Goal: Information Seeking & Learning: Learn about a topic

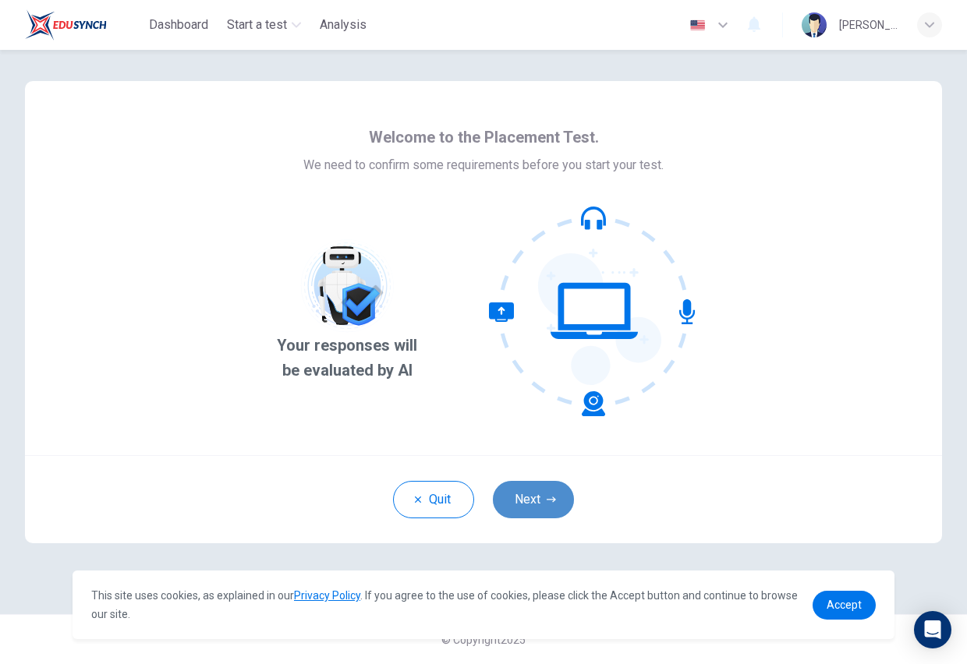
click at [543, 500] on button "Next" at bounding box center [533, 499] width 81 height 37
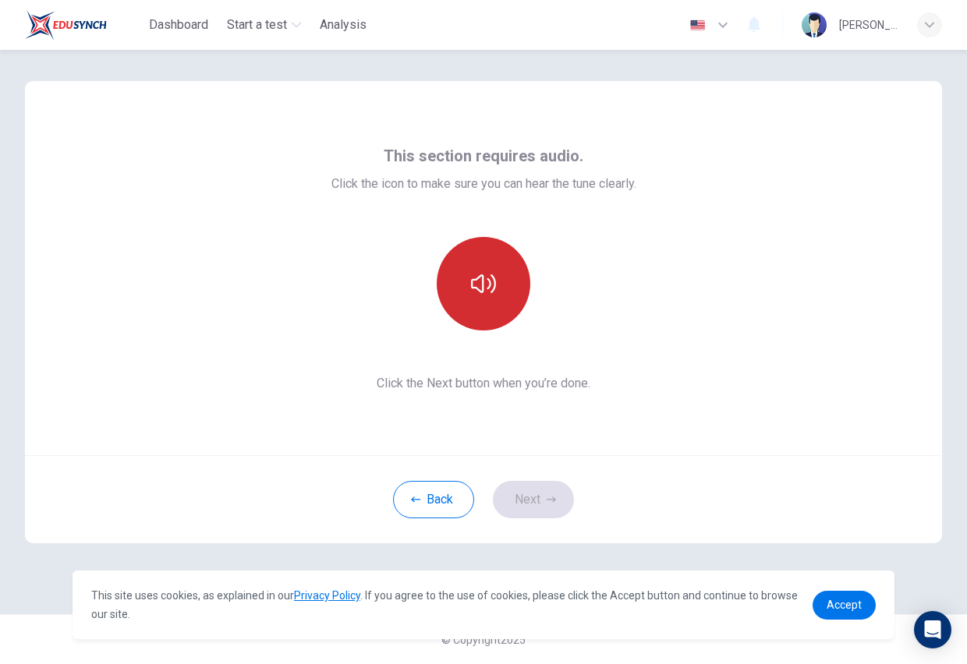
click at [482, 267] on button "button" at bounding box center [484, 284] width 94 height 94
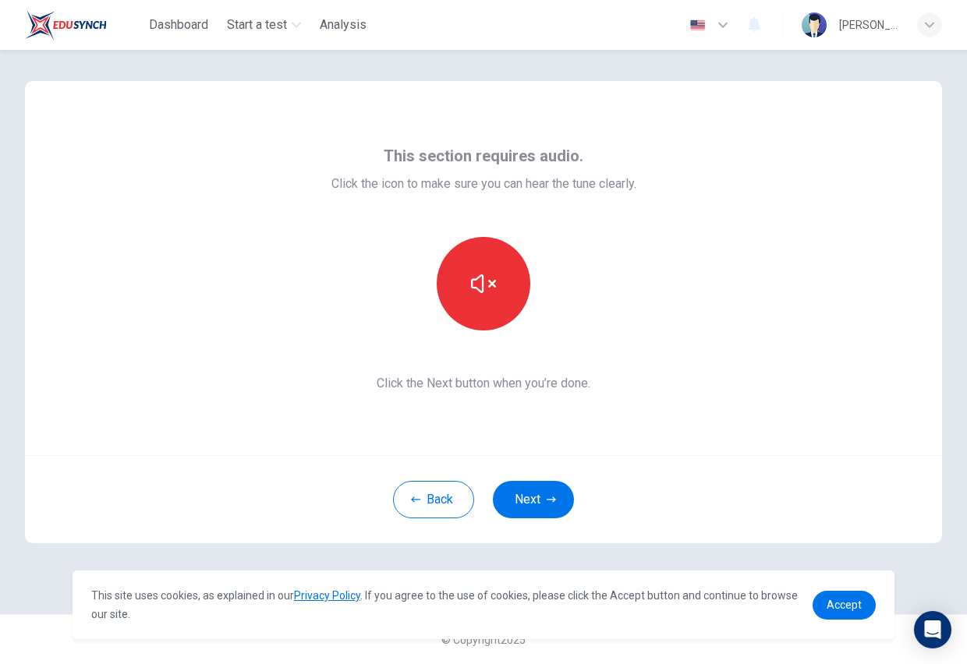
click at [597, 329] on div at bounding box center [483, 284] width 305 height 94
click at [493, 285] on icon "button" at bounding box center [483, 283] width 25 height 19
click at [521, 410] on div "This section requires audio. Click the icon to make sure you can hear the tune …" at bounding box center [483, 268] width 917 height 374
click at [489, 276] on icon "button" at bounding box center [483, 283] width 25 height 25
click at [472, 284] on icon "button" at bounding box center [483, 283] width 25 height 19
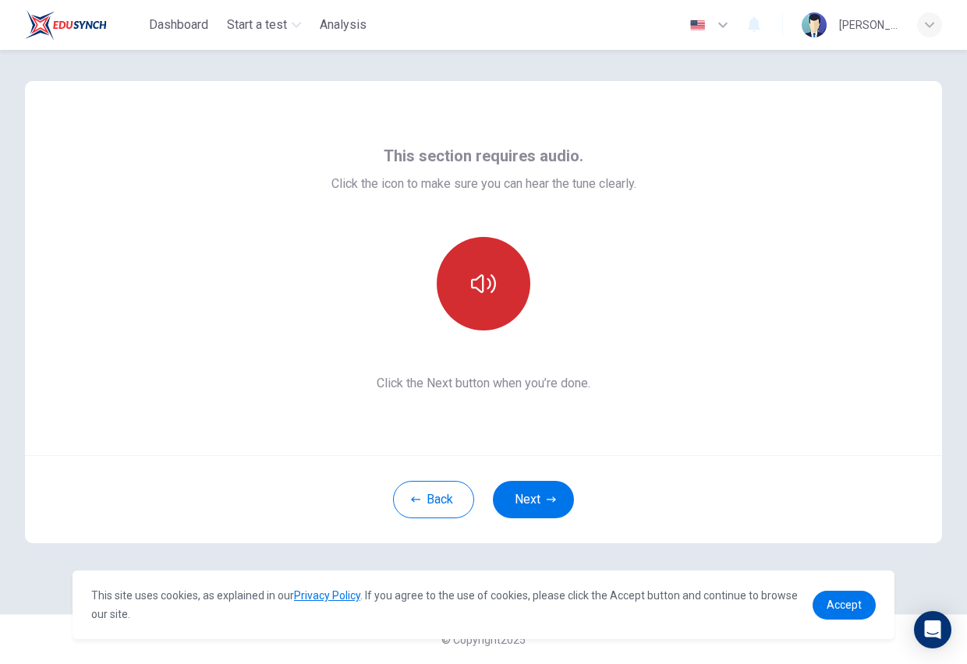
click at [478, 320] on button "button" at bounding box center [484, 284] width 94 height 94
click at [481, 261] on button "button" at bounding box center [484, 284] width 94 height 94
click at [499, 278] on button "button" at bounding box center [484, 284] width 94 height 94
click at [494, 298] on button "button" at bounding box center [484, 284] width 94 height 94
click at [487, 279] on icon "button" at bounding box center [483, 283] width 25 height 19
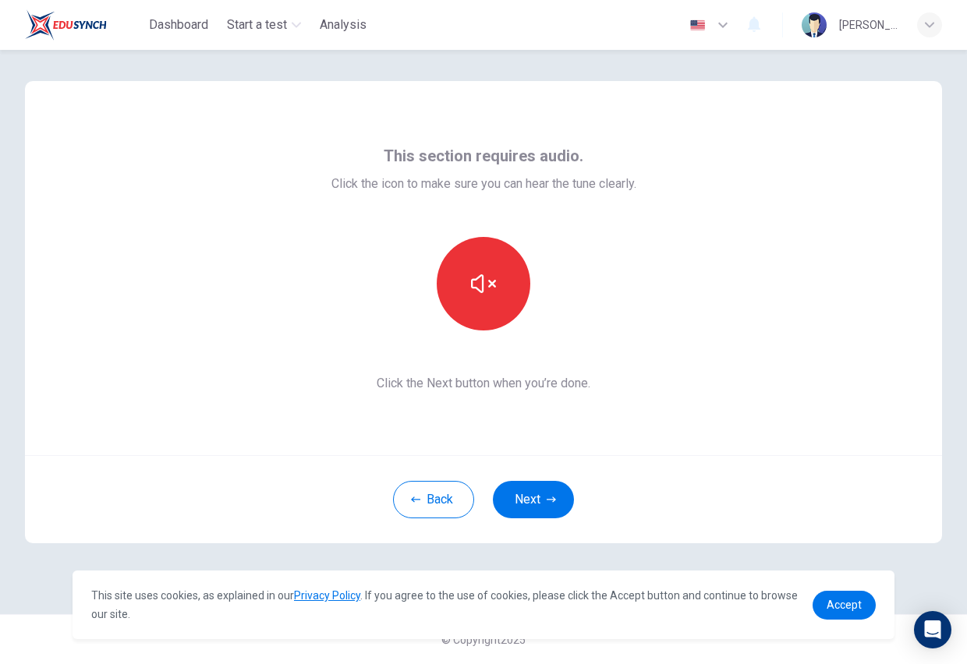
click at [478, 285] on icon "button" at bounding box center [483, 283] width 25 height 25
click at [520, 497] on button "Next" at bounding box center [533, 499] width 81 height 37
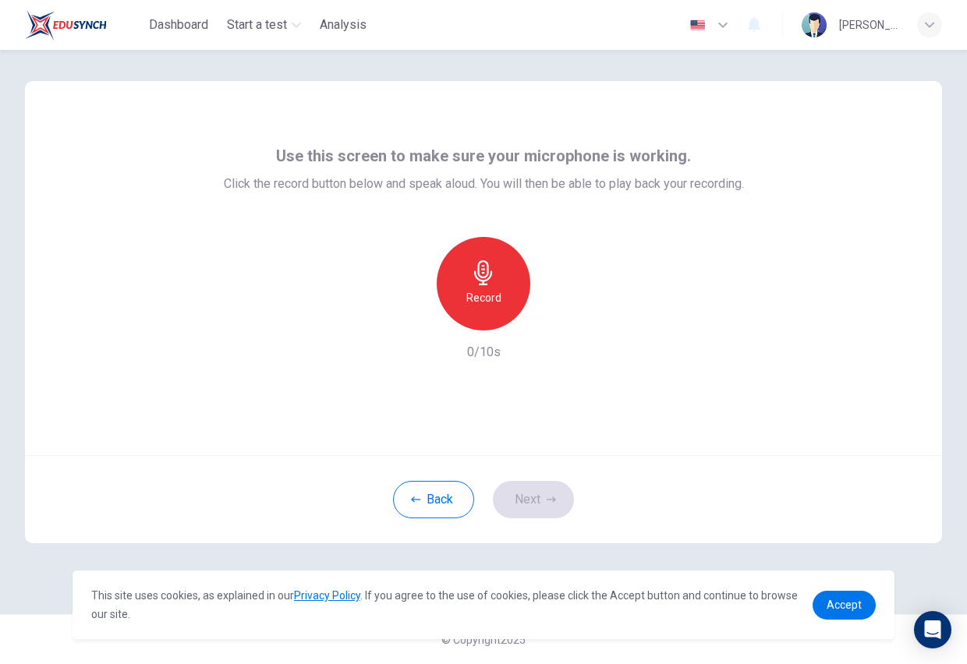
click at [490, 307] on div "Record" at bounding box center [484, 284] width 94 height 94
click at [533, 507] on button "Next" at bounding box center [533, 499] width 81 height 37
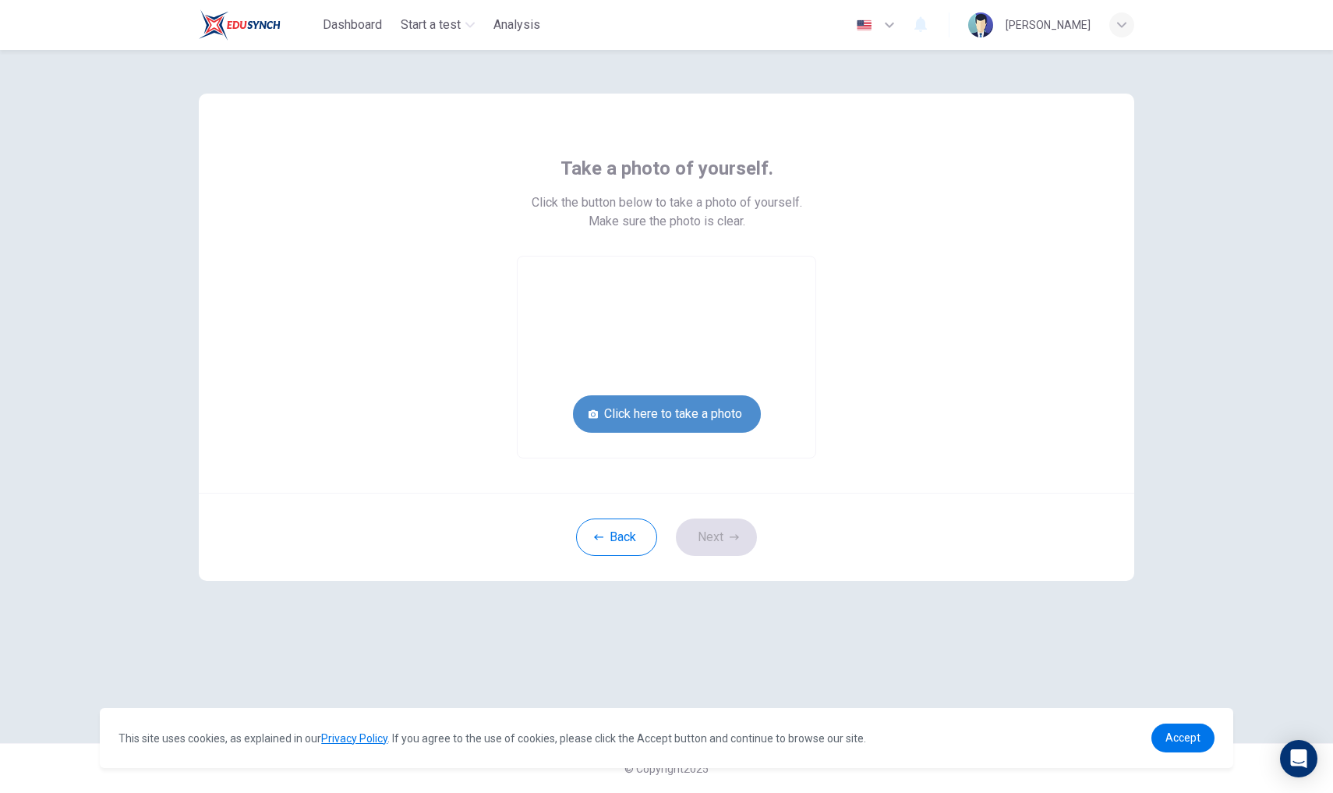
click at [712, 422] on button "Click here to take a photo" at bounding box center [667, 413] width 188 height 37
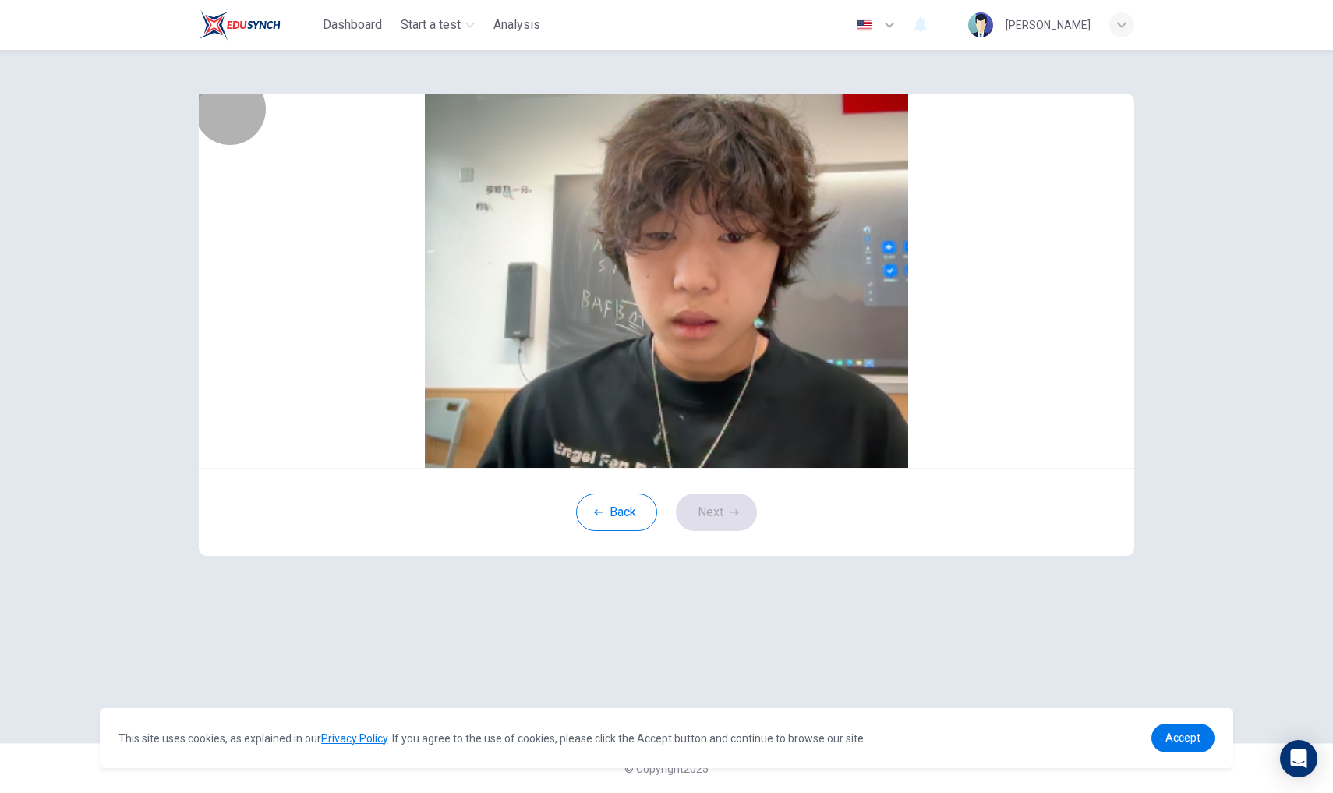
click at [698, 248] on button "Save" at bounding box center [684, 240] width 27 height 15
click at [731, 531] on button "Next" at bounding box center [716, 511] width 81 height 37
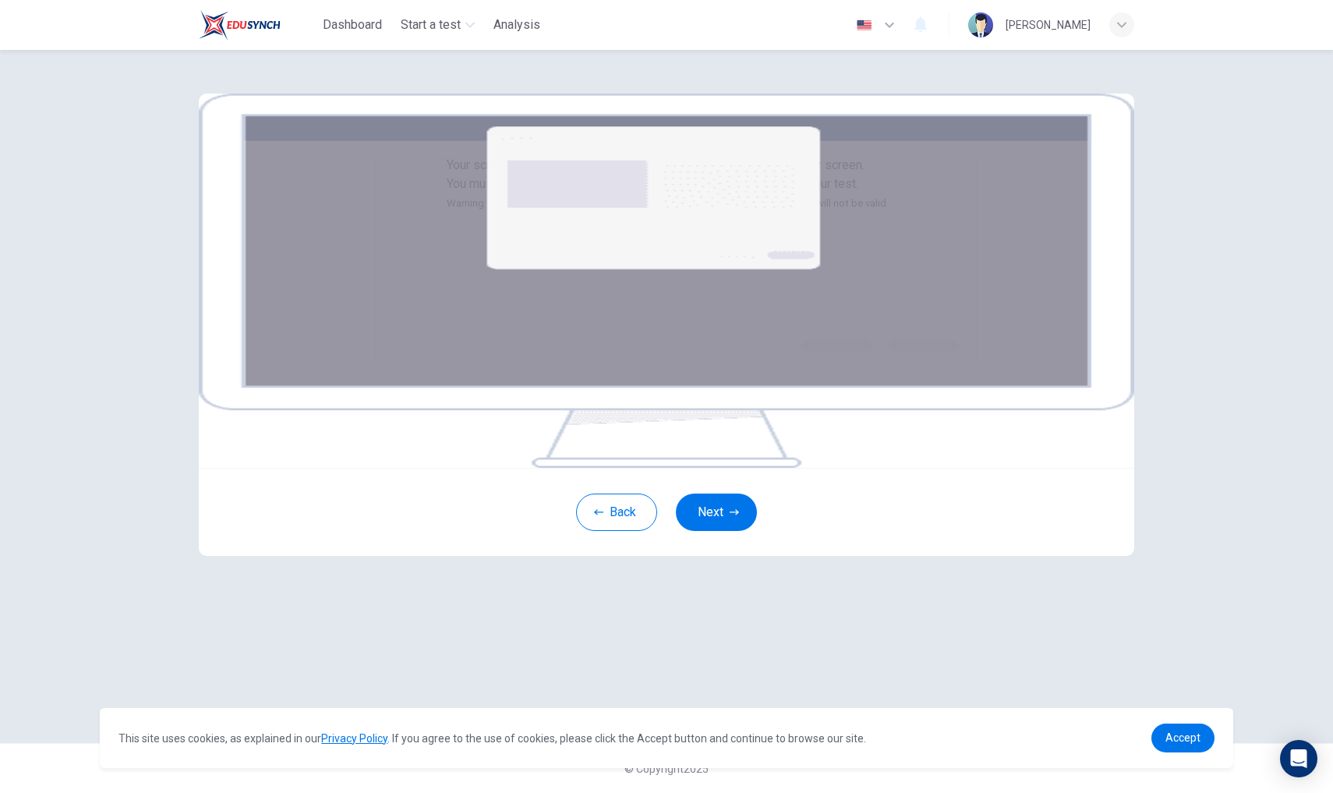
scroll to position [15, 0]
click at [733, 531] on button "Next" at bounding box center [716, 511] width 81 height 37
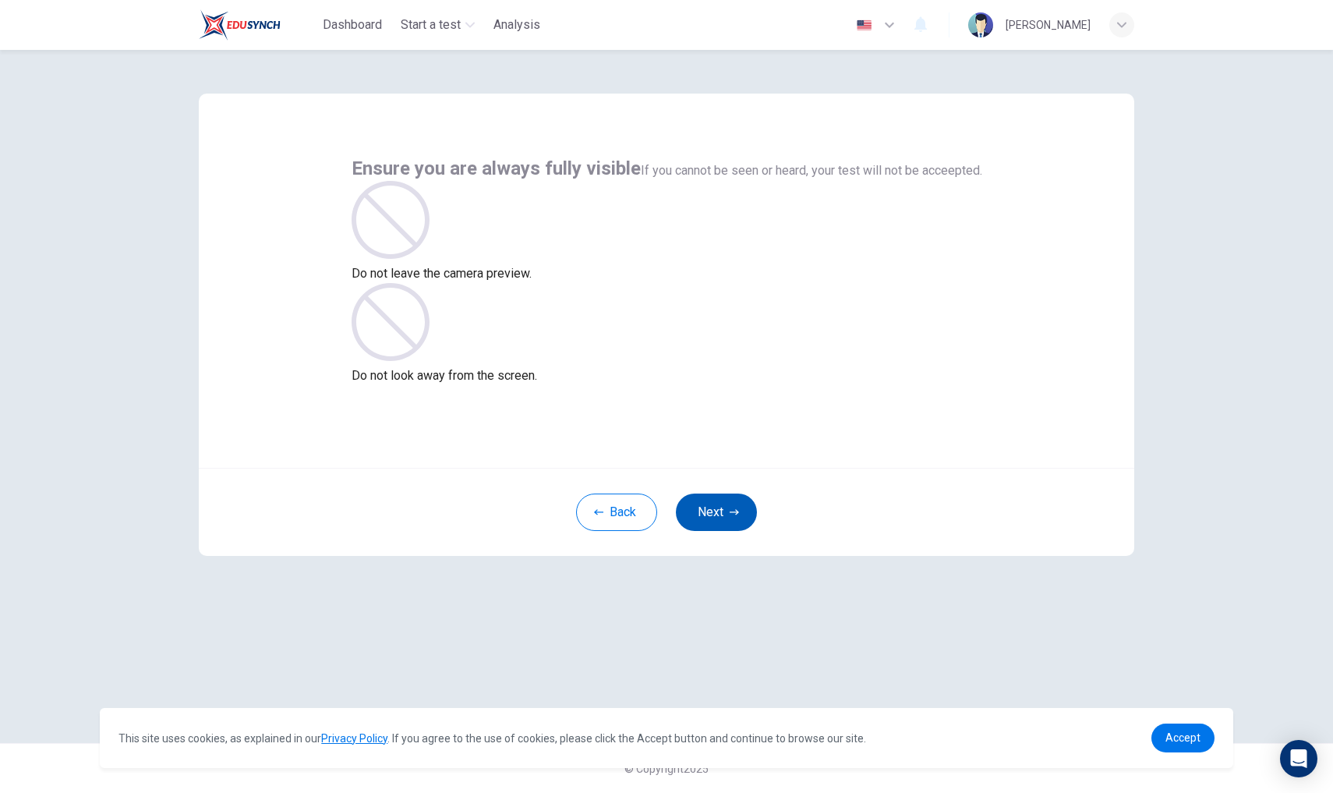
scroll to position [0, 0]
click at [935, 481] on div "Back Next" at bounding box center [666, 512] width 935 height 88
click at [705, 510] on button "Next" at bounding box center [716, 511] width 81 height 37
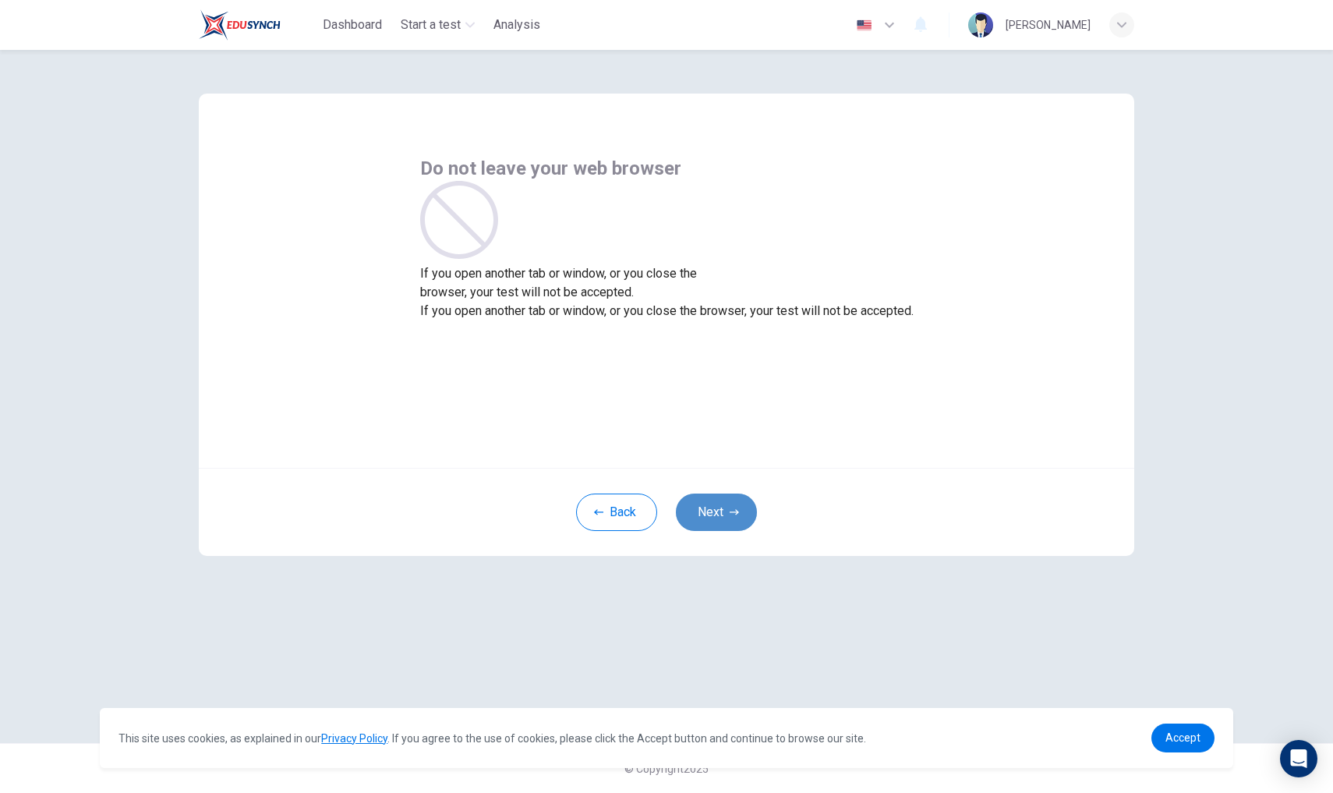
click at [723, 525] on button "Next" at bounding box center [716, 511] width 81 height 37
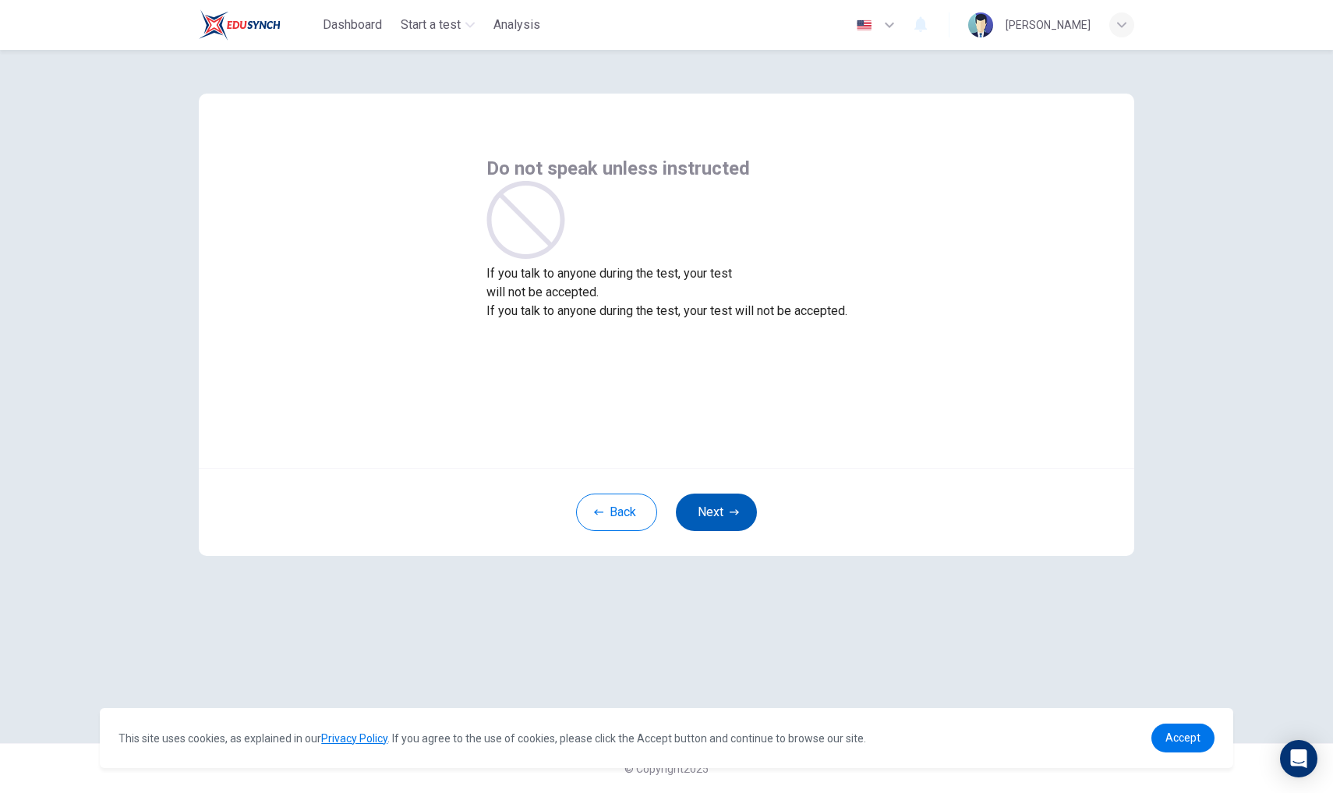
click at [723, 522] on button "Next" at bounding box center [716, 511] width 81 height 37
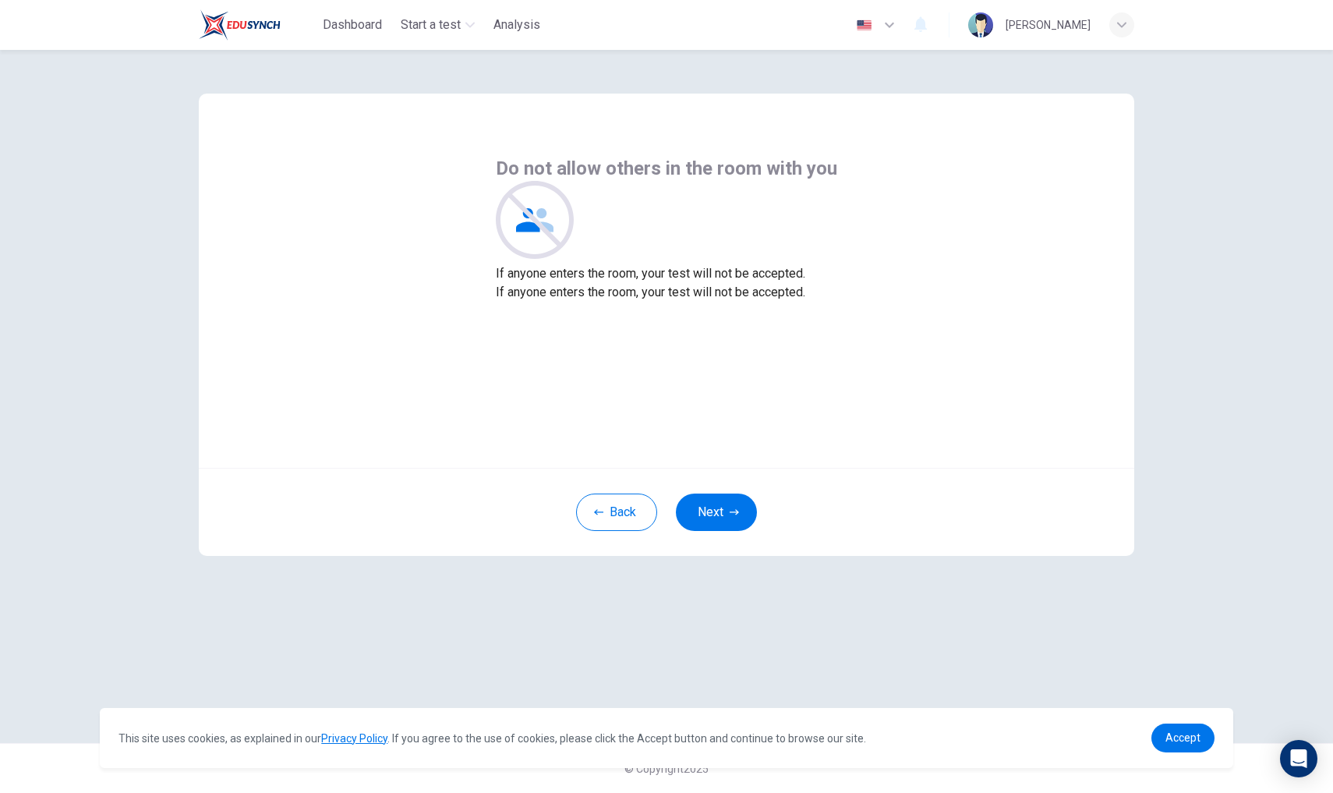
click at [899, 23] on icon "button" at bounding box center [889, 25] width 19 height 19
type input "zh"
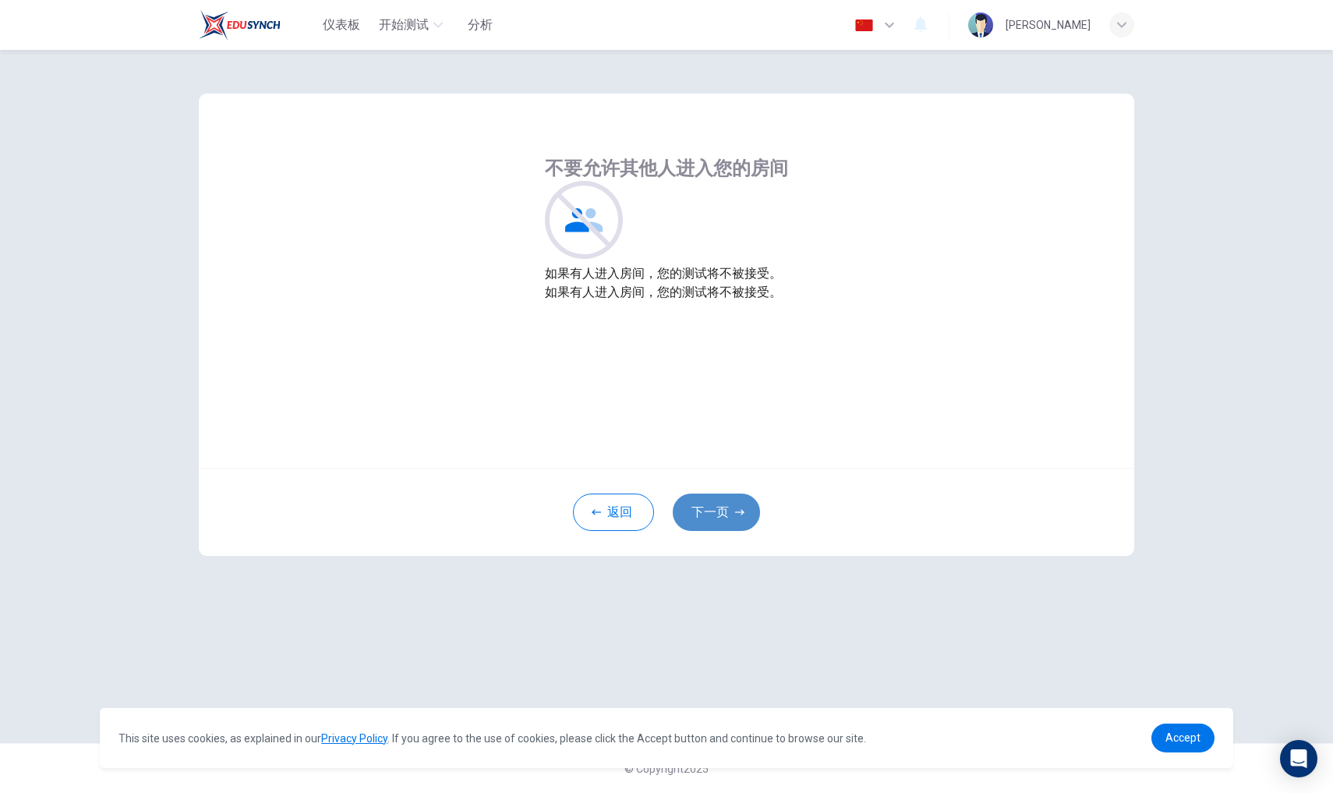
click at [733, 504] on button "下一页" at bounding box center [716, 511] width 87 height 37
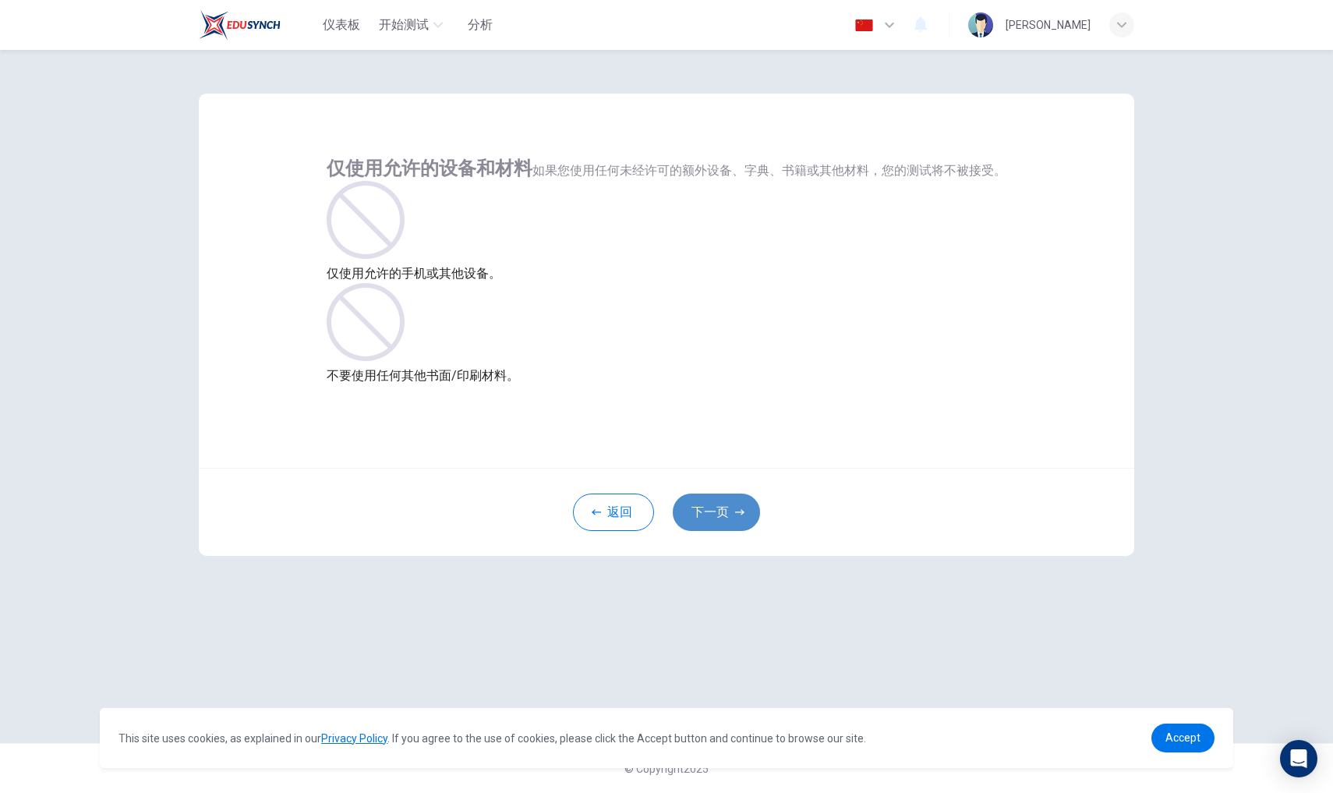
click at [733, 504] on button "下一页" at bounding box center [716, 511] width 87 height 37
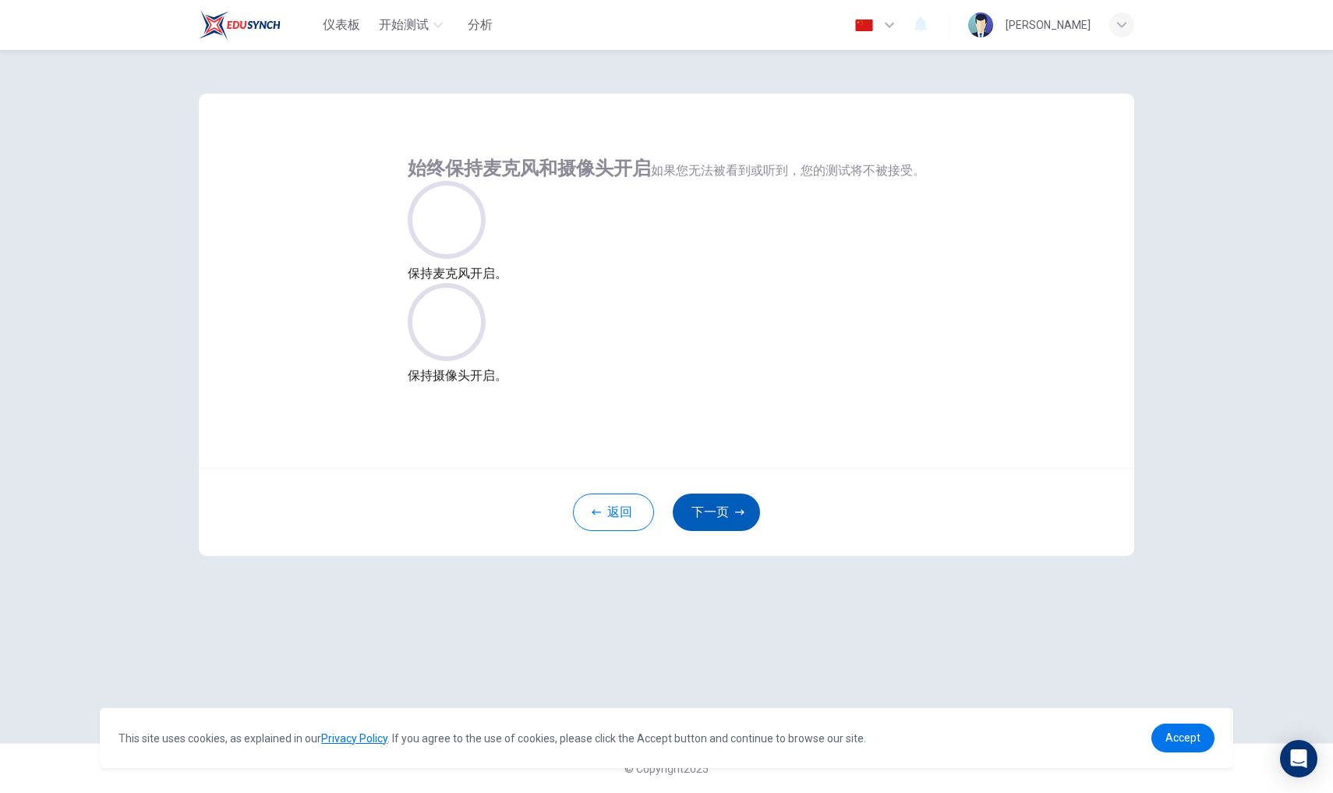
click at [734, 511] on button "下一页" at bounding box center [716, 511] width 87 height 37
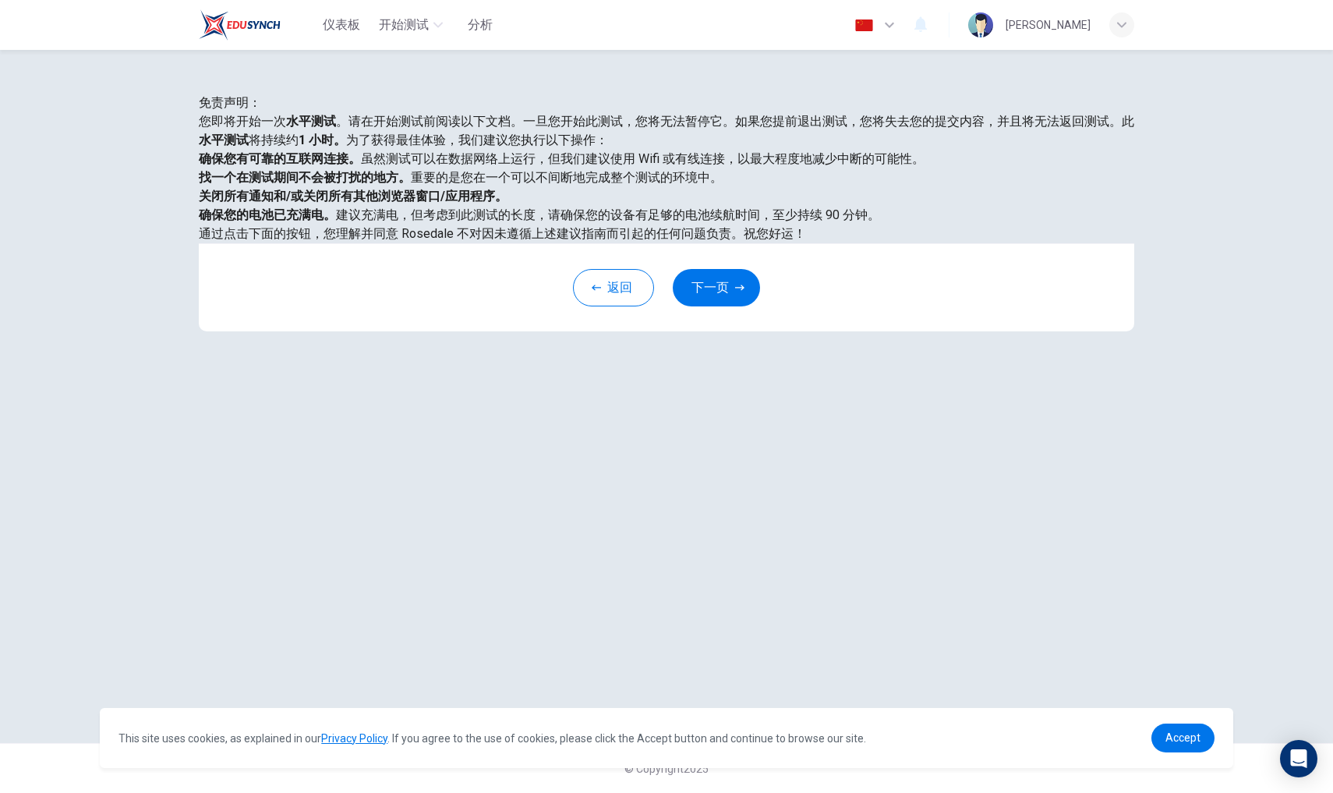
scroll to position [74, 0]
click at [733, 306] on button "下一页" at bounding box center [716, 287] width 87 height 37
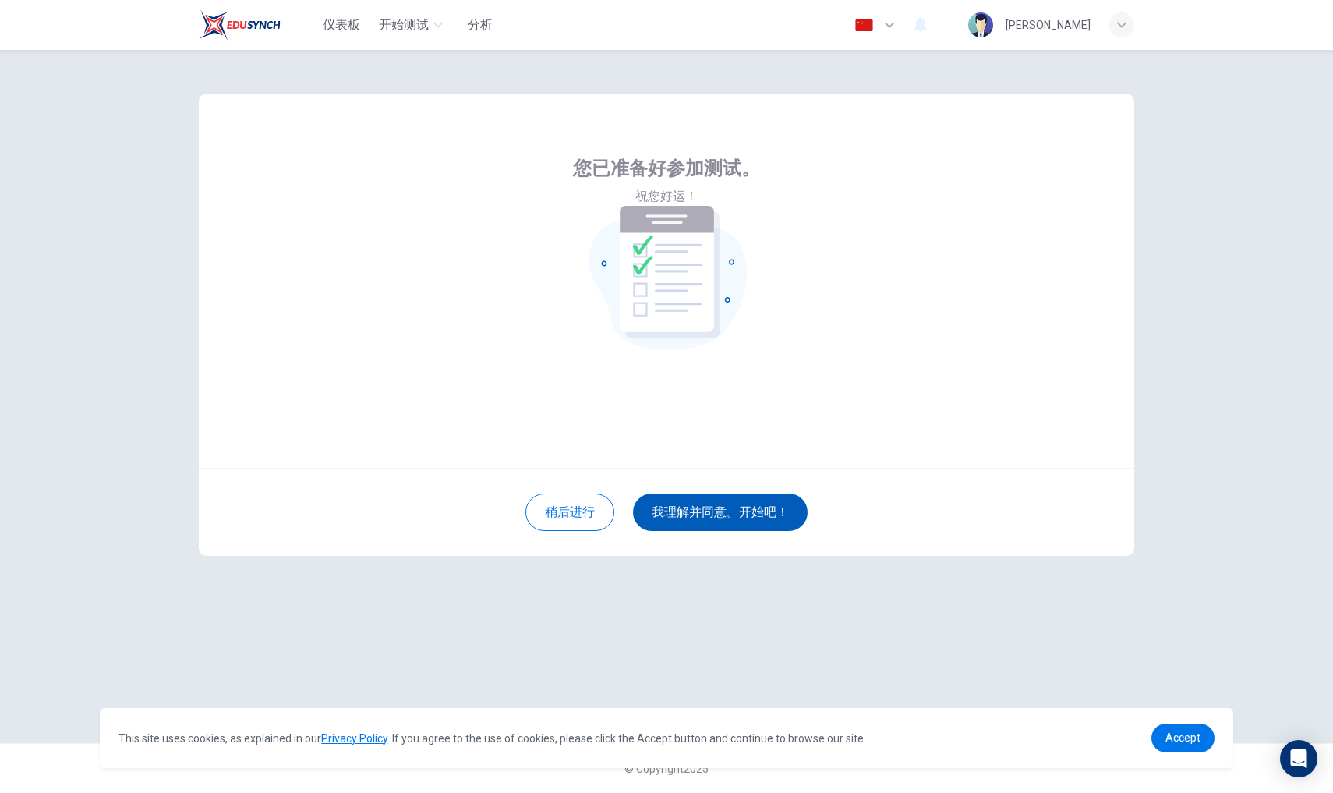
scroll to position [0, 0]
click at [717, 512] on button "我理解并同意。开始吧！" at bounding box center [720, 511] width 175 height 37
click at [773, 499] on button "我理解并同意。开始吧！" at bounding box center [720, 511] width 175 height 37
click at [804, 299] on div "您已准备好参加测试。 祝您好运！" at bounding box center [666, 281] width 935 height 374
click at [856, 342] on div "您已准备好参加测试。 祝您好运！" at bounding box center [666, 281] width 935 height 374
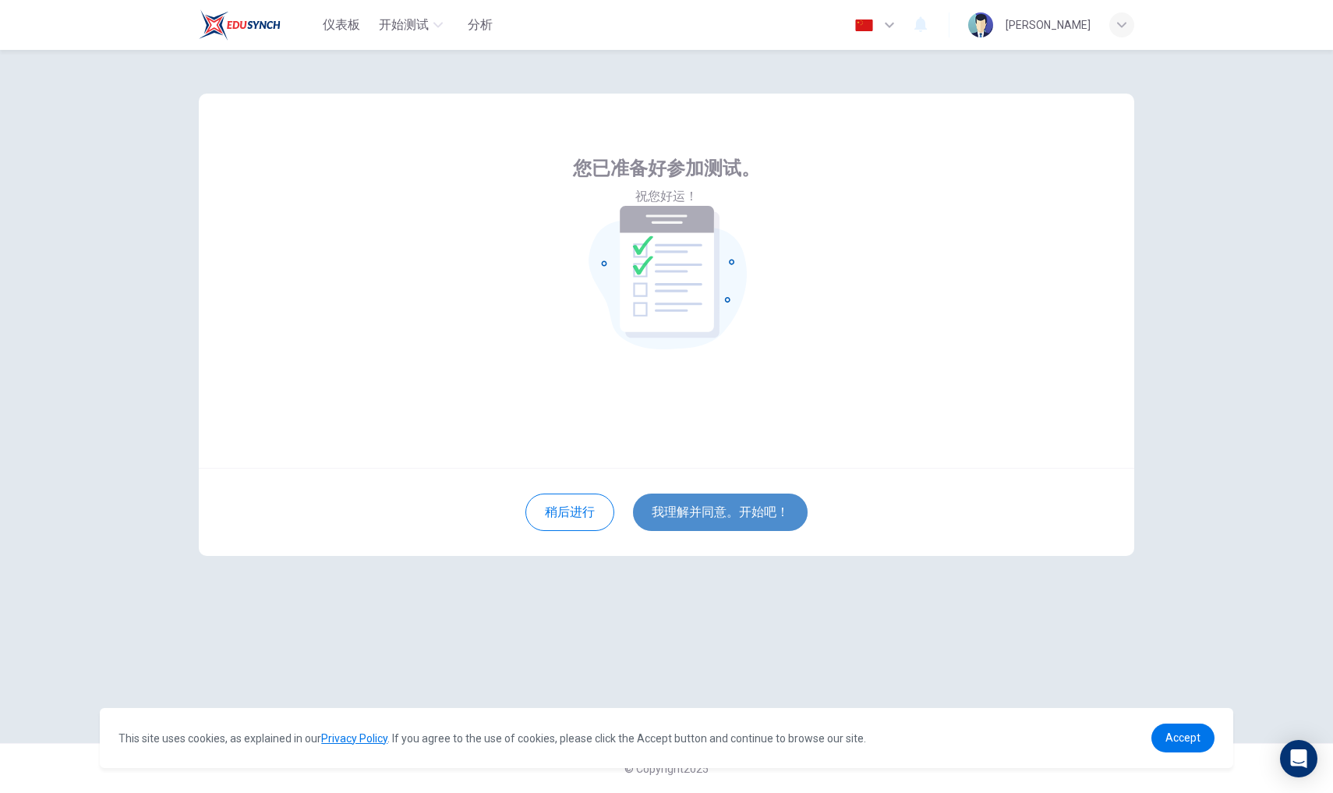
click at [754, 507] on button "我理解并同意。开始吧！" at bounding box center [720, 511] width 175 height 37
click at [757, 515] on button "我理解并同意。开始吧！" at bounding box center [720, 511] width 175 height 37
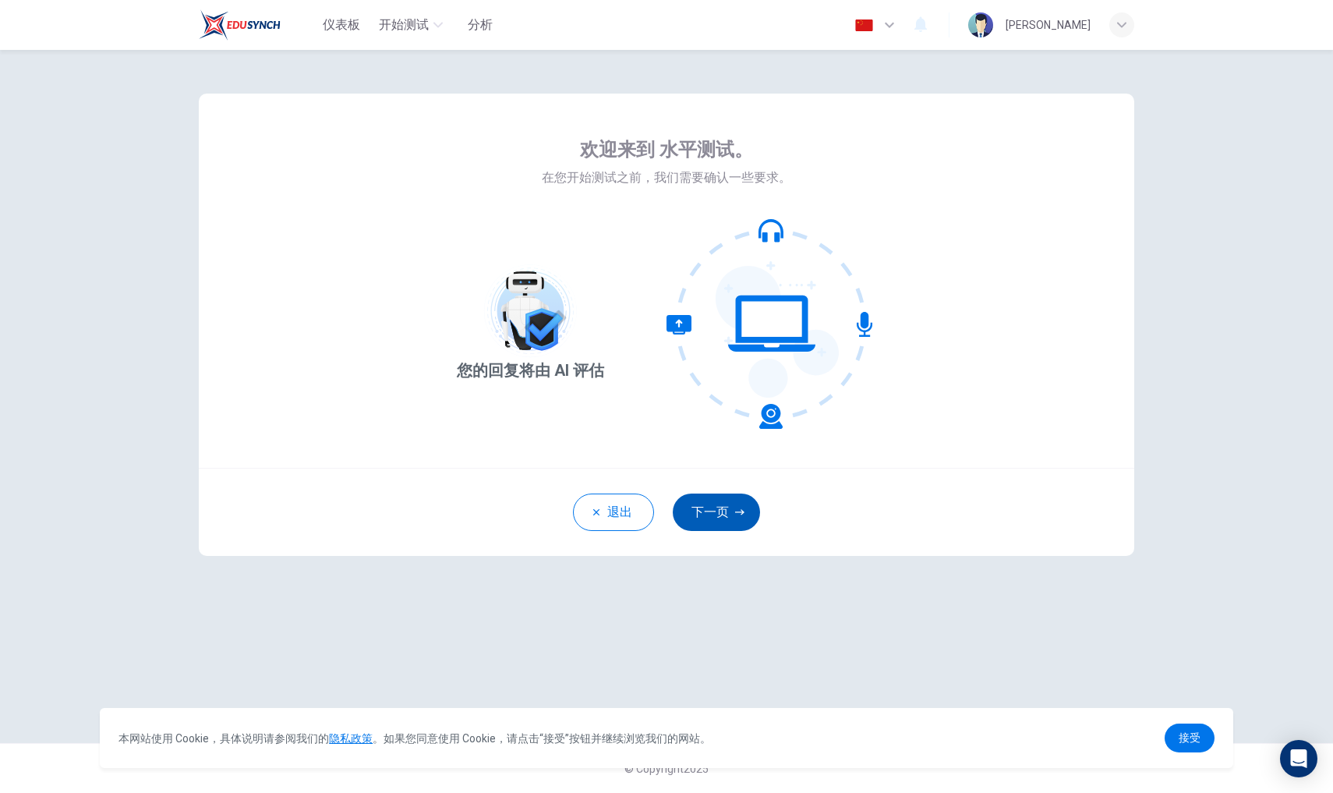
click at [705, 527] on button "下一页" at bounding box center [716, 511] width 87 height 37
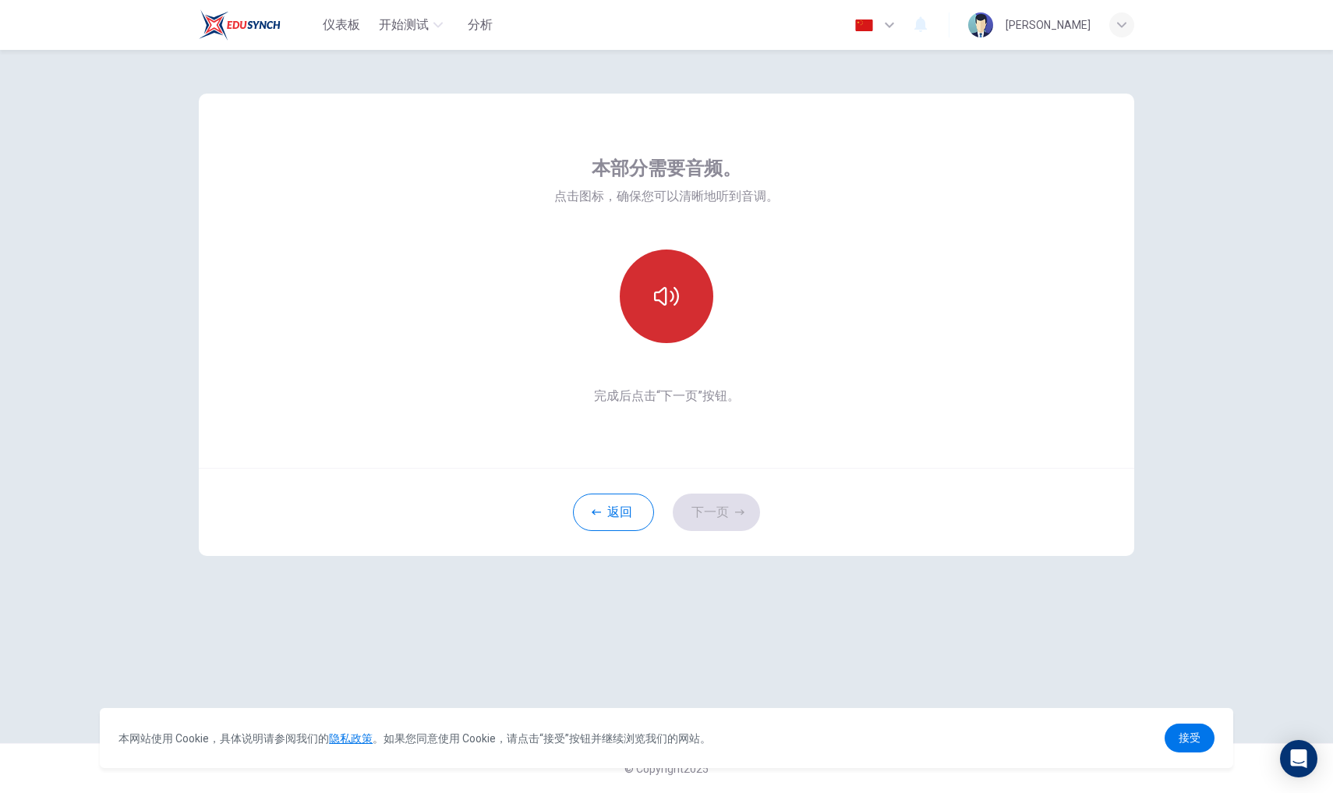
click at [670, 311] on button "button" at bounding box center [667, 296] width 94 height 94
drag, startPoint x: 716, startPoint y: 517, endPoint x: 743, endPoint y: 218, distance: 299.7
click at [748, 221] on div "本部分需要音频。 点击图标，确保您可以清晰地听到音调。 完成后点击“下一页”按钮。 返回 下一页" at bounding box center [666, 325] width 935 height 462
click at [711, 513] on button "下一页" at bounding box center [716, 511] width 87 height 37
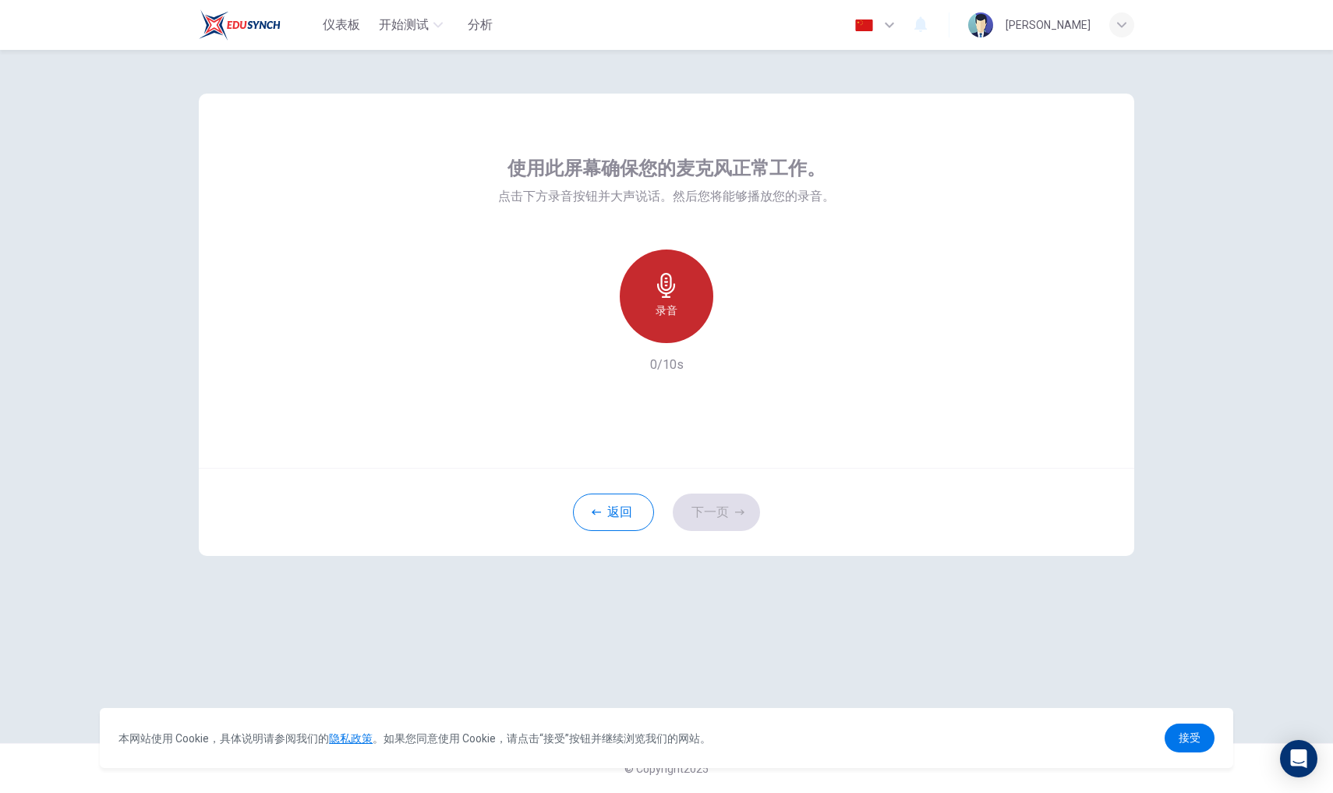
click at [674, 318] on h6 "录音" at bounding box center [667, 310] width 22 height 19
click at [731, 524] on button "下一页" at bounding box center [716, 511] width 87 height 37
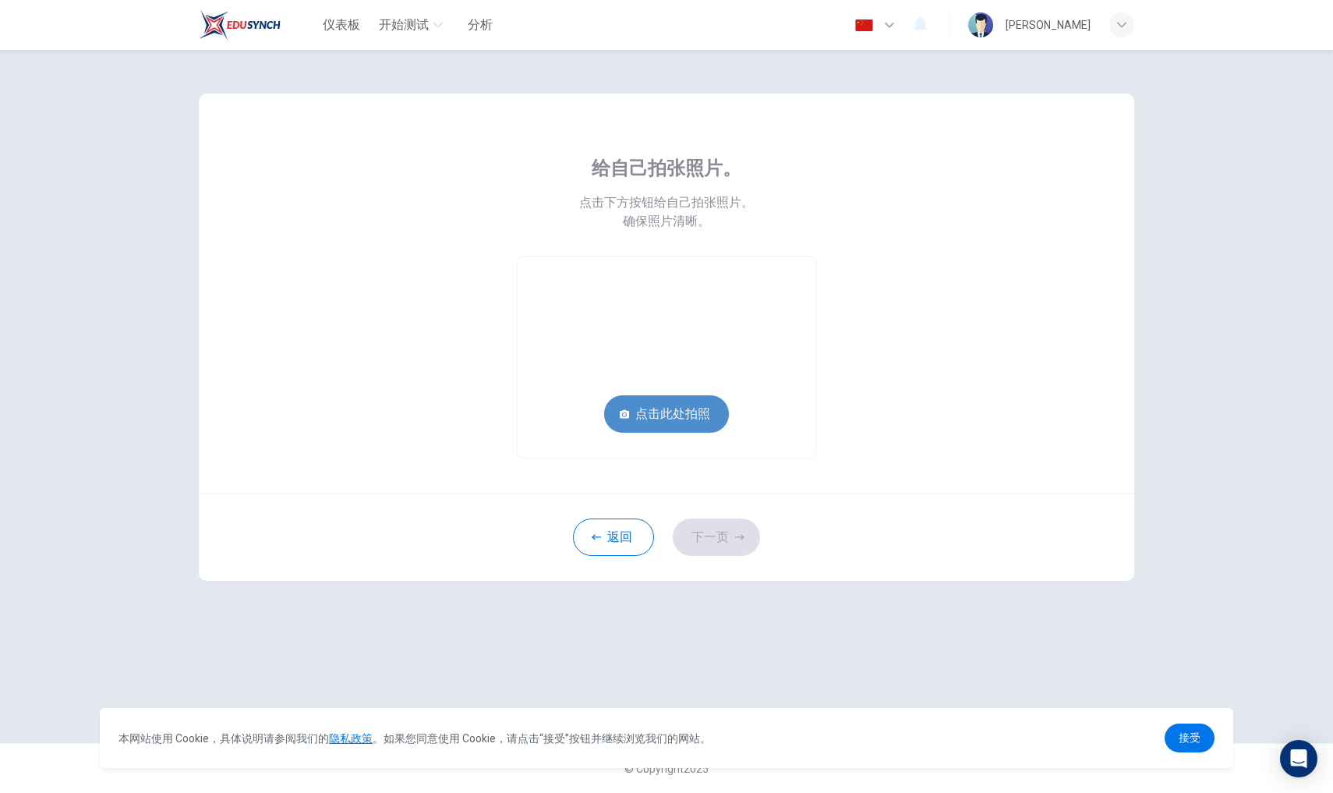
click at [688, 410] on button "点击此处拍照" at bounding box center [666, 413] width 125 height 37
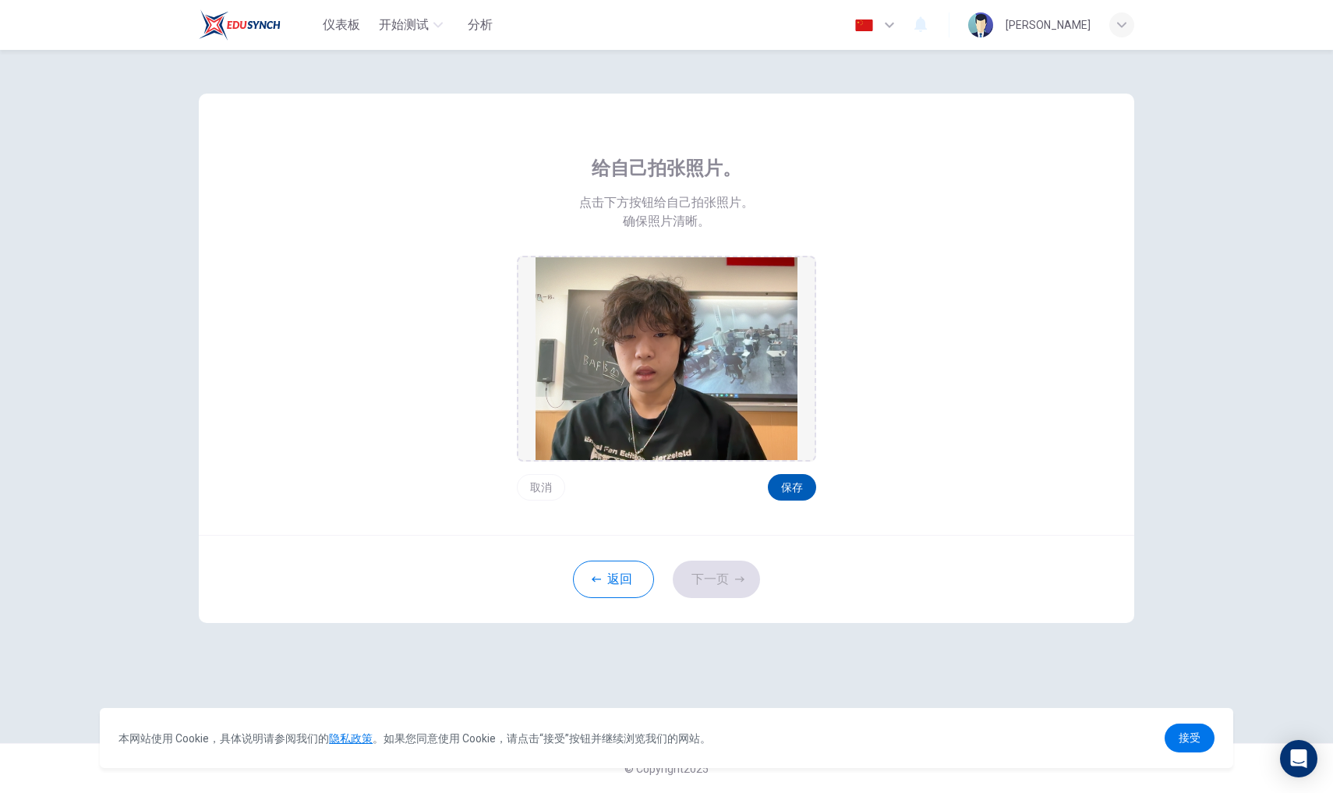
click at [788, 481] on button "保存" at bounding box center [792, 487] width 48 height 27
click at [729, 585] on button "下一页" at bounding box center [716, 578] width 87 height 37
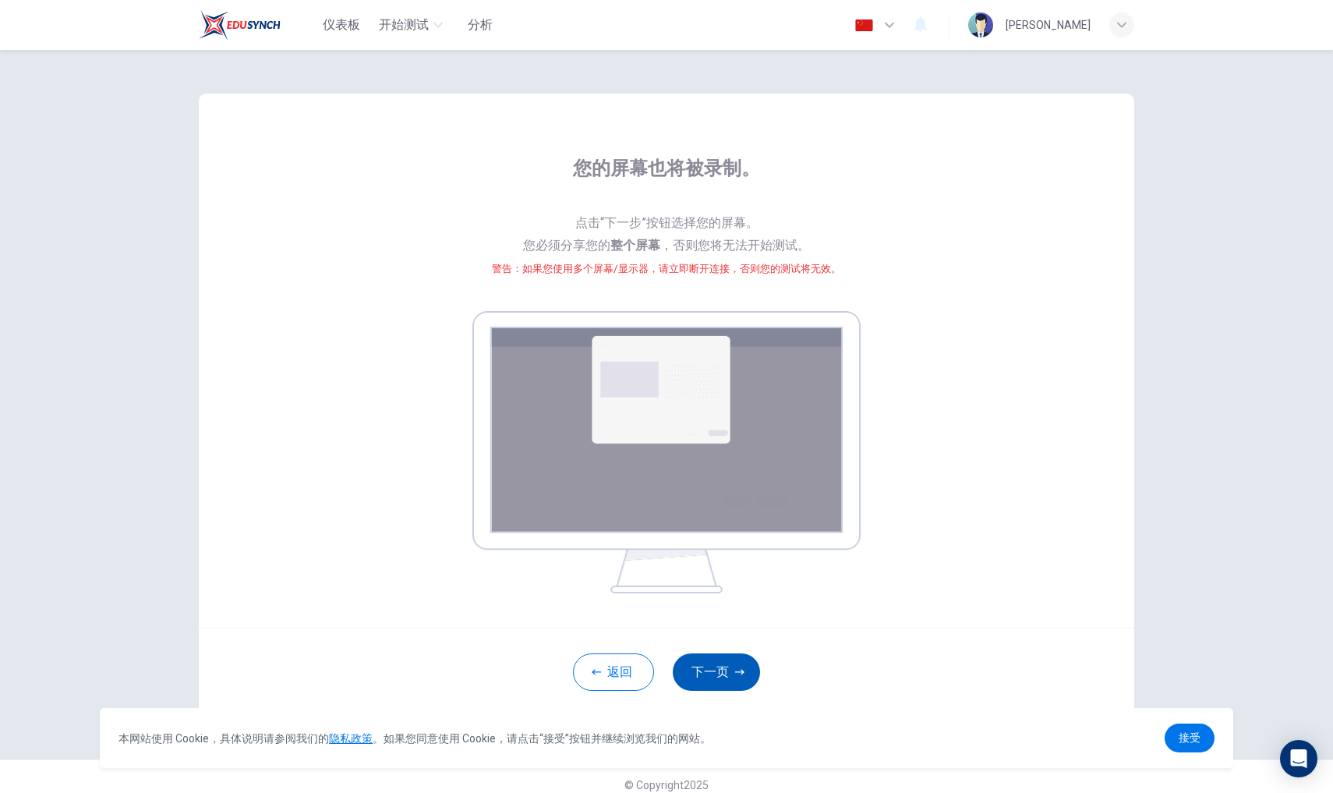
click at [713, 666] on button "下一页" at bounding box center [716, 671] width 87 height 37
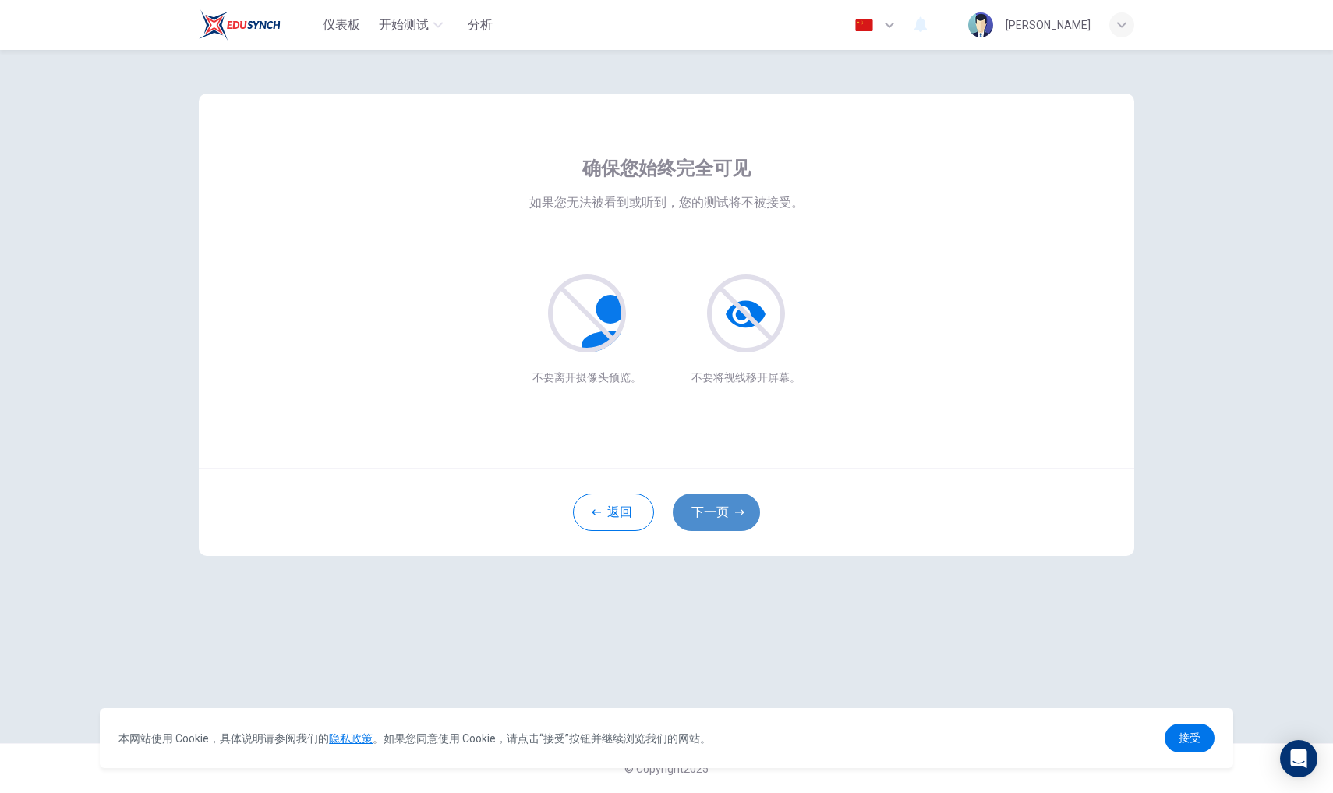
drag, startPoint x: 718, startPoint y: 671, endPoint x: 715, endPoint y: 522, distance: 148.9
click at [715, 522] on button "下一页" at bounding box center [716, 511] width 87 height 37
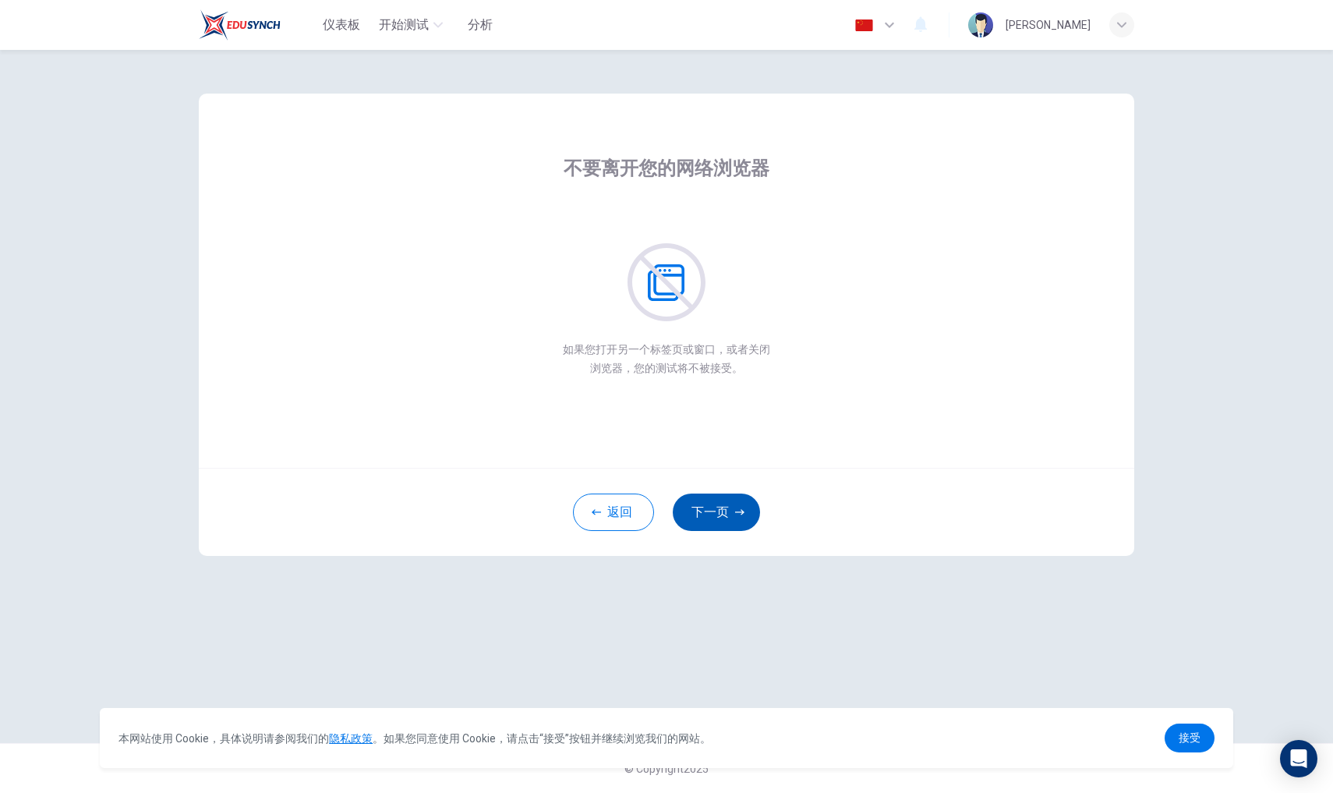
click at [715, 522] on button "下一页" at bounding box center [716, 511] width 87 height 37
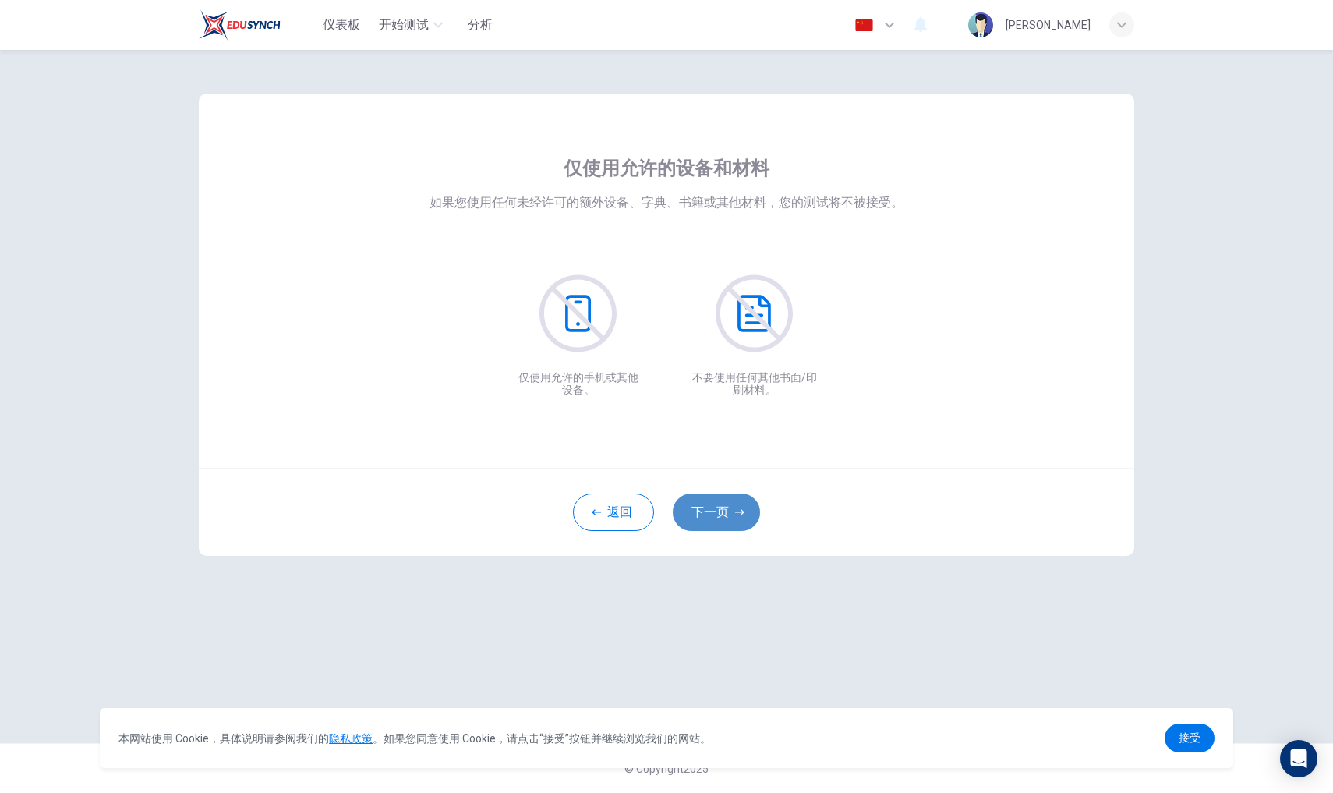
click at [715, 522] on button "下一页" at bounding box center [716, 511] width 87 height 37
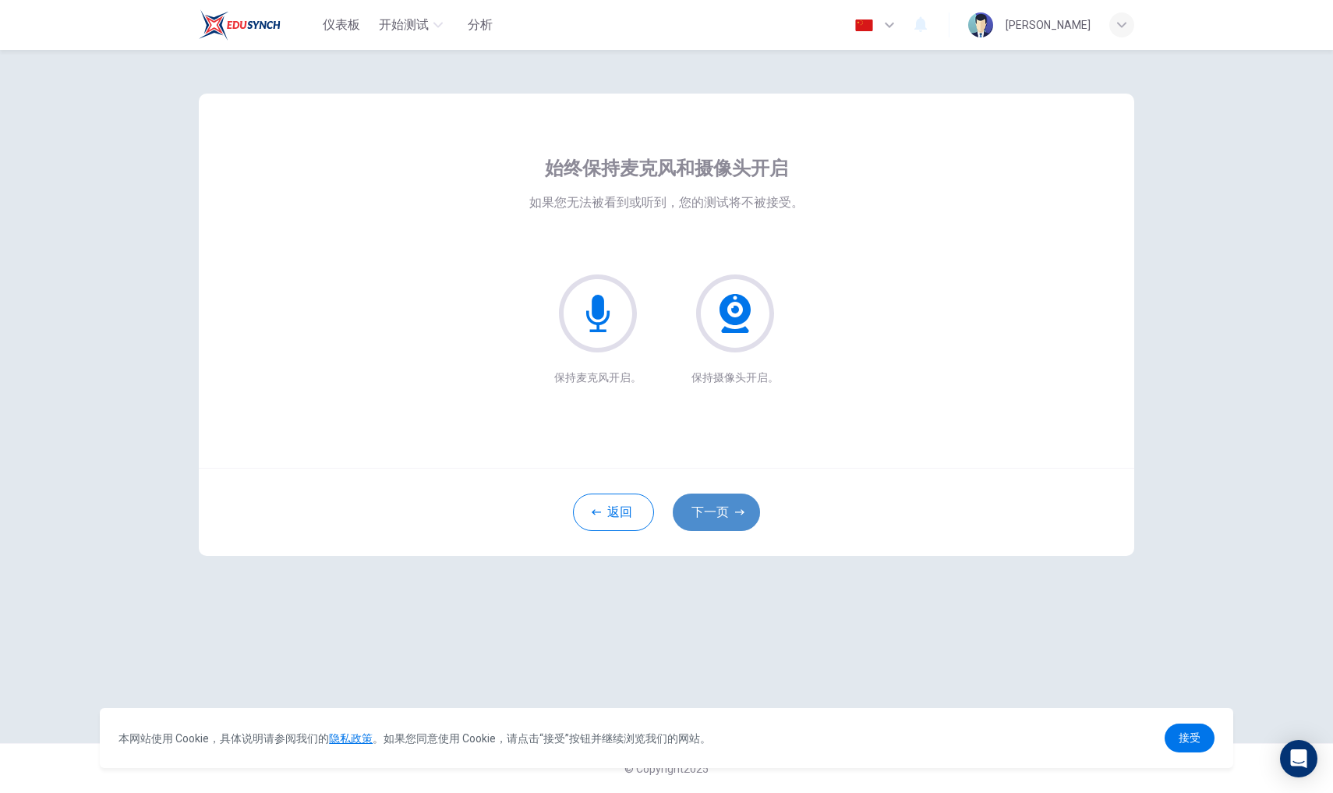
click at [715, 522] on button "下一页" at bounding box center [716, 511] width 87 height 37
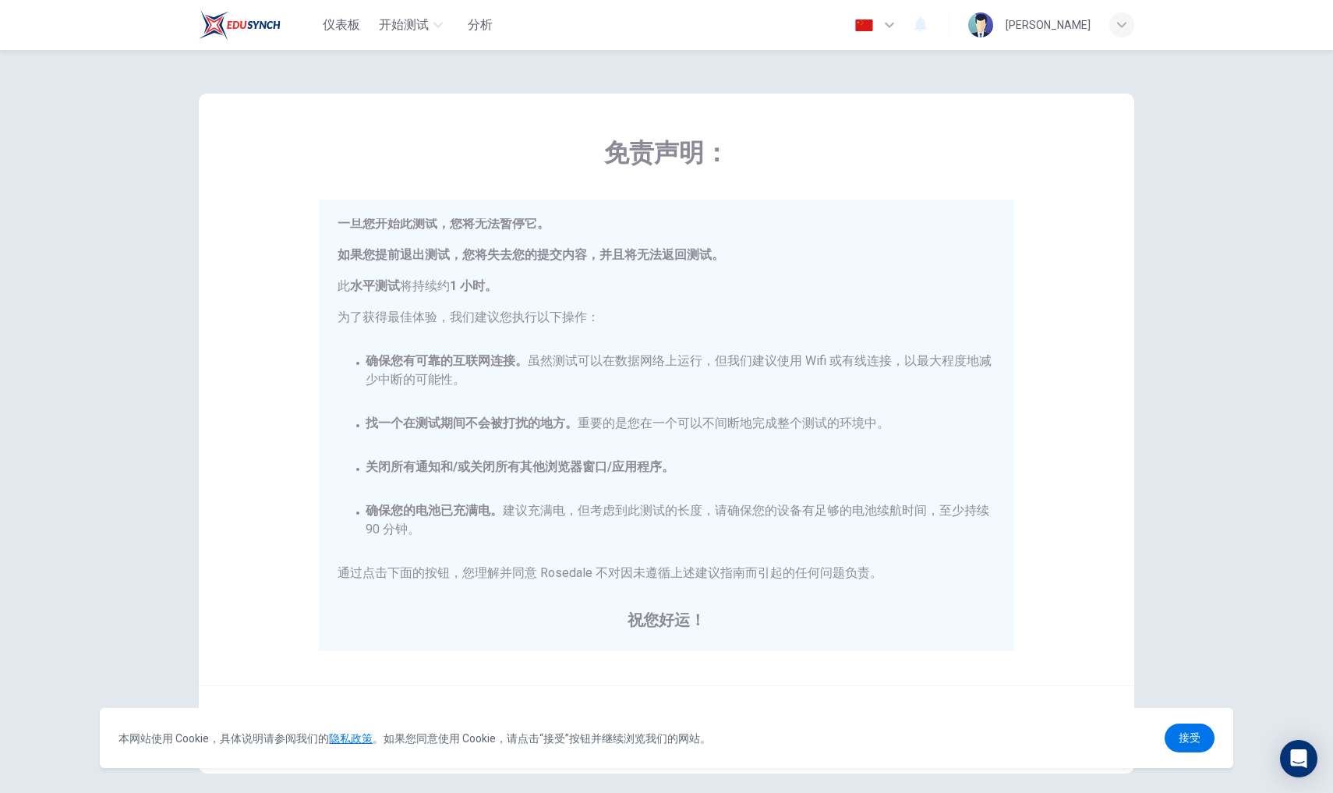
scroll to position [35, 0]
click at [1181, 737] on span "接受" at bounding box center [1190, 737] width 22 height 12
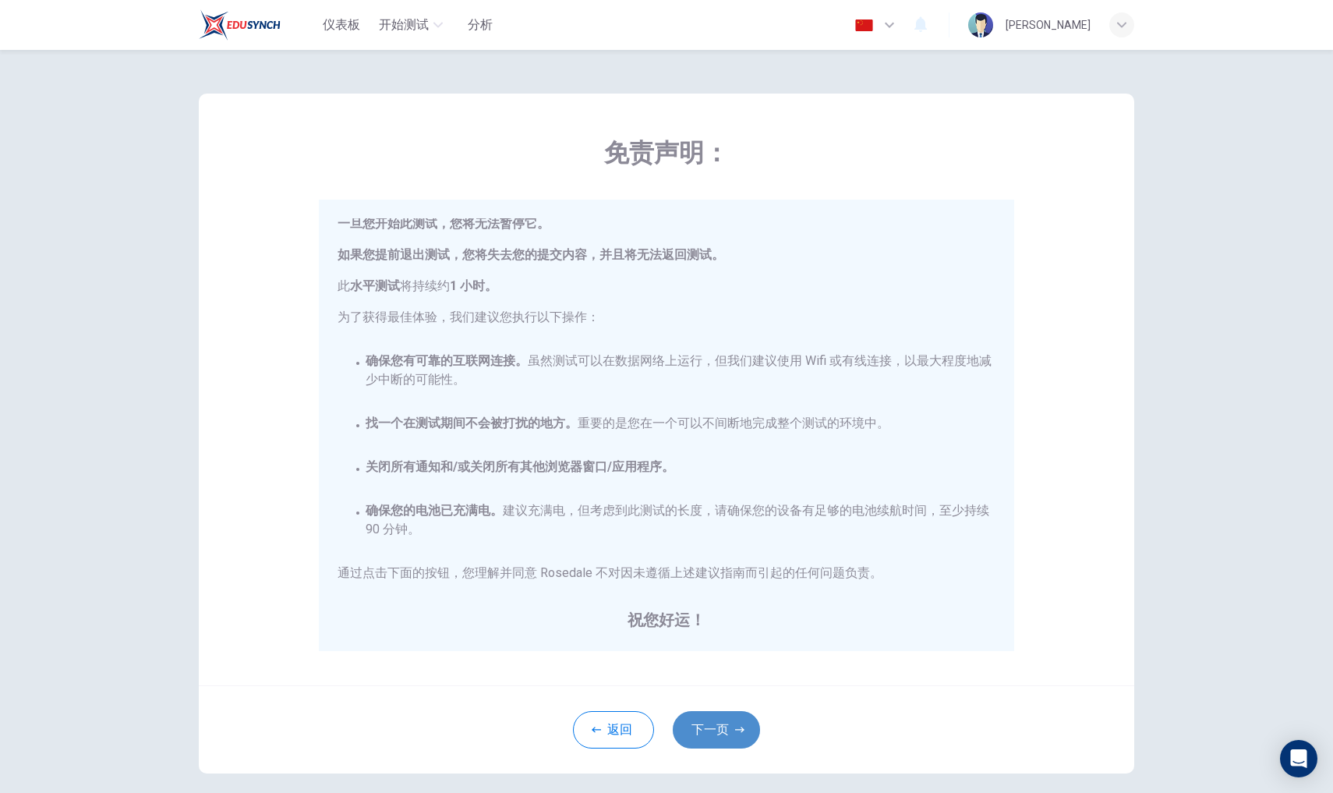
click at [708, 732] on button "下一页" at bounding box center [716, 729] width 87 height 37
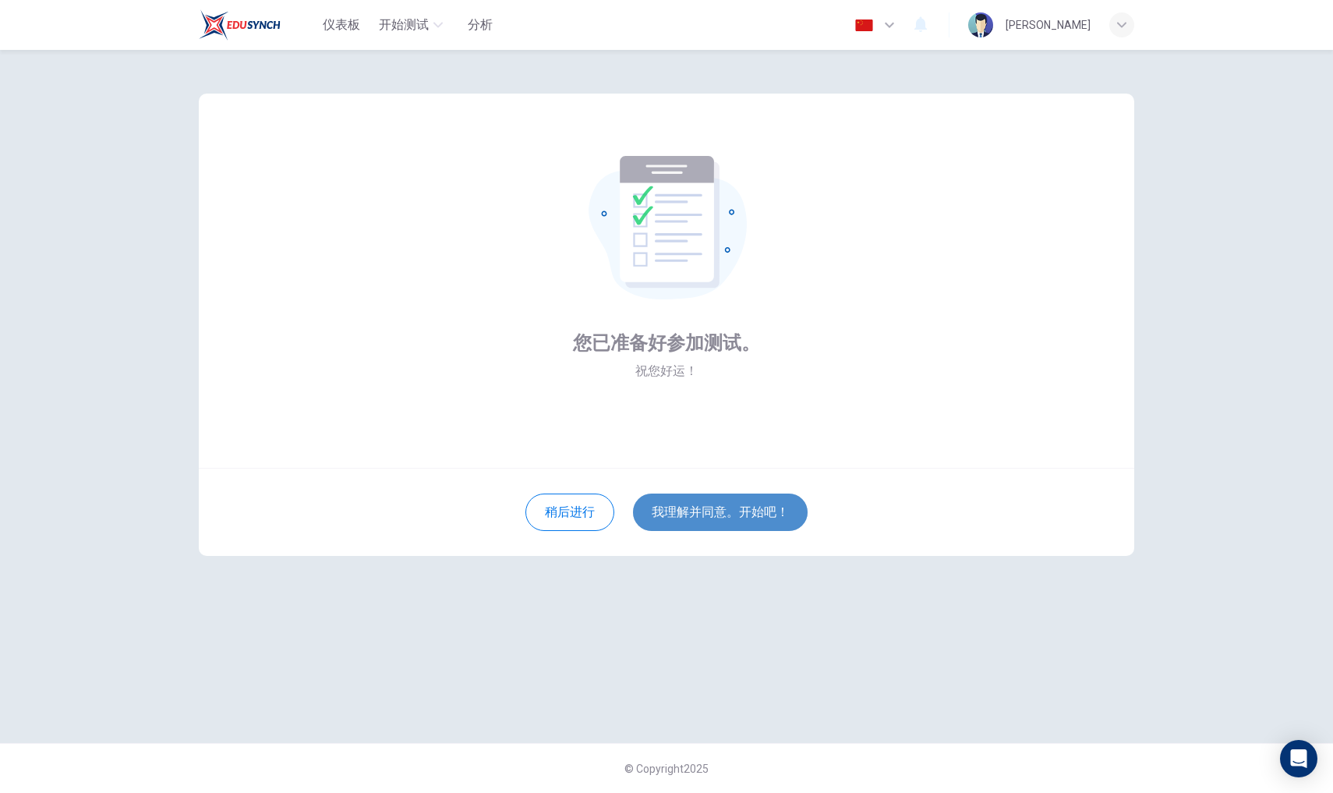
click at [718, 516] on button "我理解并同意。开始吧！" at bounding box center [720, 511] width 175 height 37
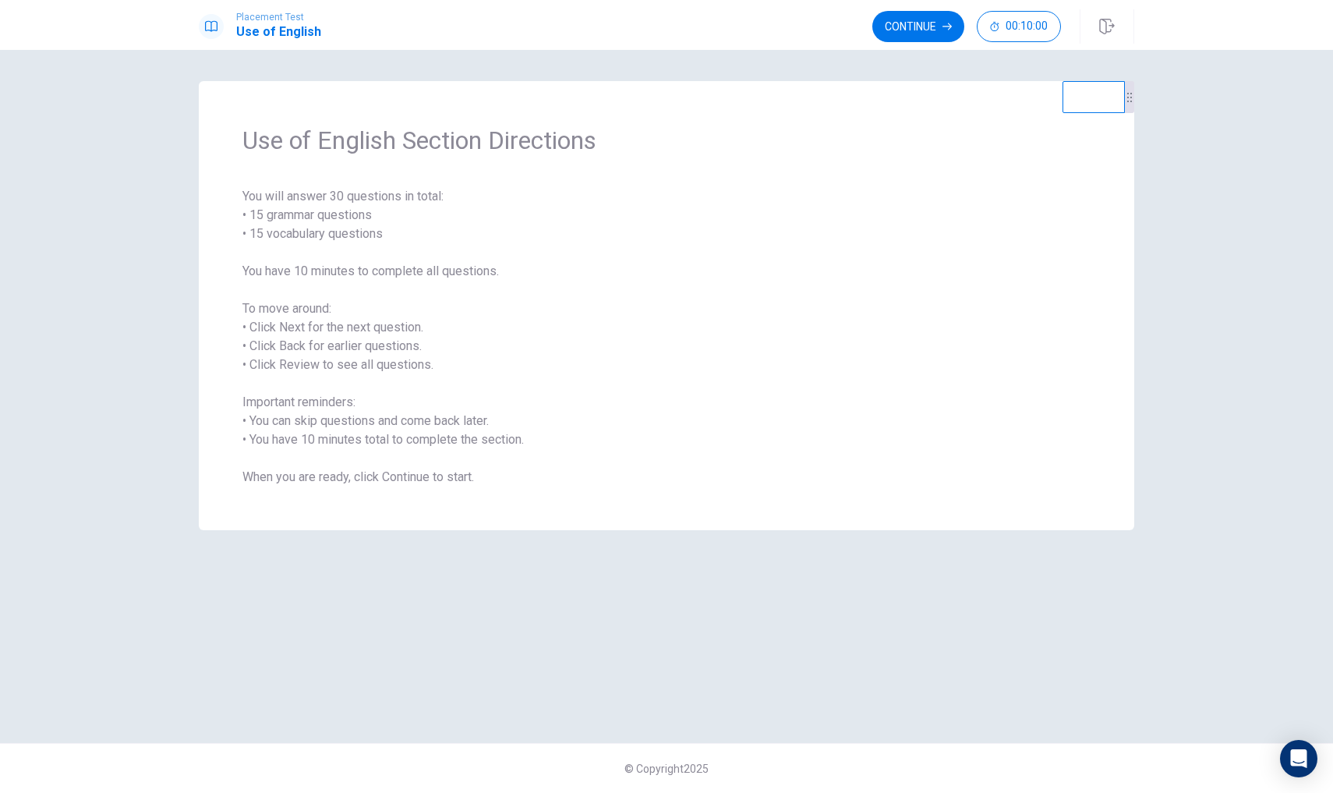
click at [501, 341] on span "You will answer 30 questions in total: • 15 grammar questions • 15 vocabulary q…" at bounding box center [666, 336] width 848 height 299
click at [935, 30] on button "Continue" at bounding box center [918, 26] width 92 height 31
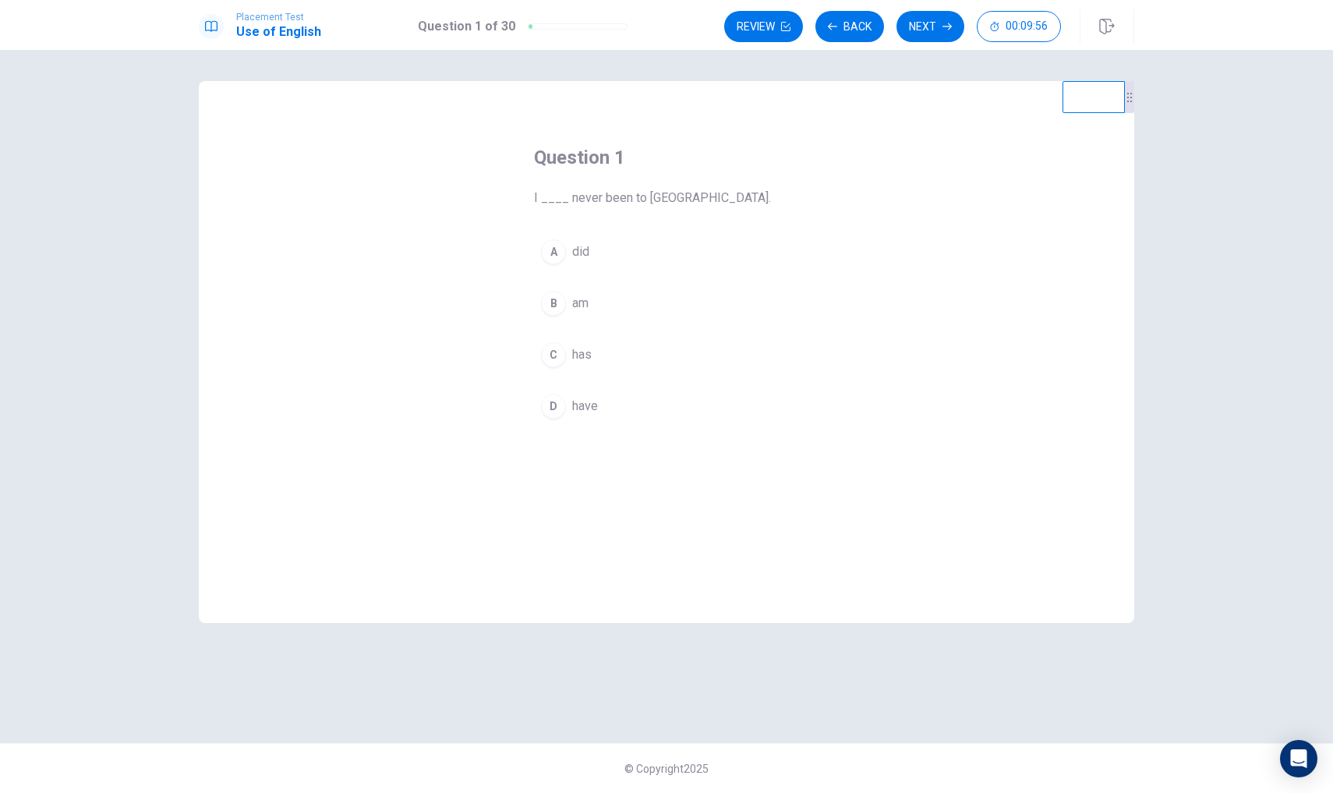
click at [587, 396] on button "D have" at bounding box center [666, 406] width 265 height 39
click at [950, 29] on icon "button" at bounding box center [946, 26] width 9 height 9
click at [586, 355] on span "Are" at bounding box center [581, 354] width 19 height 19
click at [939, 34] on button "Next" at bounding box center [930, 26] width 68 height 31
click at [596, 356] on span "leaves" at bounding box center [590, 354] width 37 height 19
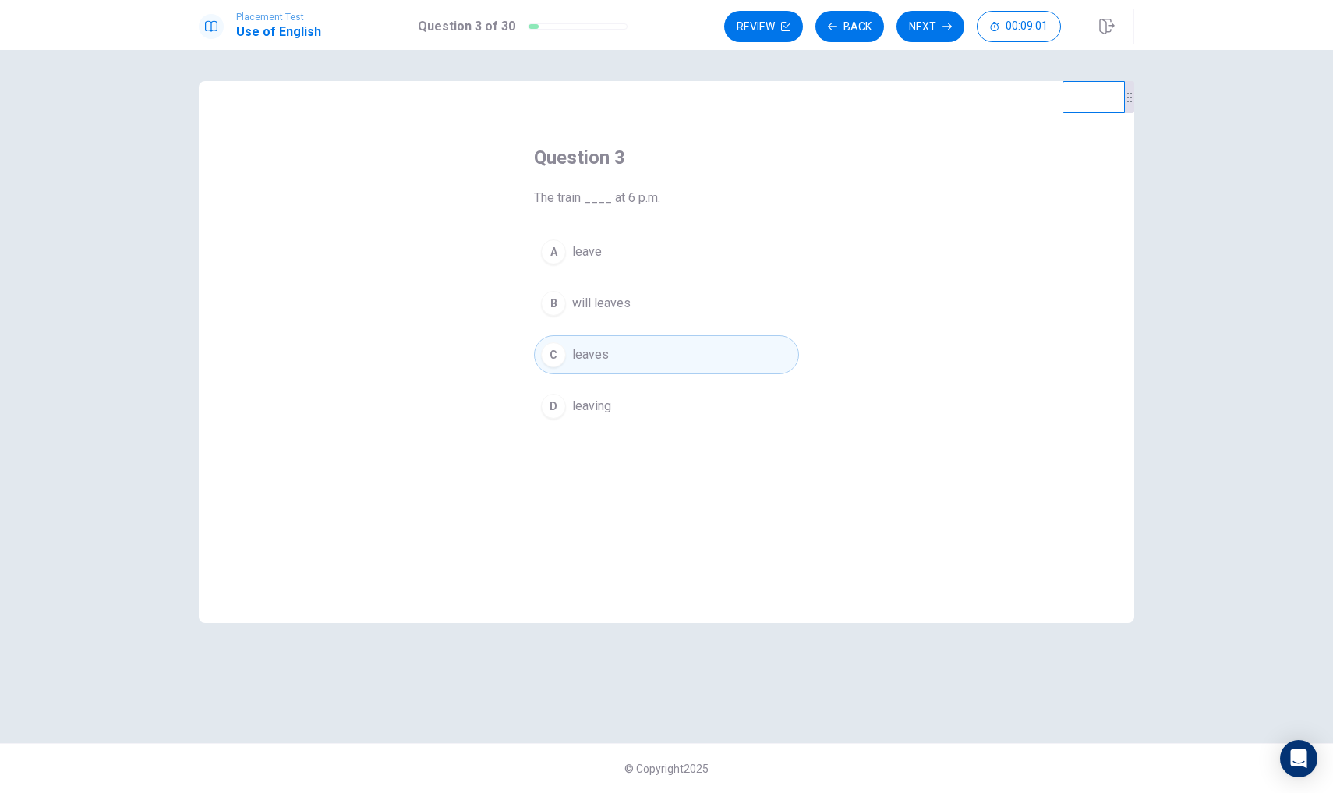
click at [557, 253] on div "A" at bounding box center [553, 251] width 25 height 25
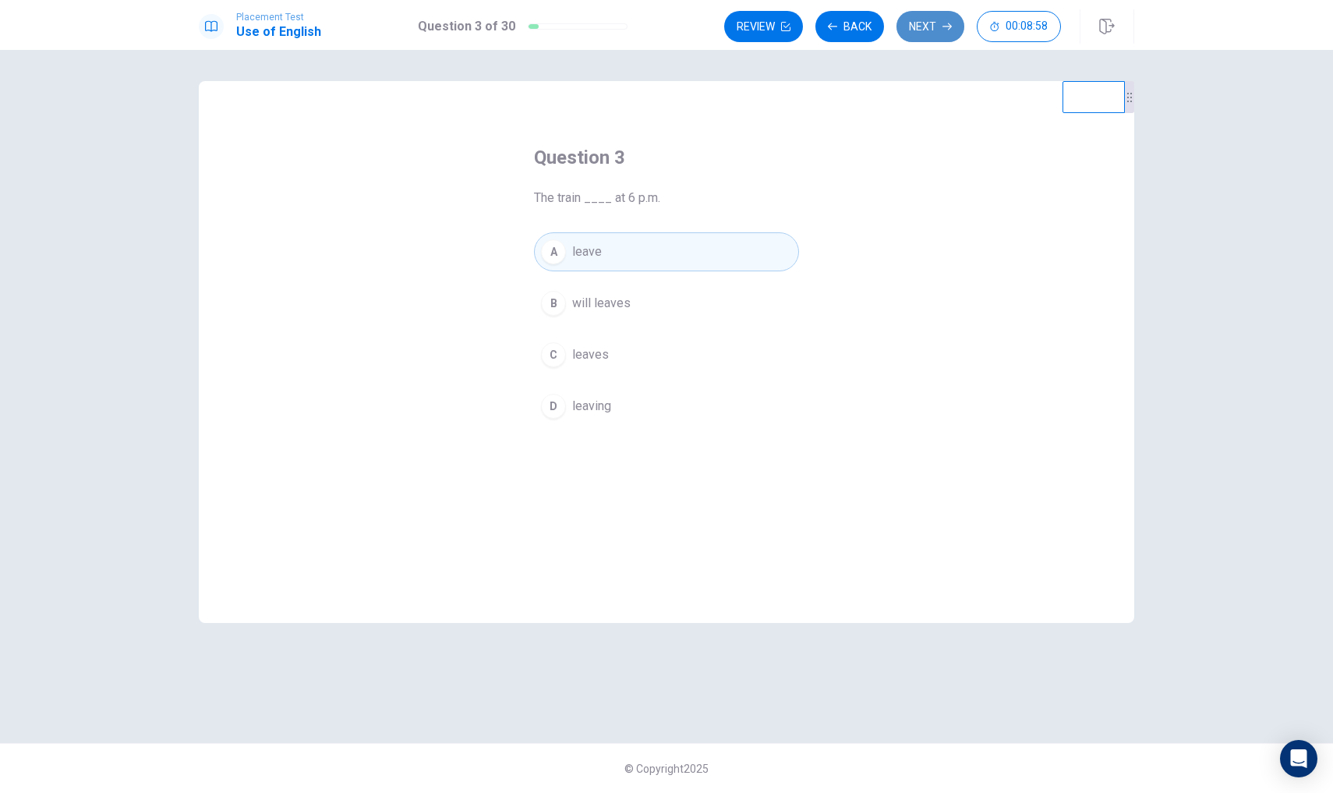
click at [932, 28] on button "Next" at bounding box center [930, 26] width 68 height 31
click at [615, 354] on span "have lived" at bounding box center [599, 354] width 55 height 19
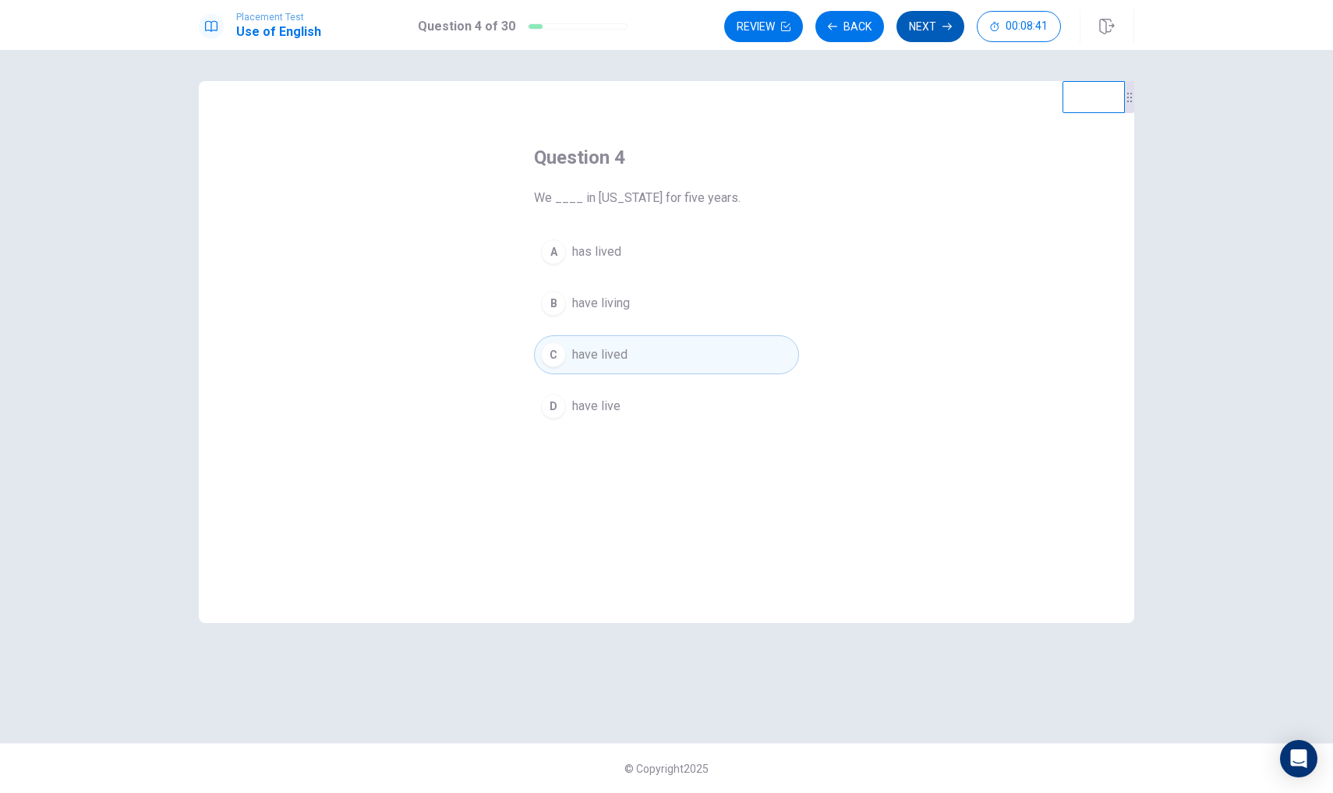
click at [921, 27] on button "Next" at bounding box center [930, 26] width 68 height 31
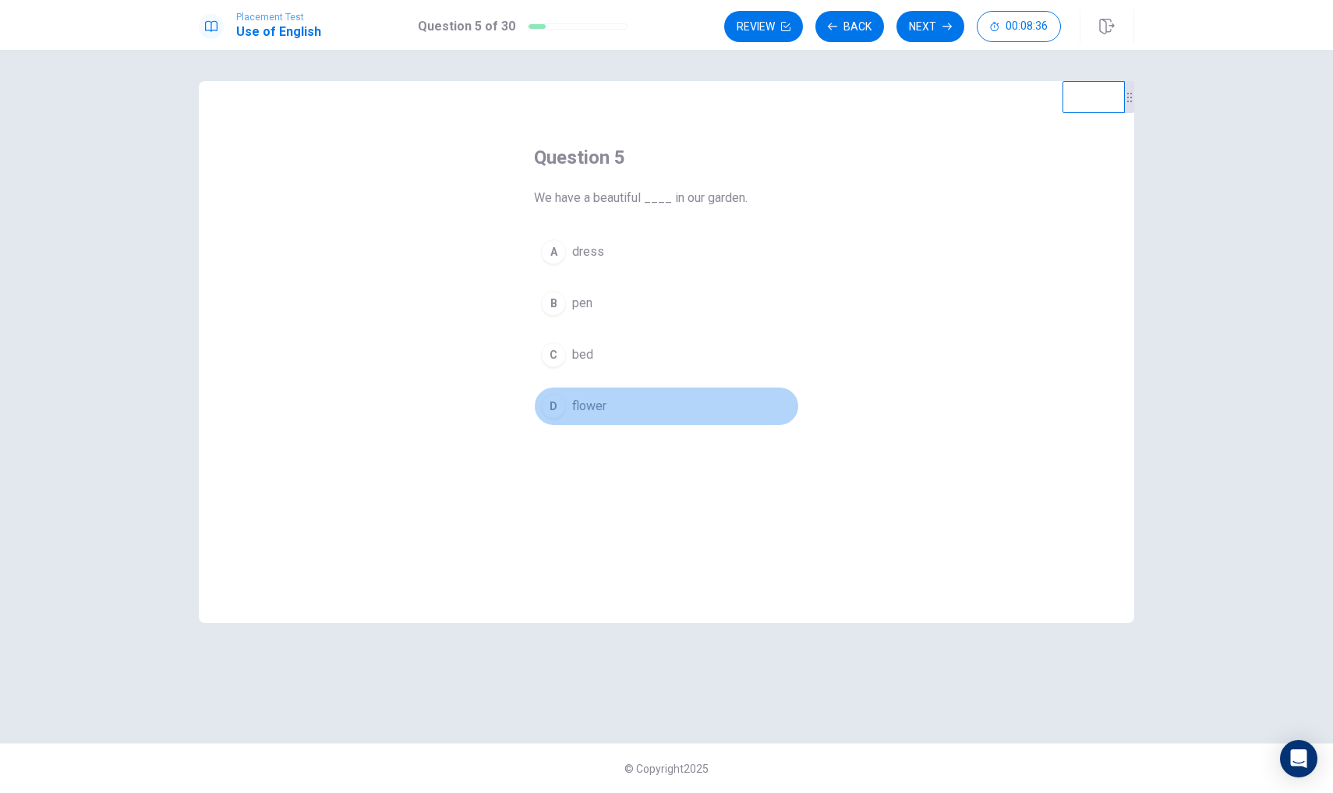
click at [575, 409] on span "flower" at bounding box center [589, 406] width 34 height 19
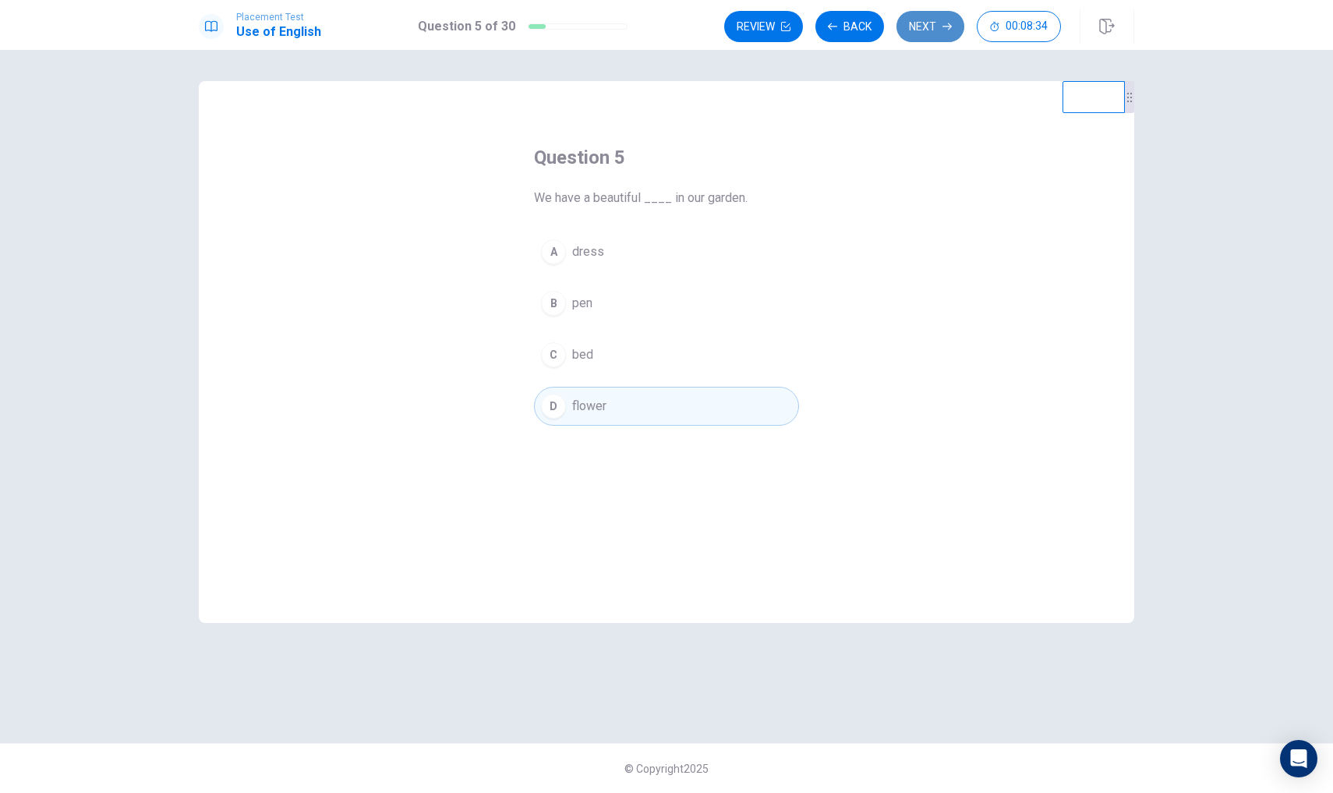
click at [926, 34] on button "Next" at bounding box center [930, 26] width 68 height 31
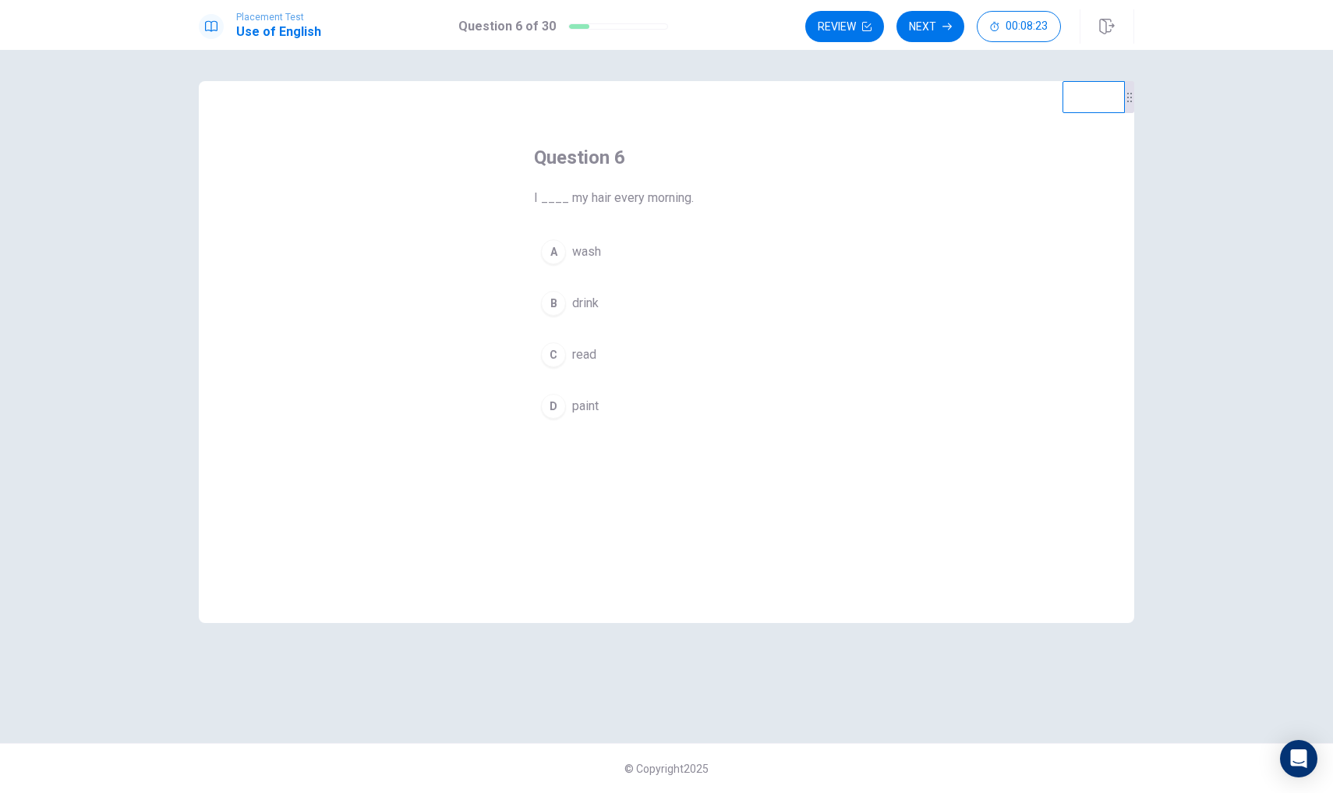
click at [557, 240] on div "A" at bounding box center [553, 251] width 25 height 25
click at [938, 16] on button "Next" at bounding box center [930, 26] width 68 height 31
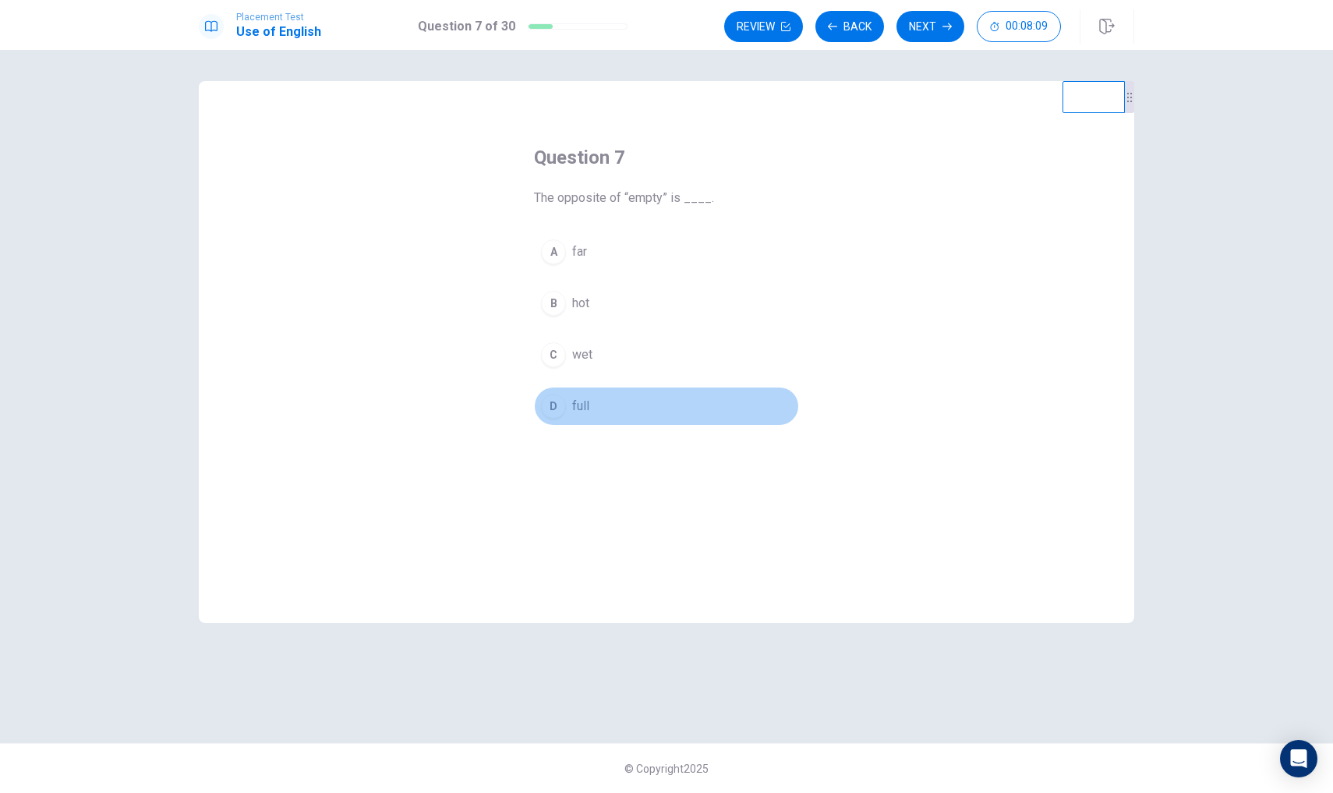
click at [558, 405] on div "D" at bounding box center [553, 406] width 25 height 25
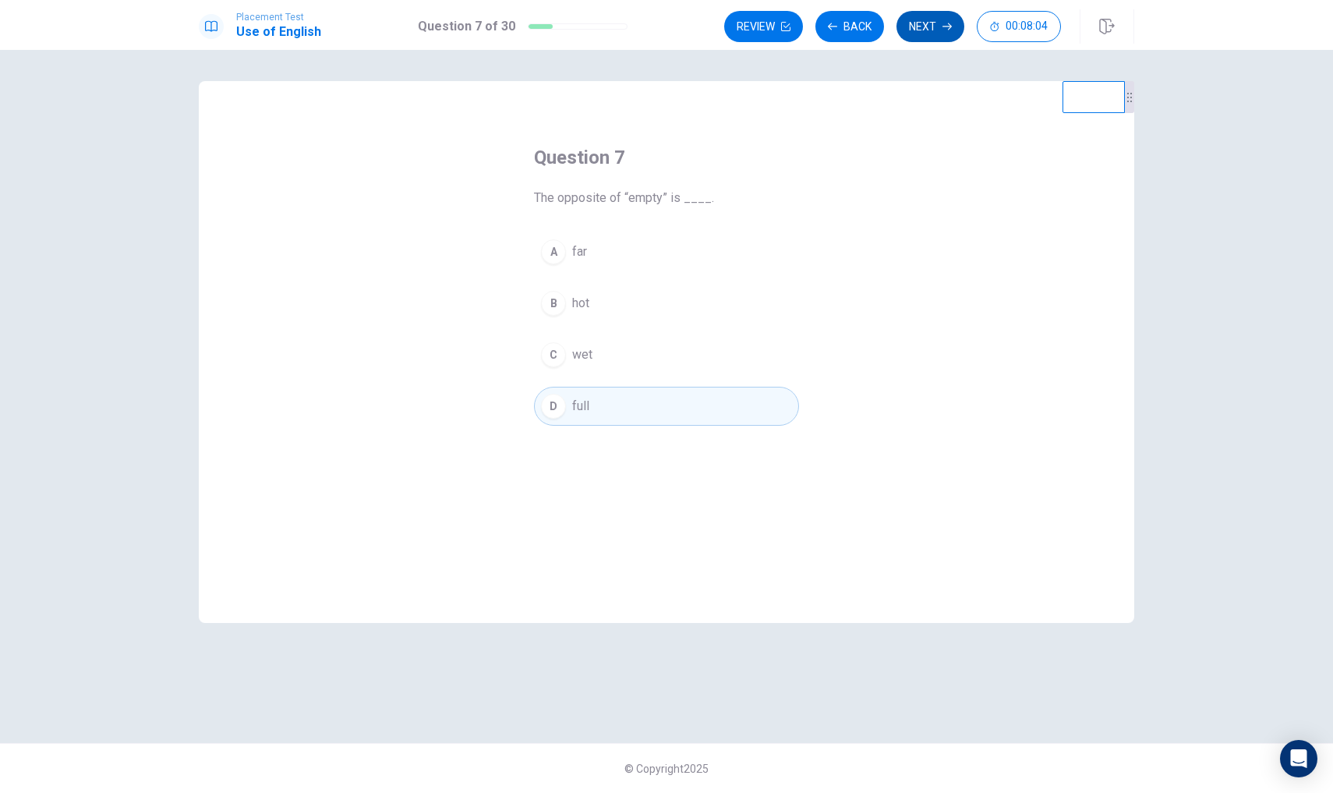
click at [938, 30] on button "Next" at bounding box center [930, 26] width 68 height 31
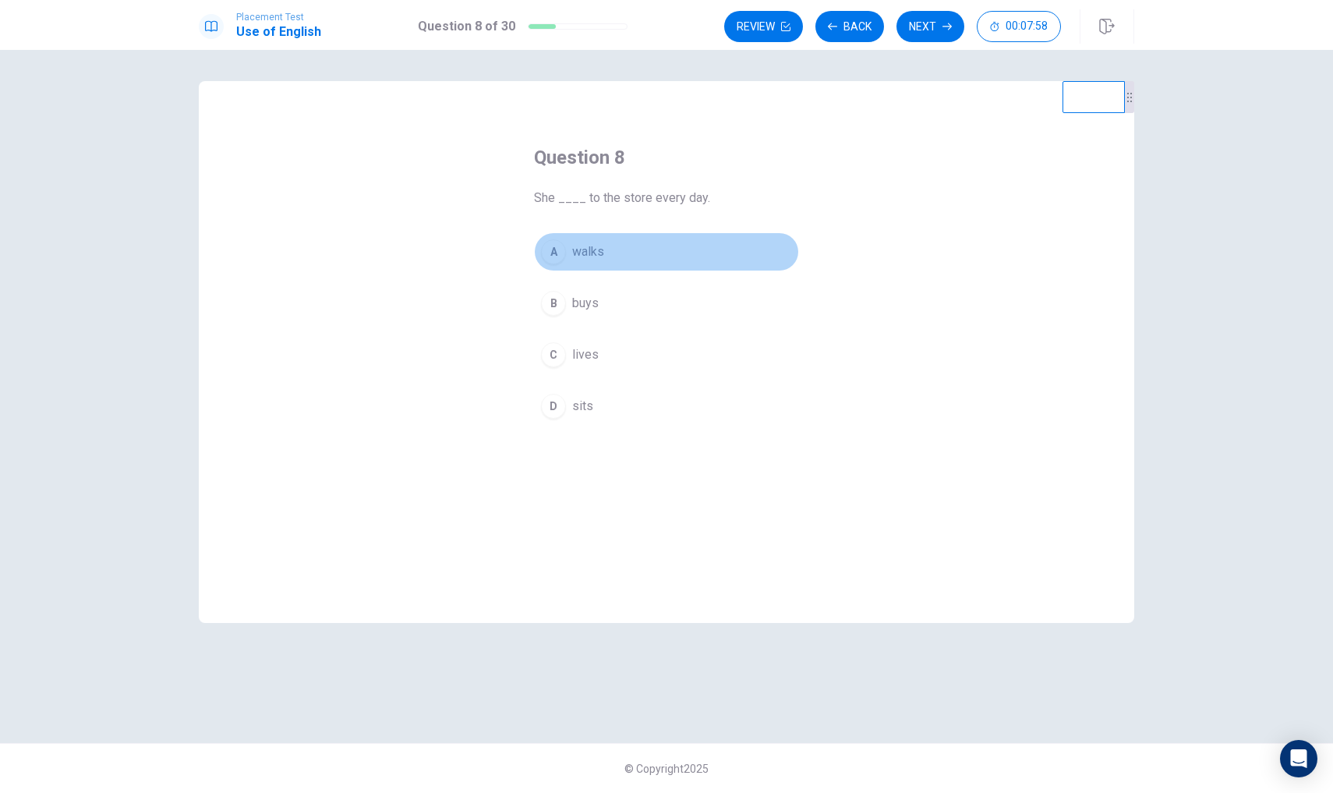
click at [601, 255] on span "walks" at bounding box center [588, 251] width 32 height 19
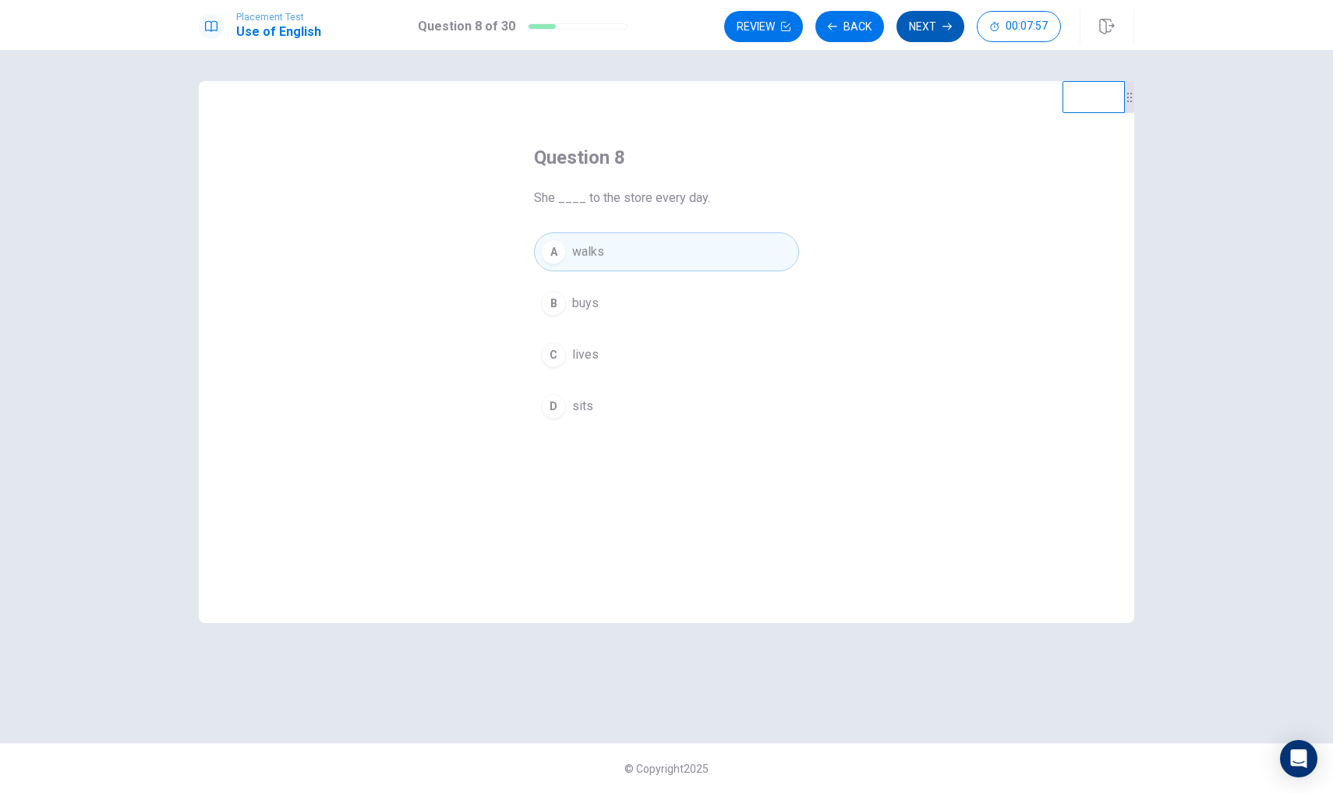
click at [927, 34] on button "Next" at bounding box center [930, 26] width 68 height 31
click at [592, 240] on button "A house" at bounding box center [666, 251] width 265 height 39
click at [935, 19] on button "Next" at bounding box center [930, 26] width 68 height 31
click at [579, 304] on span "read" at bounding box center [584, 303] width 24 height 19
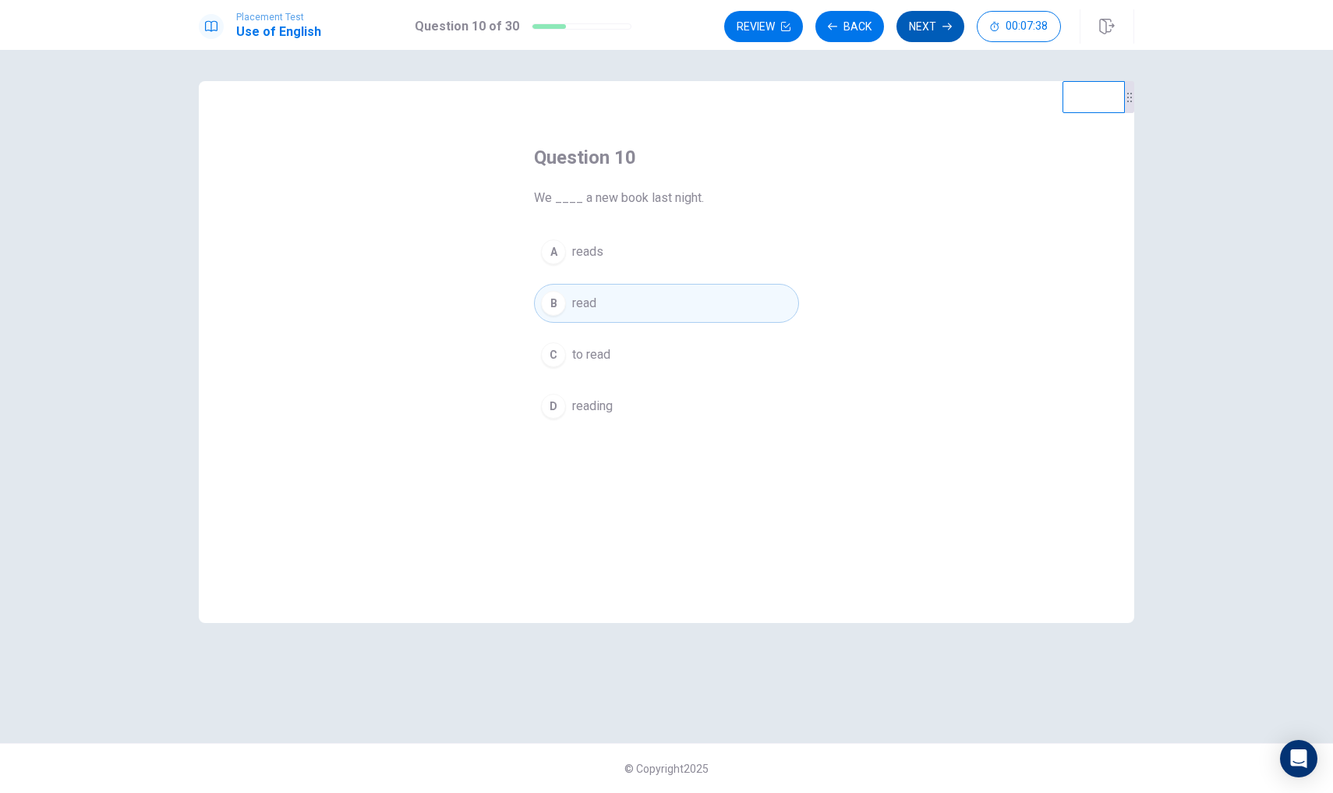
click at [924, 27] on button "Next" at bounding box center [930, 26] width 68 height 31
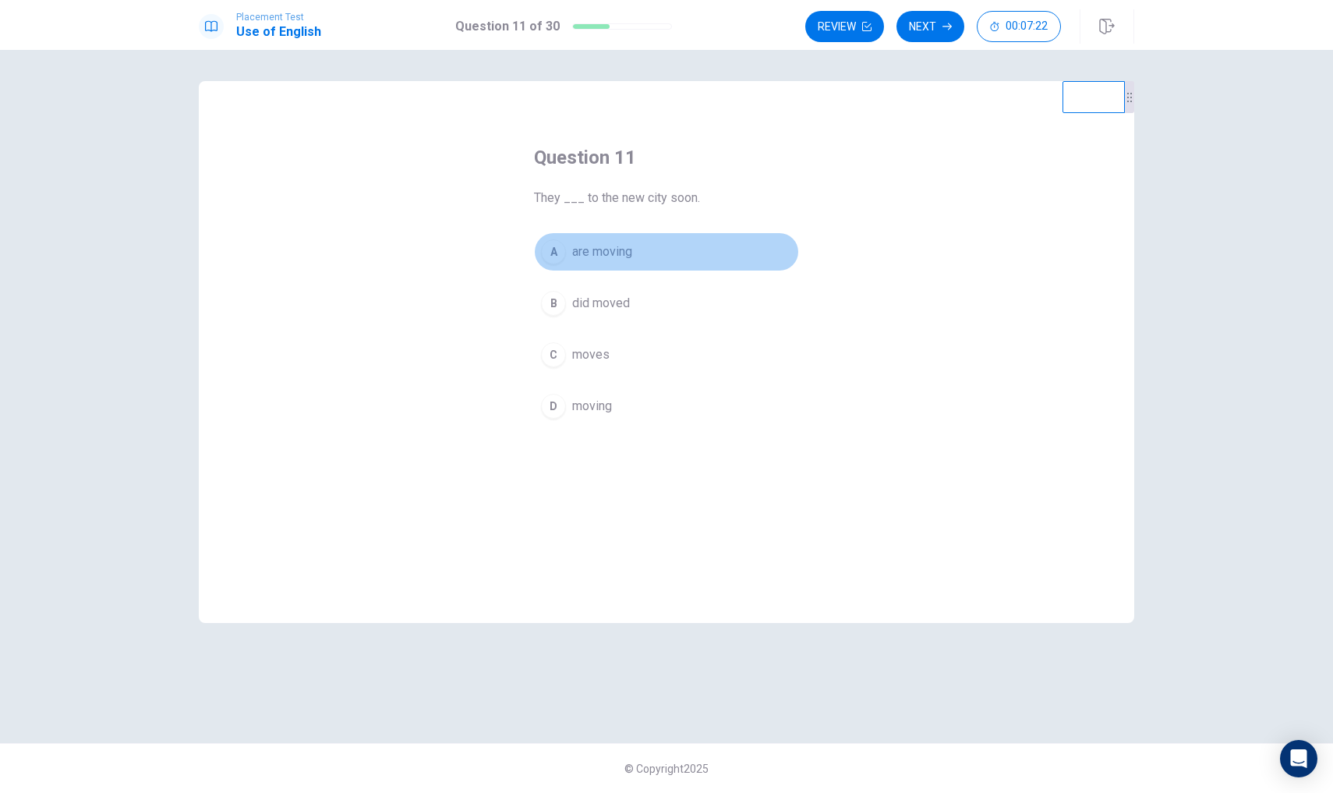
click at [631, 260] on span "are moving" at bounding box center [602, 251] width 60 height 19
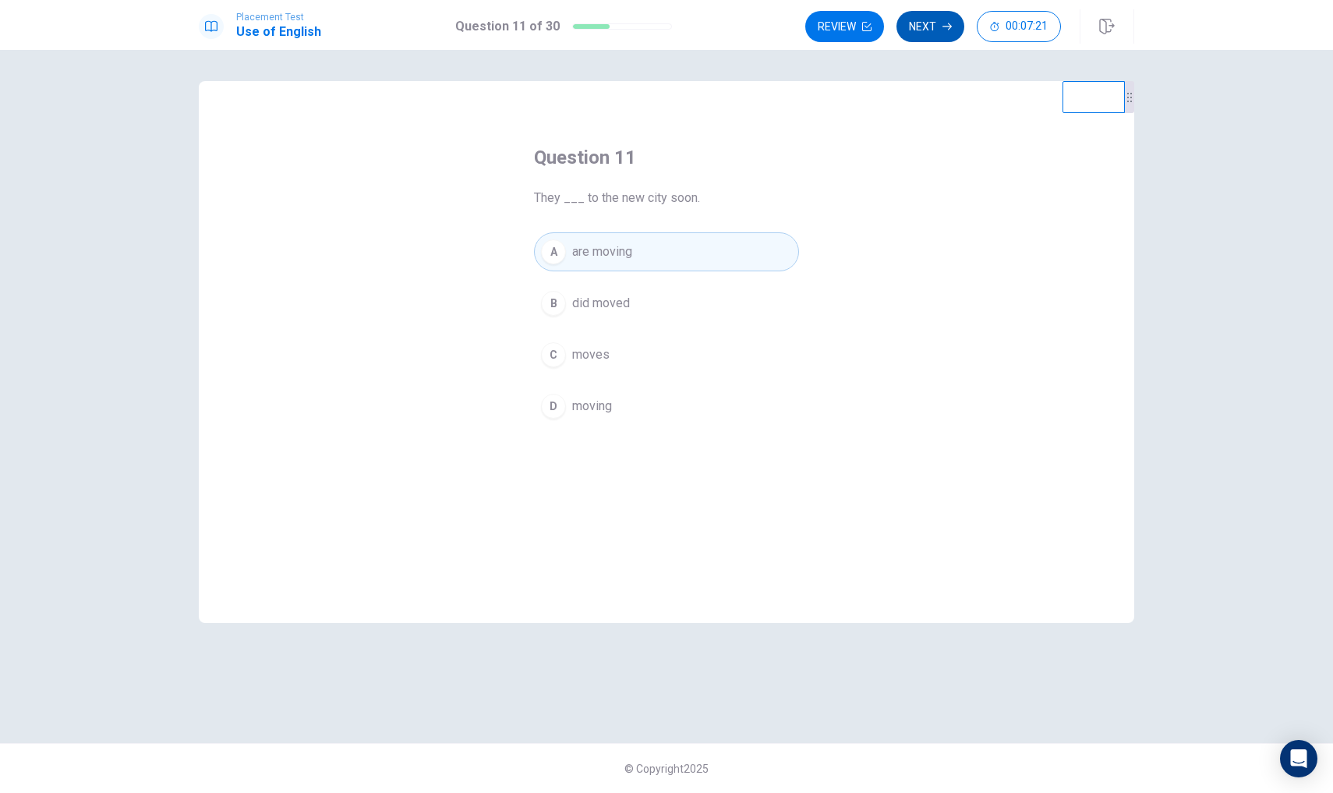
click at [917, 23] on button "Next" at bounding box center [930, 26] width 68 height 31
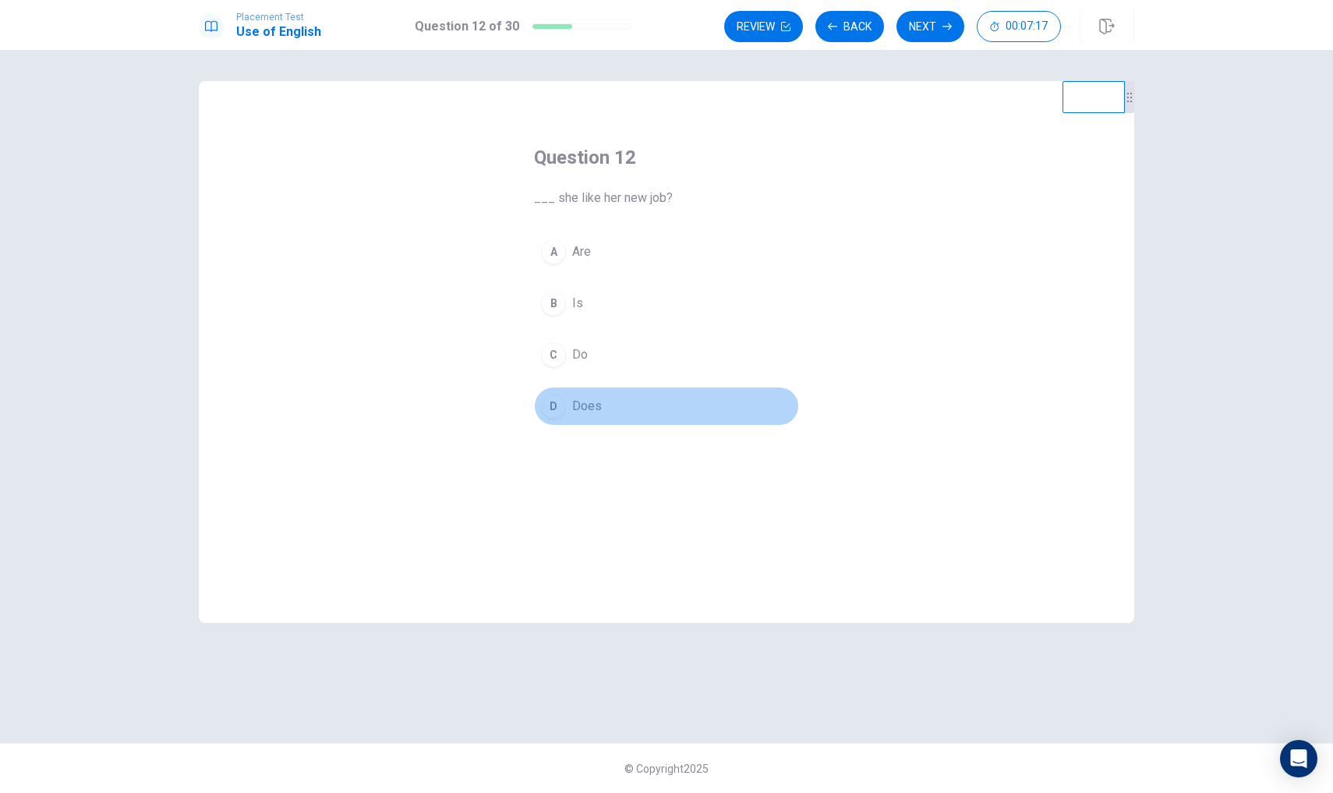
click at [589, 395] on button "D Does" at bounding box center [666, 406] width 265 height 39
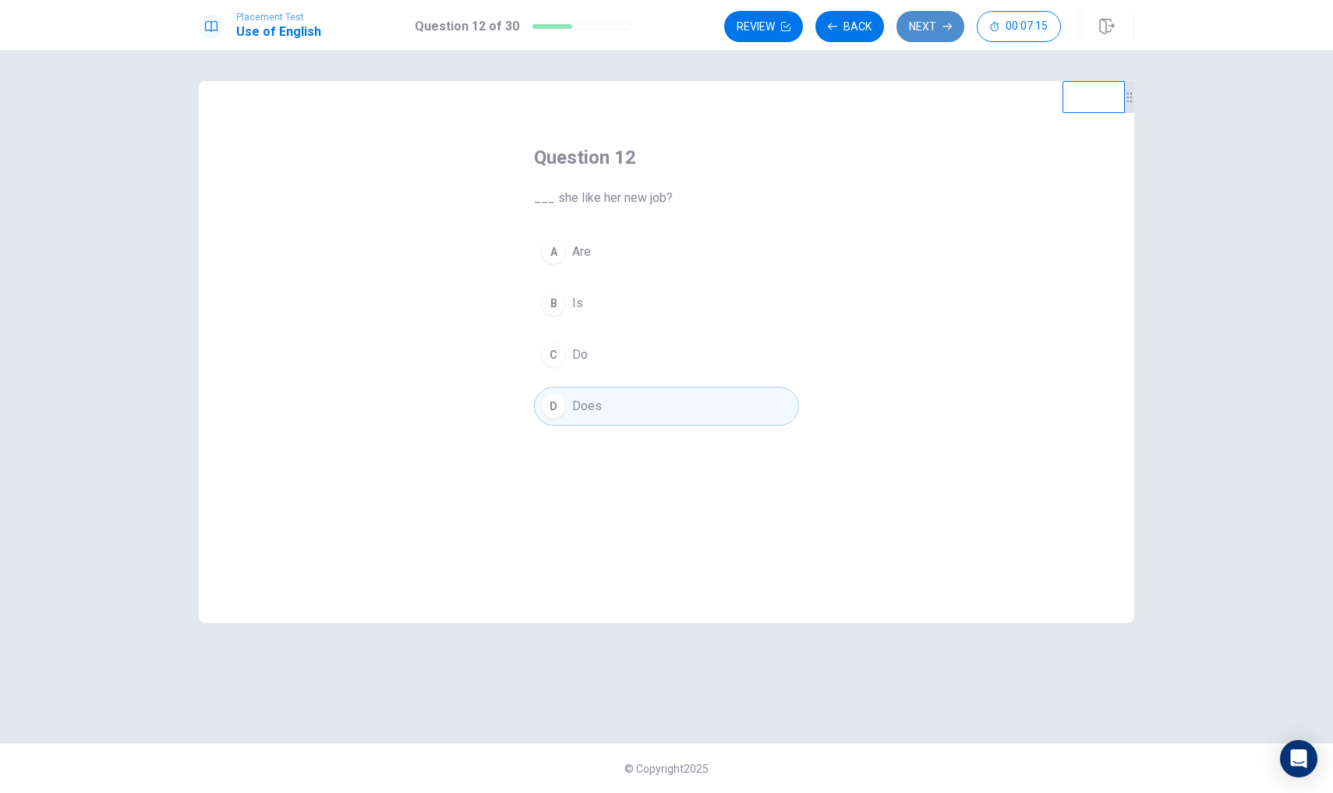
click at [939, 32] on button "Next" at bounding box center [930, 26] width 68 height 31
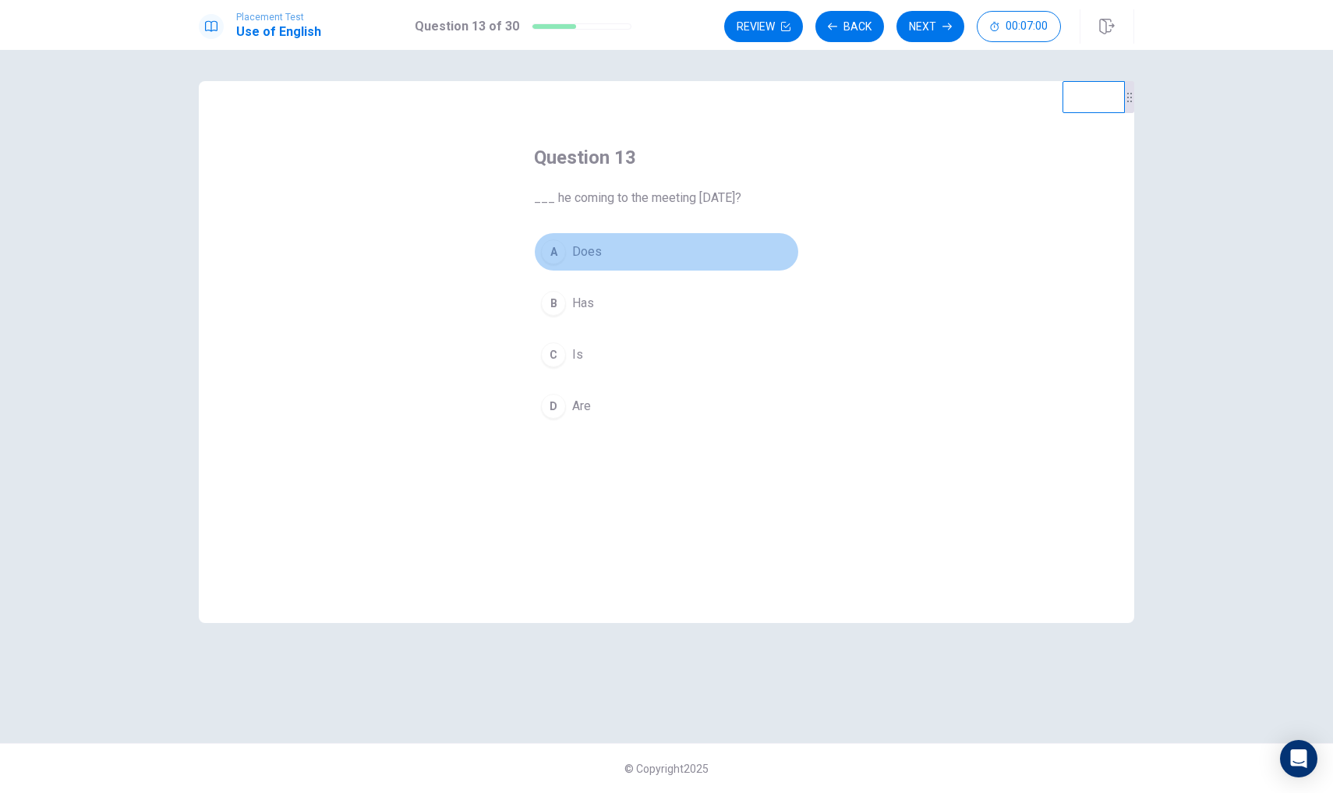
click at [608, 254] on button "A Does" at bounding box center [666, 251] width 265 height 39
click at [622, 309] on button "B Has" at bounding box center [666, 303] width 265 height 39
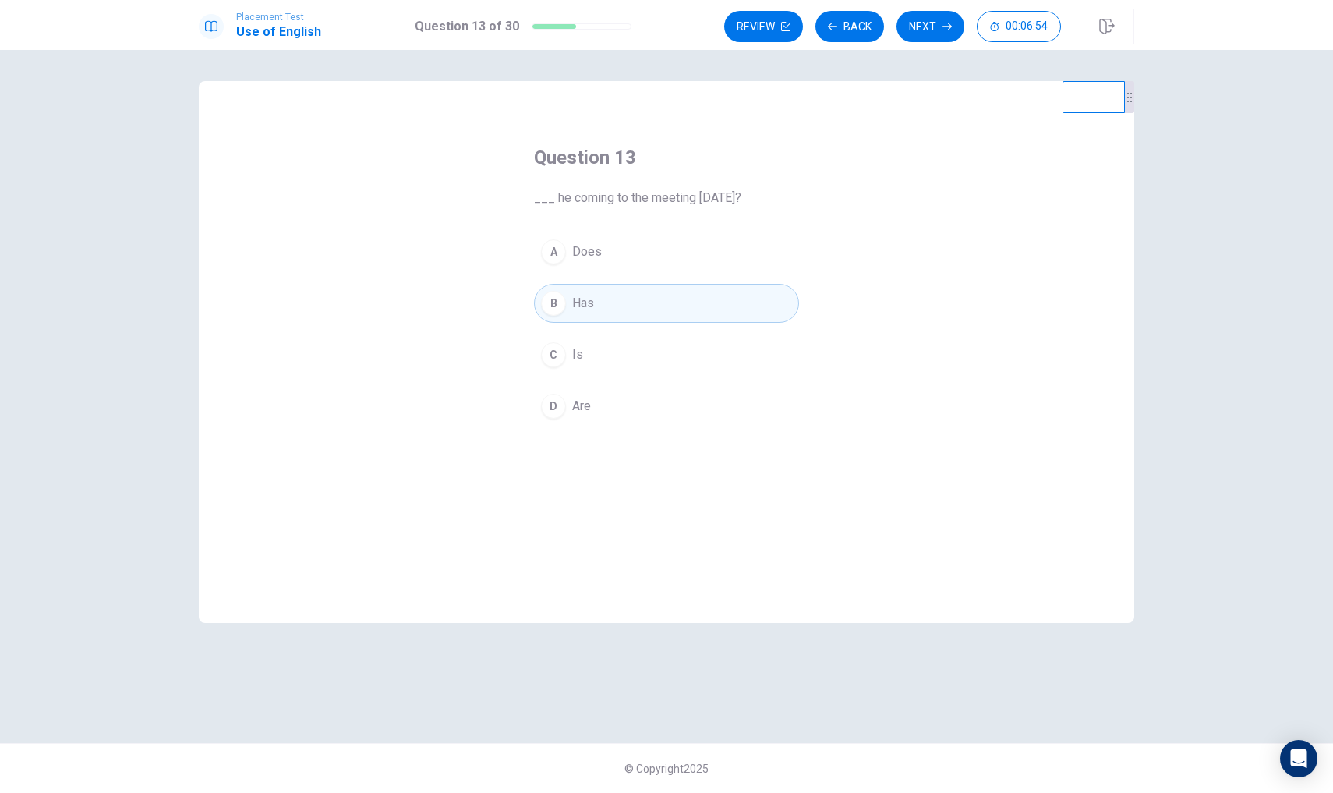
click at [596, 359] on button "C Is" at bounding box center [666, 354] width 265 height 39
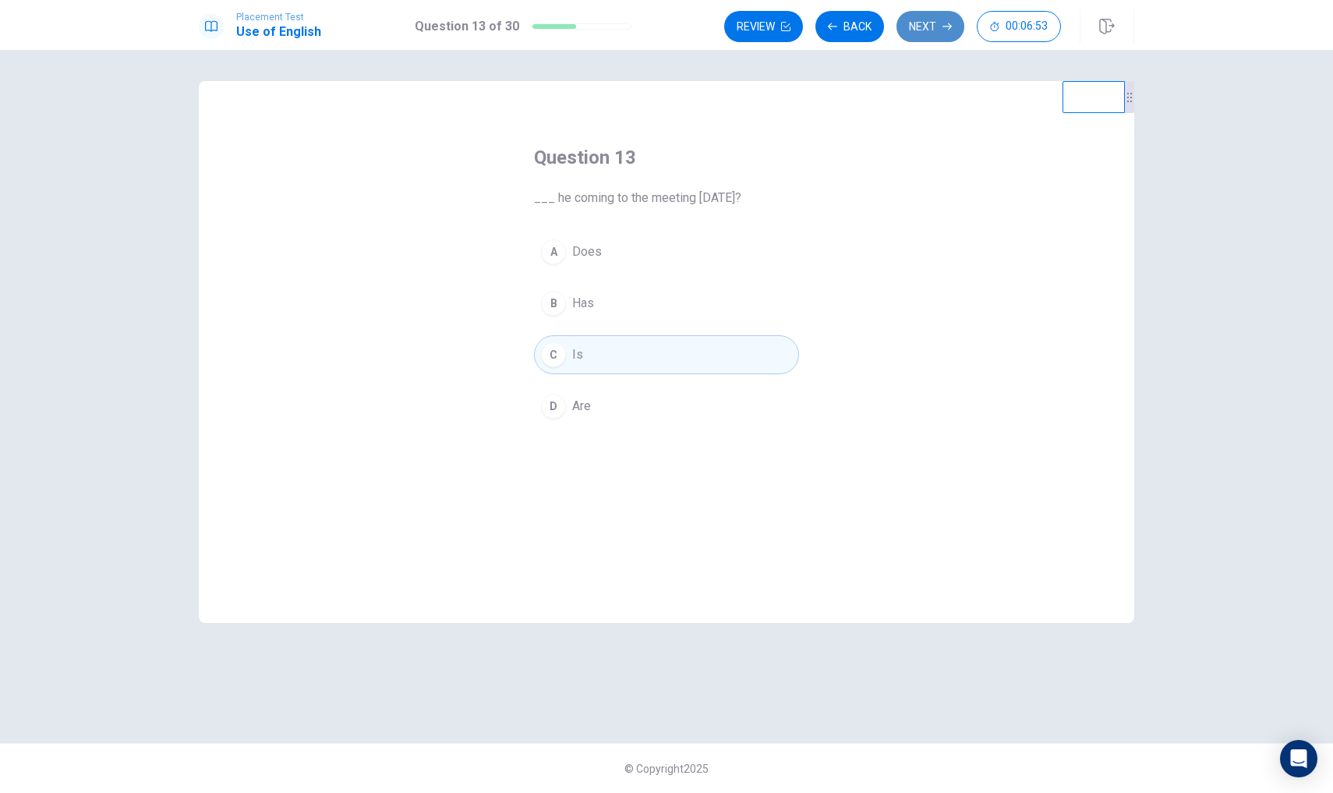
click at [946, 29] on icon "button" at bounding box center [946, 26] width 9 height 9
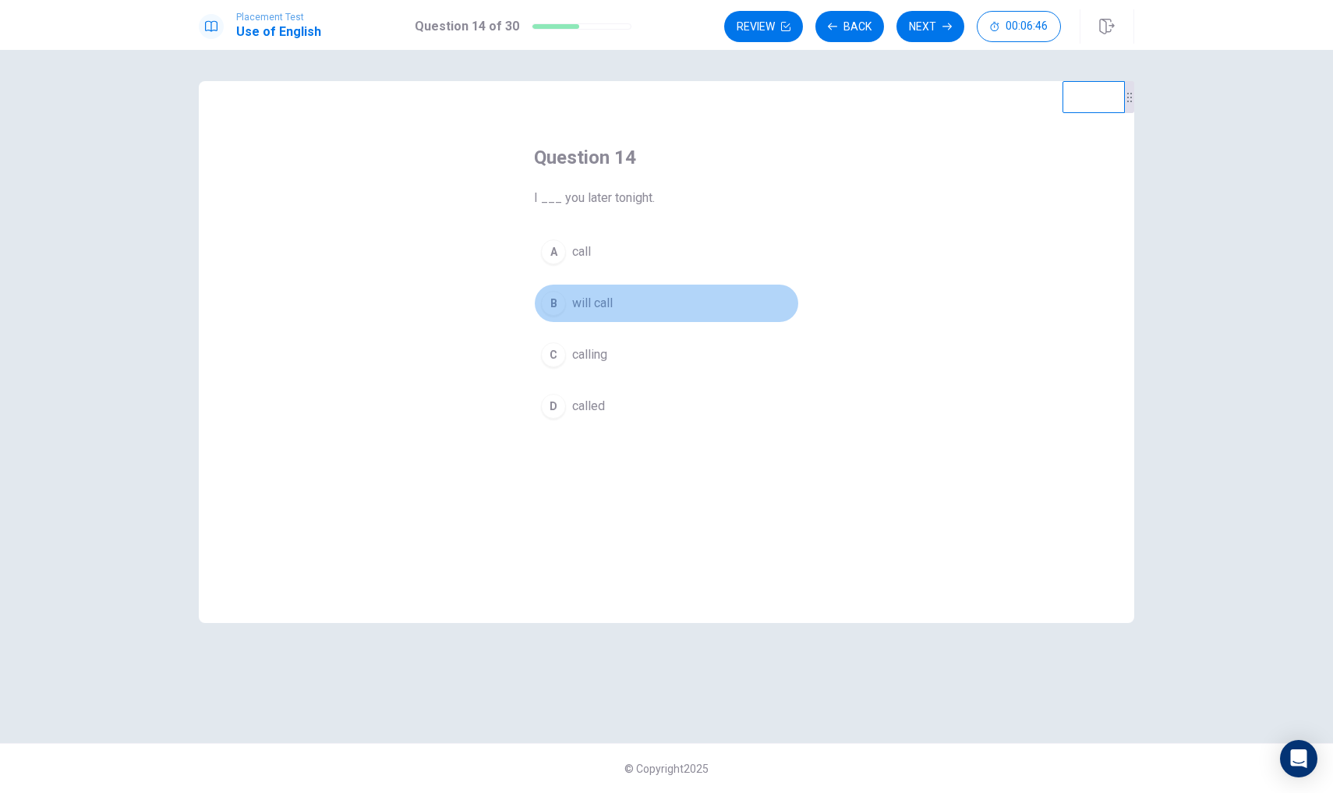
click at [628, 290] on button "B will call" at bounding box center [666, 303] width 265 height 39
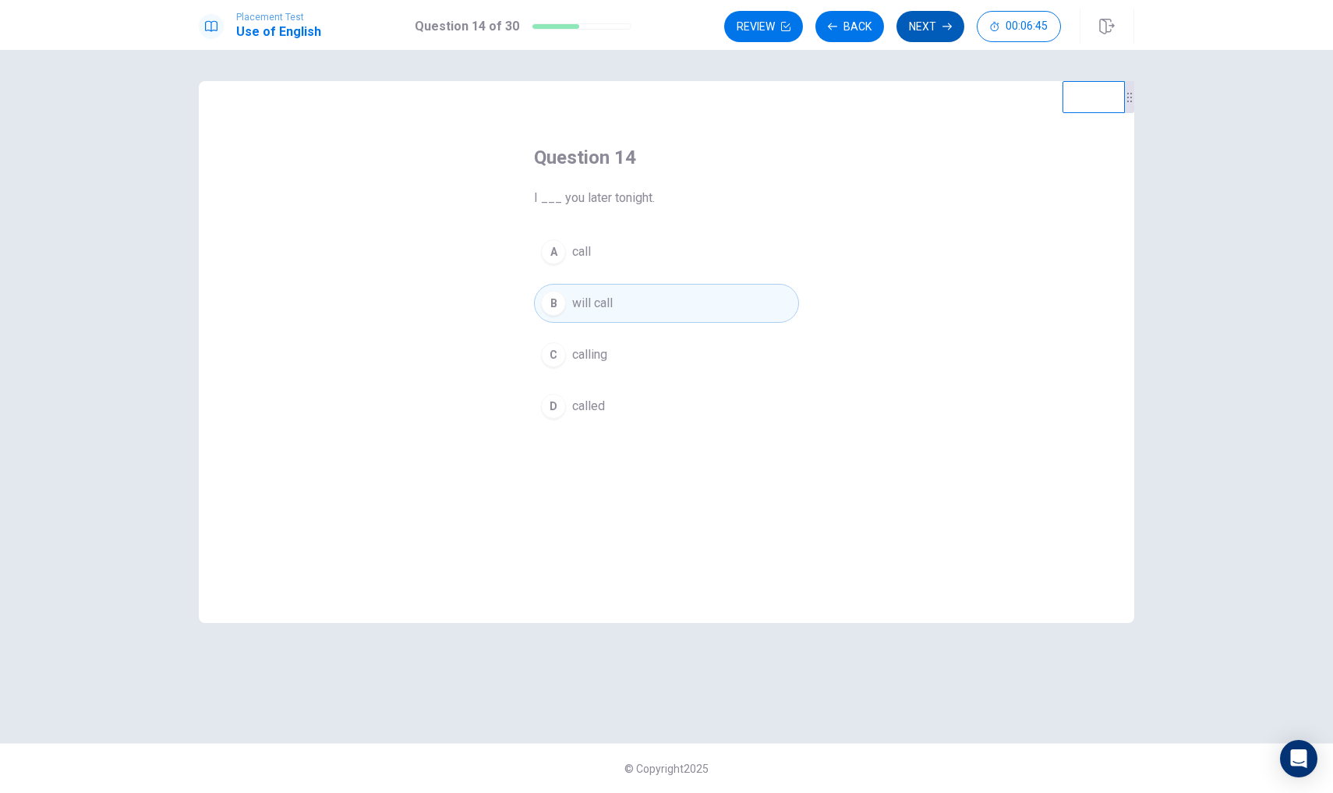
click at [928, 19] on button "Next" at bounding box center [930, 26] width 68 height 31
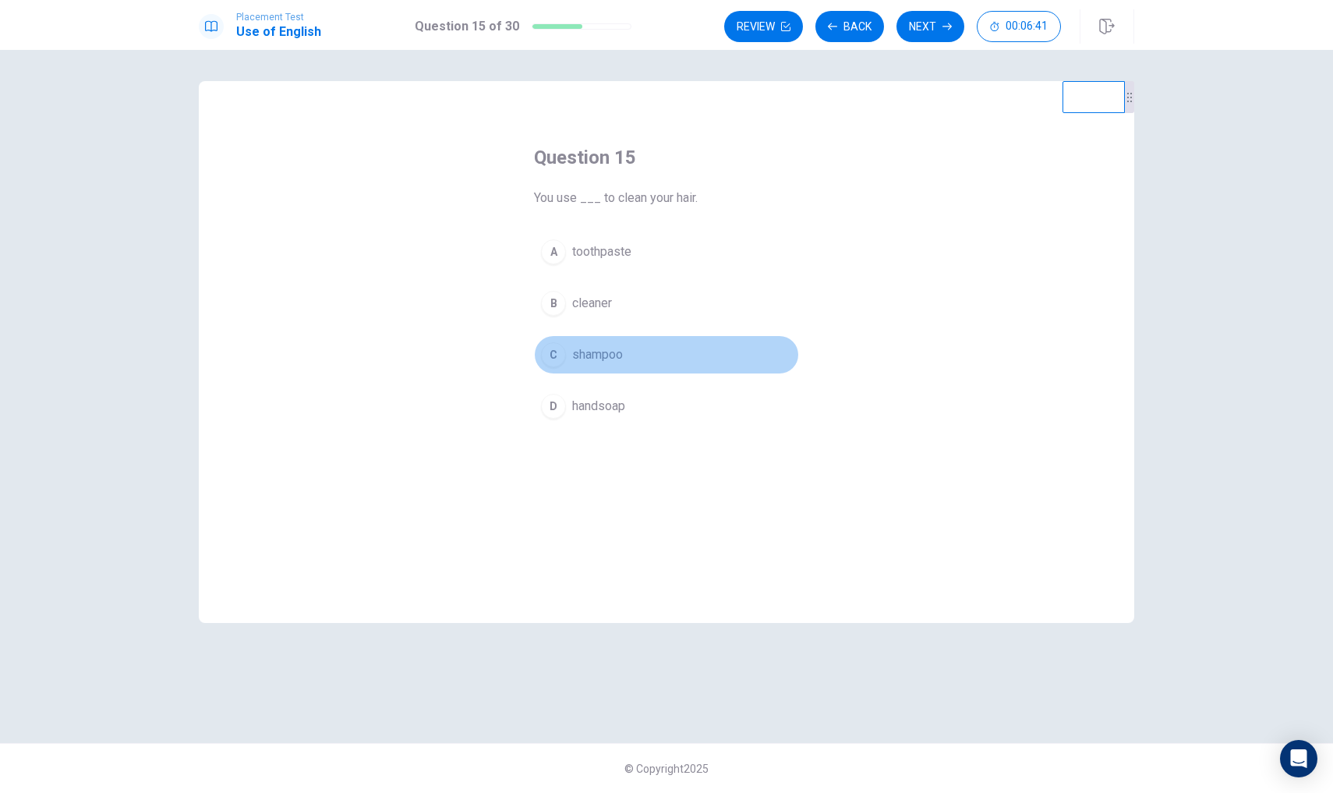
click at [630, 359] on button "C shampoo" at bounding box center [666, 354] width 265 height 39
click at [918, 21] on button "Next" at bounding box center [930, 26] width 68 height 31
click at [617, 359] on span "solve a problem" at bounding box center [616, 354] width 88 height 19
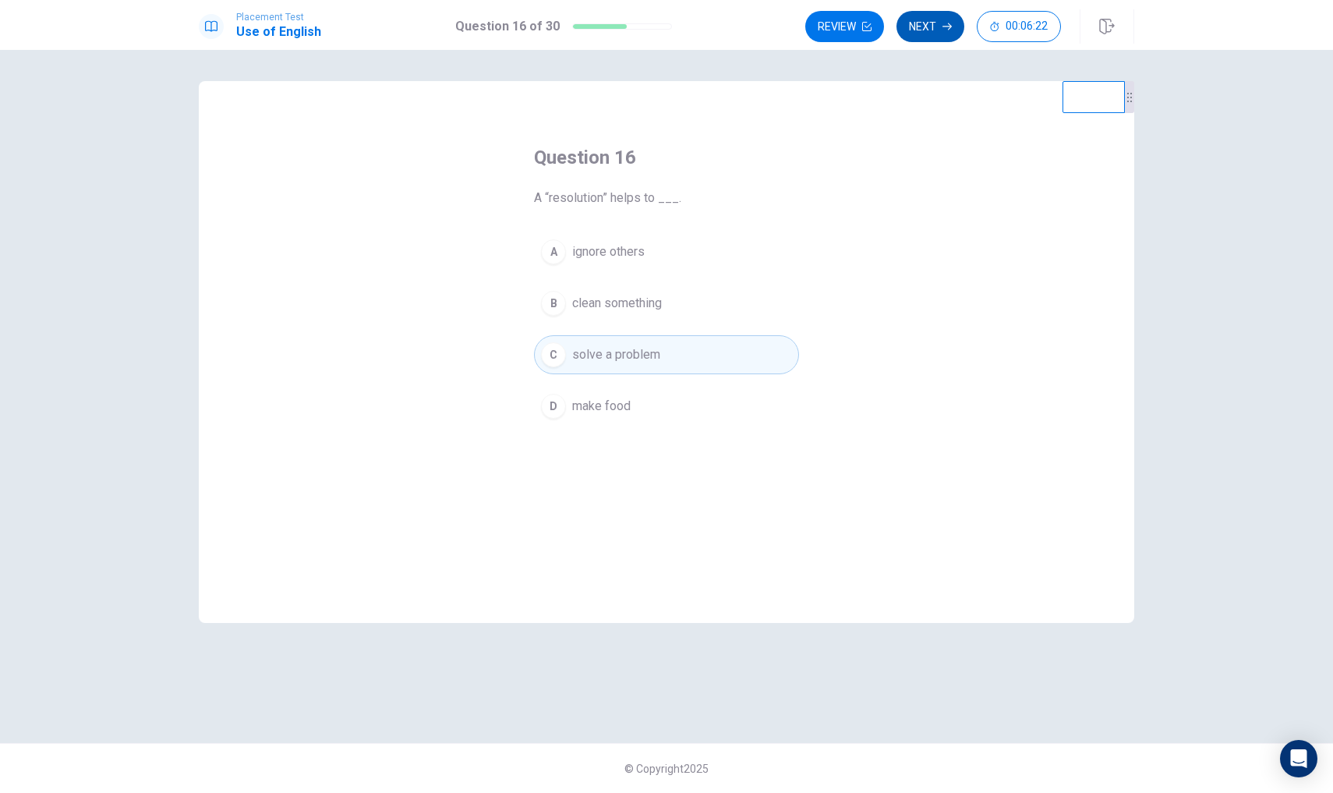
click at [947, 27] on icon "button" at bounding box center [946, 26] width 9 height 9
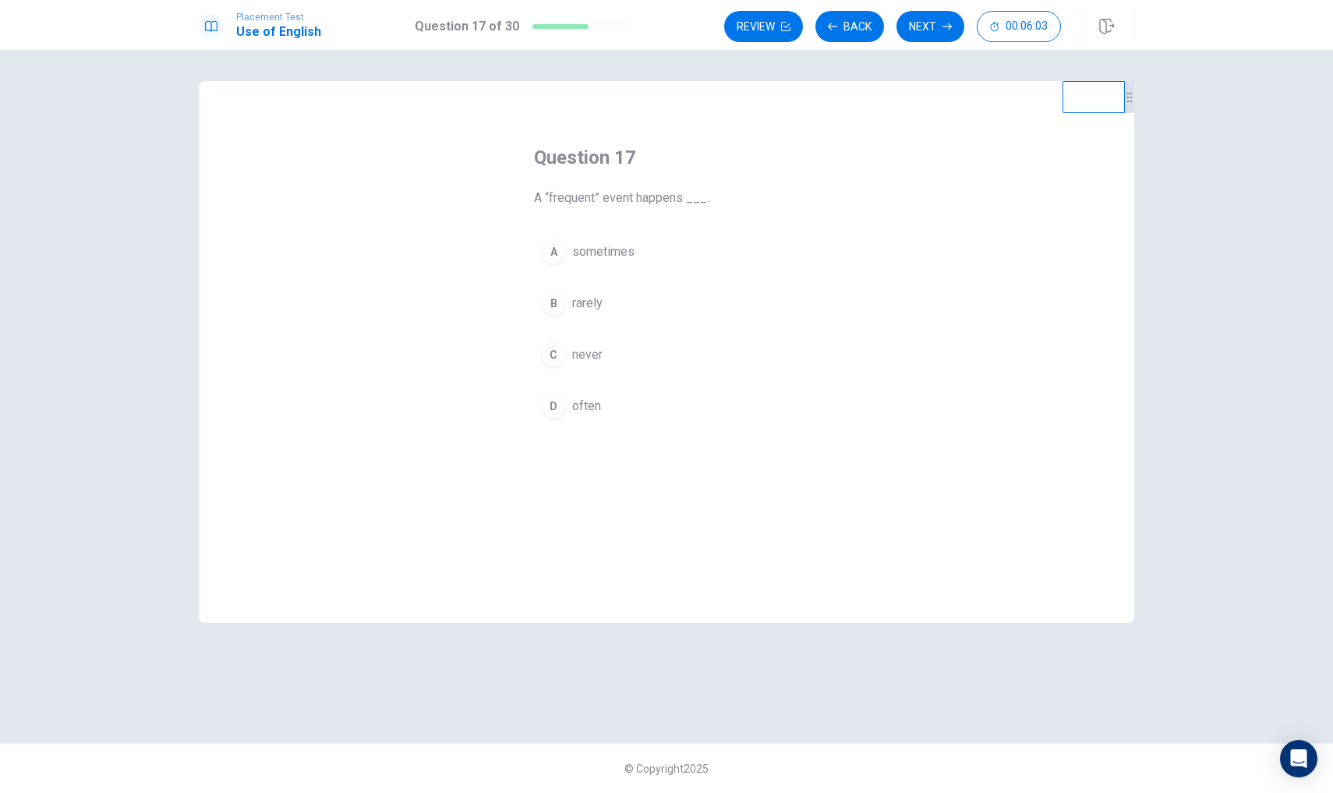
click at [604, 266] on button "A sometimes" at bounding box center [666, 251] width 265 height 39
click at [936, 31] on button "Next" at bounding box center [930, 26] width 68 height 31
click at [635, 352] on span "detailed story" at bounding box center [610, 354] width 76 height 19
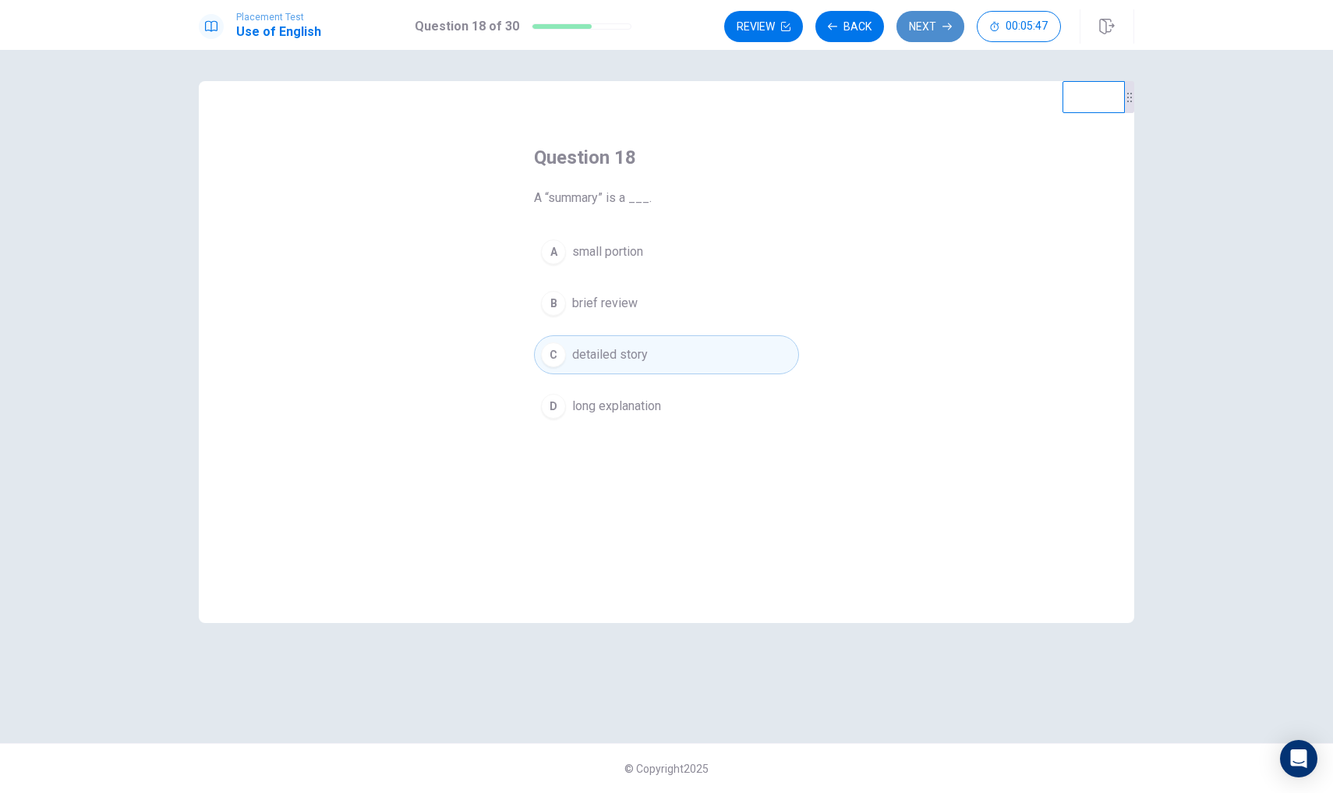
click at [908, 28] on button "Next" at bounding box center [930, 26] width 68 height 31
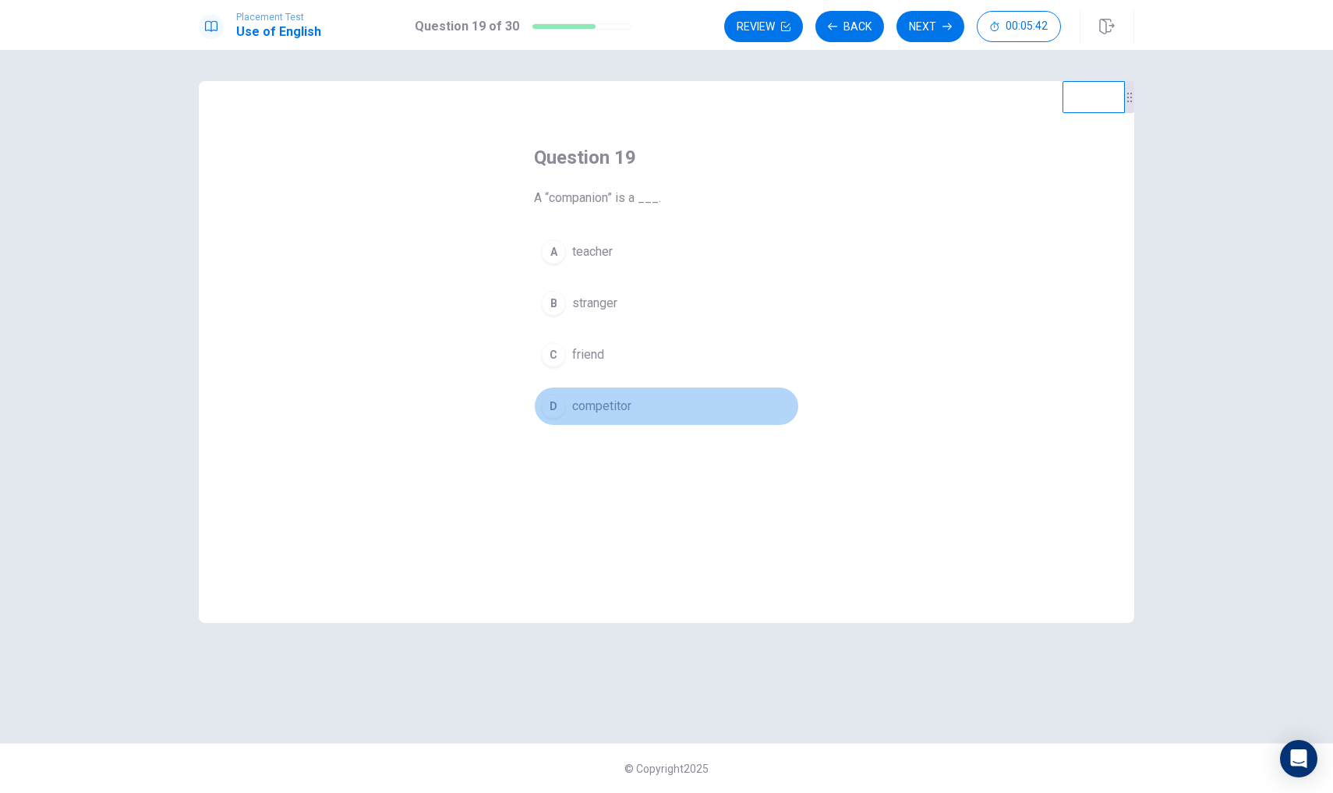
click at [550, 423] on button "D competitor" at bounding box center [666, 406] width 265 height 39
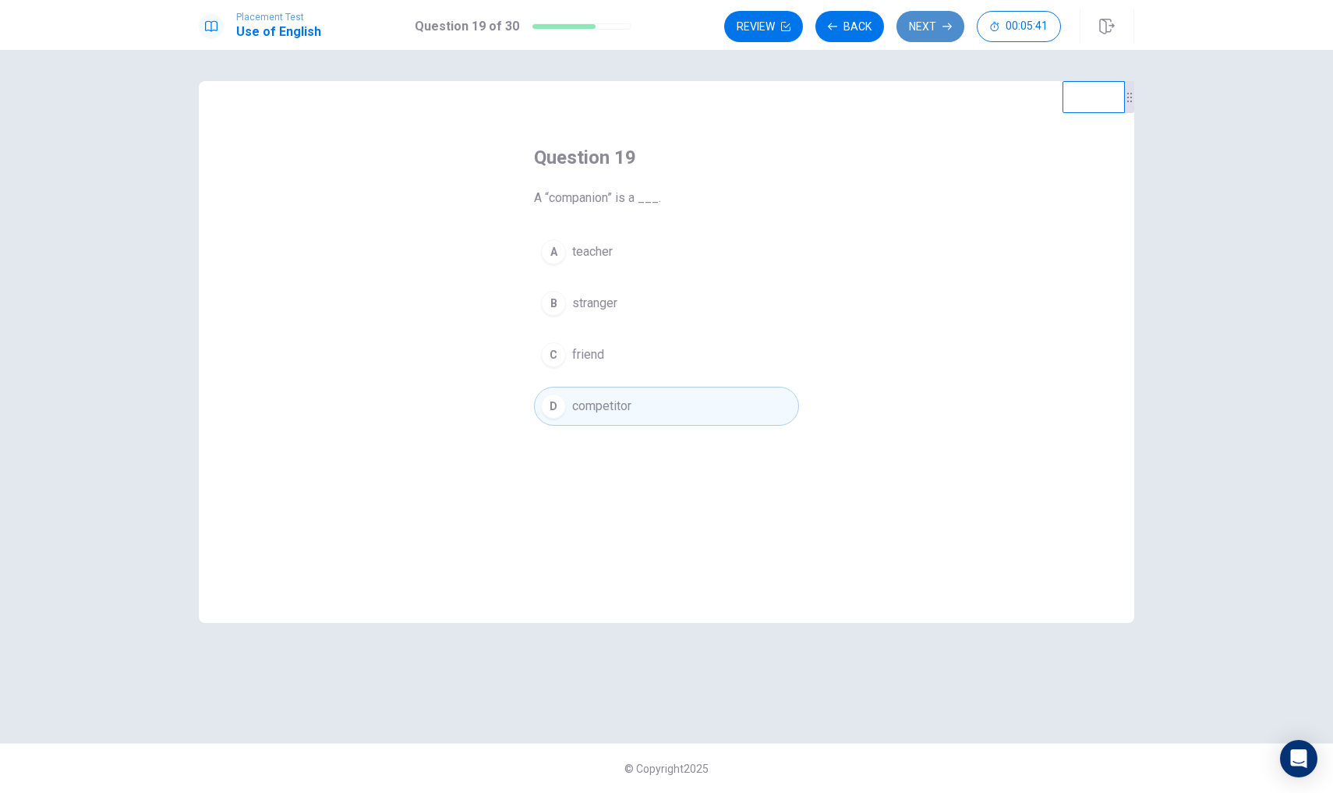
click at [920, 25] on button "Next" at bounding box center [930, 26] width 68 height 31
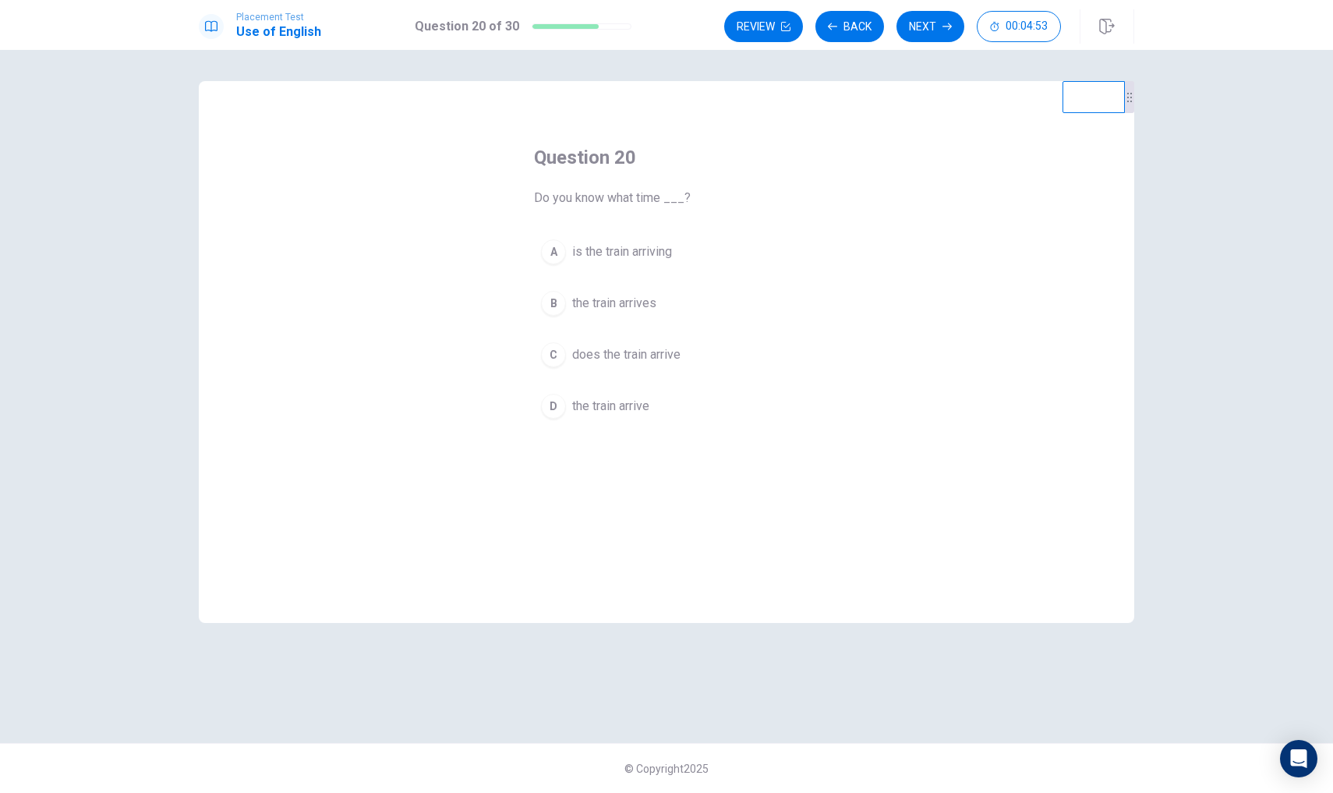
click at [681, 345] on button "C does the train arrive" at bounding box center [666, 354] width 265 height 39
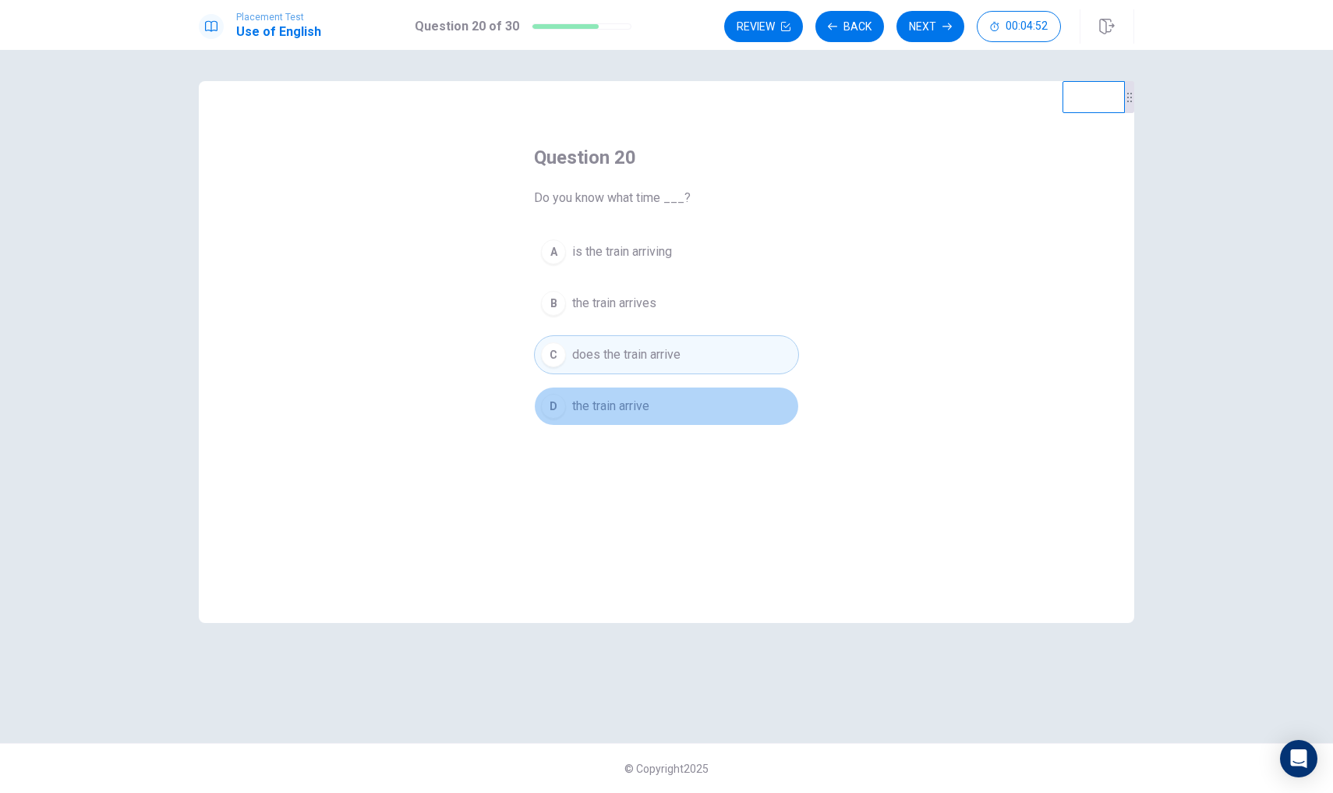
click at [655, 398] on button "D the train arrive" at bounding box center [666, 406] width 265 height 39
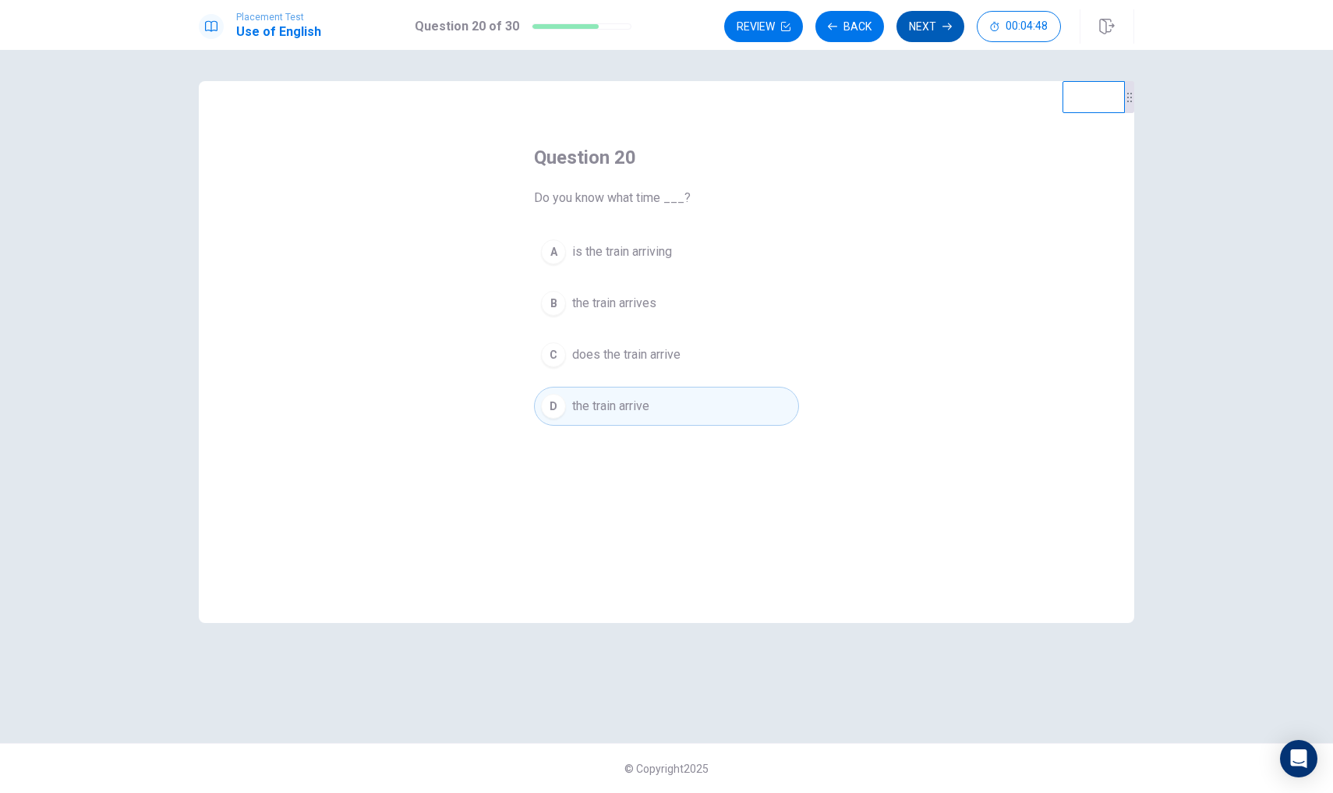
click at [920, 27] on button "Next" at bounding box center [930, 26] width 68 height 31
click at [719, 410] on button "D the train arrive" at bounding box center [666, 406] width 265 height 39
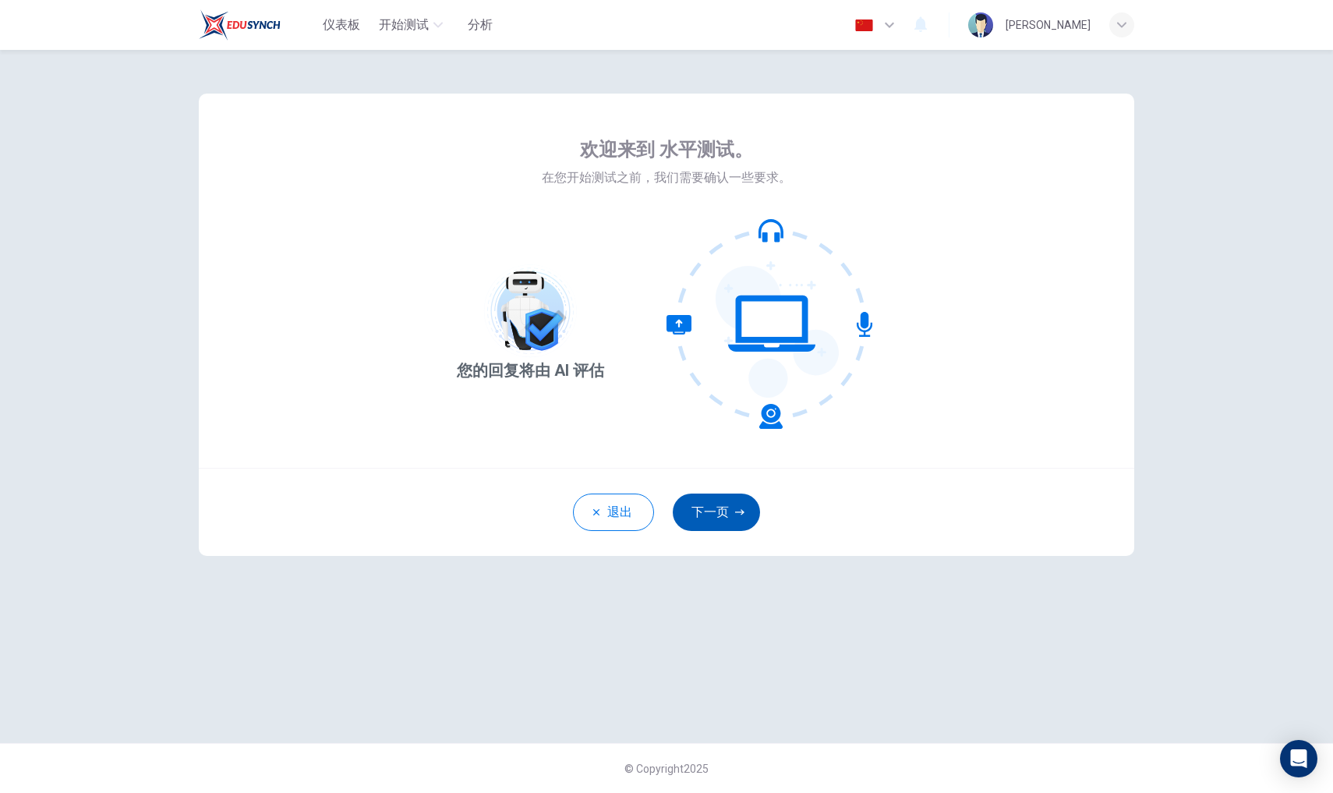
click at [731, 503] on button "下一页" at bounding box center [716, 511] width 87 height 37
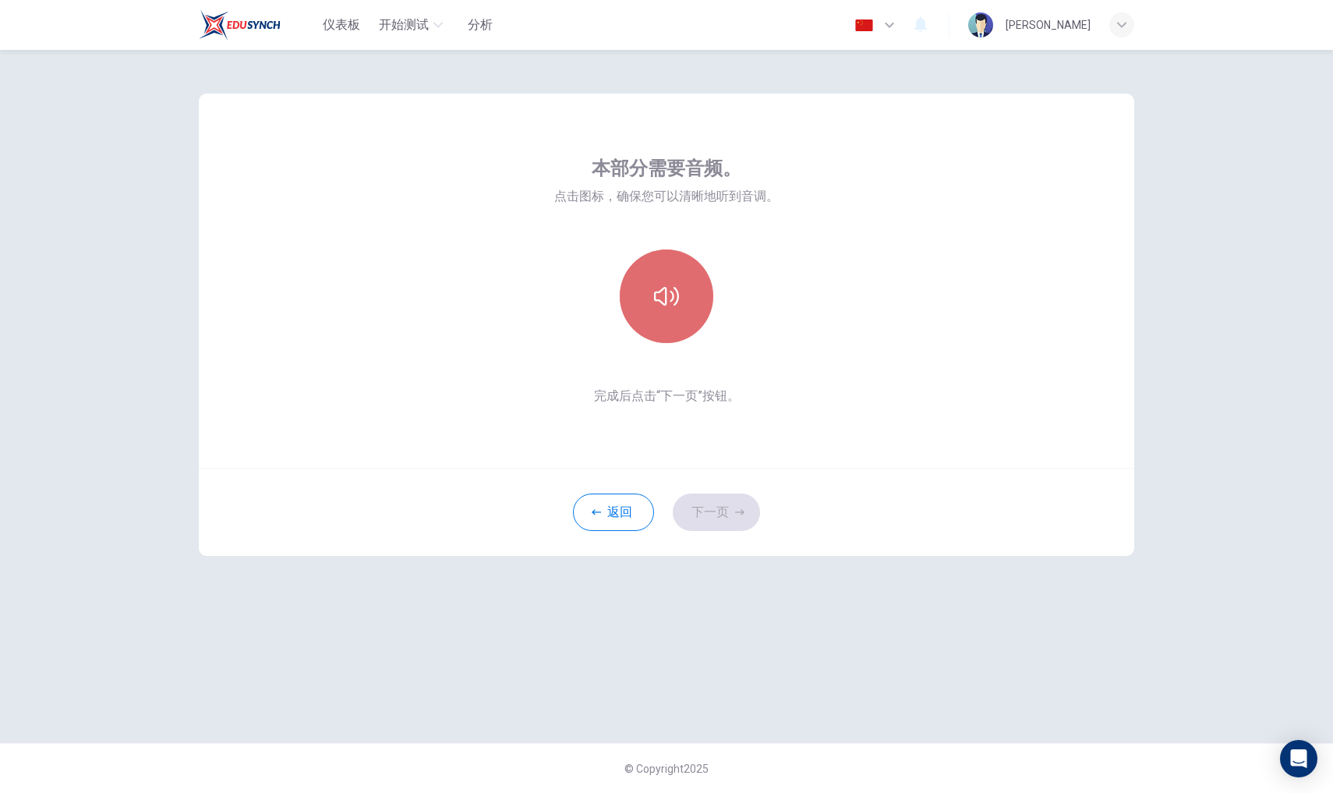
click at [677, 293] on icon "button" at bounding box center [666, 296] width 25 height 19
click at [714, 513] on button "下一页" at bounding box center [716, 511] width 87 height 37
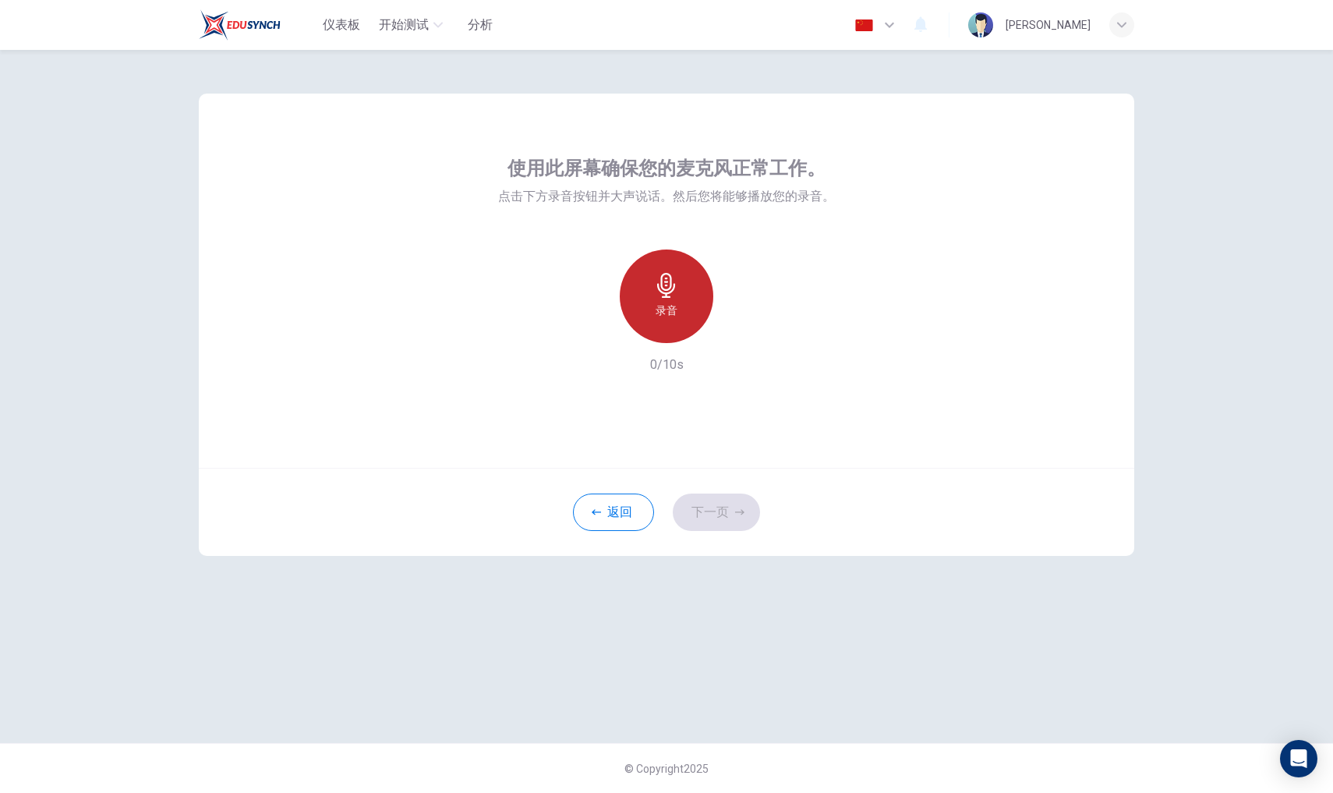
click at [684, 294] on div "录音" at bounding box center [667, 296] width 94 height 94
click at [720, 517] on button "下一页" at bounding box center [716, 511] width 87 height 37
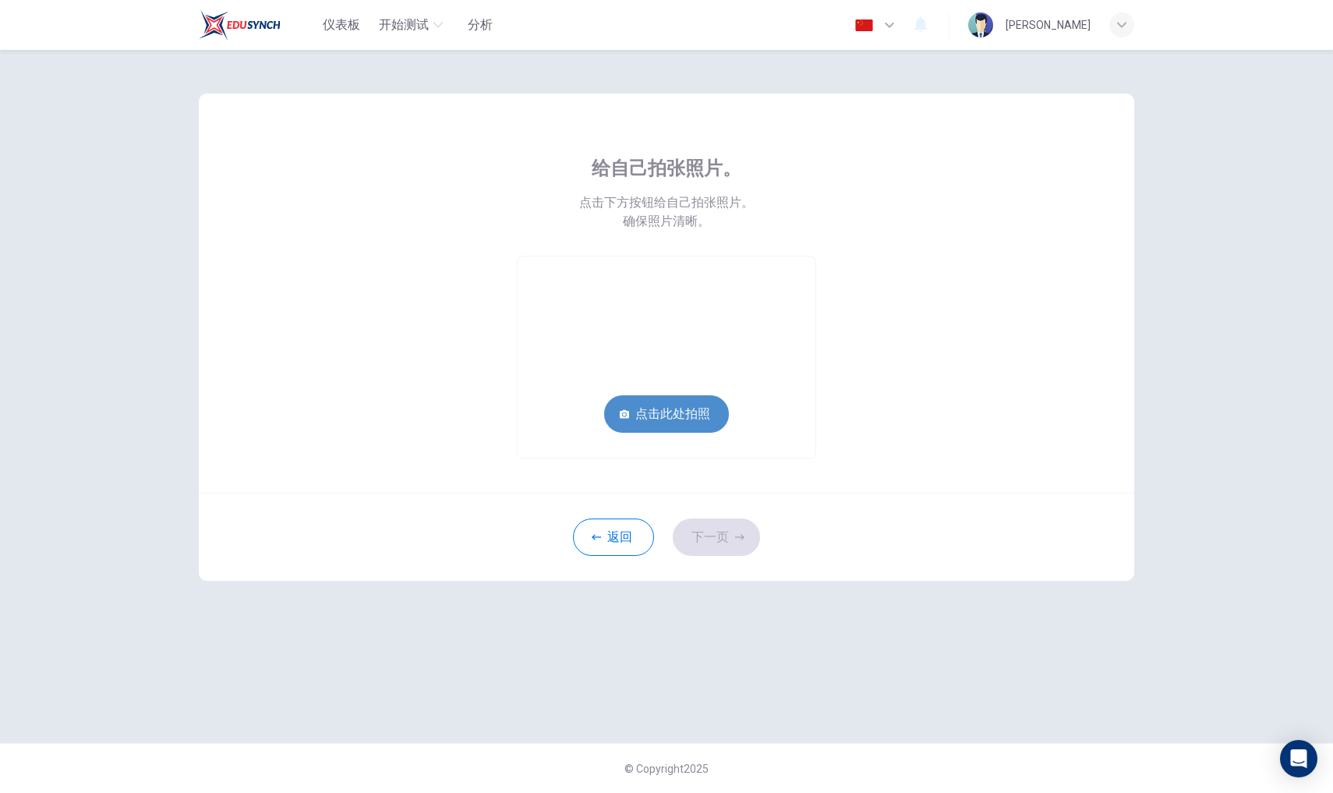
click at [686, 413] on button "点击此处拍照" at bounding box center [666, 413] width 125 height 37
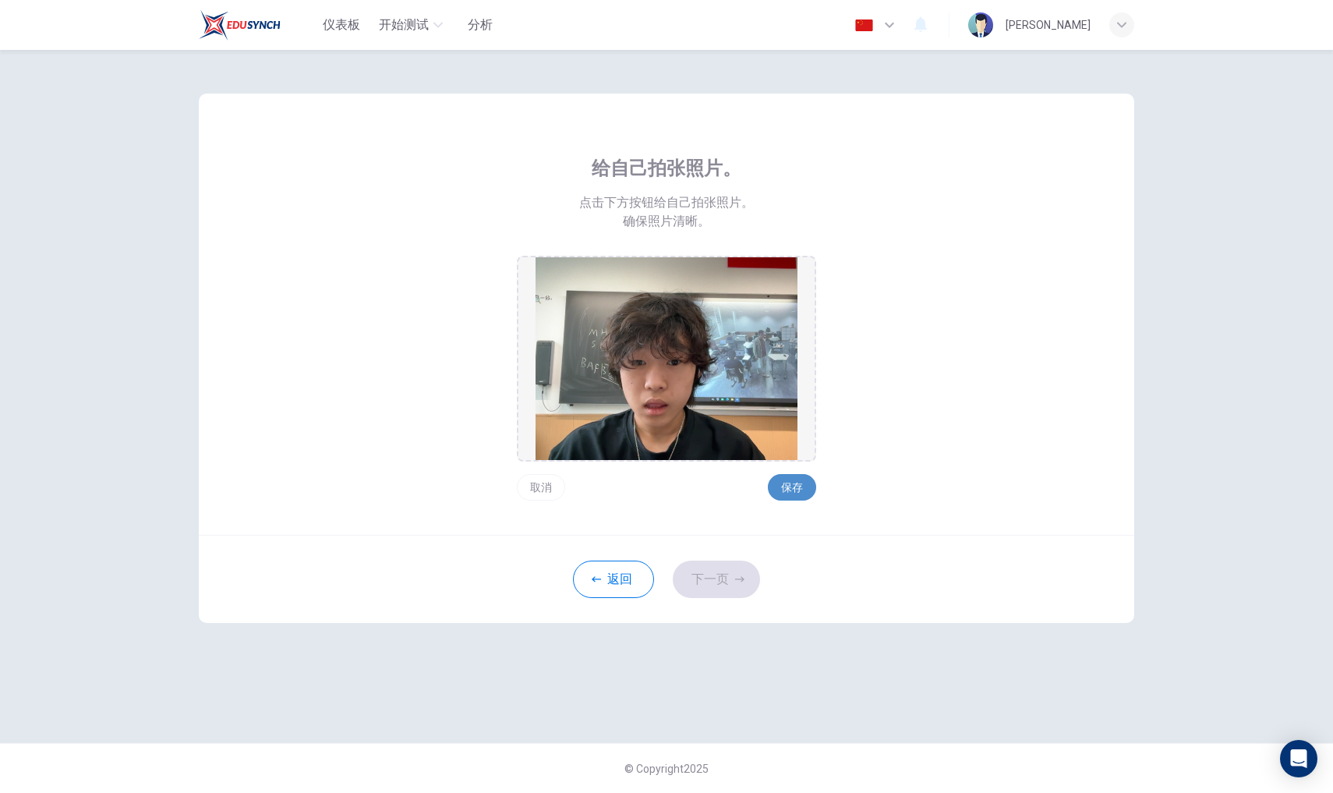
click at [794, 492] on button "保存" at bounding box center [792, 487] width 48 height 27
click at [735, 571] on button "下一页" at bounding box center [716, 578] width 87 height 37
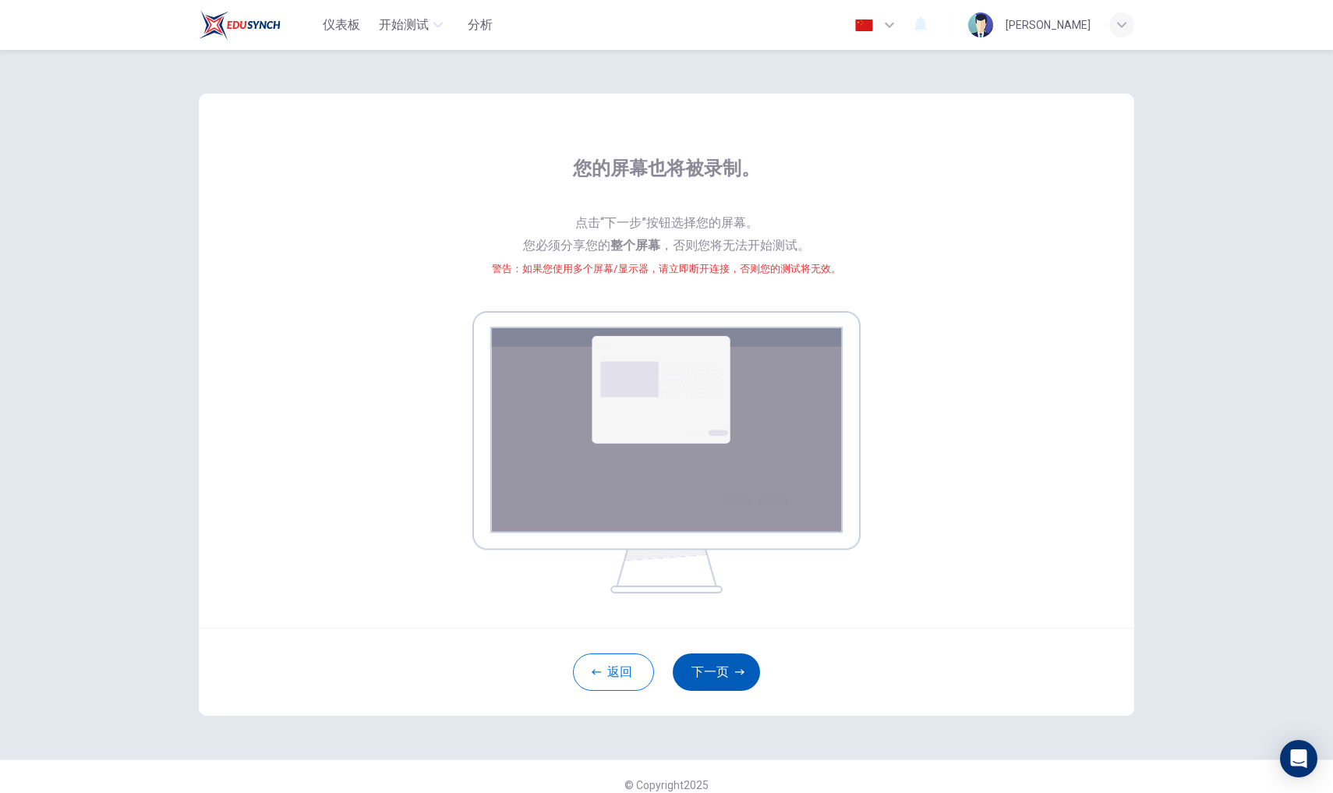
click at [688, 663] on button "下一页" at bounding box center [716, 671] width 87 height 37
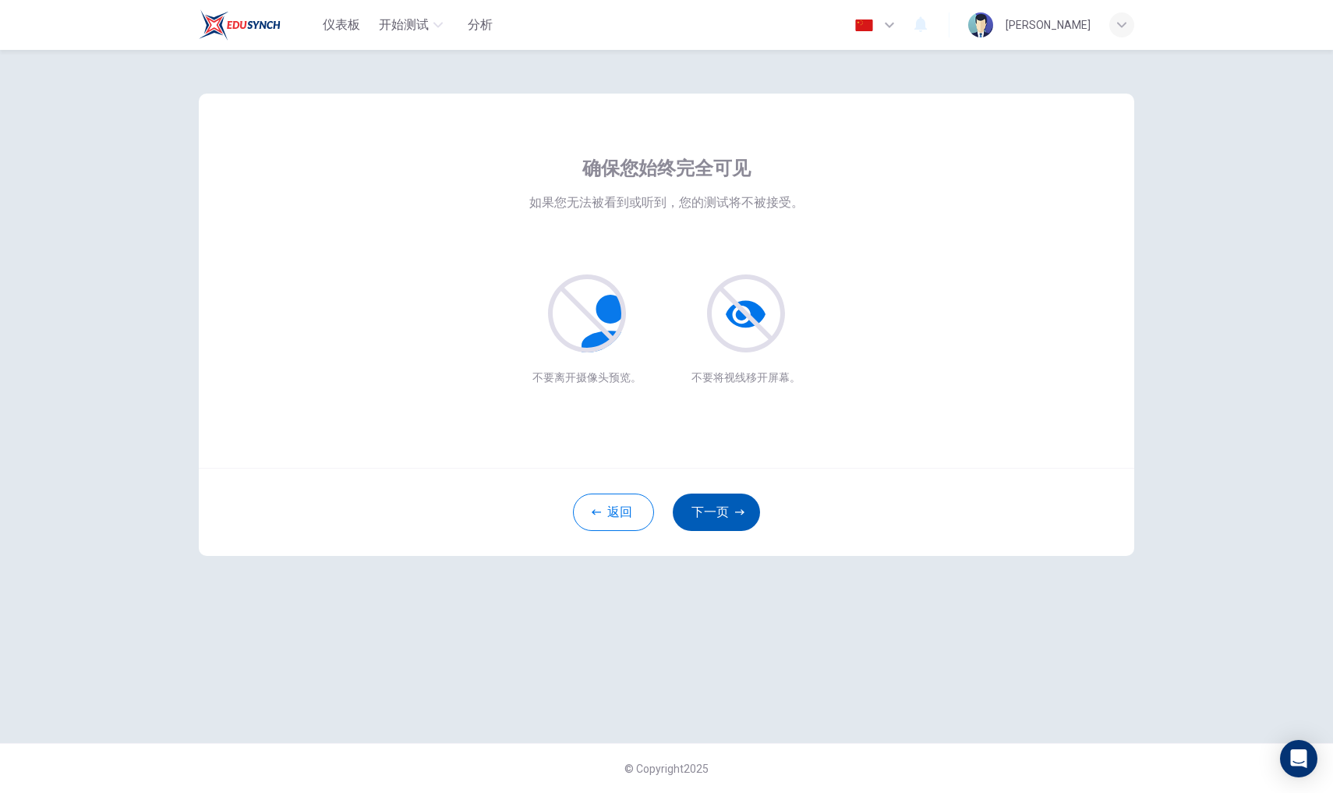
click at [719, 485] on div "返回 下一页" at bounding box center [666, 512] width 935 height 88
click at [711, 512] on button "下一页" at bounding box center [716, 511] width 87 height 37
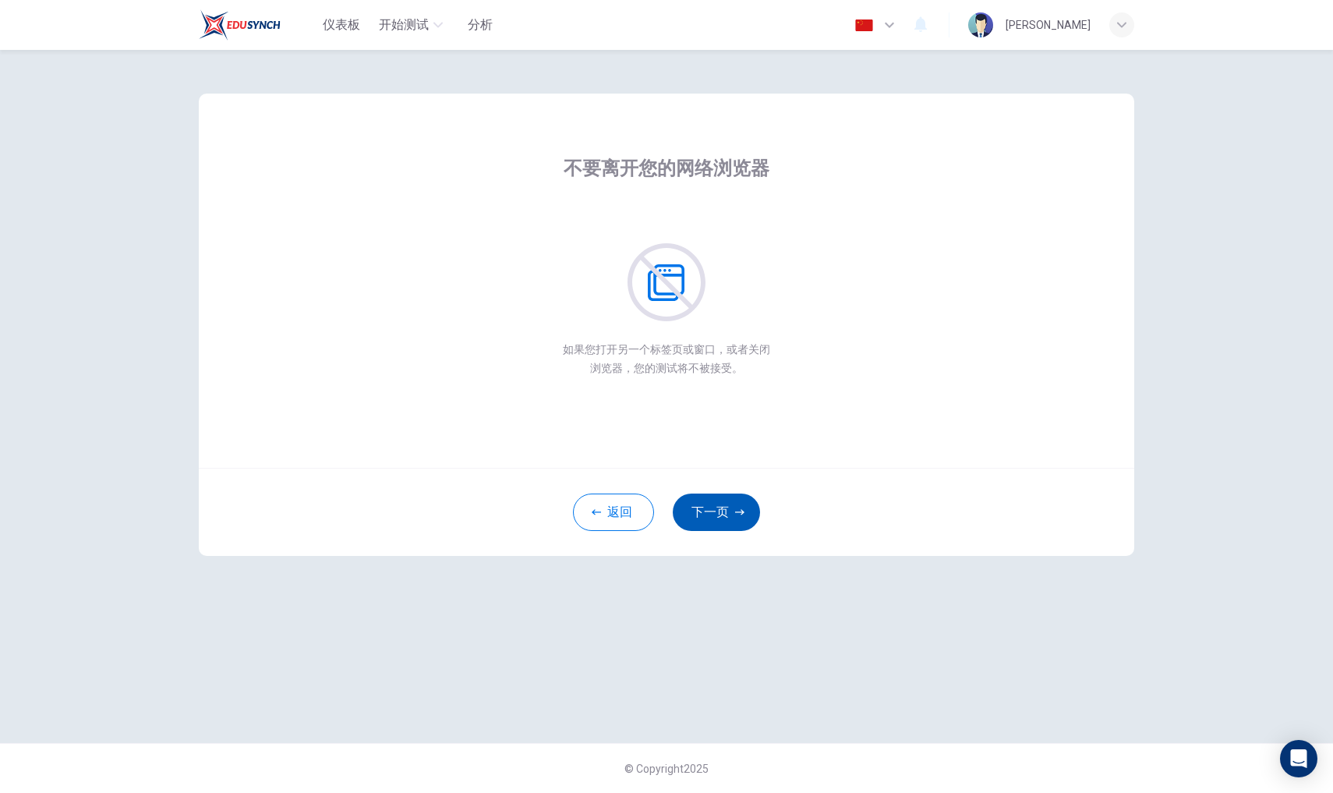
click at [716, 499] on button "下一页" at bounding box center [716, 511] width 87 height 37
click at [712, 507] on button "下一页" at bounding box center [716, 511] width 87 height 37
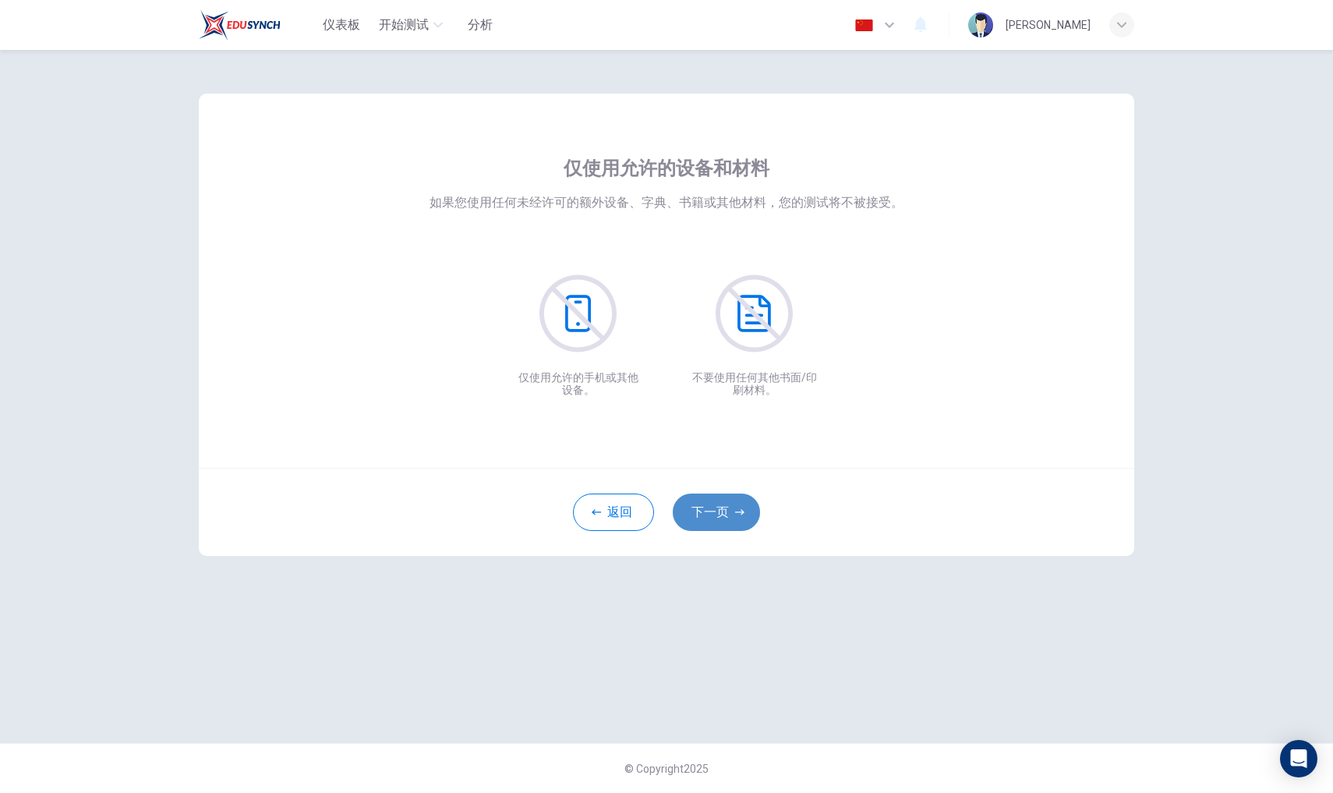
click at [712, 507] on button "下一页" at bounding box center [716, 511] width 87 height 37
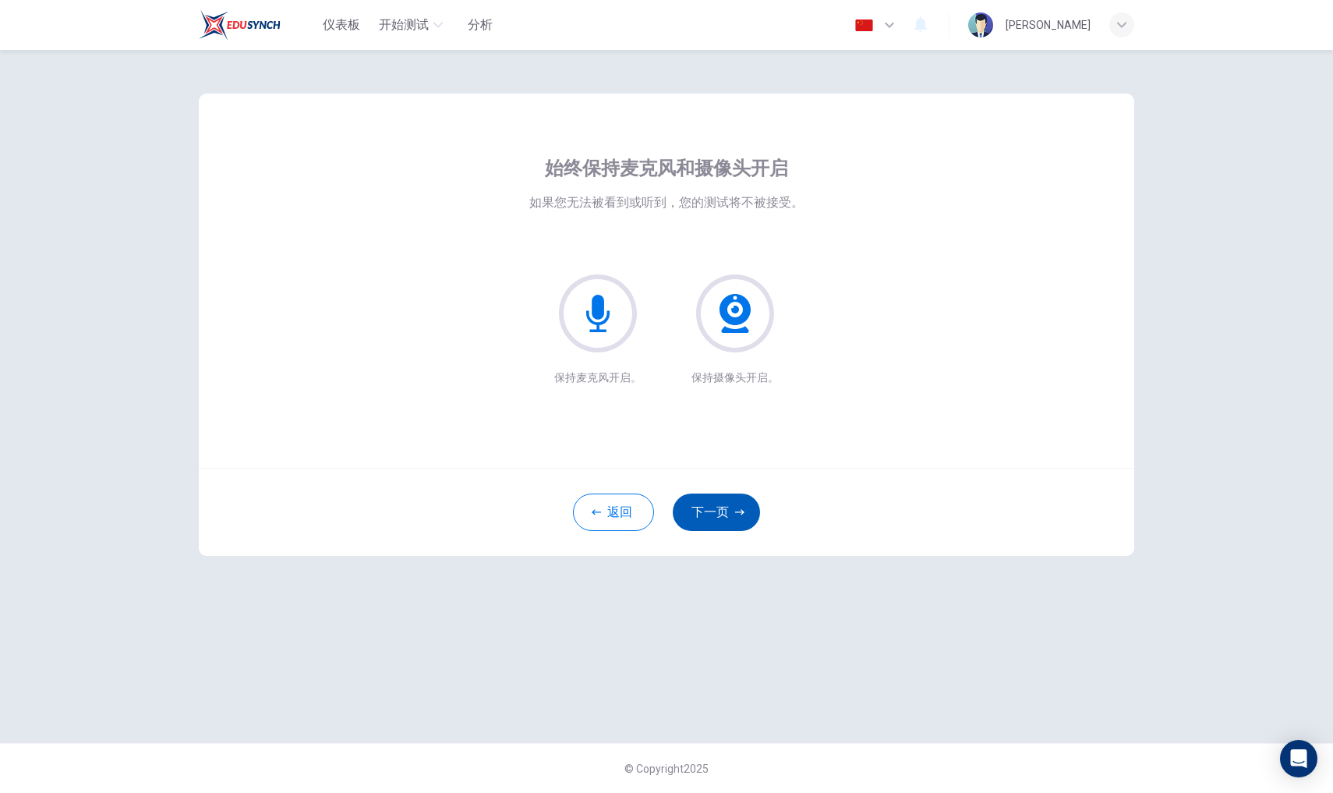
click at [712, 507] on button "下一页" at bounding box center [716, 511] width 87 height 37
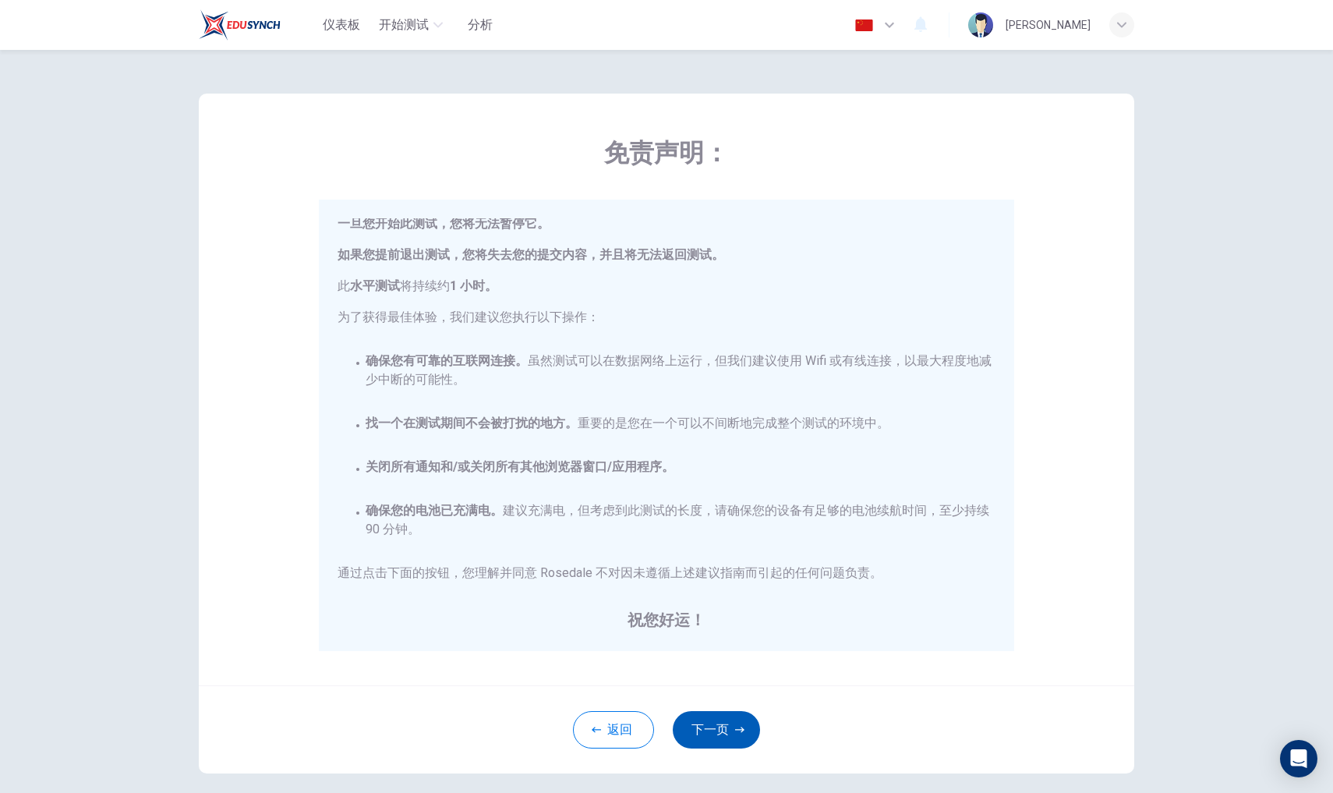
scroll to position [36, 0]
click at [726, 735] on button "下一页" at bounding box center [716, 729] width 87 height 37
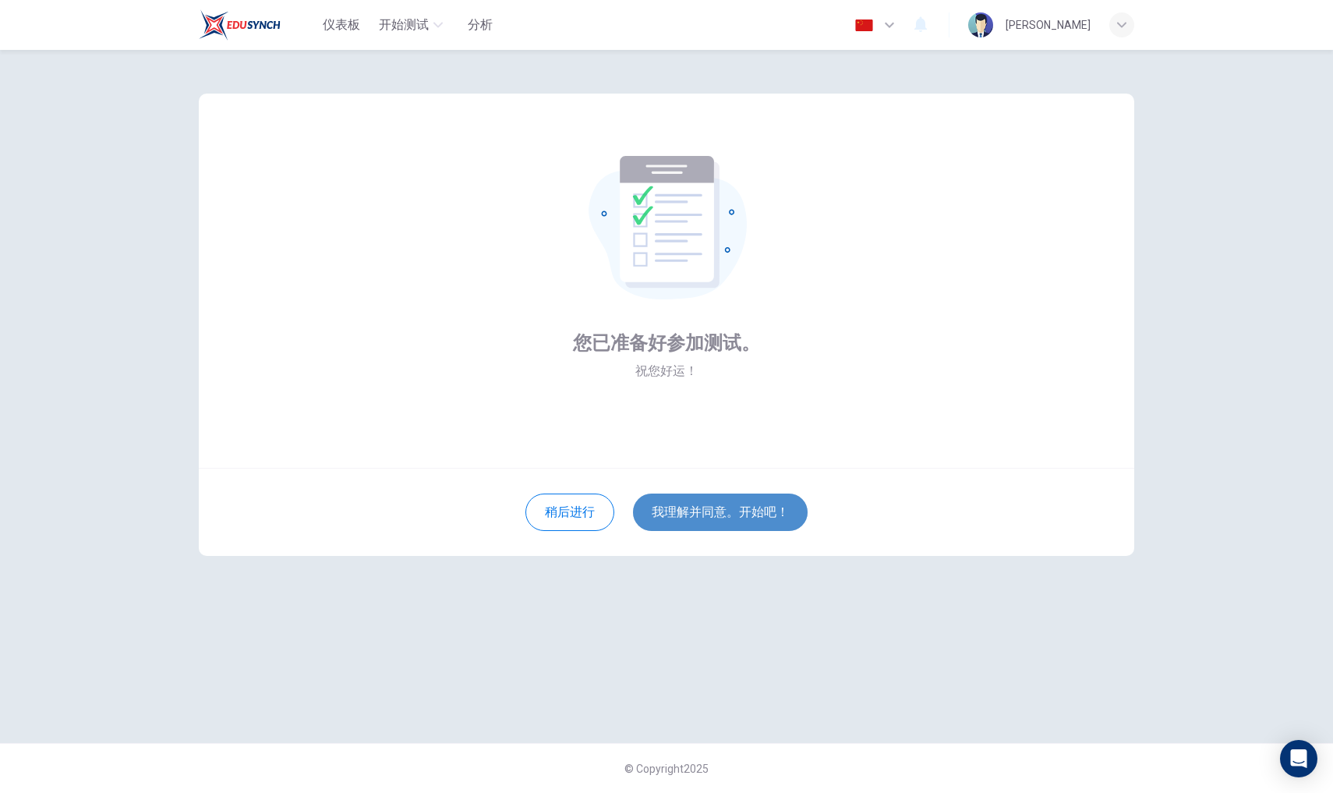
click at [733, 516] on button "我理解并同意。开始吧！" at bounding box center [720, 511] width 175 height 37
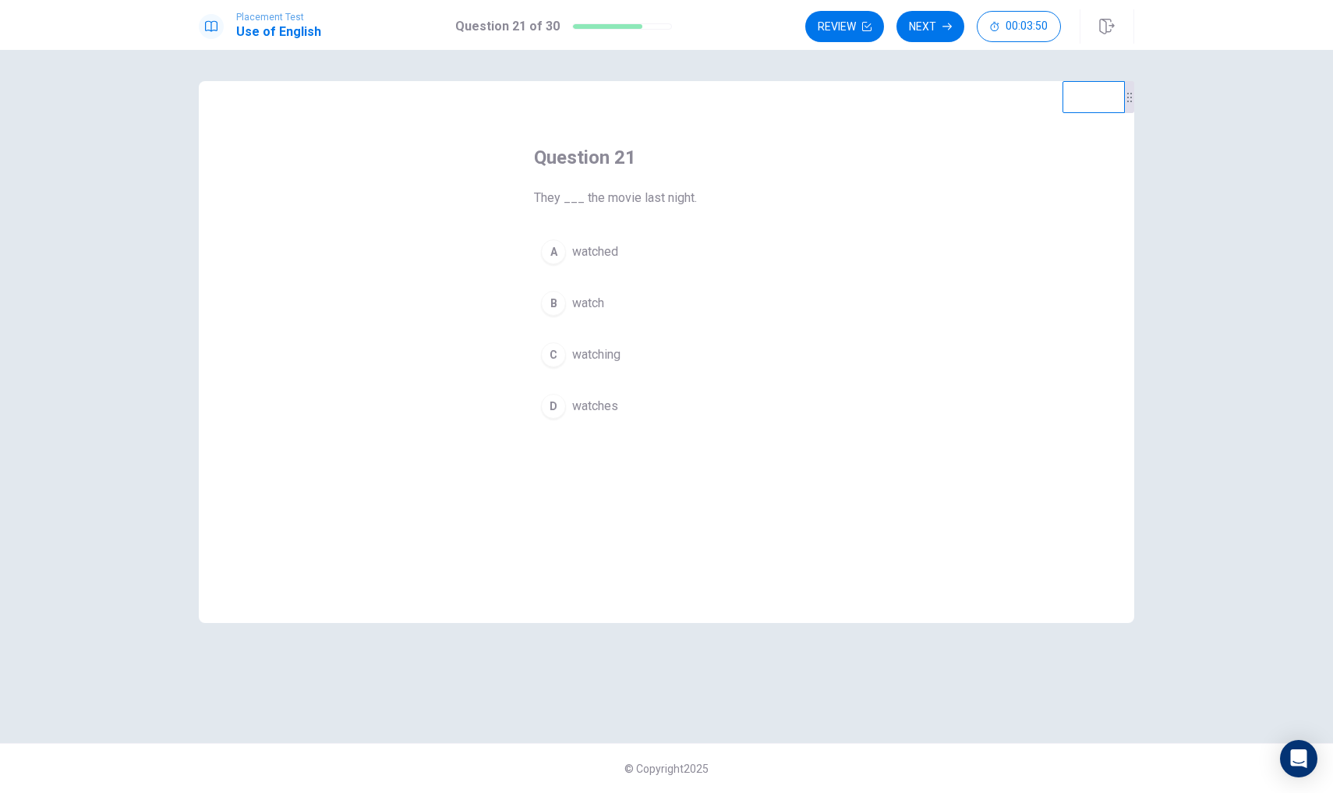
click at [599, 246] on span "watched" at bounding box center [595, 251] width 46 height 19
click at [947, 28] on icon "button" at bounding box center [946, 26] width 9 height 9
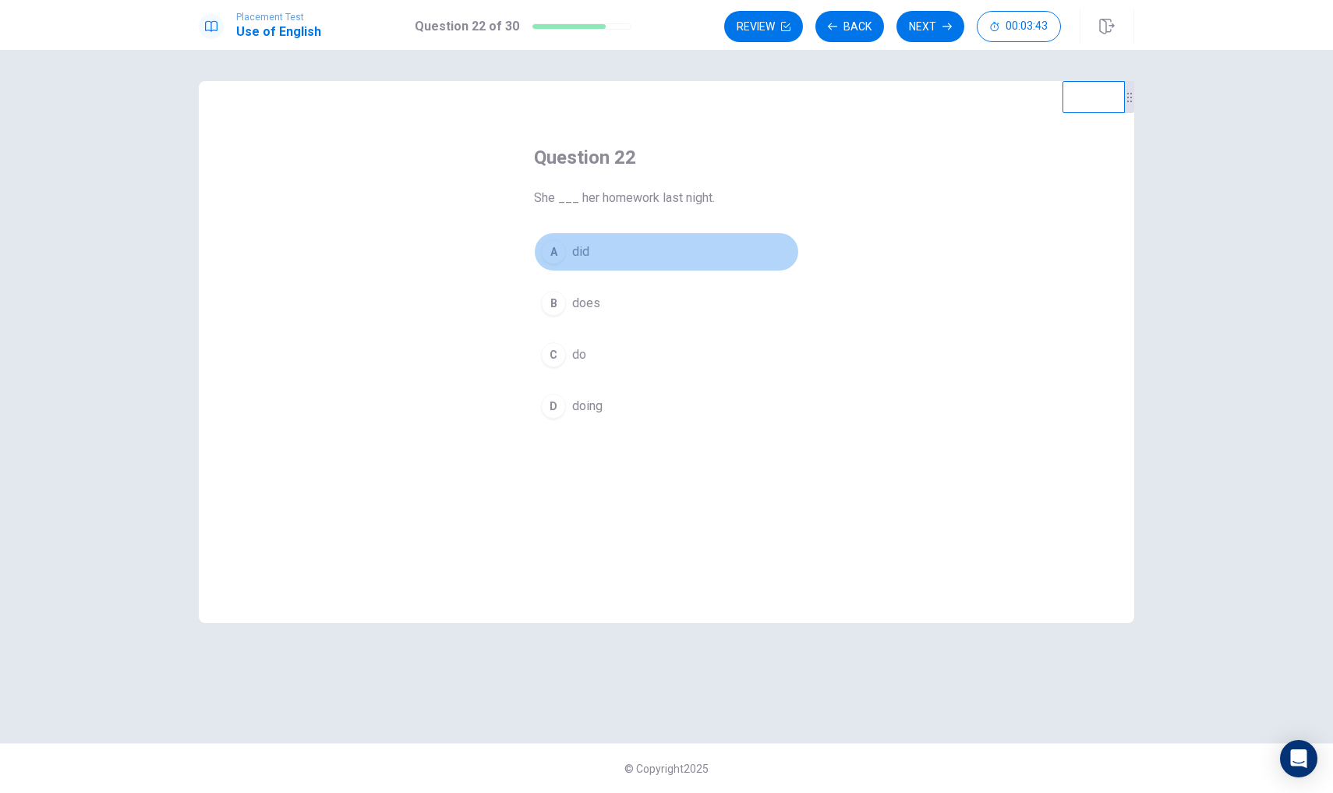
click at [585, 256] on span "did" at bounding box center [580, 251] width 17 height 19
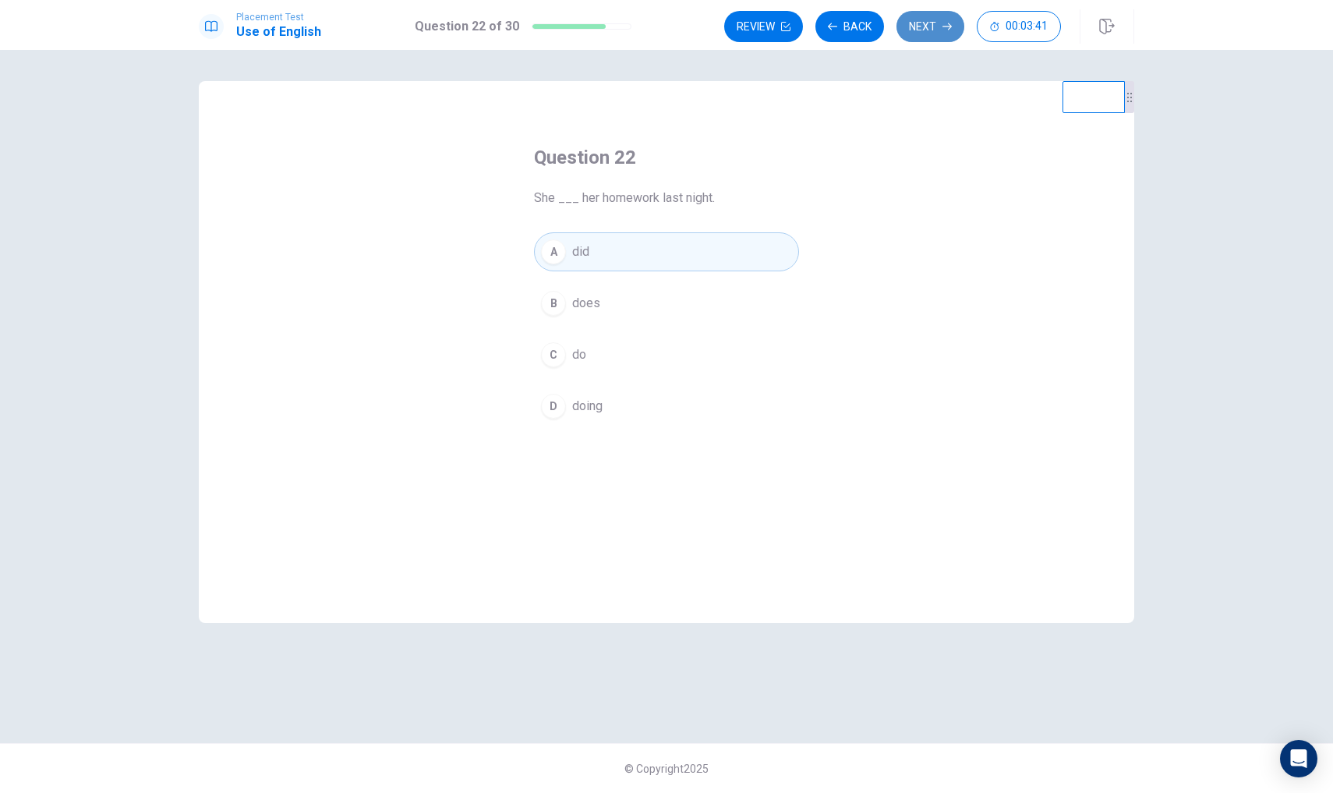
click at [934, 30] on button "Next" at bounding box center [930, 26] width 68 height 31
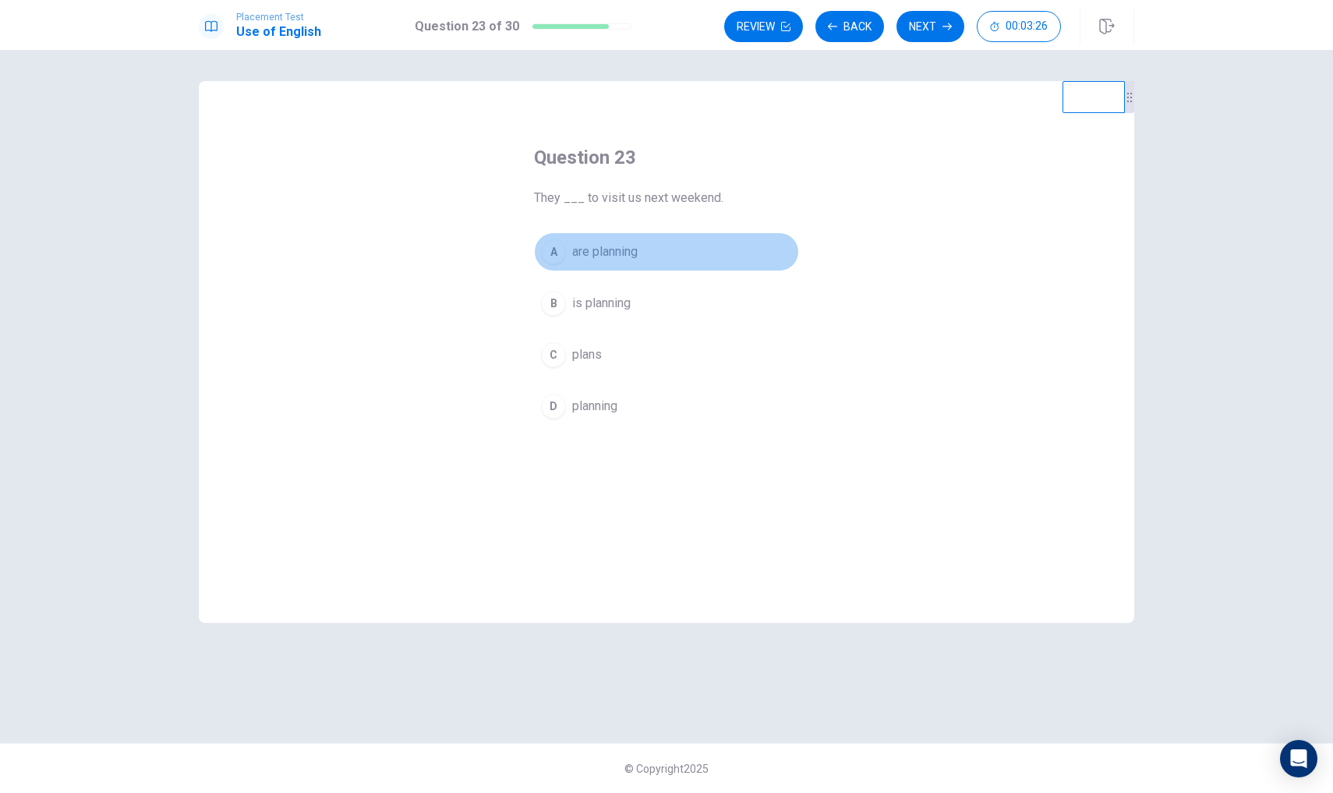
click at [630, 252] on span "are planning" at bounding box center [604, 251] width 65 height 19
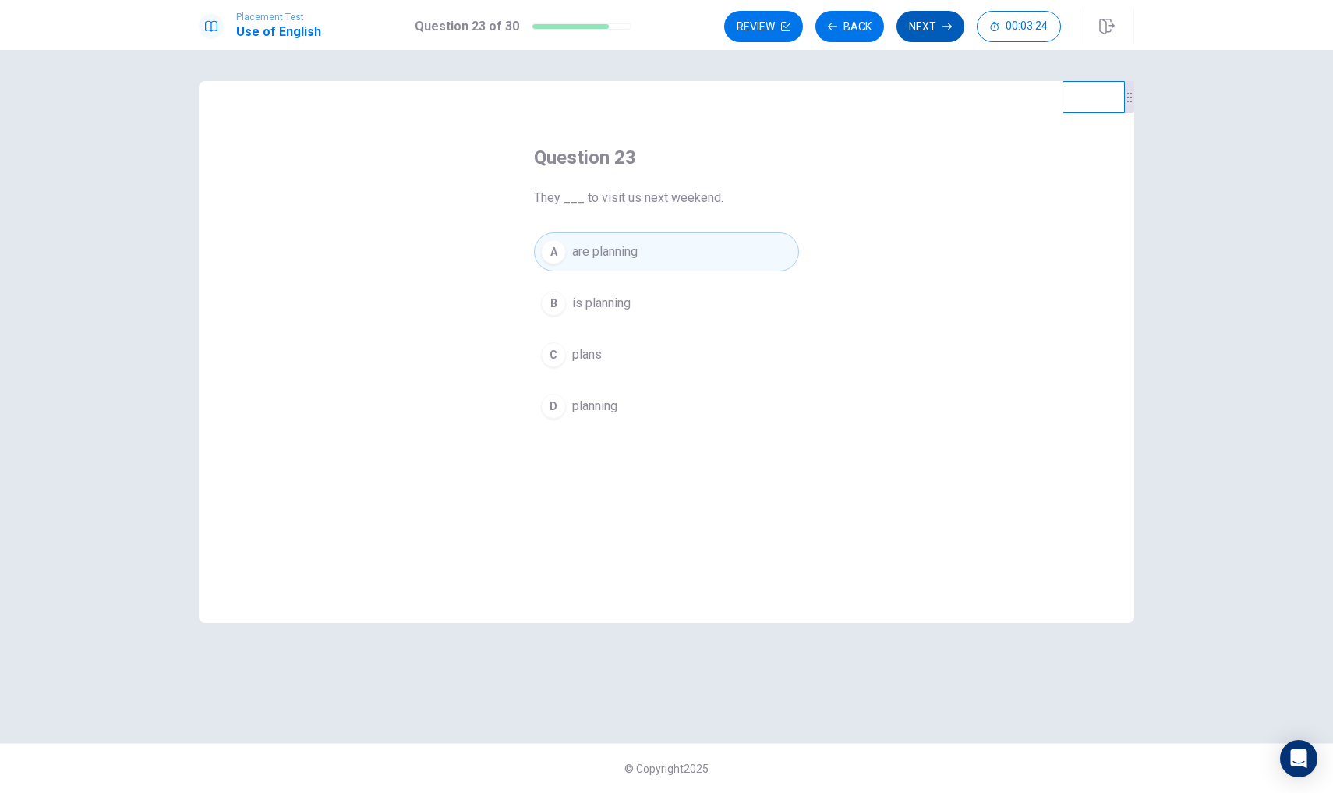
click at [932, 23] on button "Next" at bounding box center [930, 26] width 68 height 31
click at [592, 414] on span "was reading" at bounding box center [605, 406] width 66 height 19
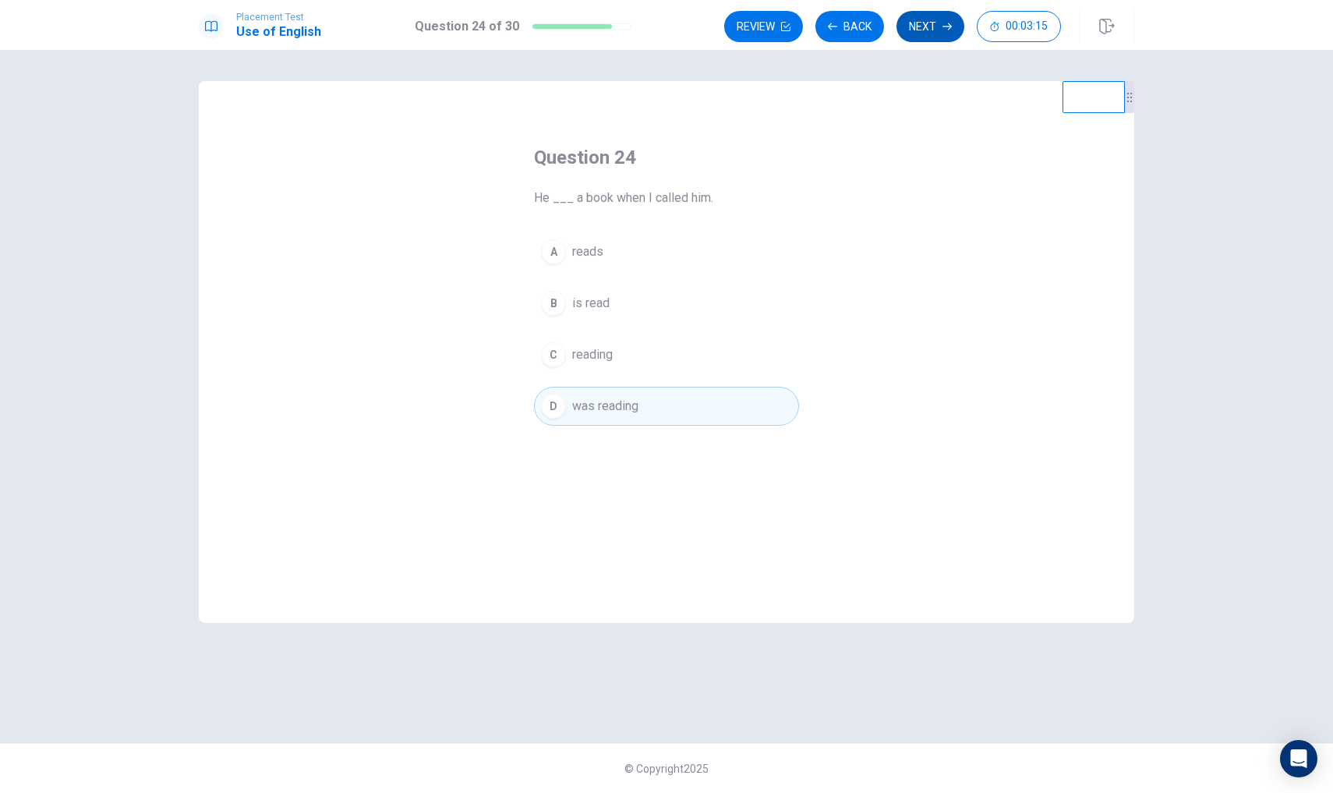
click at [935, 26] on button "Next" at bounding box center [930, 26] width 68 height 31
click at [606, 249] on button "A drink" at bounding box center [666, 251] width 265 height 39
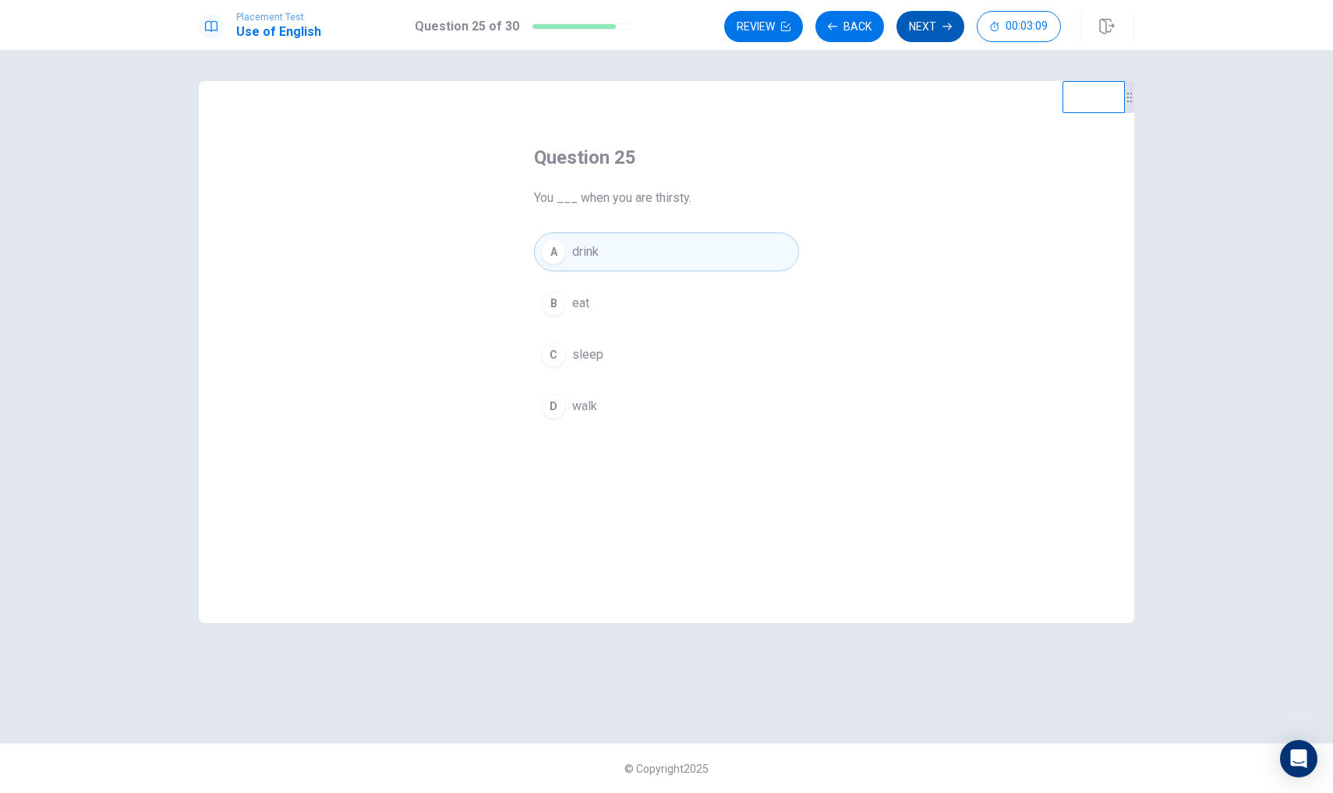
click at [919, 30] on button "Next" at bounding box center [930, 26] width 68 height 31
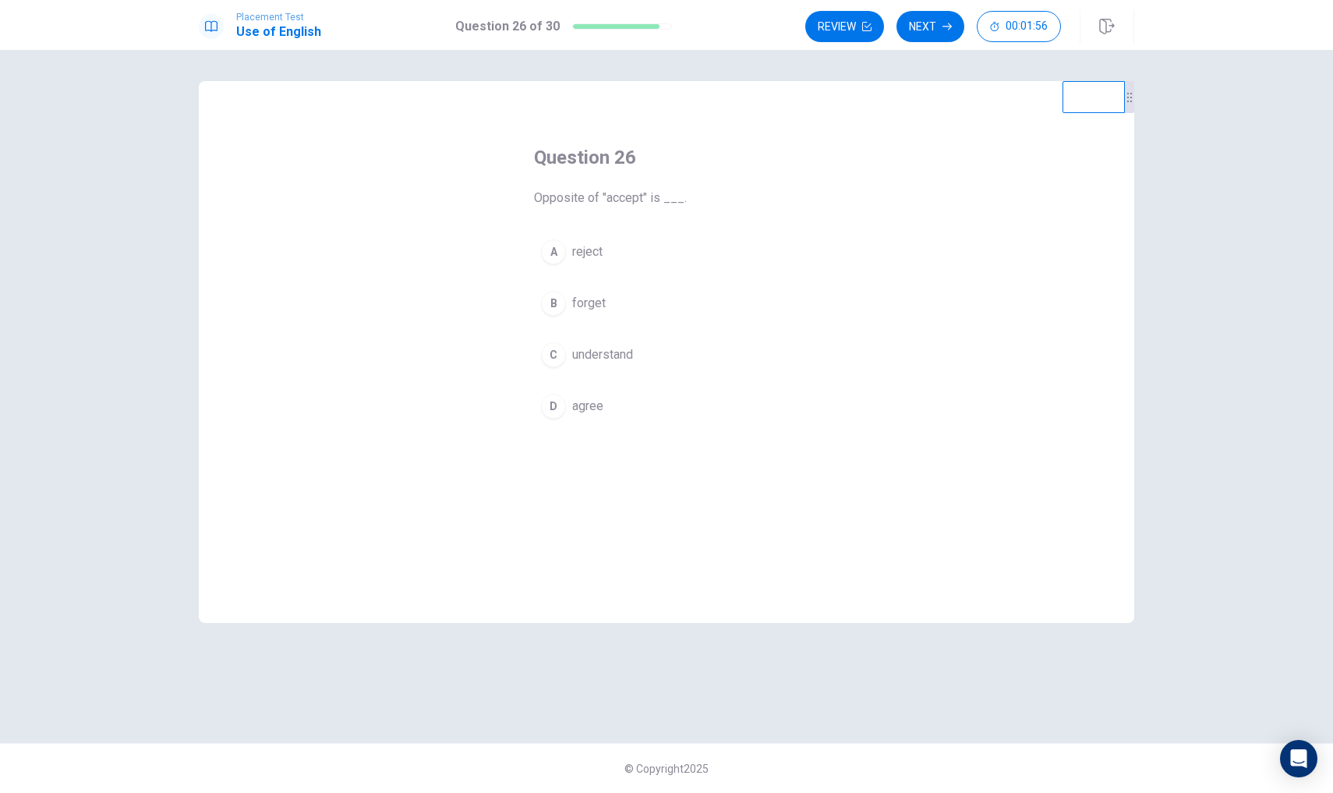
click at [602, 253] on span "reject" at bounding box center [587, 251] width 30 height 19
click at [942, 37] on button "Next" at bounding box center [930, 26] width 68 height 31
click at [588, 412] on span "quiet" at bounding box center [585, 406] width 27 height 19
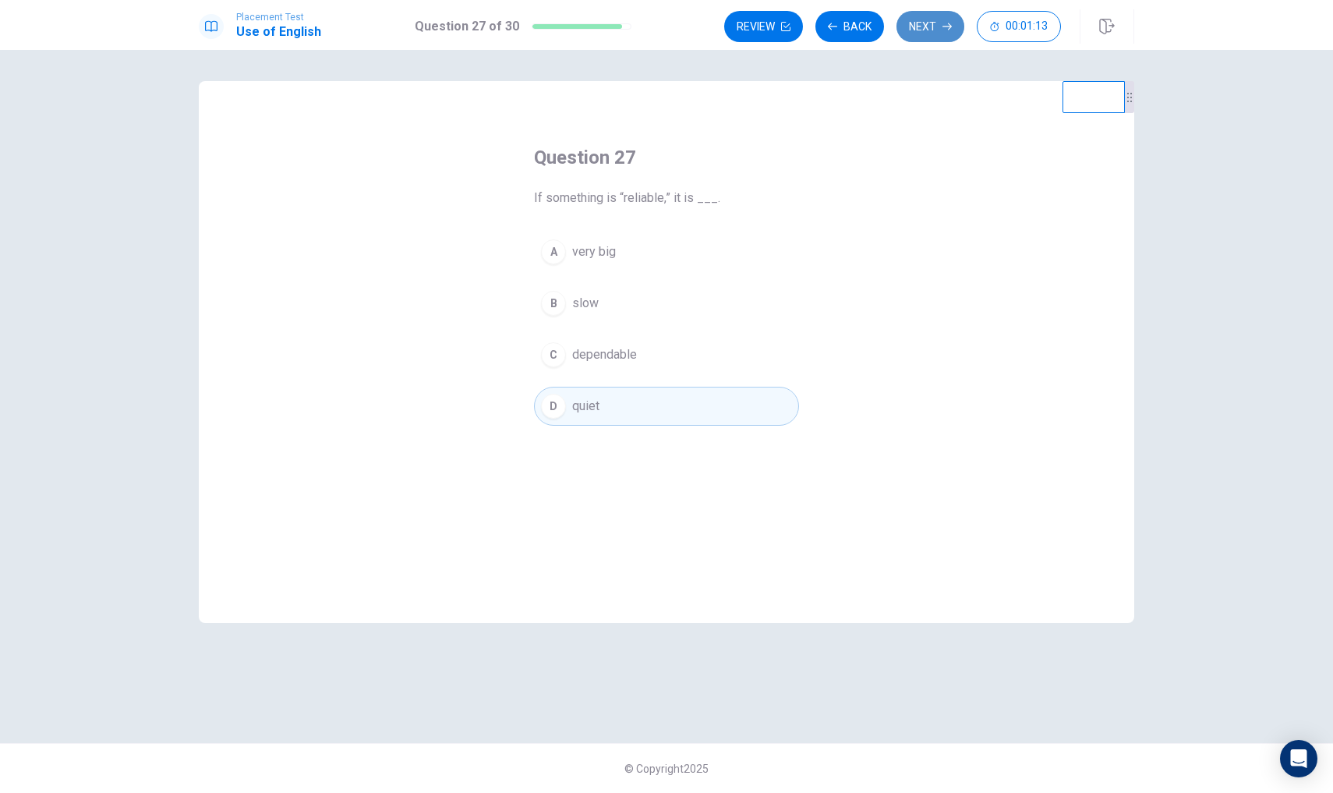
click at [953, 23] on button "Next" at bounding box center [930, 26] width 68 height 31
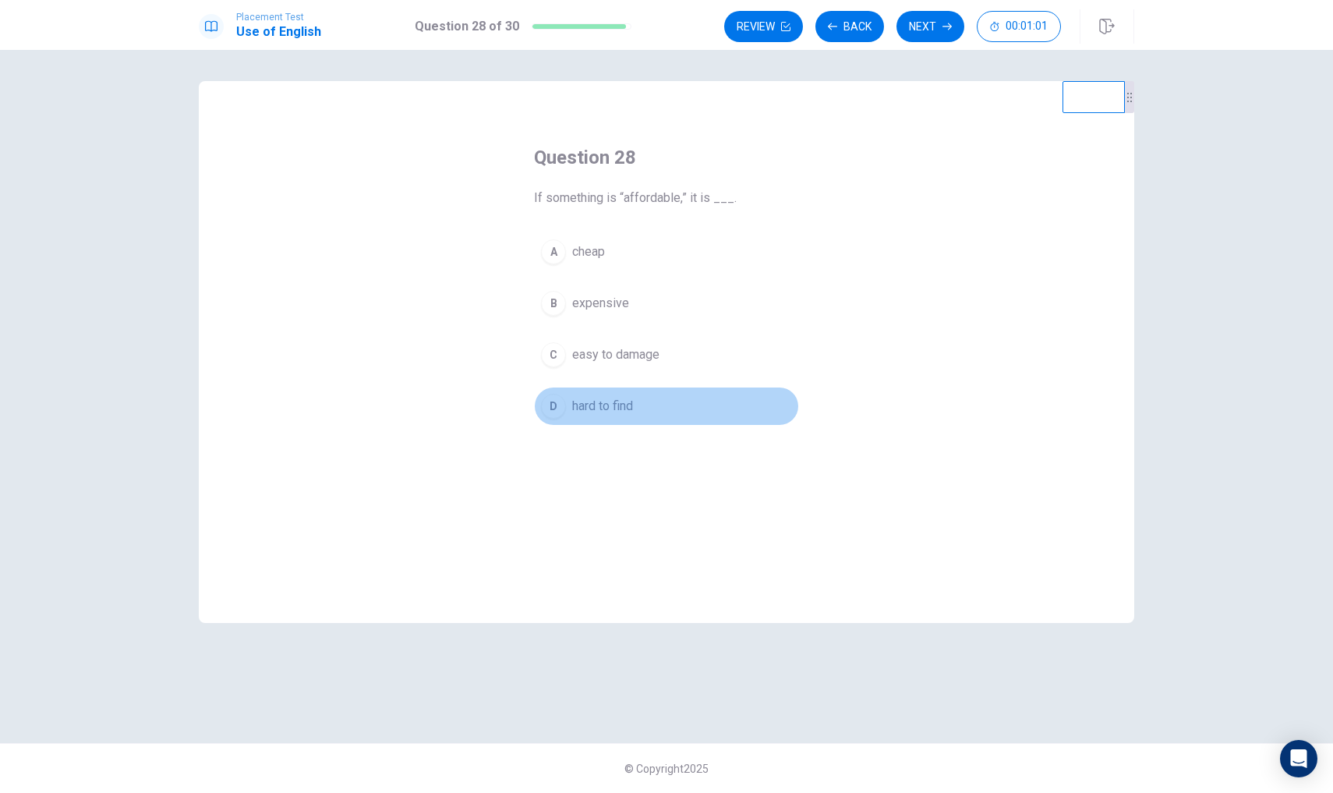
click at [633, 404] on span "hard to find" at bounding box center [602, 406] width 61 height 19
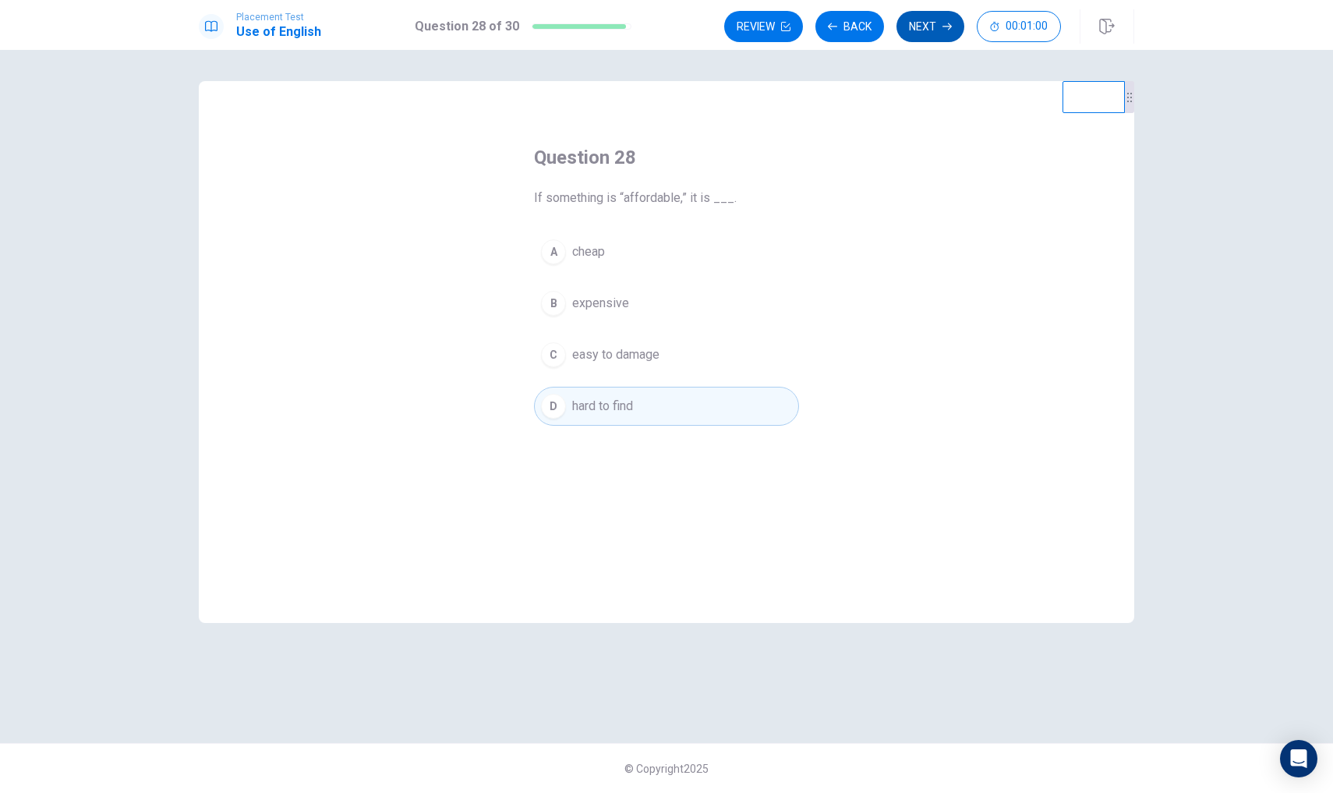
click at [937, 20] on button "Next" at bounding box center [930, 26] width 68 height 31
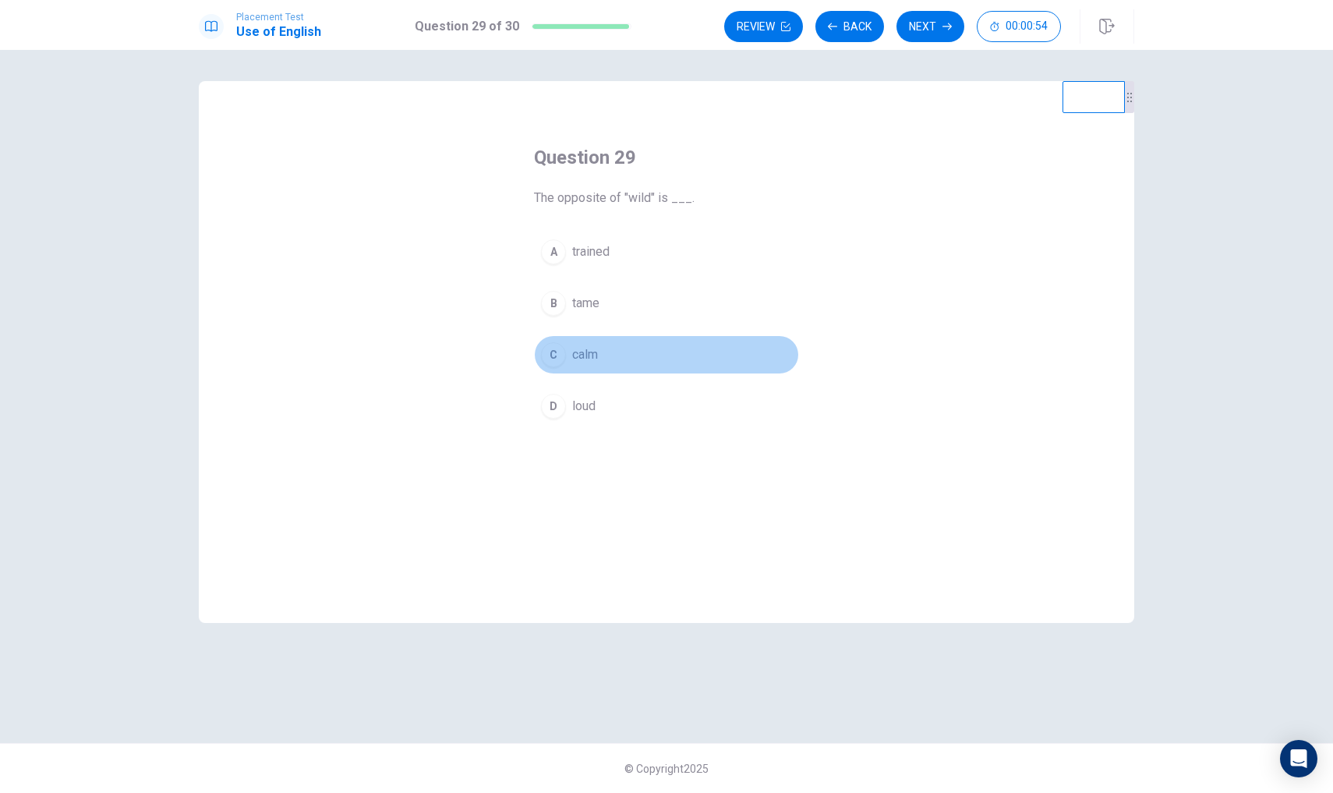
click at [614, 351] on button "C calm" at bounding box center [666, 354] width 265 height 39
click at [946, 32] on button "Next" at bounding box center [930, 26] width 68 height 31
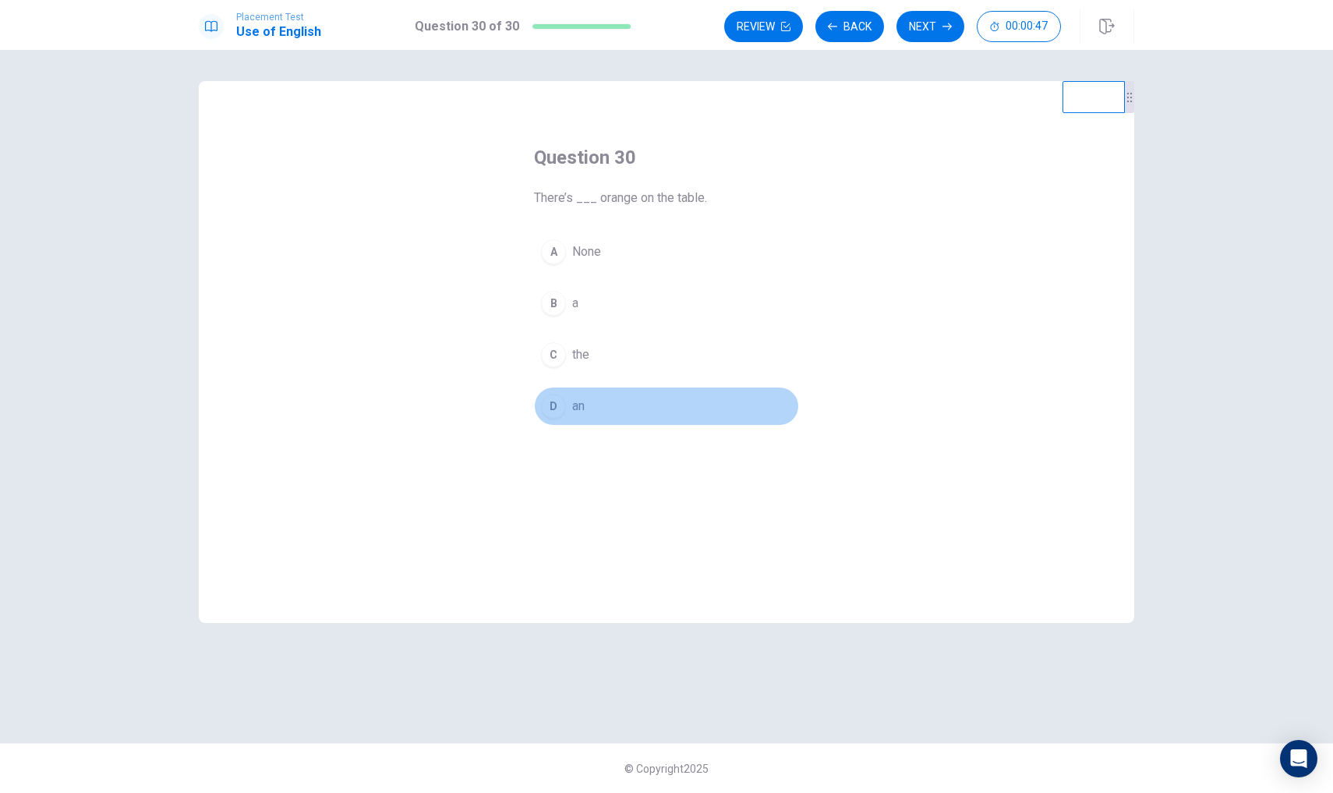
click at [571, 412] on button "D an" at bounding box center [666, 406] width 265 height 39
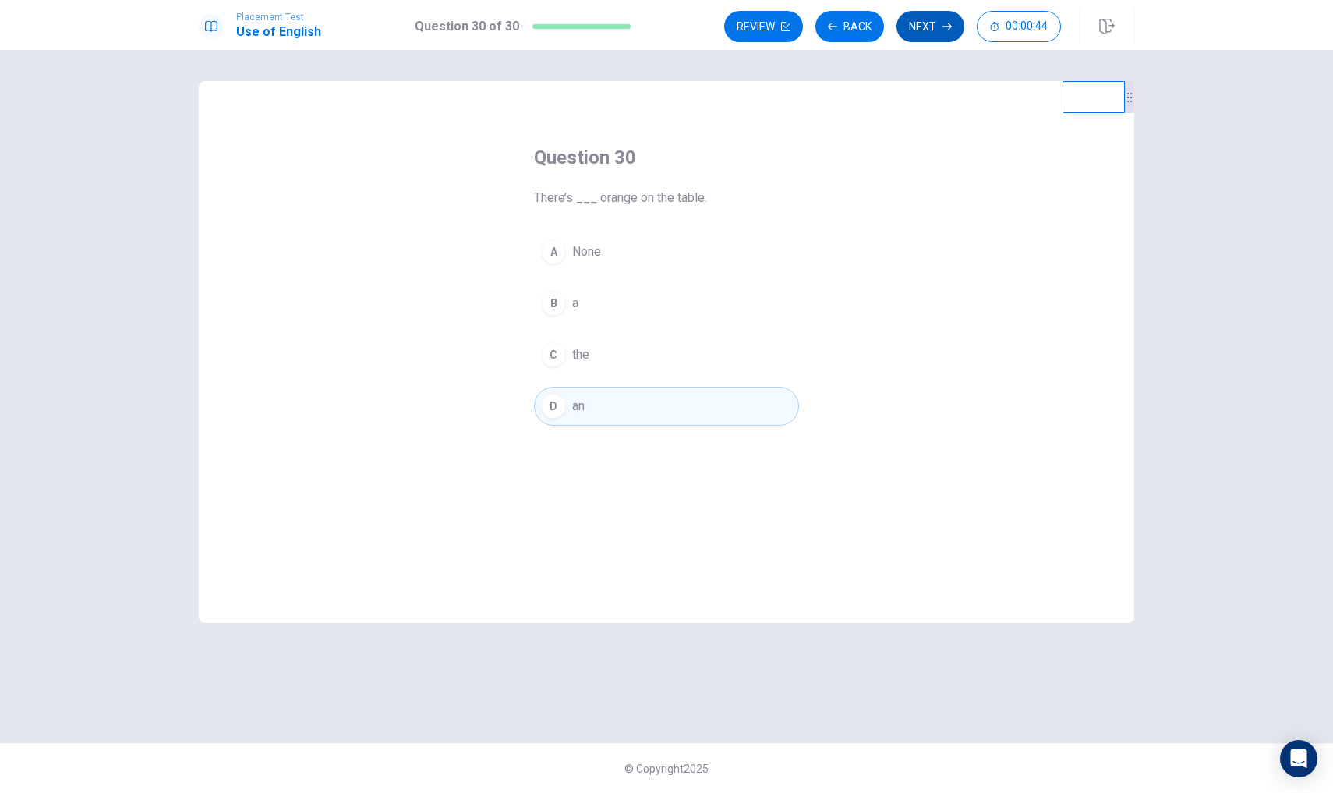
click at [941, 24] on button "Next" at bounding box center [930, 26] width 68 height 31
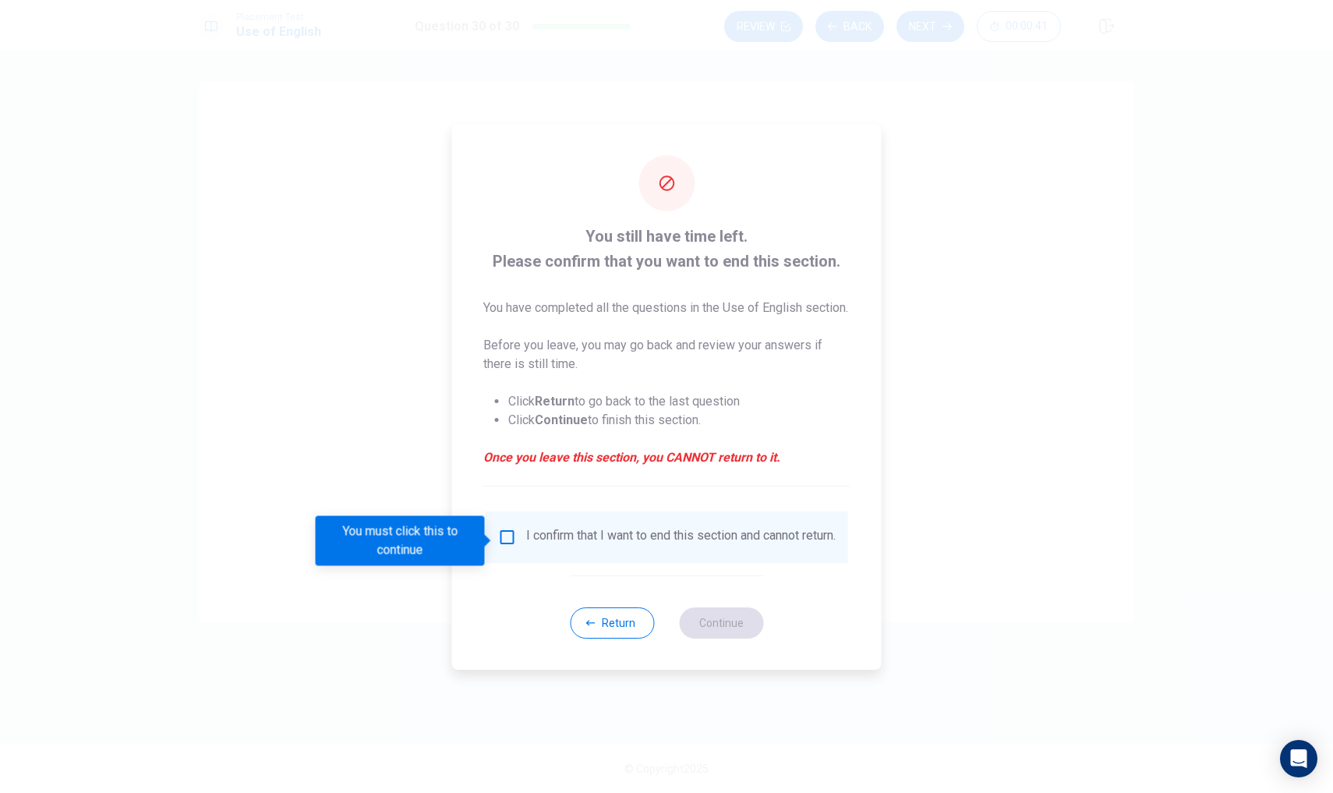
click at [502, 544] on input "You must click this to continue" at bounding box center [507, 537] width 19 height 19
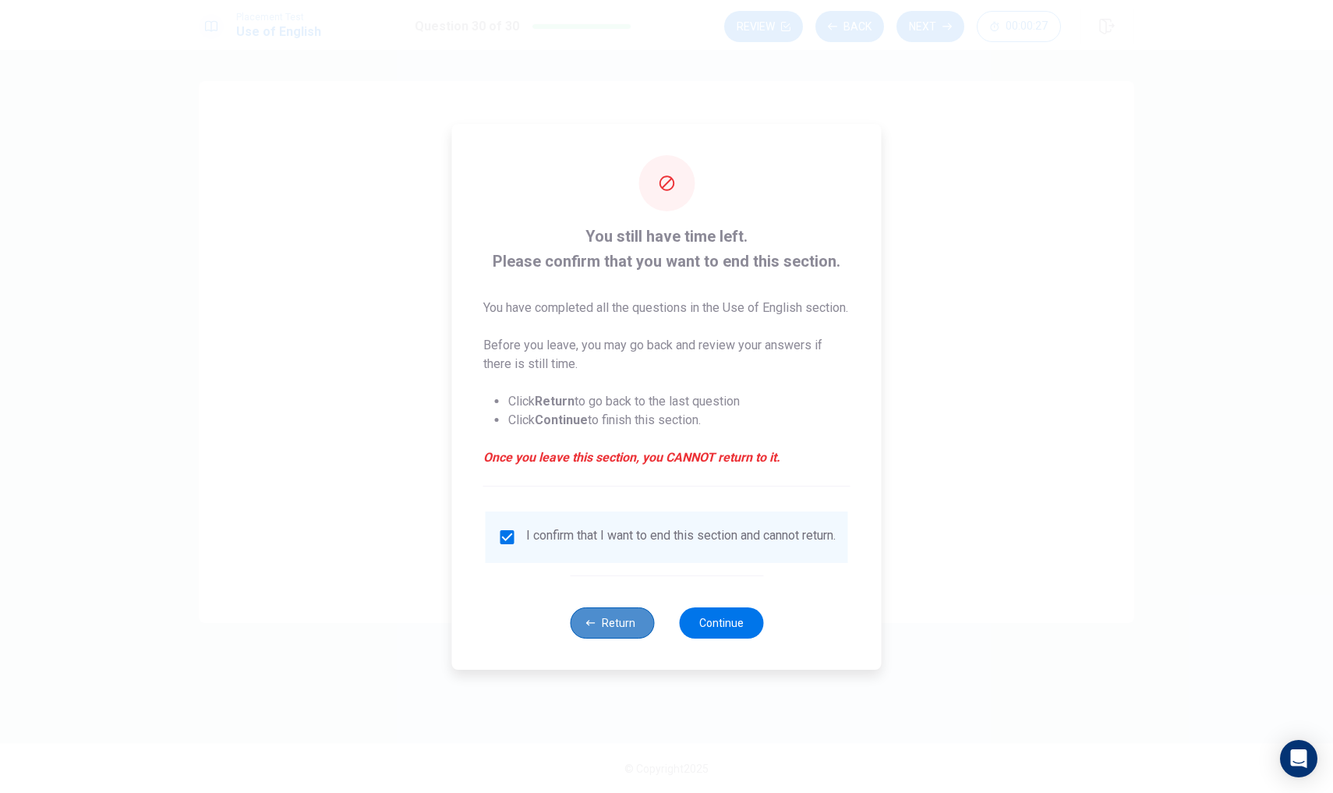
click at [617, 638] on button "Return" at bounding box center [612, 622] width 84 height 31
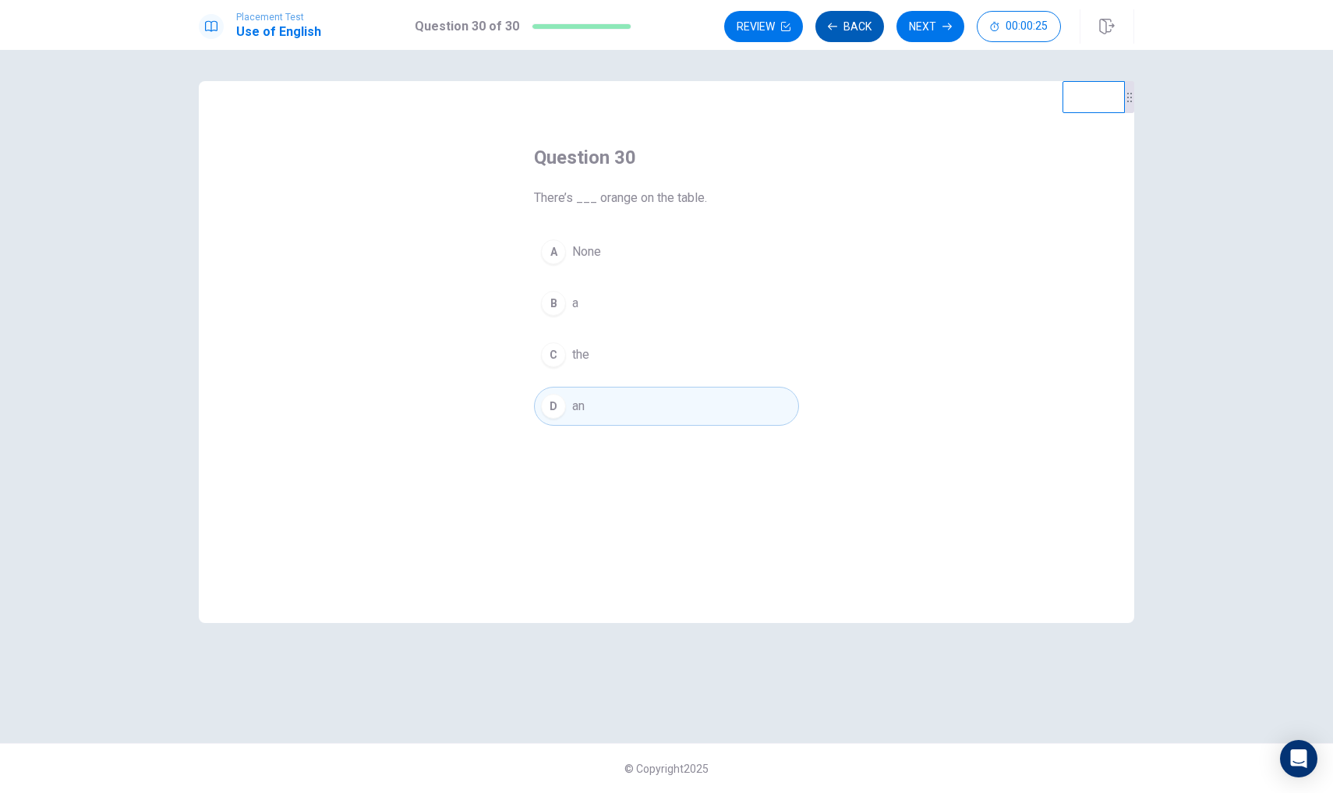
click at [861, 23] on button "Back" at bounding box center [849, 26] width 69 height 31
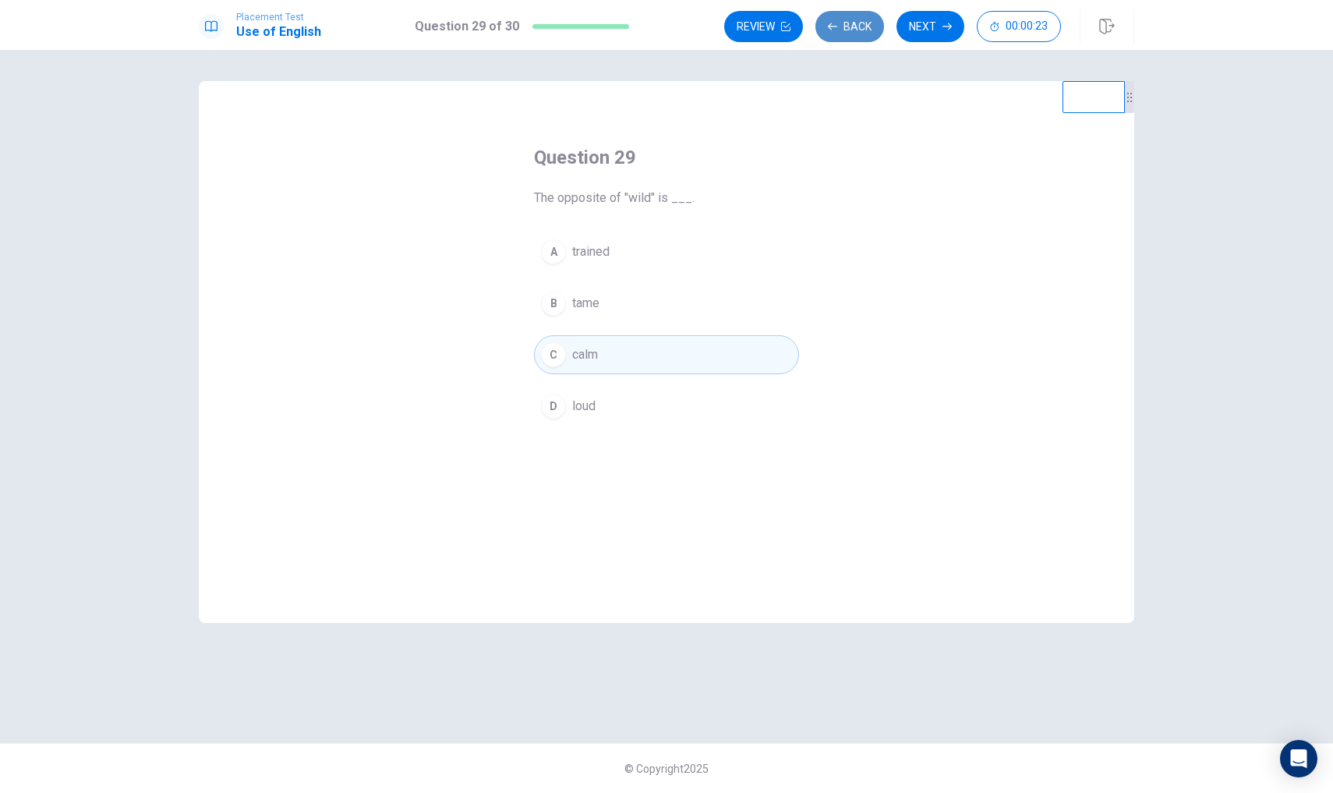
click at [859, 23] on button "Back" at bounding box center [849, 26] width 69 height 31
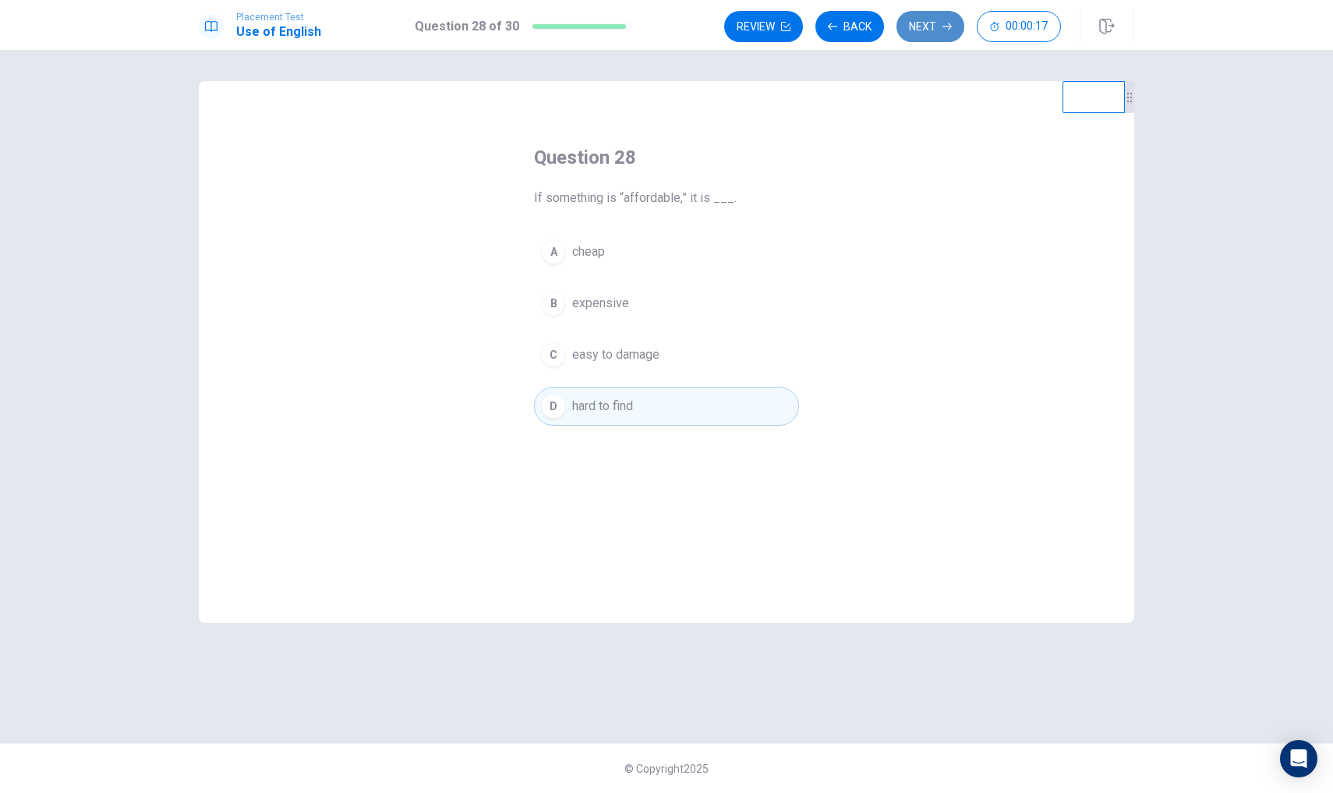
click at [907, 12] on button "Next" at bounding box center [930, 26] width 68 height 31
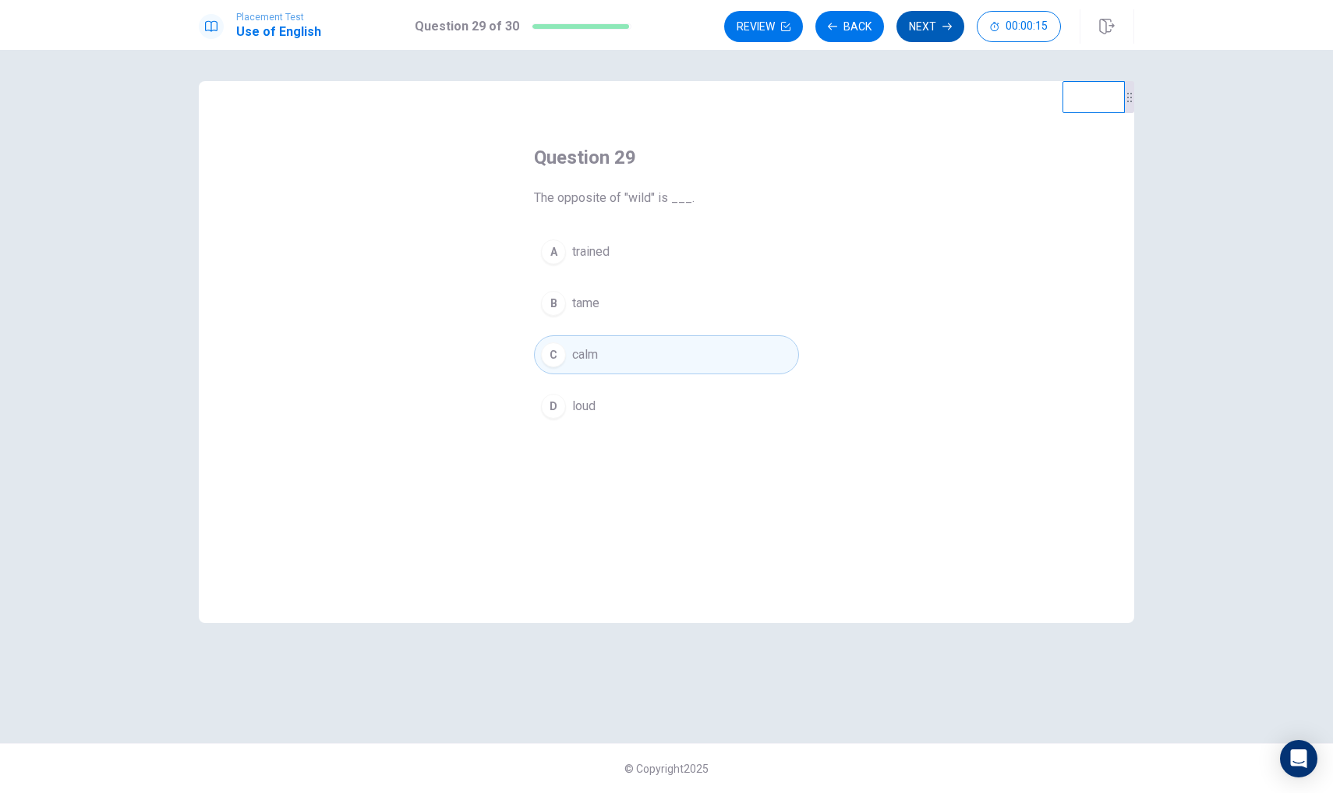
click at [922, 28] on button "Next" at bounding box center [930, 26] width 68 height 31
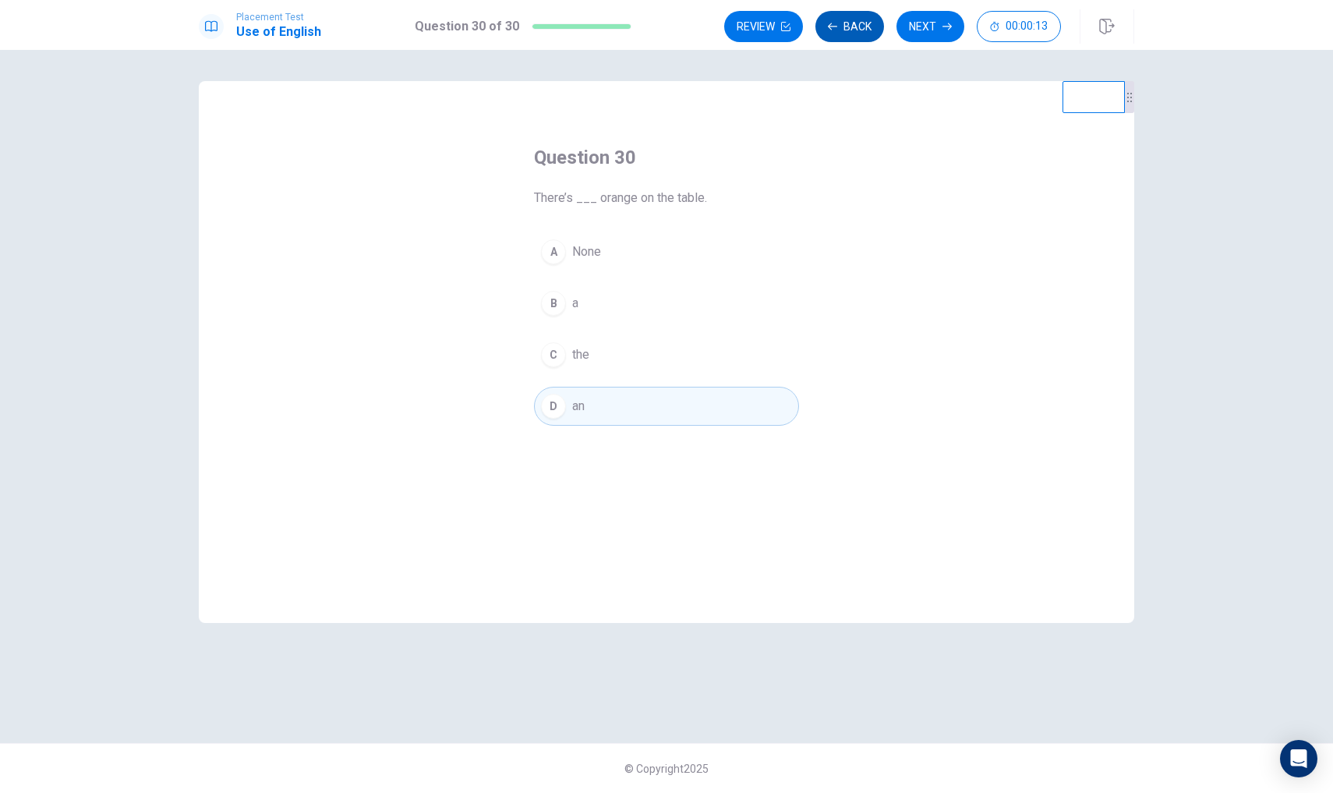
click at [866, 27] on button "Back" at bounding box center [849, 26] width 69 height 31
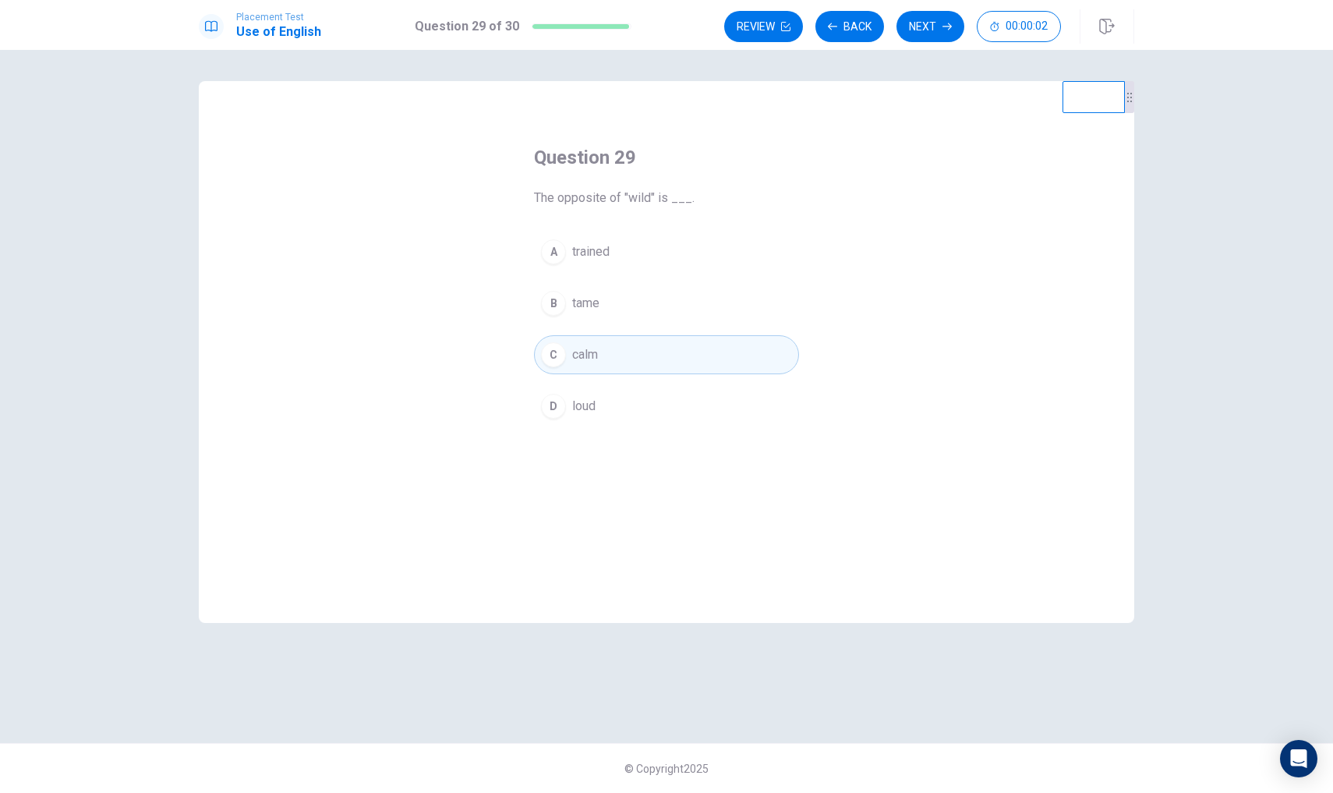
click at [599, 312] on span "tame" at bounding box center [585, 303] width 27 height 19
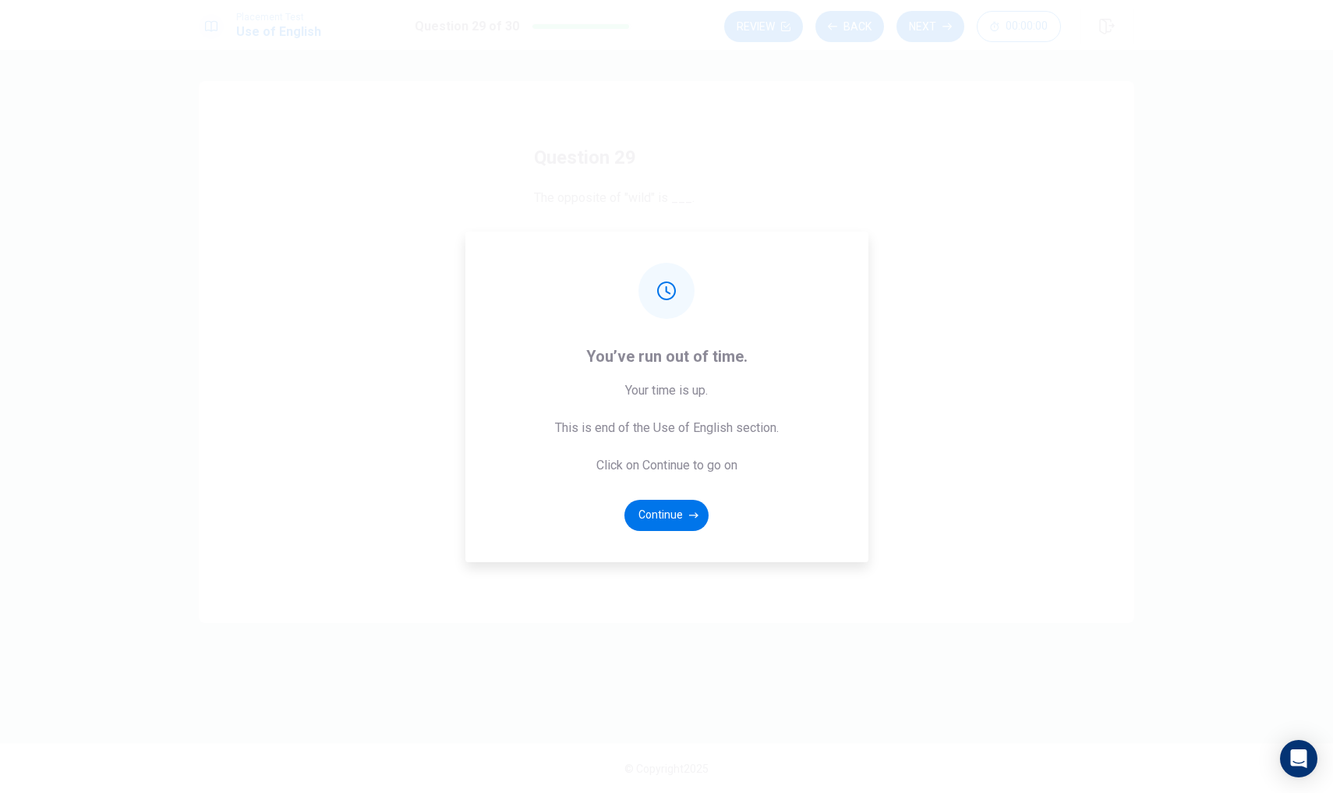
click at [947, 25] on div "You’ve run out of time. Your time is up. This is end of the Use of English sect…" at bounding box center [666, 396] width 1333 height 793
click at [664, 507] on button "Continue" at bounding box center [666, 515] width 84 height 31
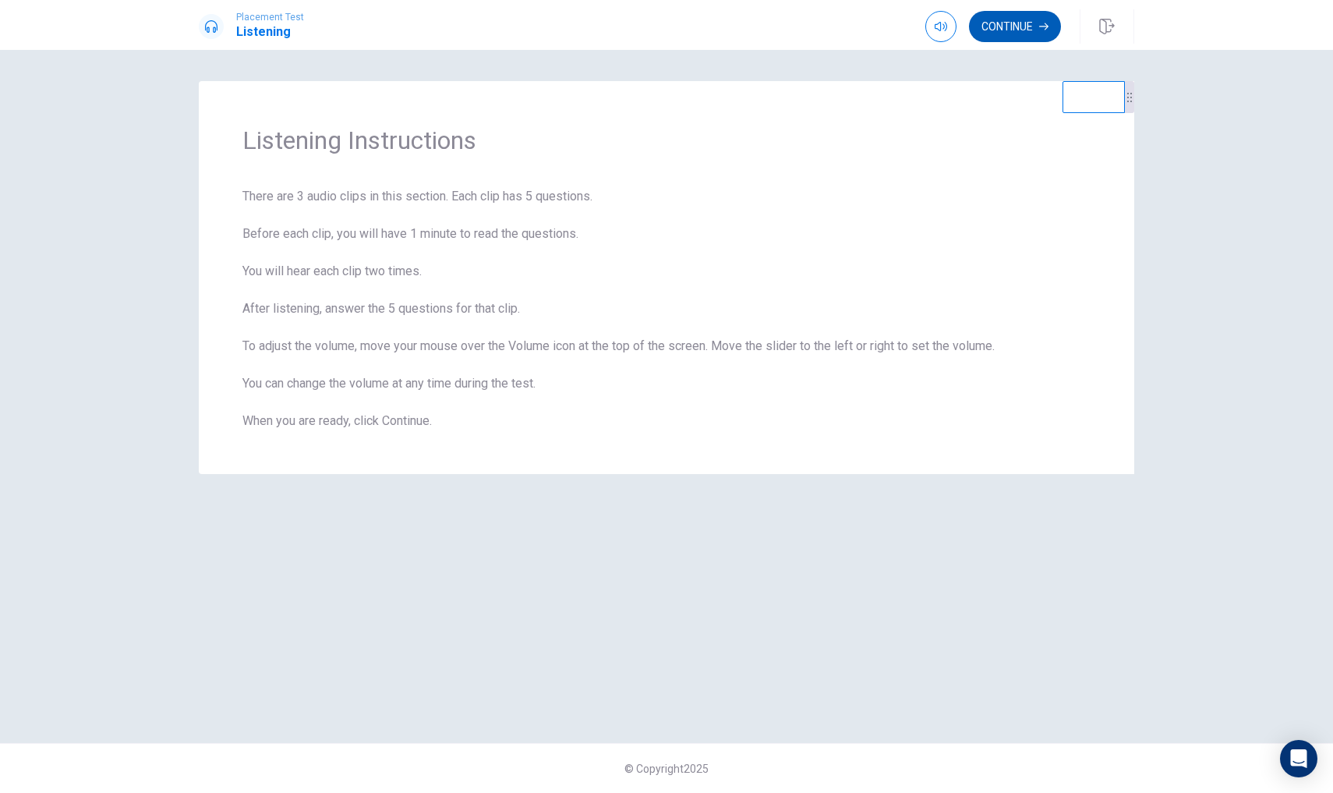
click at [1002, 27] on button "Continue" at bounding box center [1015, 26] width 92 height 31
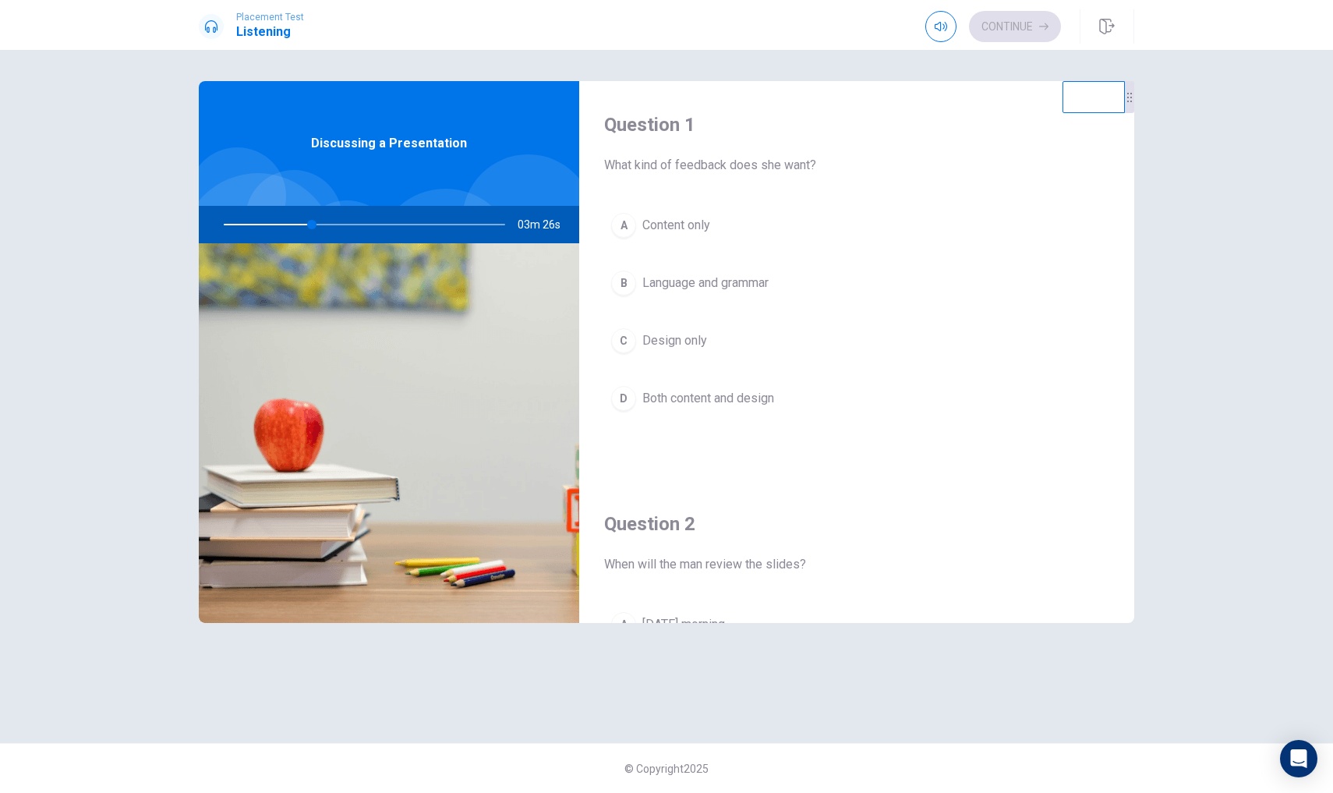
click at [737, 285] on span "Language and grammar" at bounding box center [705, 283] width 126 height 19
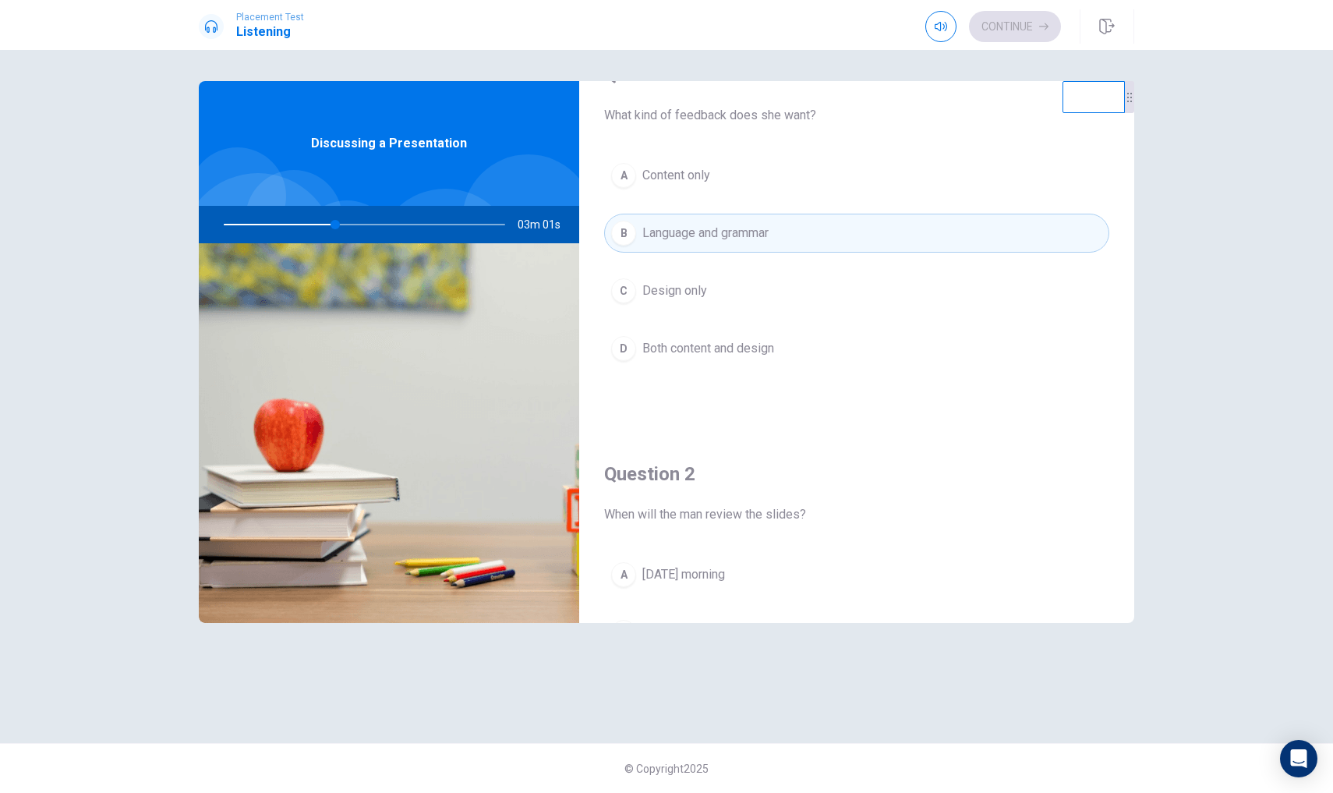
scroll to position [25, 0]
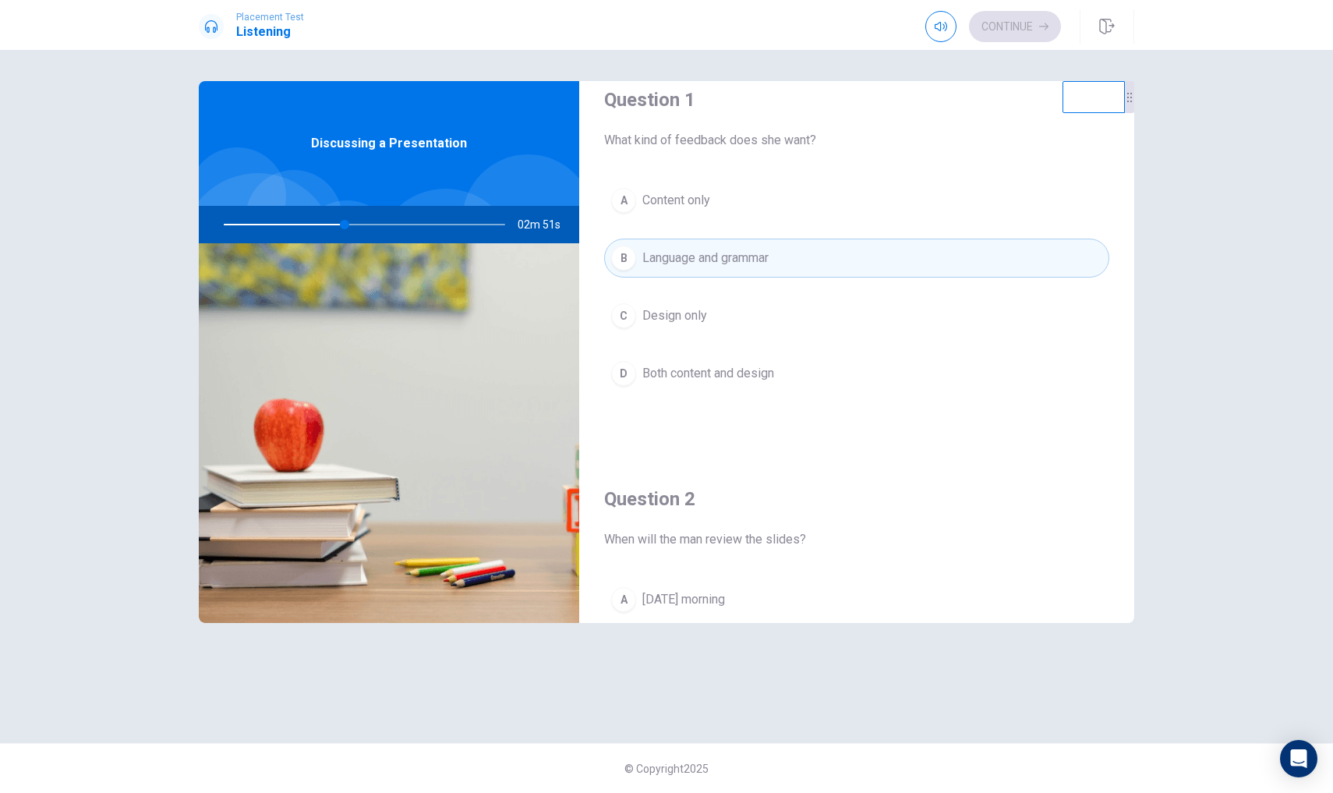
click at [797, 376] on button "D Both content and design" at bounding box center [856, 373] width 505 height 39
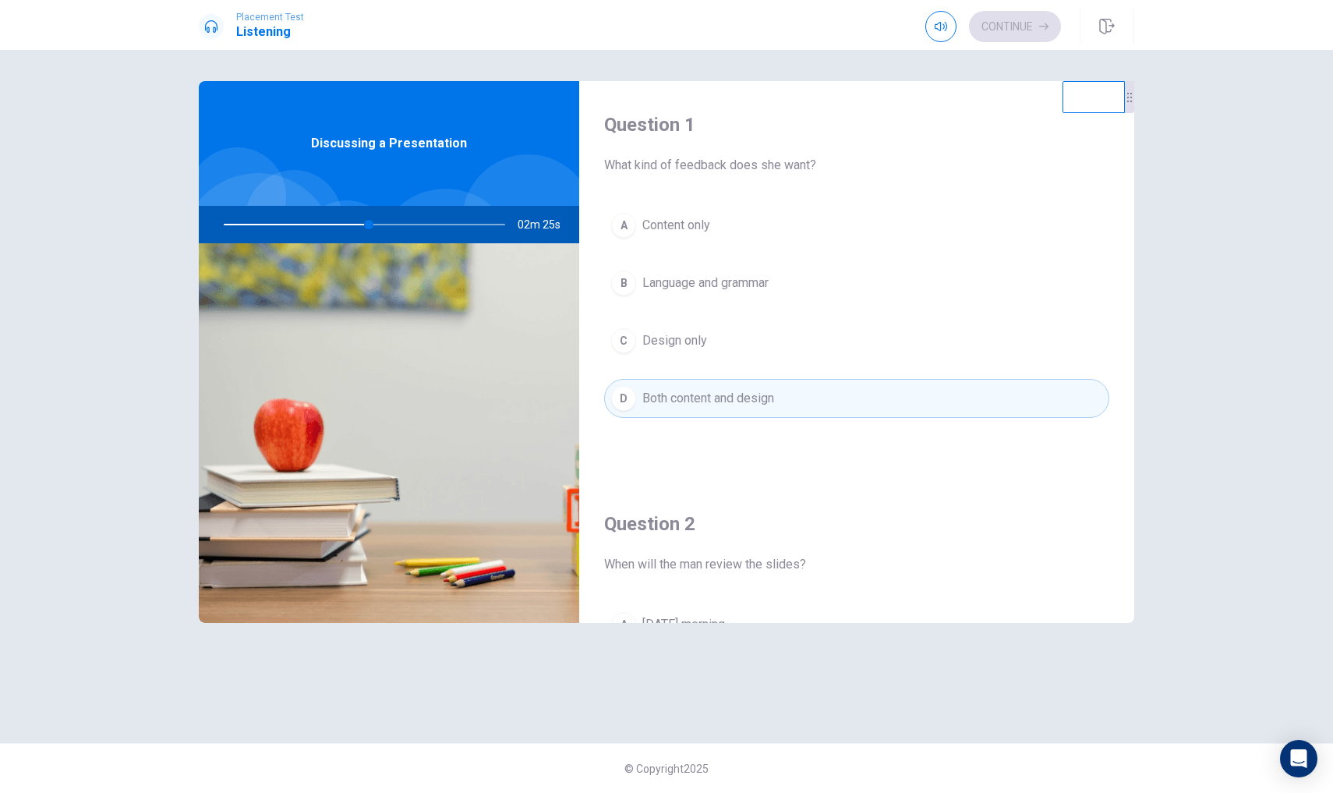
scroll to position [0, 0]
click at [804, 392] on button "D Both content and design" at bounding box center [856, 398] width 505 height 39
type input "52"
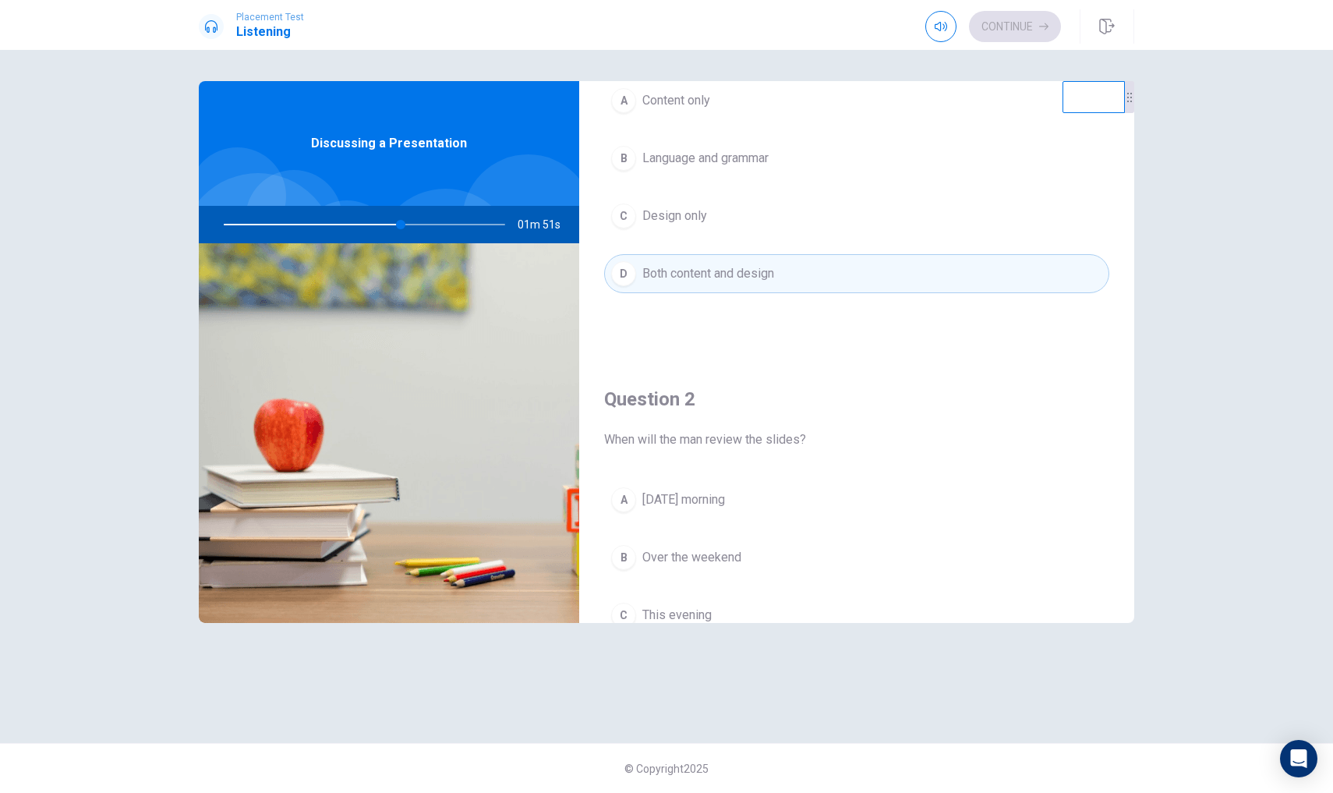
scroll to position [166, 0]
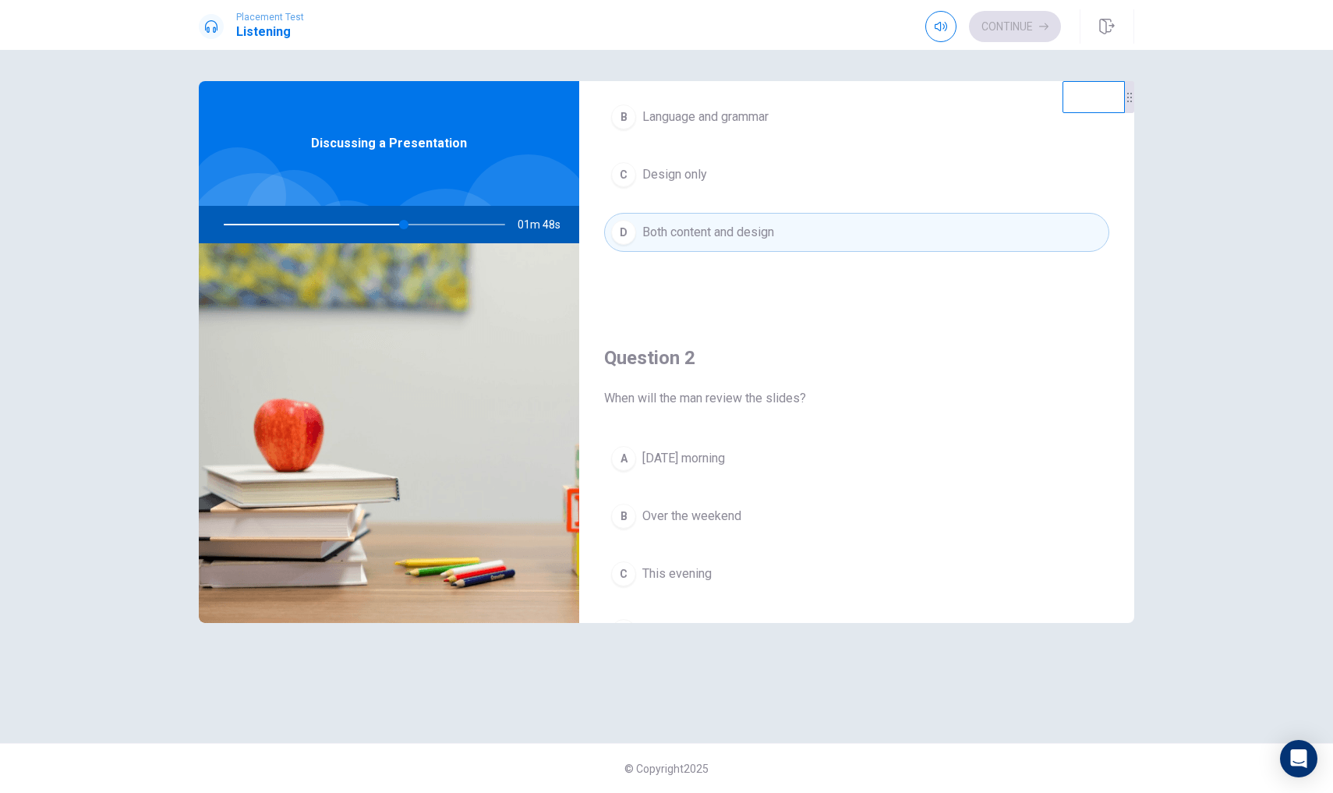
click at [396, 228] on div at bounding box center [361, 224] width 313 height 37
click at [408, 228] on div at bounding box center [361, 224] width 313 height 37
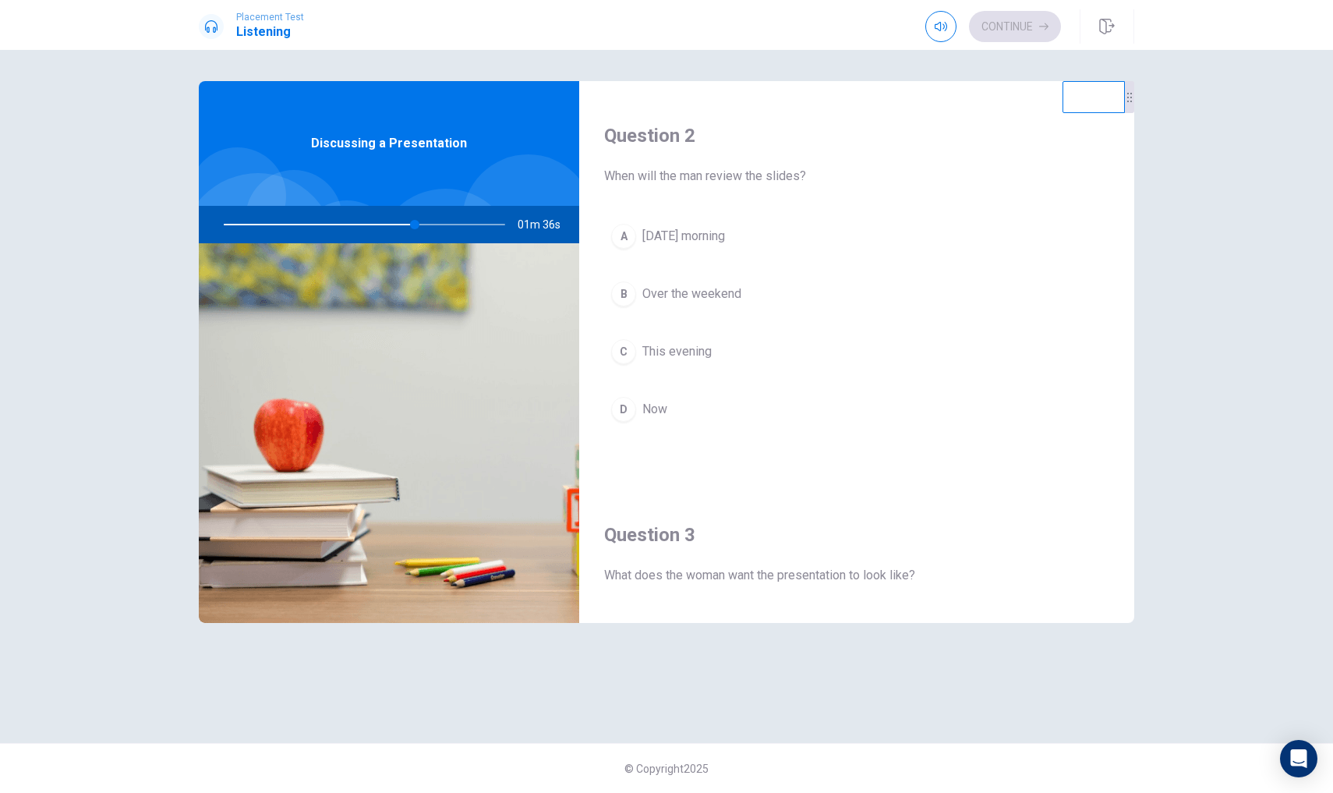
scroll to position [388, 0]
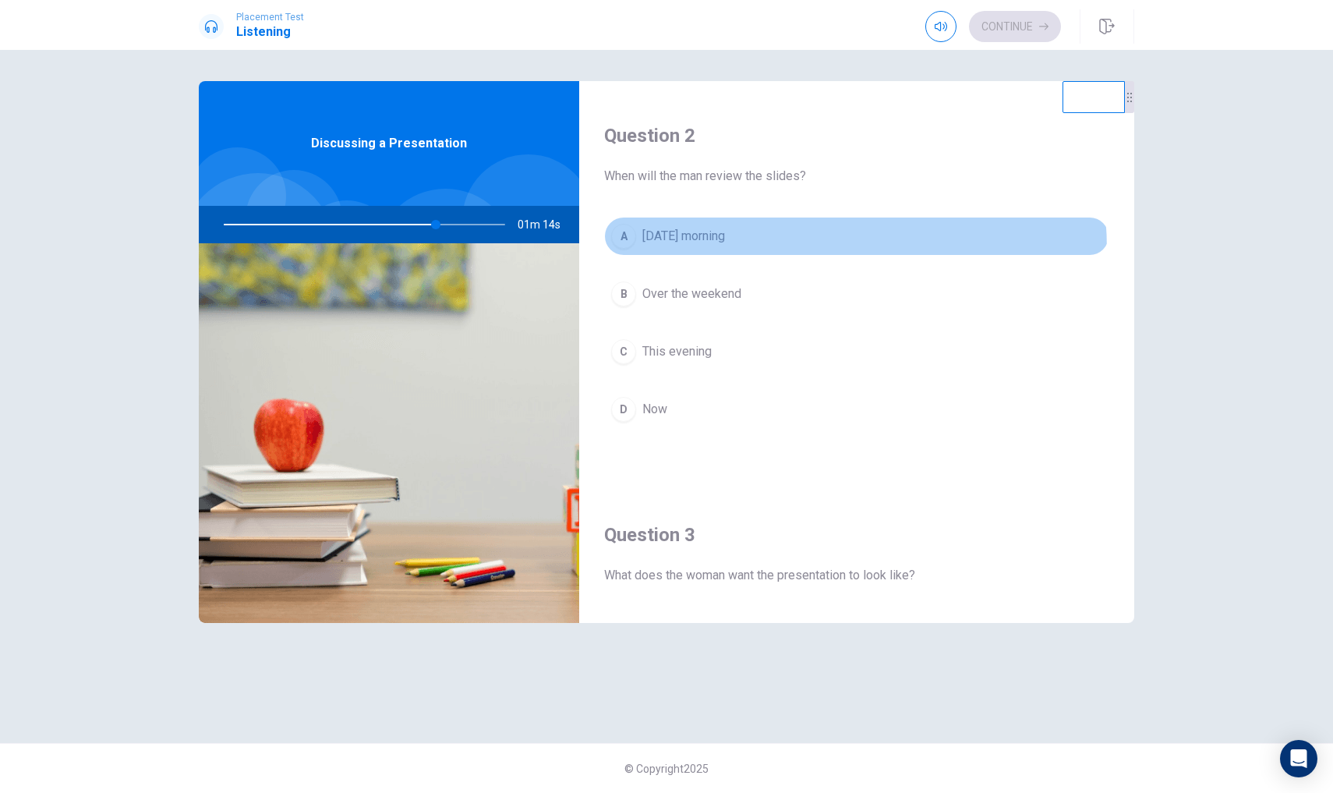
click at [688, 252] on button "A [DATE] morning" at bounding box center [856, 236] width 505 height 39
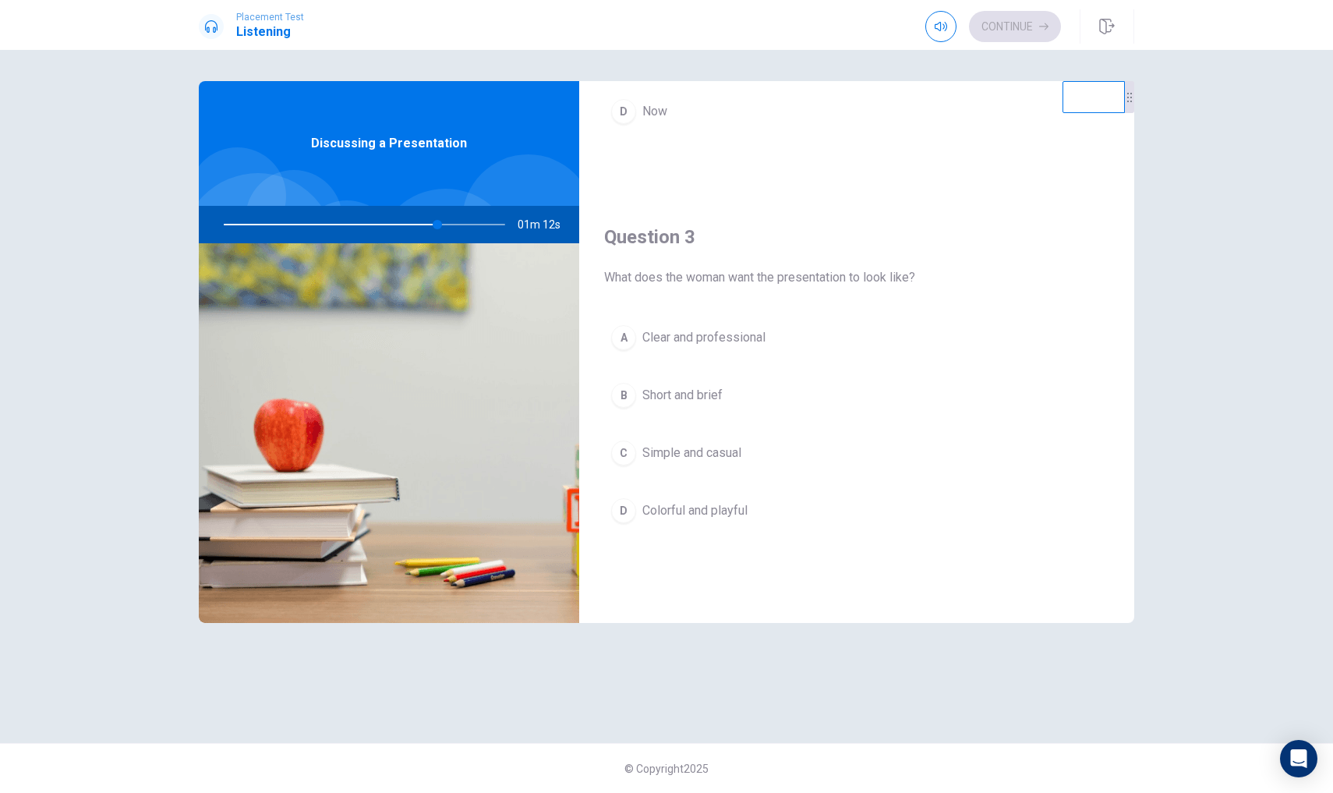
scroll to position [687, 0]
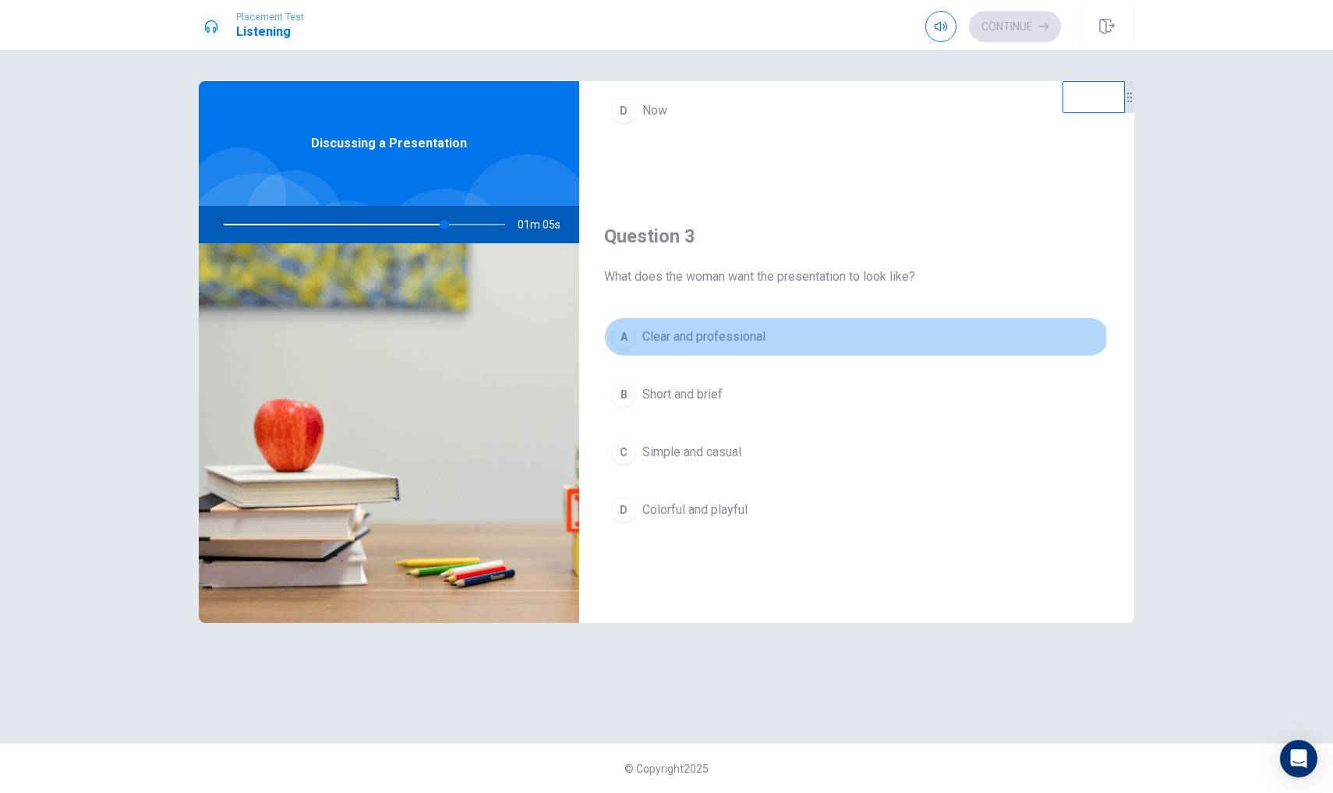
click at [789, 336] on button "A Clear and professional" at bounding box center [856, 336] width 505 height 39
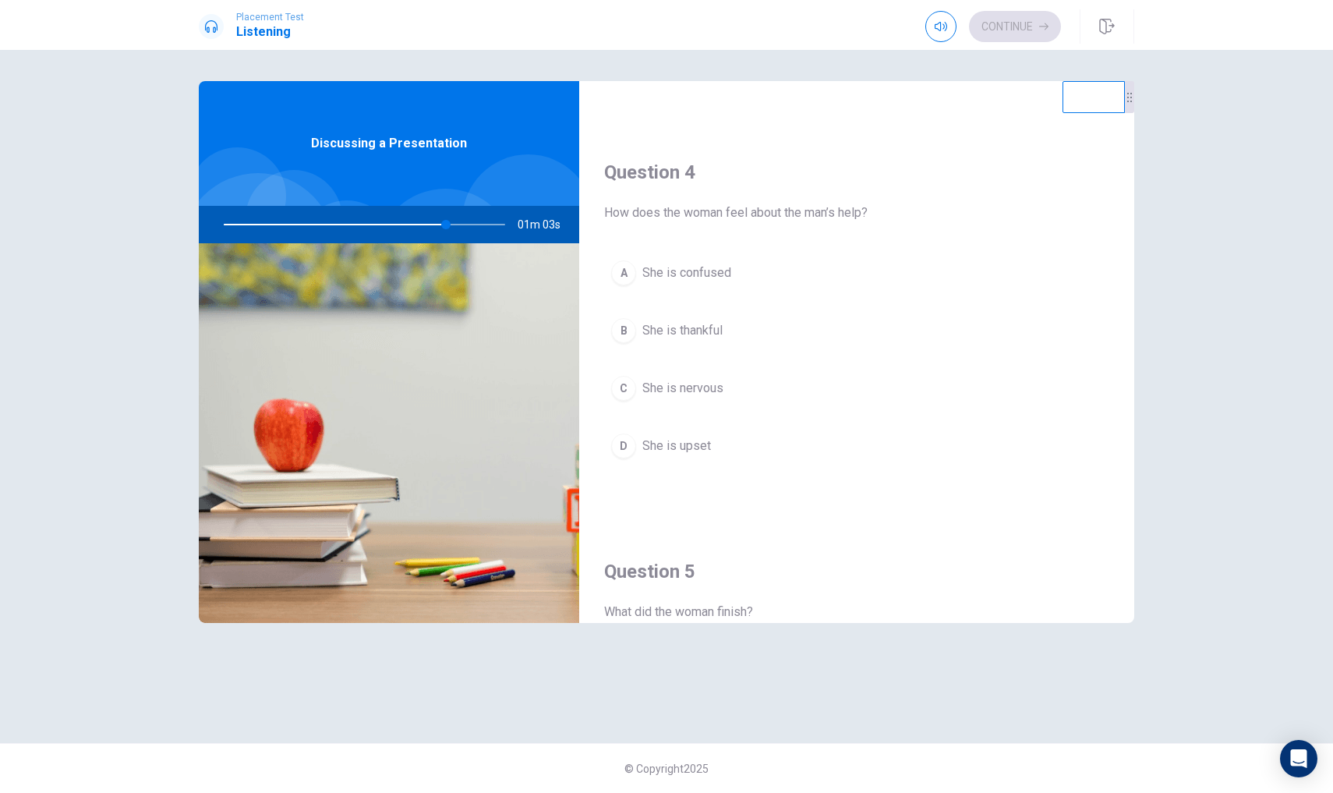
scroll to position [1148, 0]
click at [740, 331] on button "B She is thankful" at bounding box center [856, 332] width 505 height 39
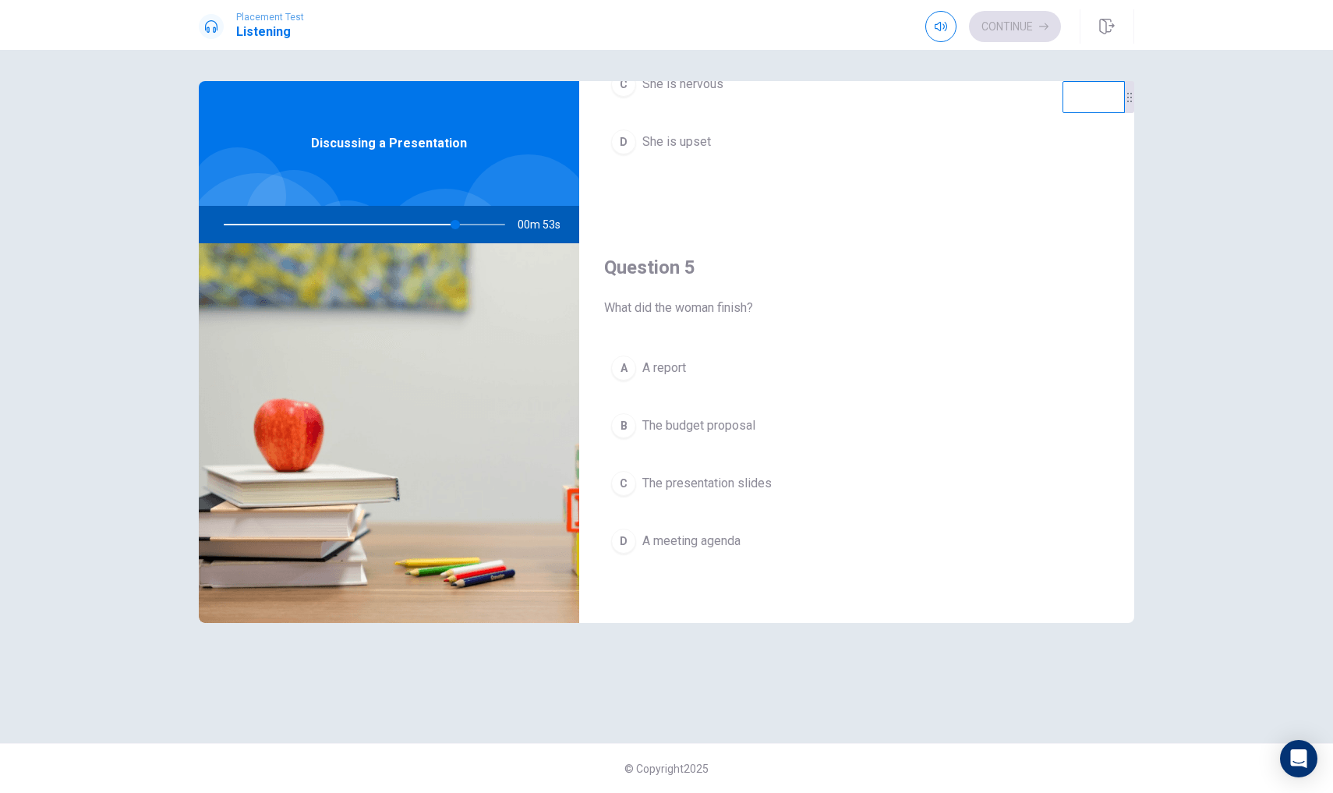
scroll to position [1454, 0]
click at [680, 361] on span "A report" at bounding box center [664, 368] width 44 height 19
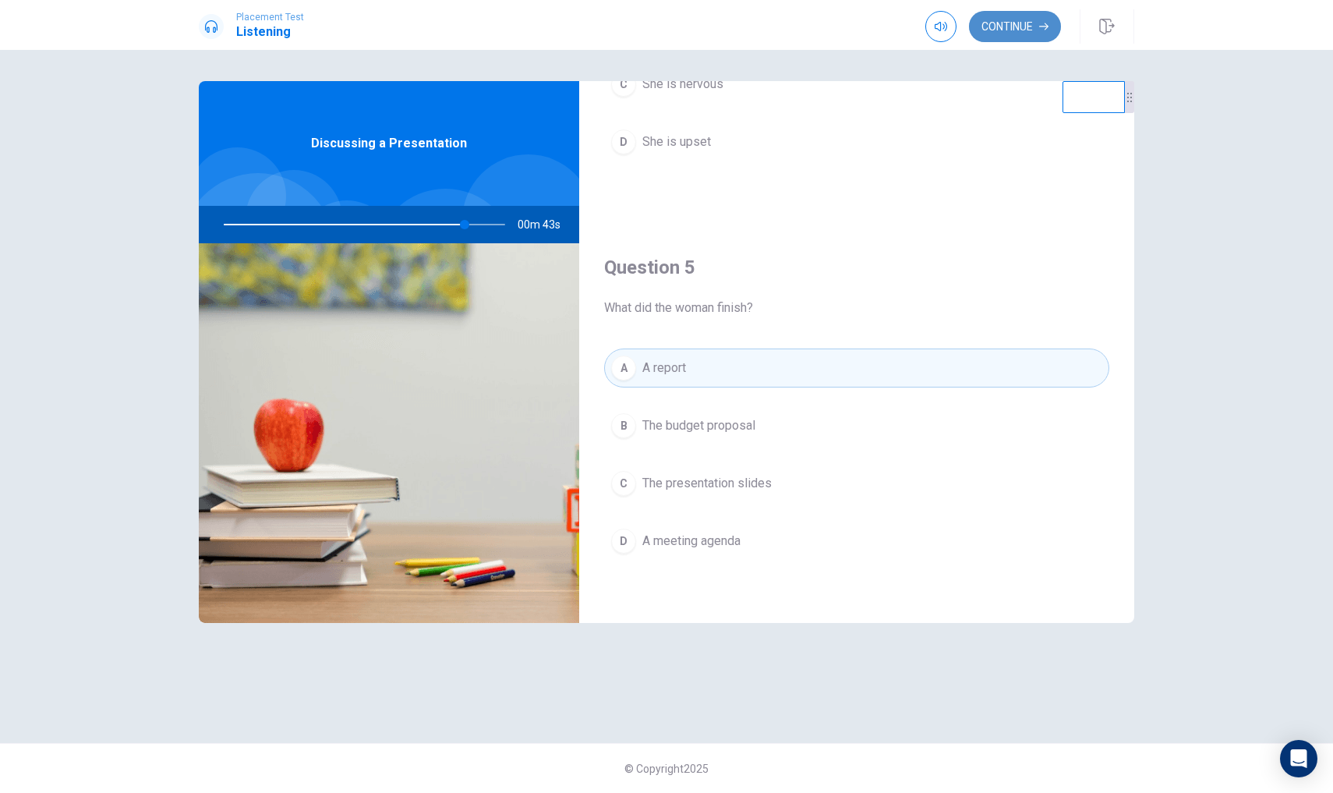
click at [997, 16] on button "Continue" at bounding box center [1015, 26] width 92 height 31
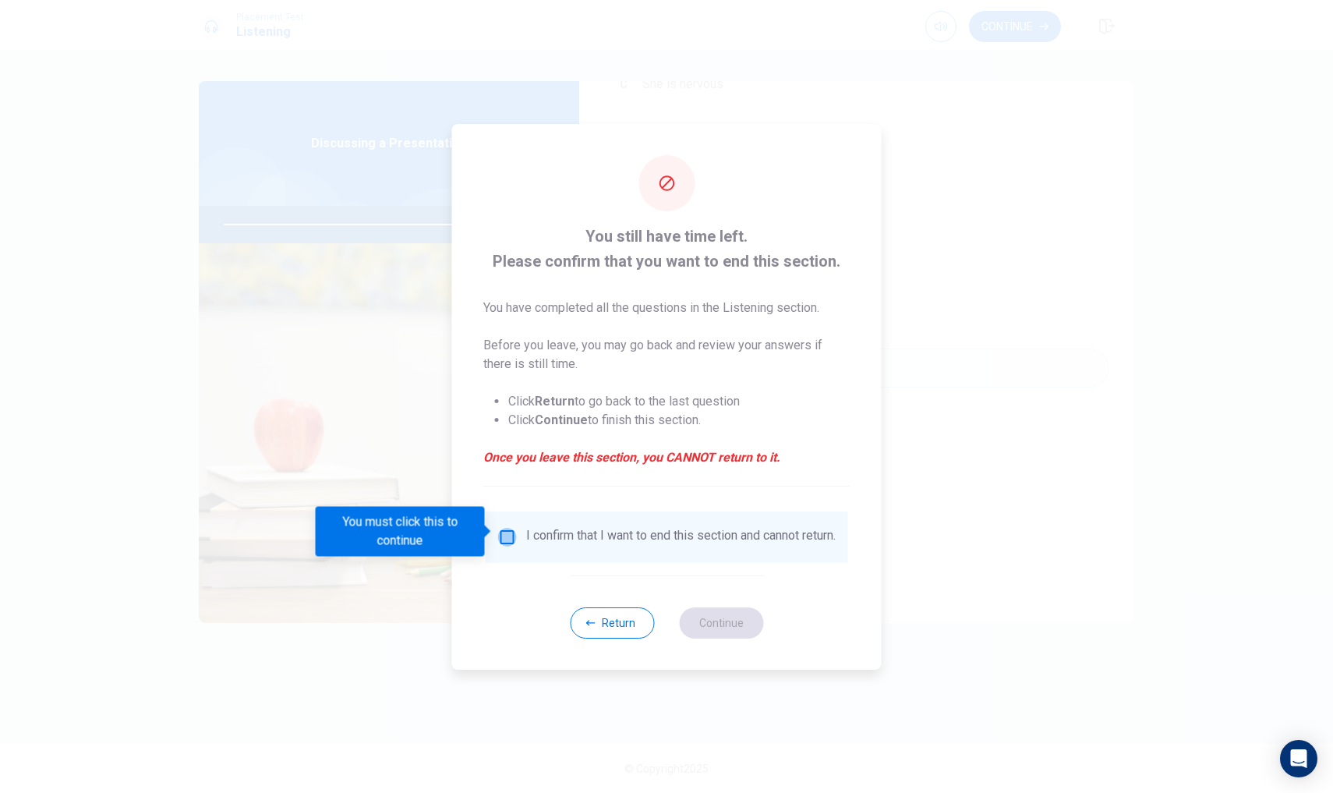
click at [500, 528] on input "You must click this to continue" at bounding box center [507, 537] width 19 height 19
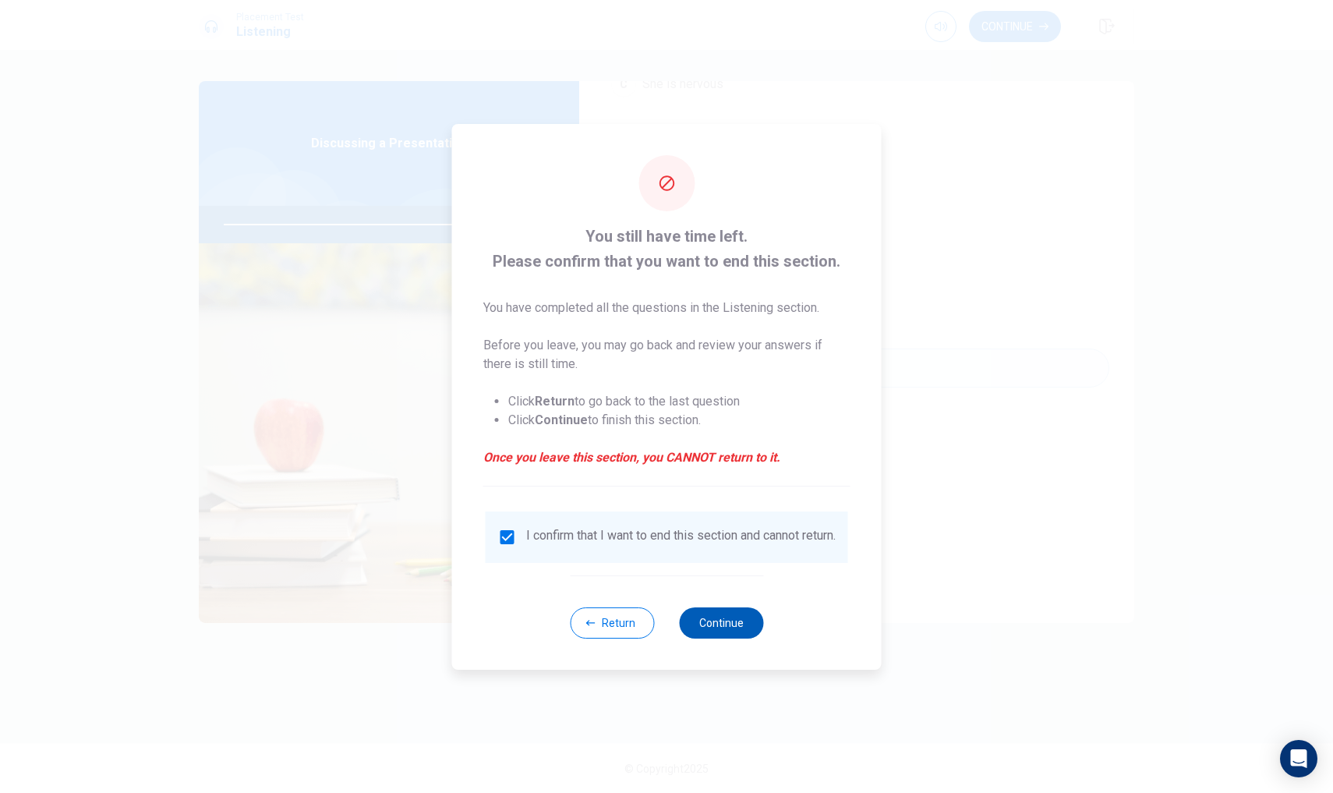
click at [705, 627] on button "Continue" at bounding box center [721, 622] width 84 height 31
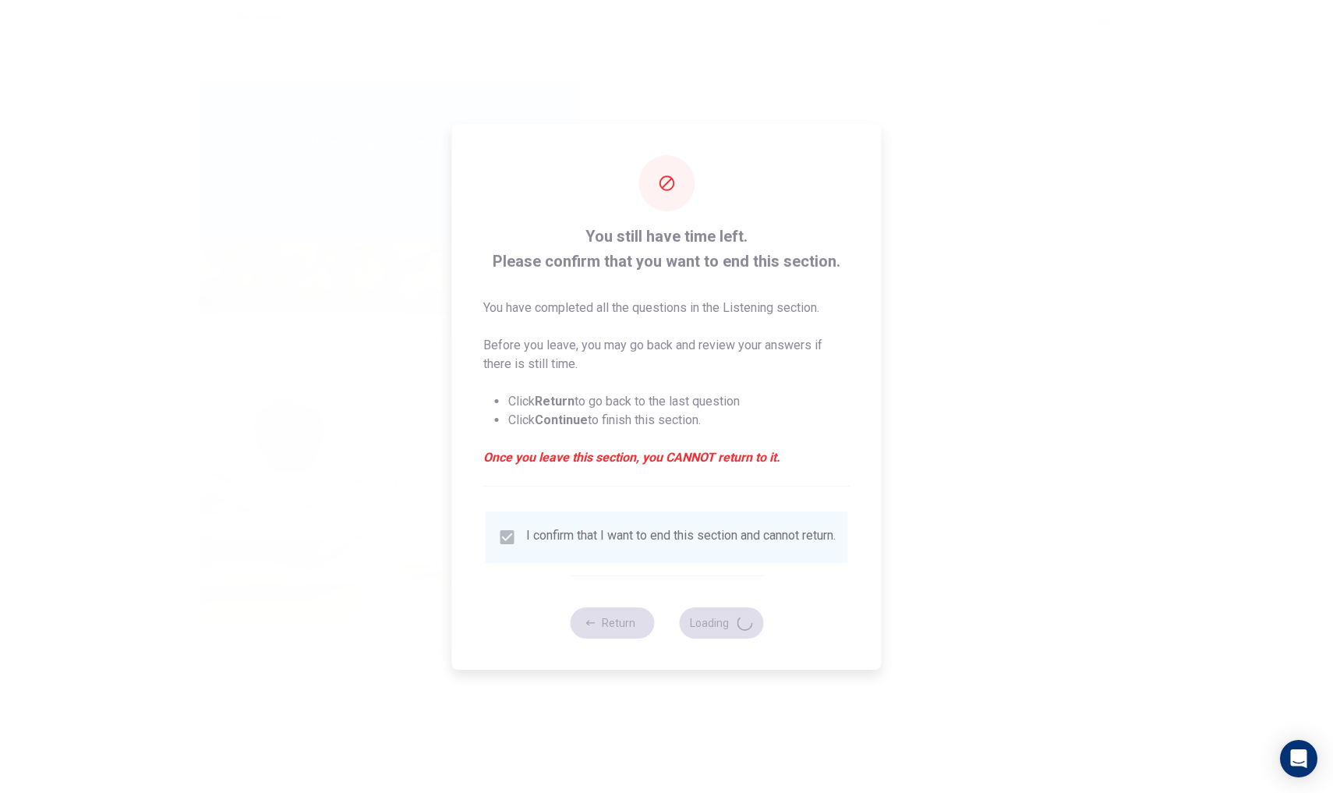
type input "88"
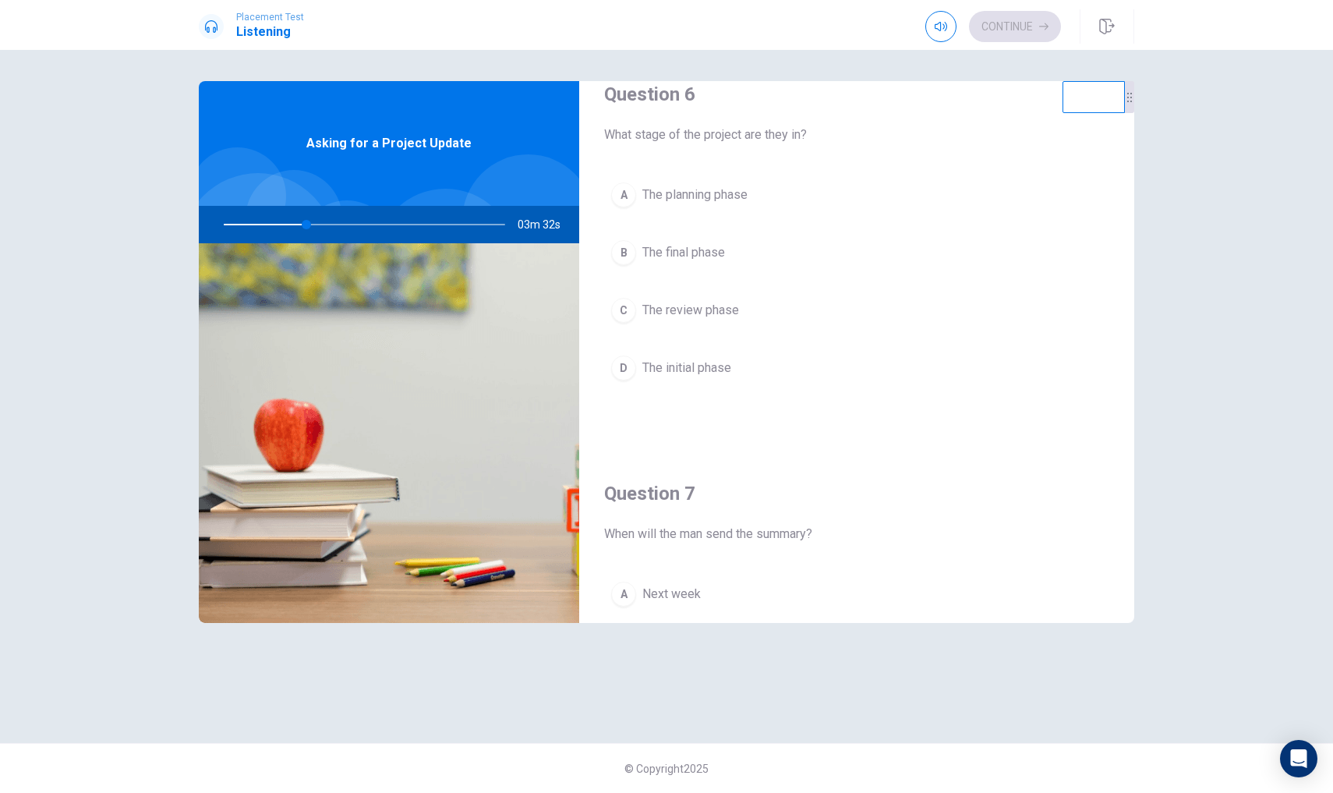
scroll to position [29, 0]
click at [713, 377] on span "The initial phase" at bounding box center [686, 369] width 89 height 19
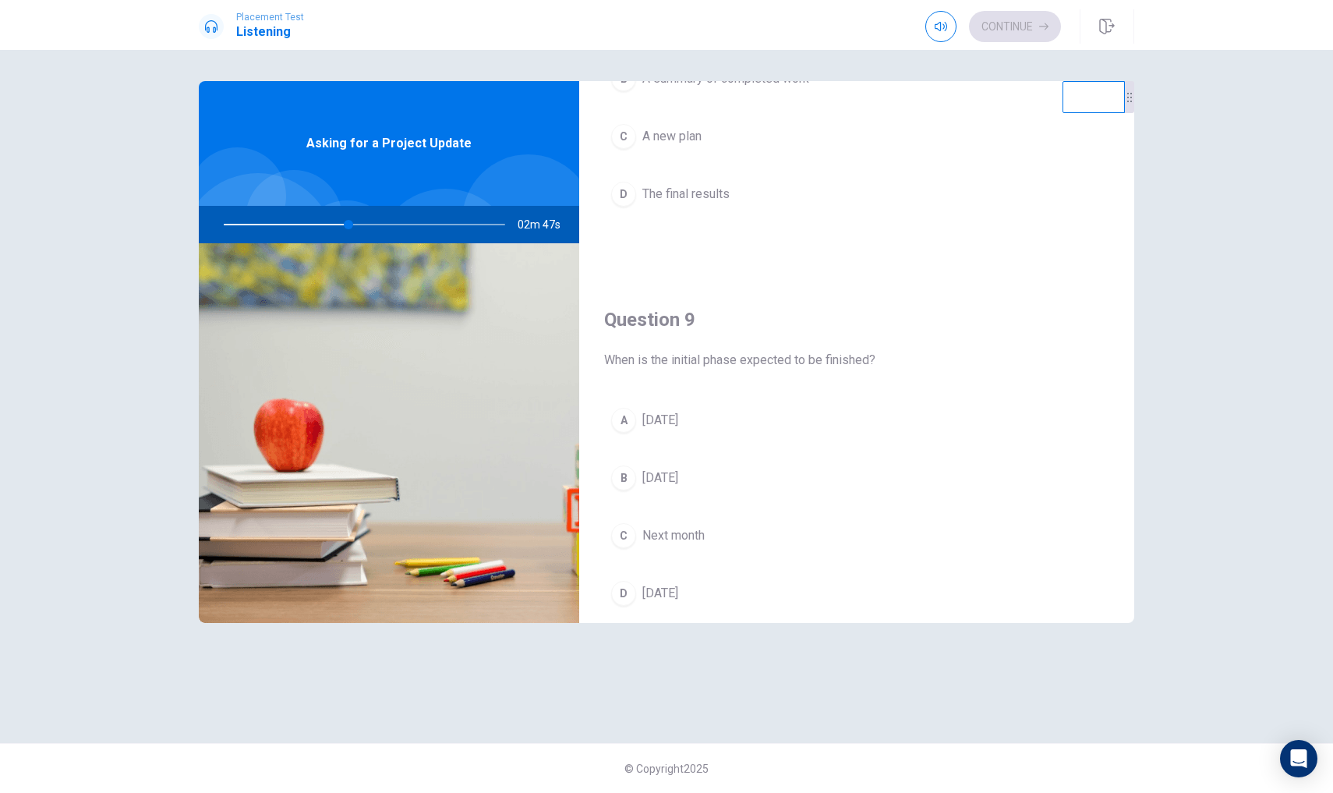
scroll to position [1009, 0]
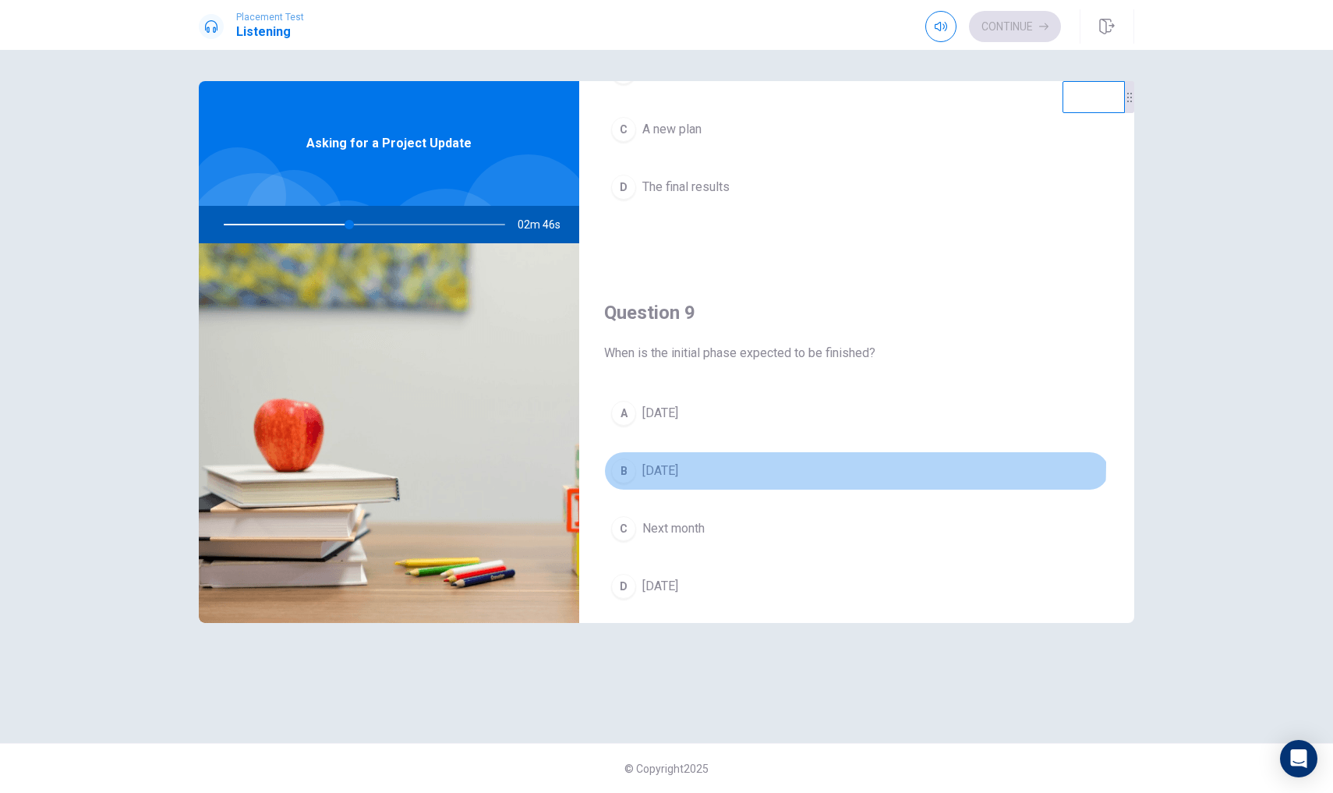
click at [678, 463] on span "[DATE]" at bounding box center [660, 470] width 36 height 19
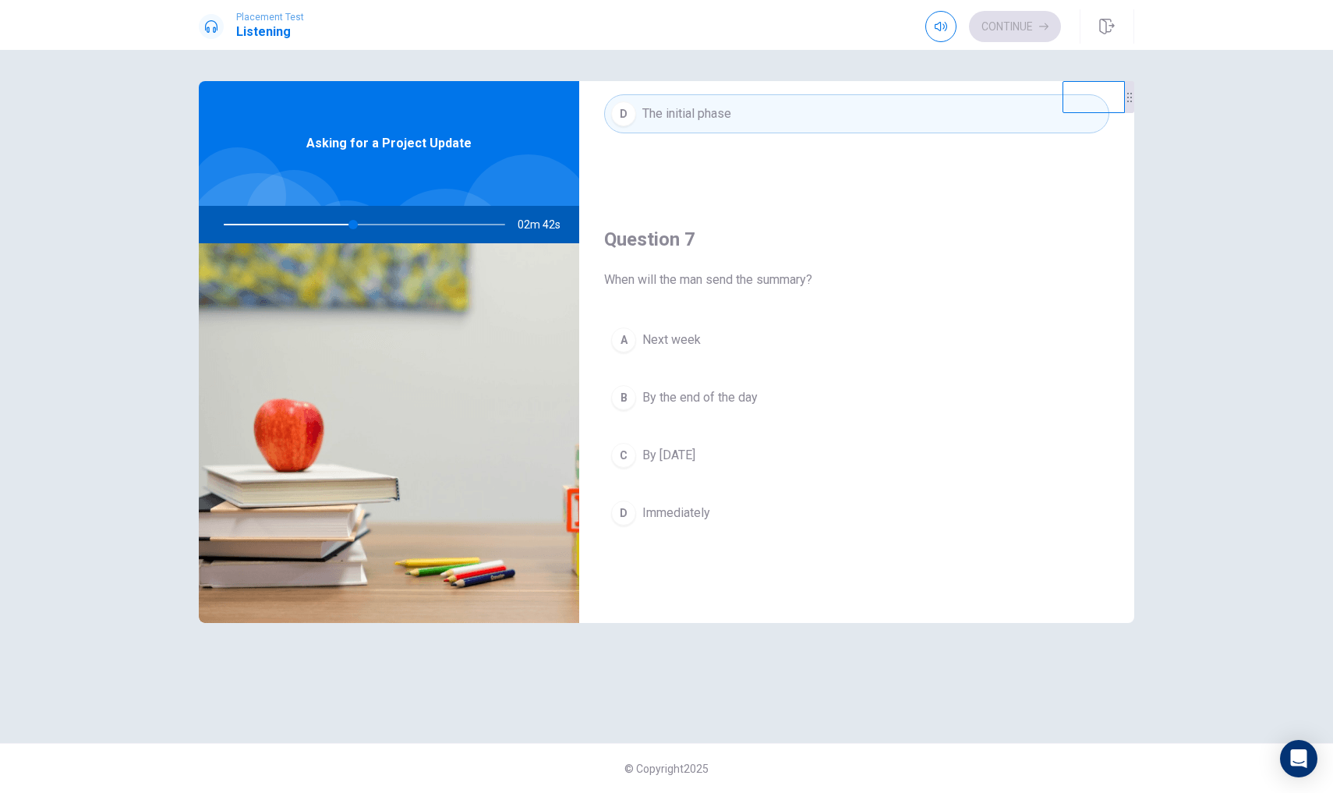
scroll to position [283, 0]
click at [685, 458] on span "By [DATE]" at bounding box center [668, 456] width 53 height 19
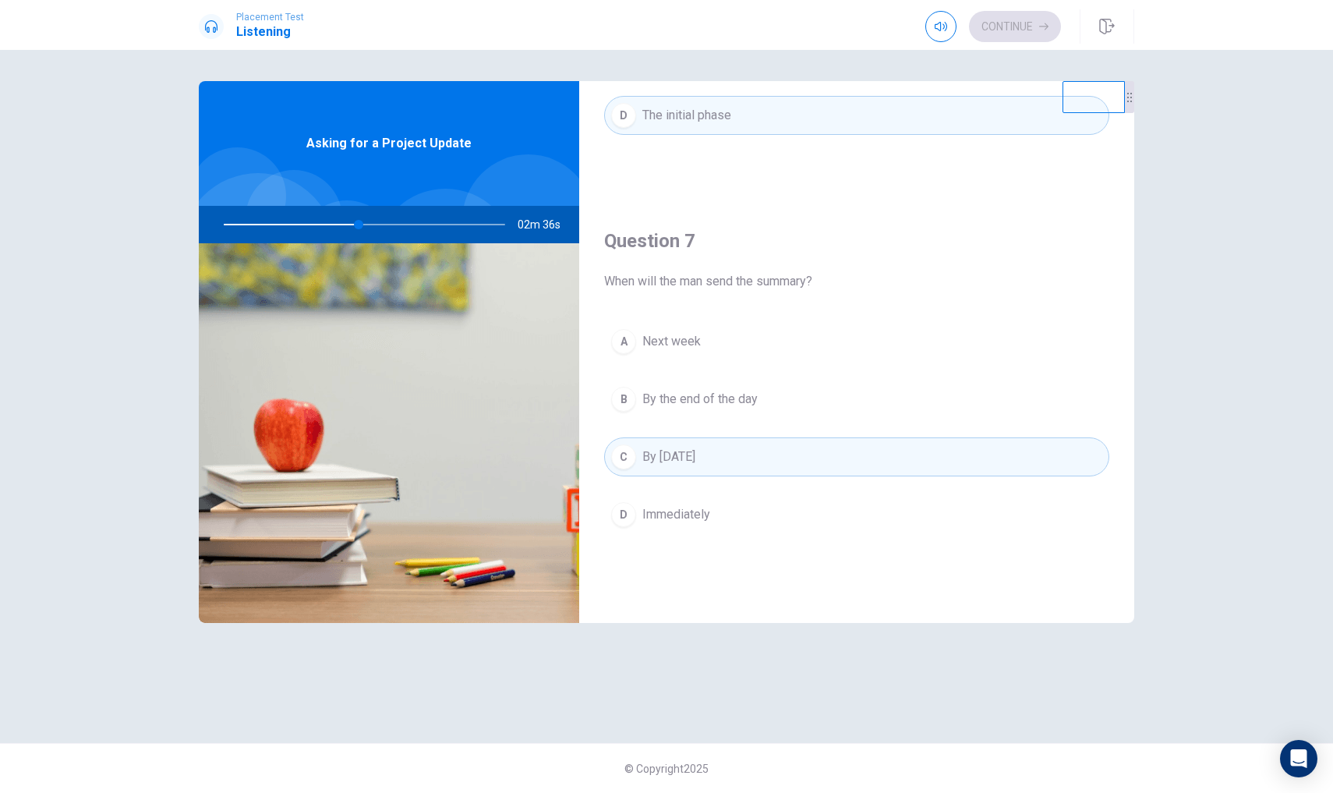
scroll to position [298, 0]
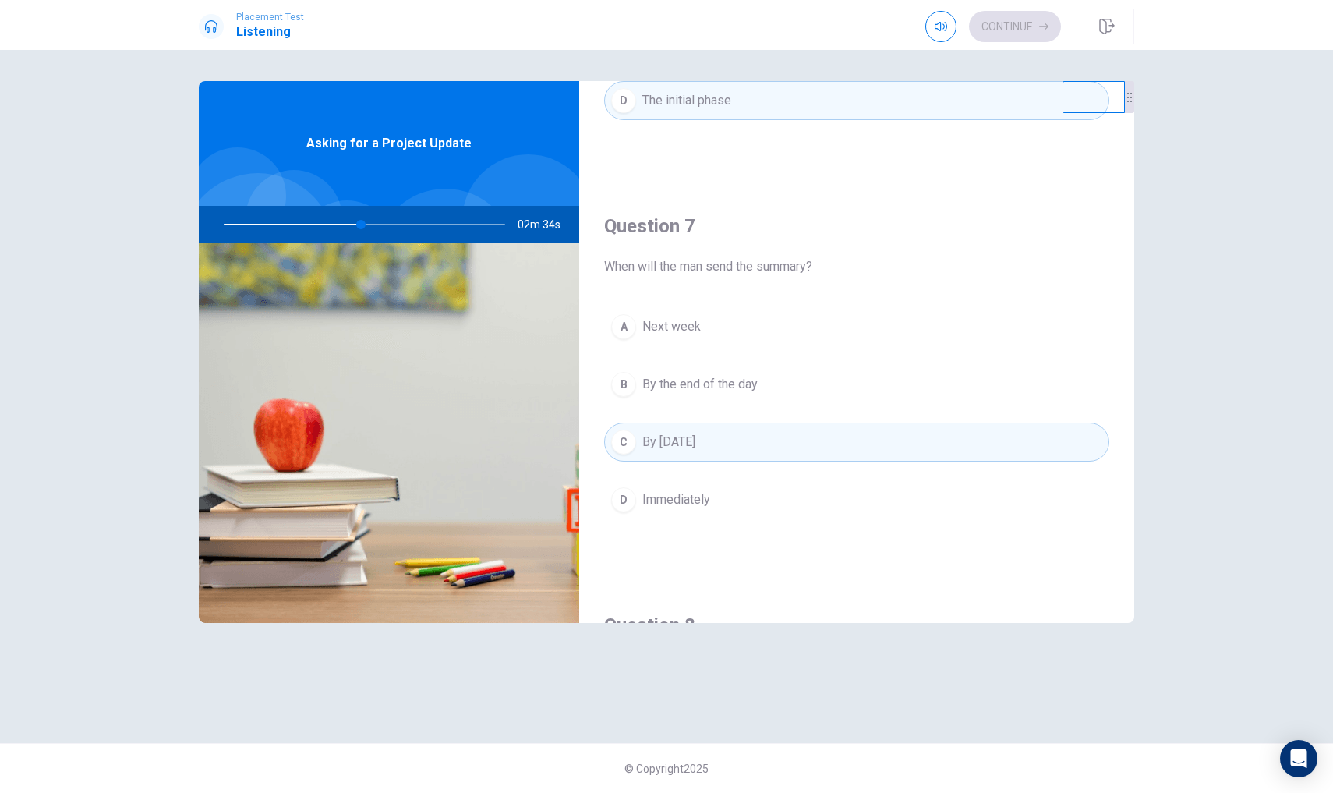
click at [683, 329] on span "Next week" at bounding box center [671, 326] width 58 height 19
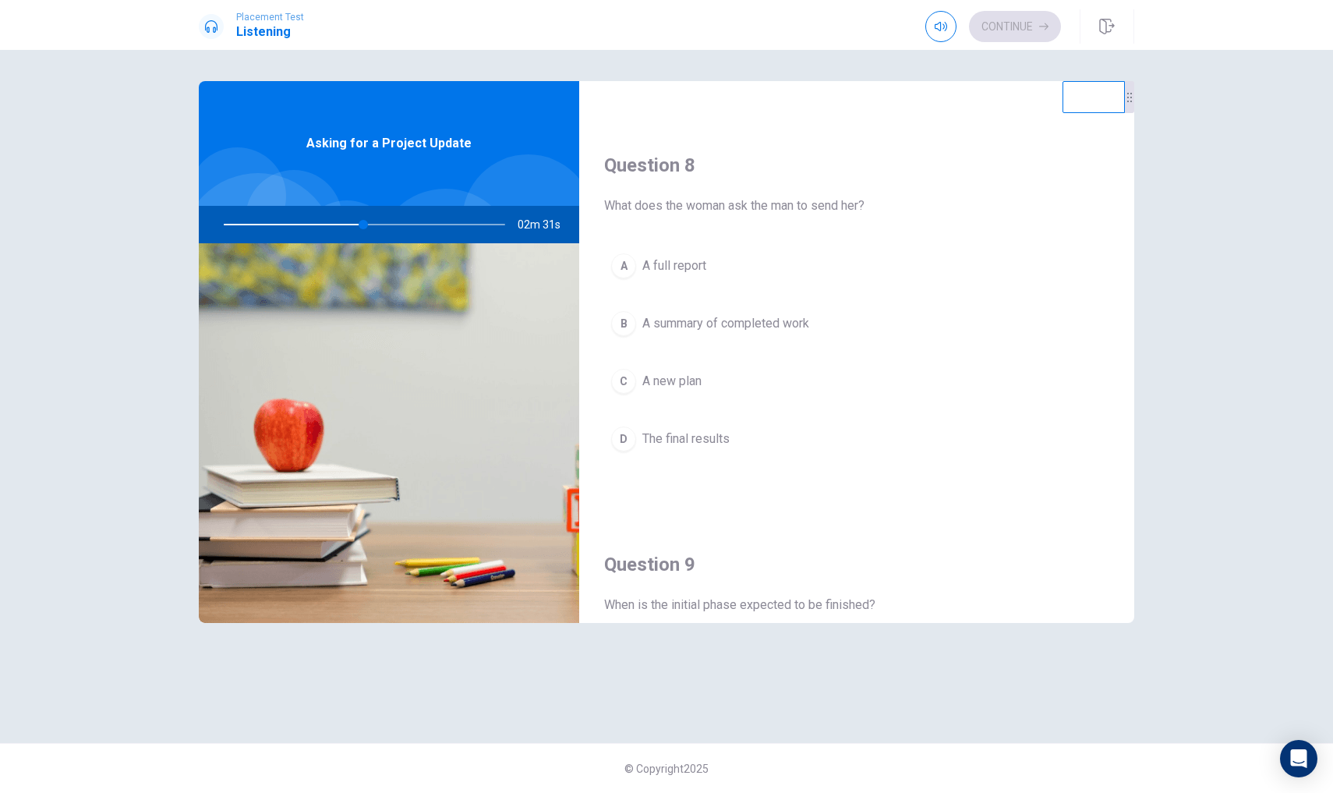
scroll to position [760, 0]
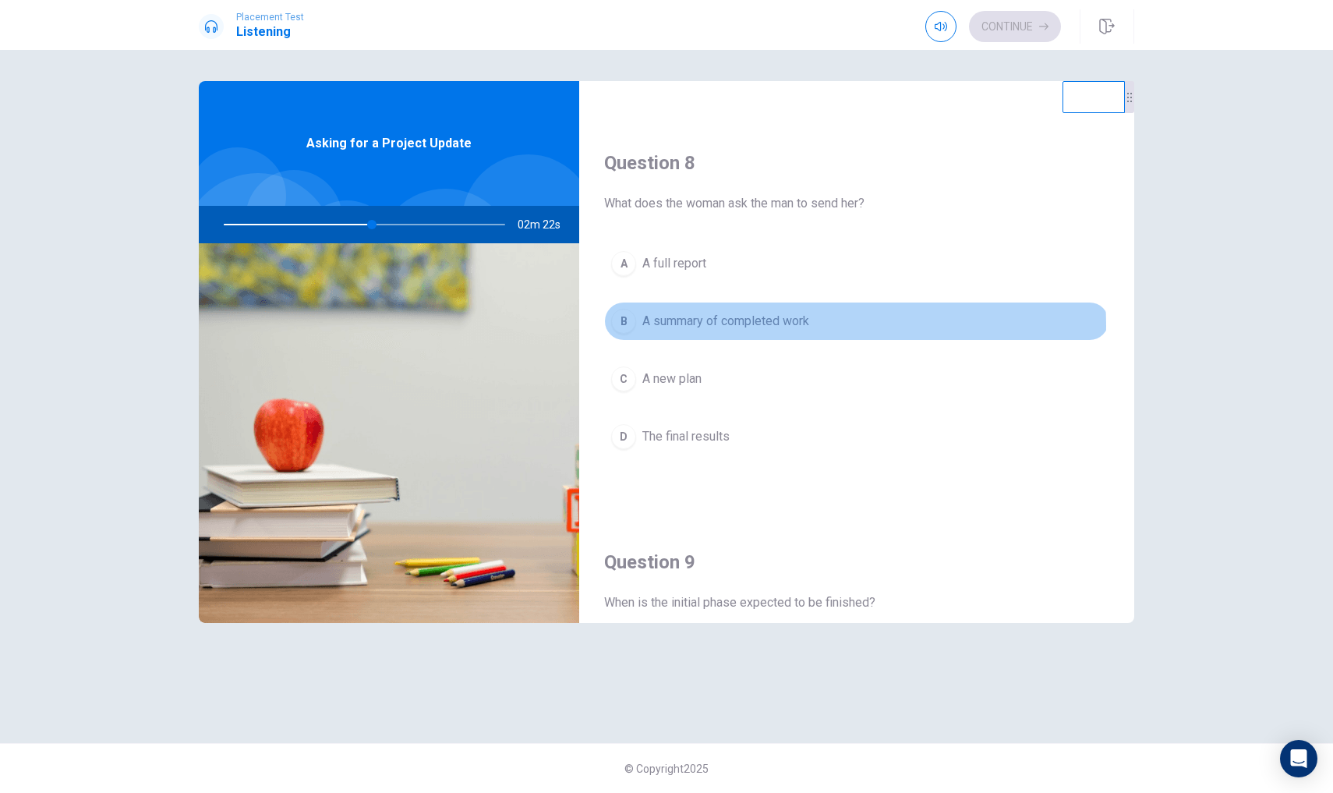
click at [762, 326] on span "A summary of completed work" at bounding box center [725, 321] width 167 height 19
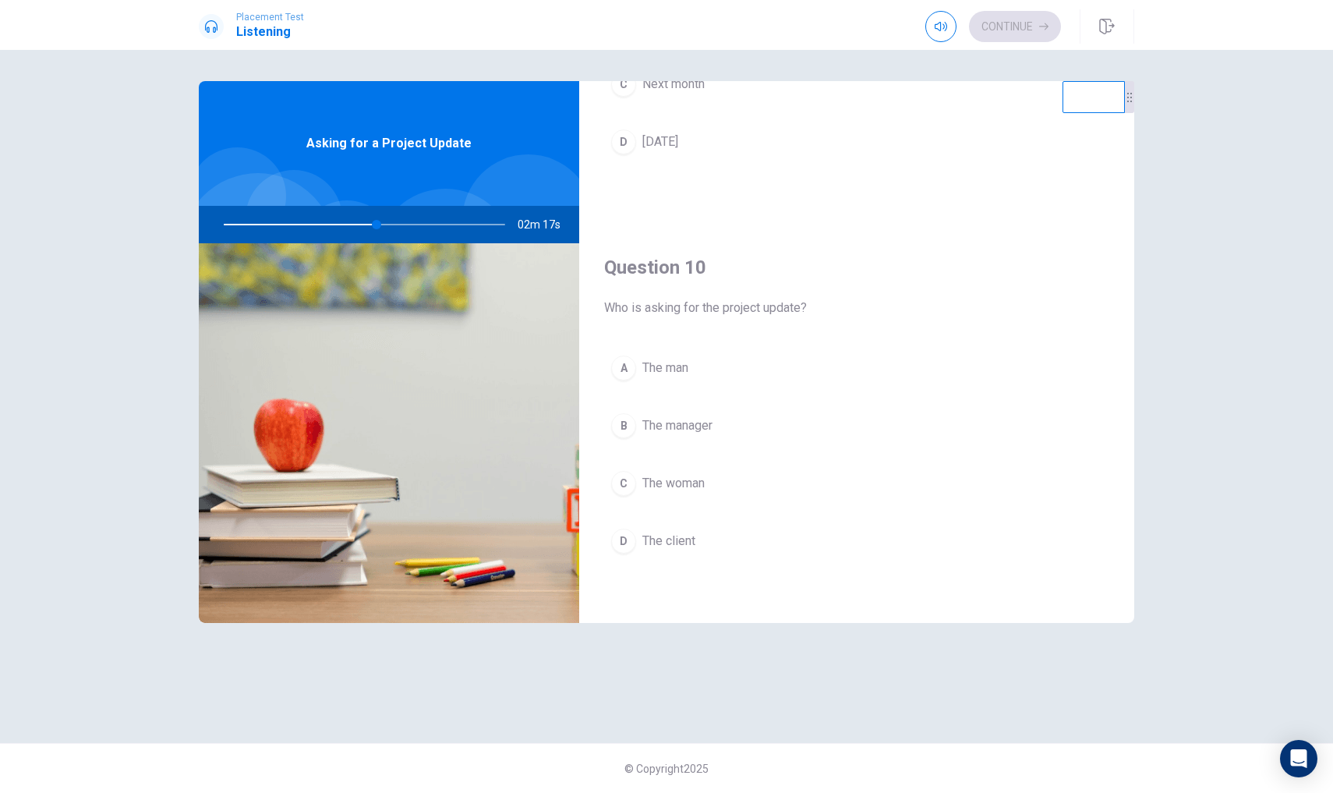
scroll to position [1454, 0]
click at [714, 494] on button "C The woman" at bounding box center [856, 483] width 505 height 39
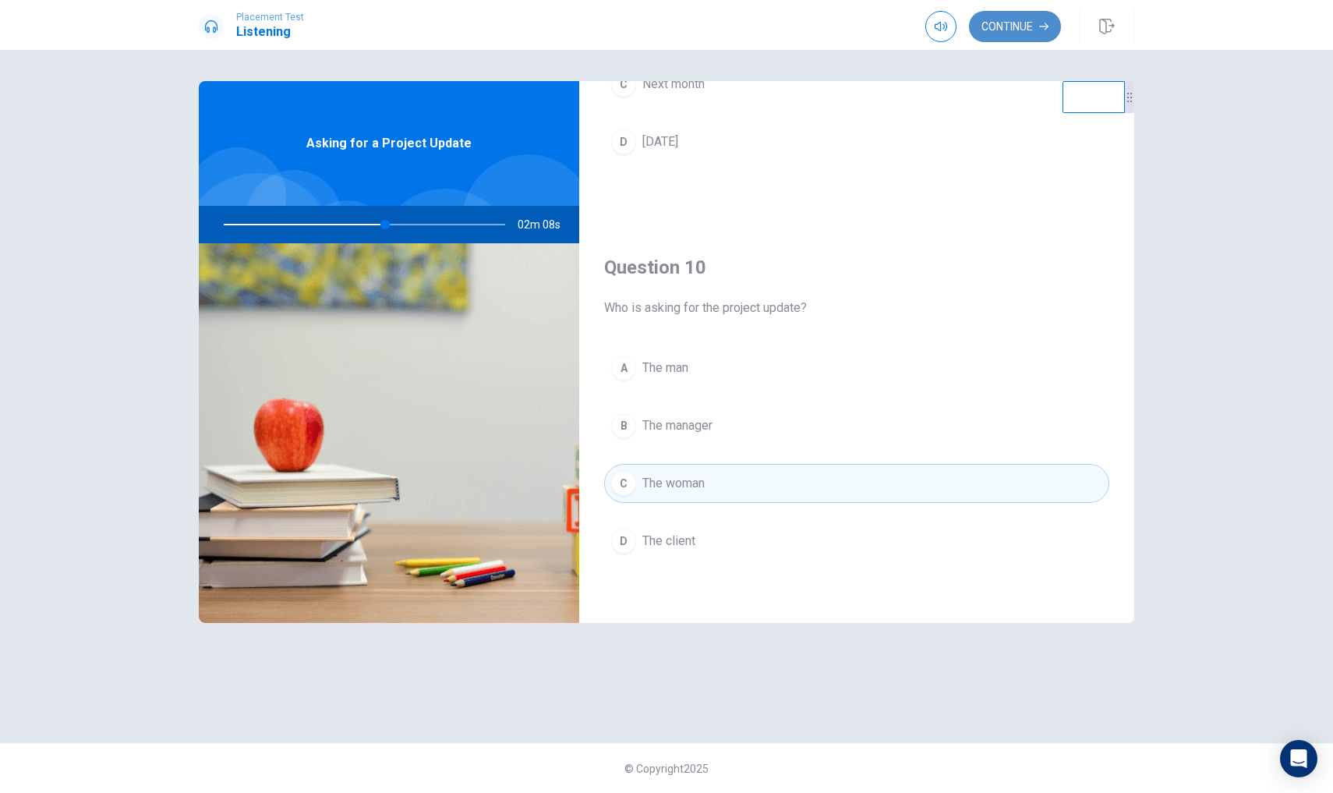
click at [1042, 19] on button "Continue" at bounding box center [1015, 26] width 92 height 31
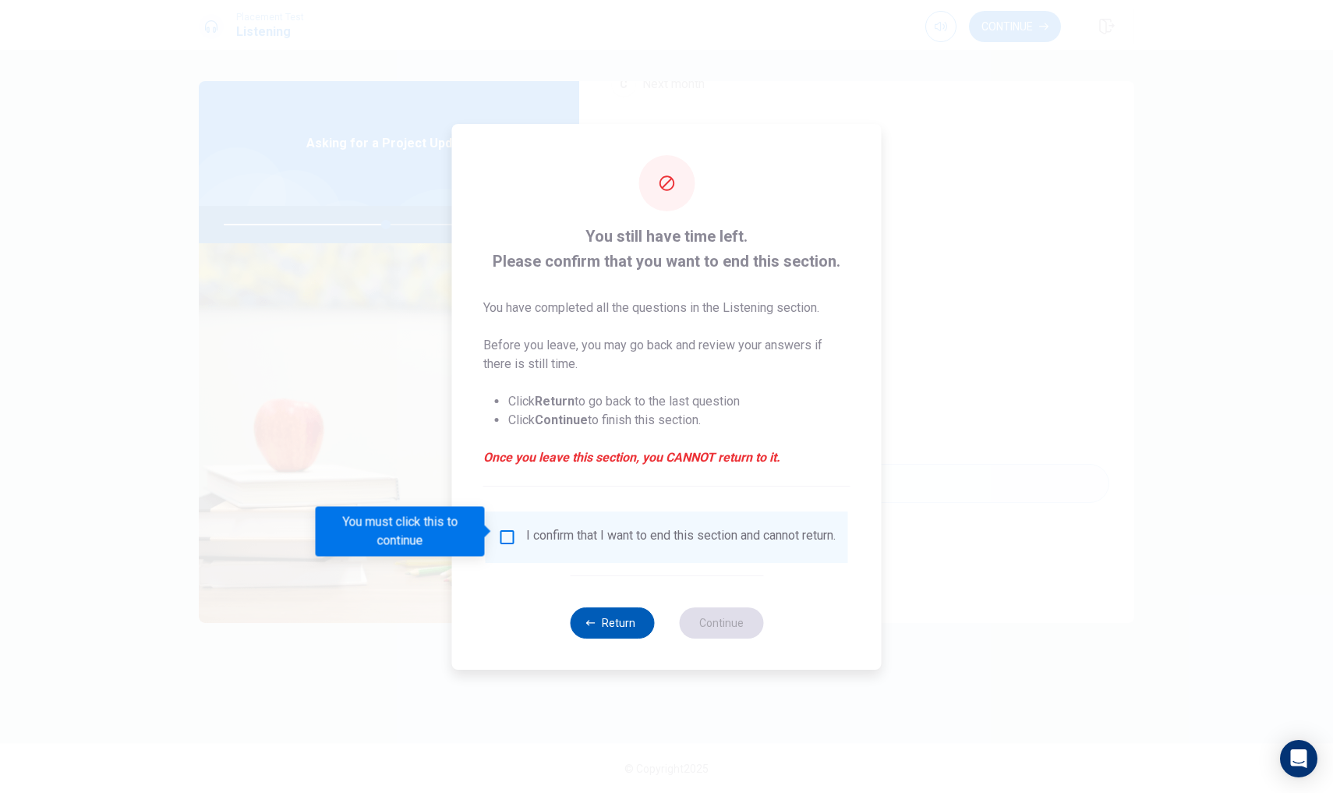
click at [619, 617] on button "Return" at bounding box center [612, 622] width 84 height 31
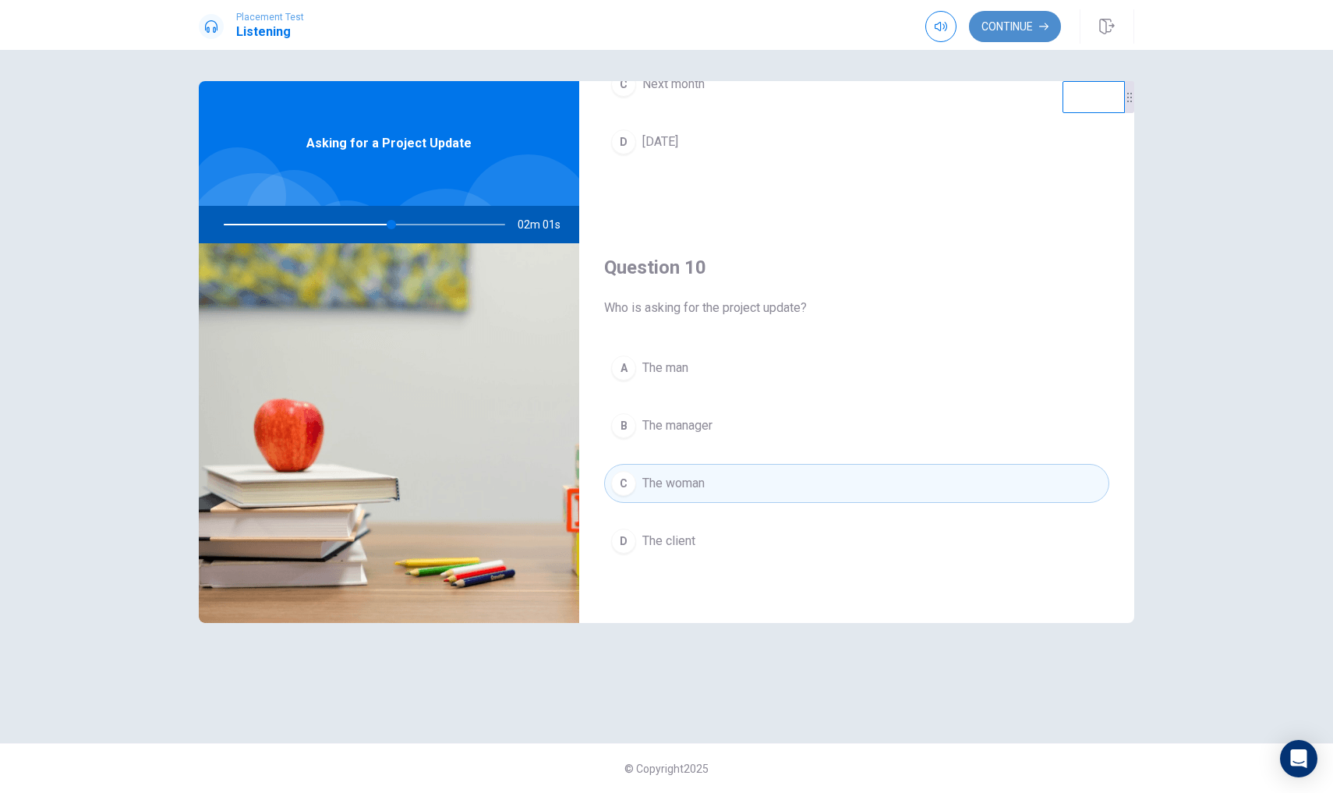
click at [1035, 30] on button "Continue" at bounding box center [1015, 26] width 92 height 31
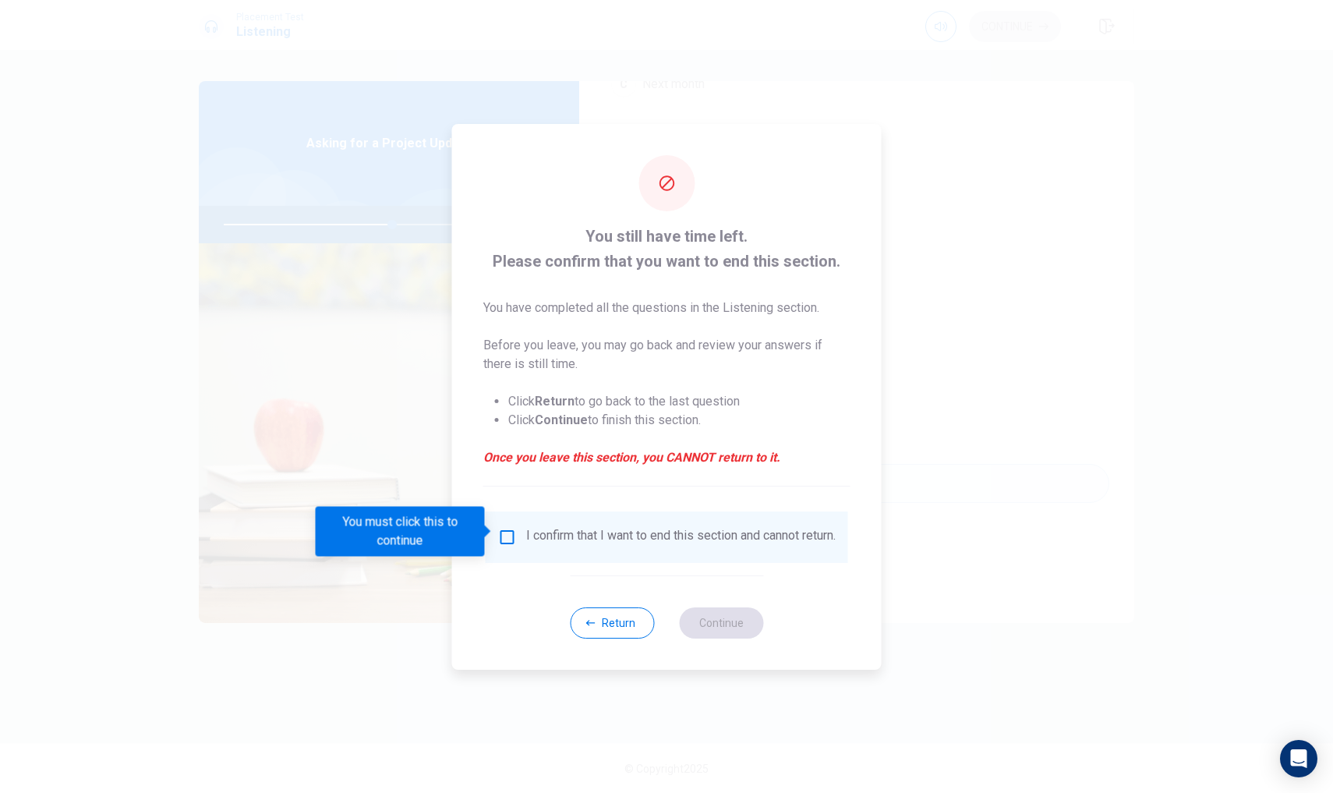
click at [511, 529] on input "You must click this to continue" at bounding box center [507, 537] width 19 height 19
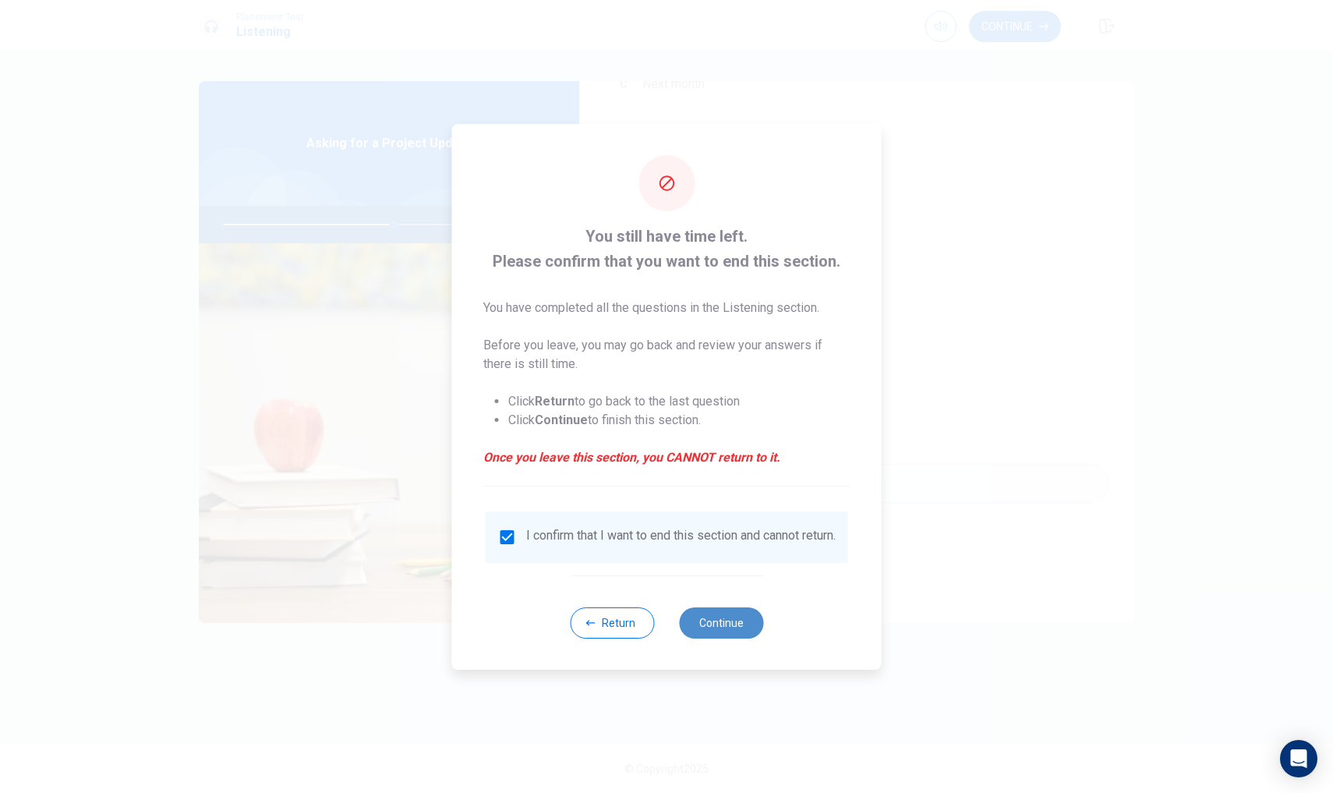
click at [702, 638] on button "Continue" at bounding box center [721, 622] width 84 height 31
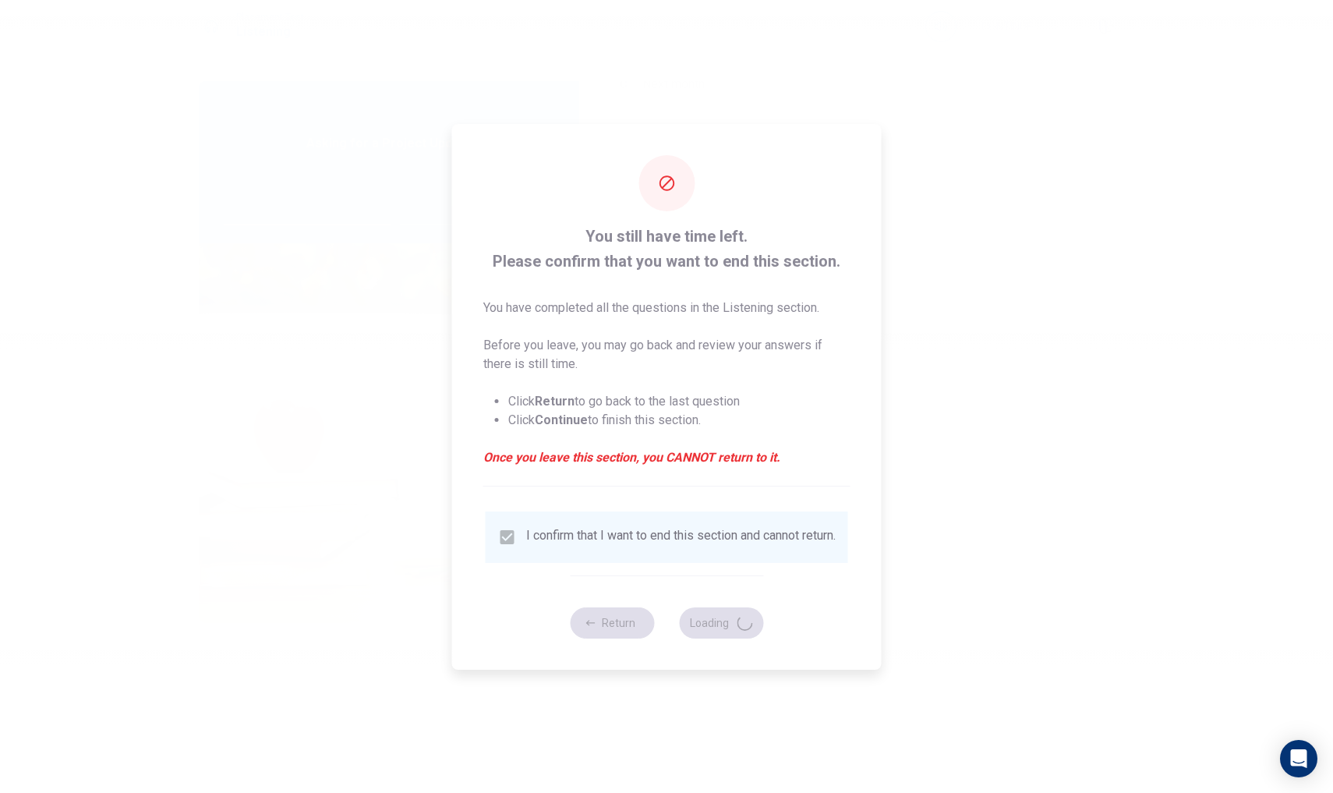
type input "61"
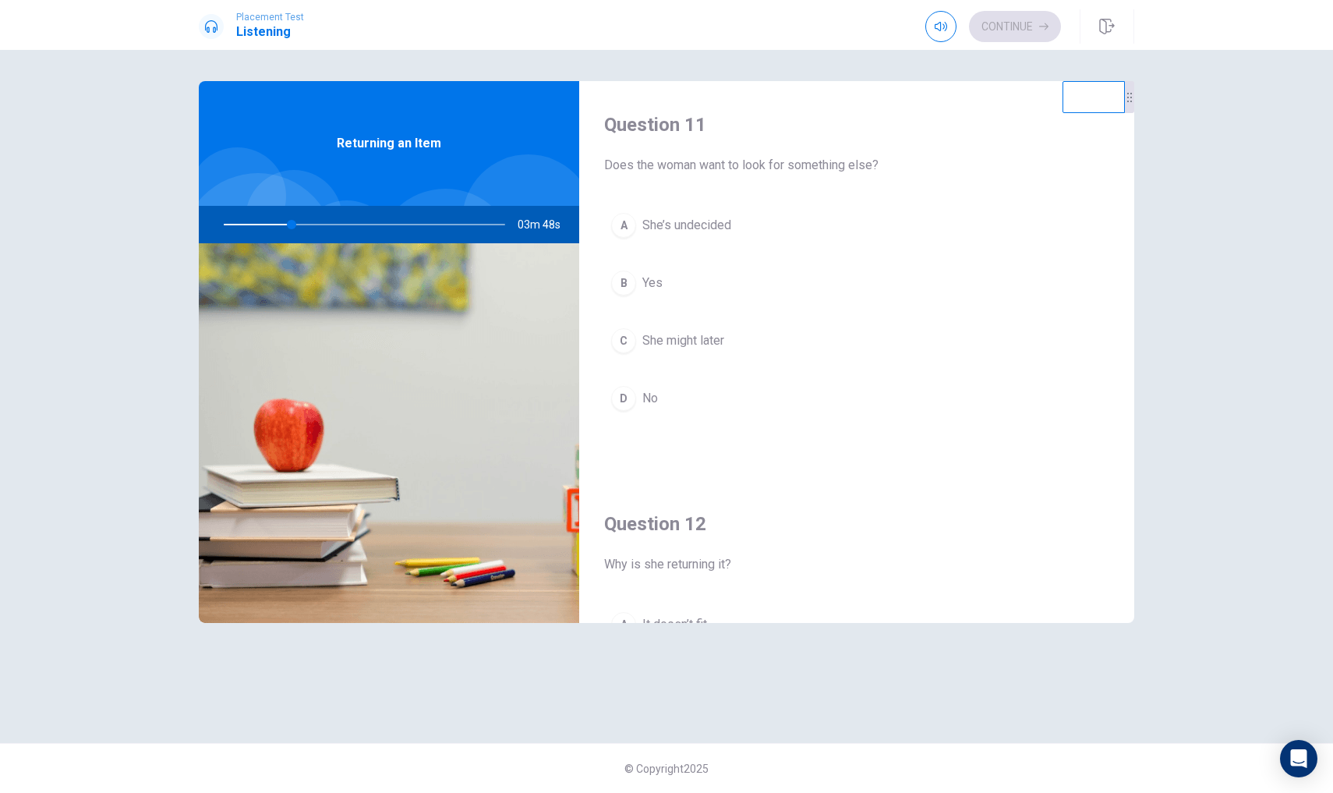
scroll to position [0, 0]
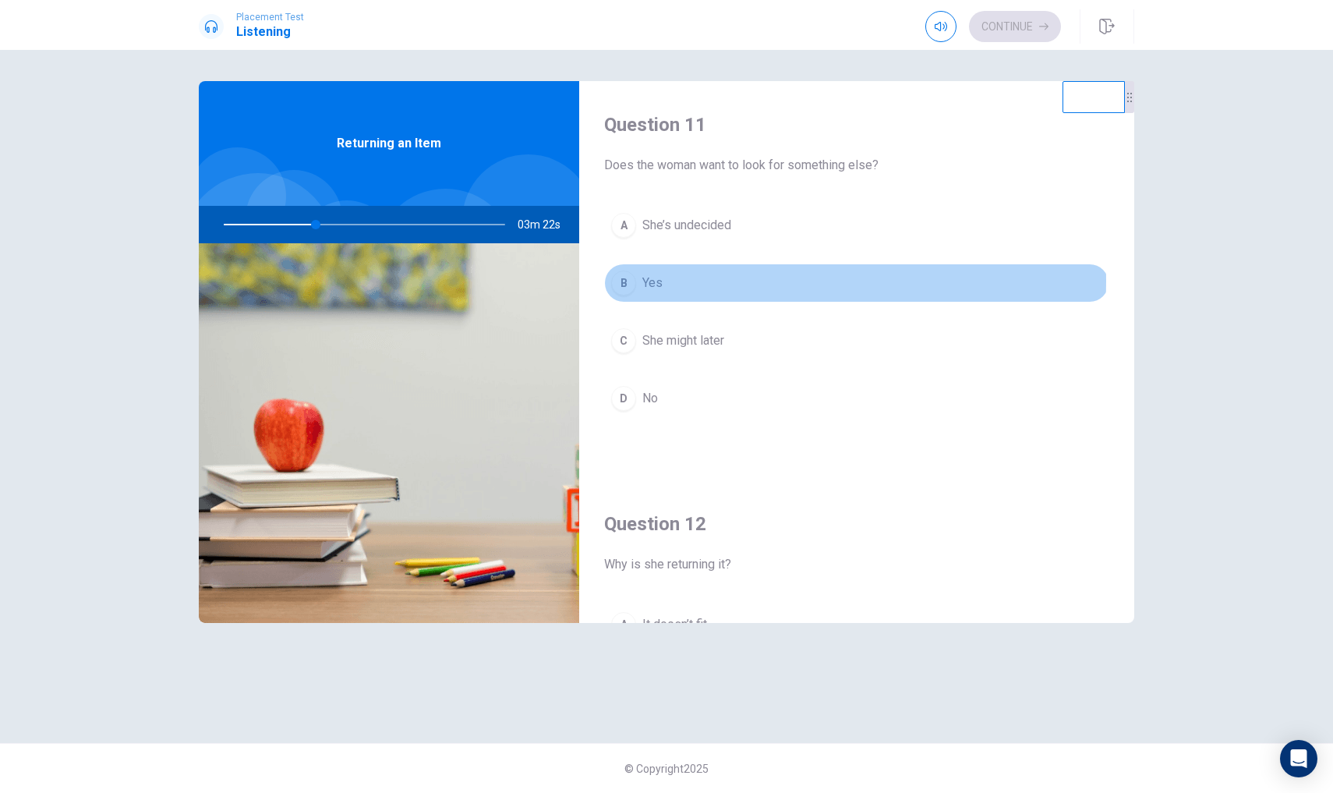
click at [666, 281] on button "B Yes" at bounding box center [856, 282] width 505 height 39
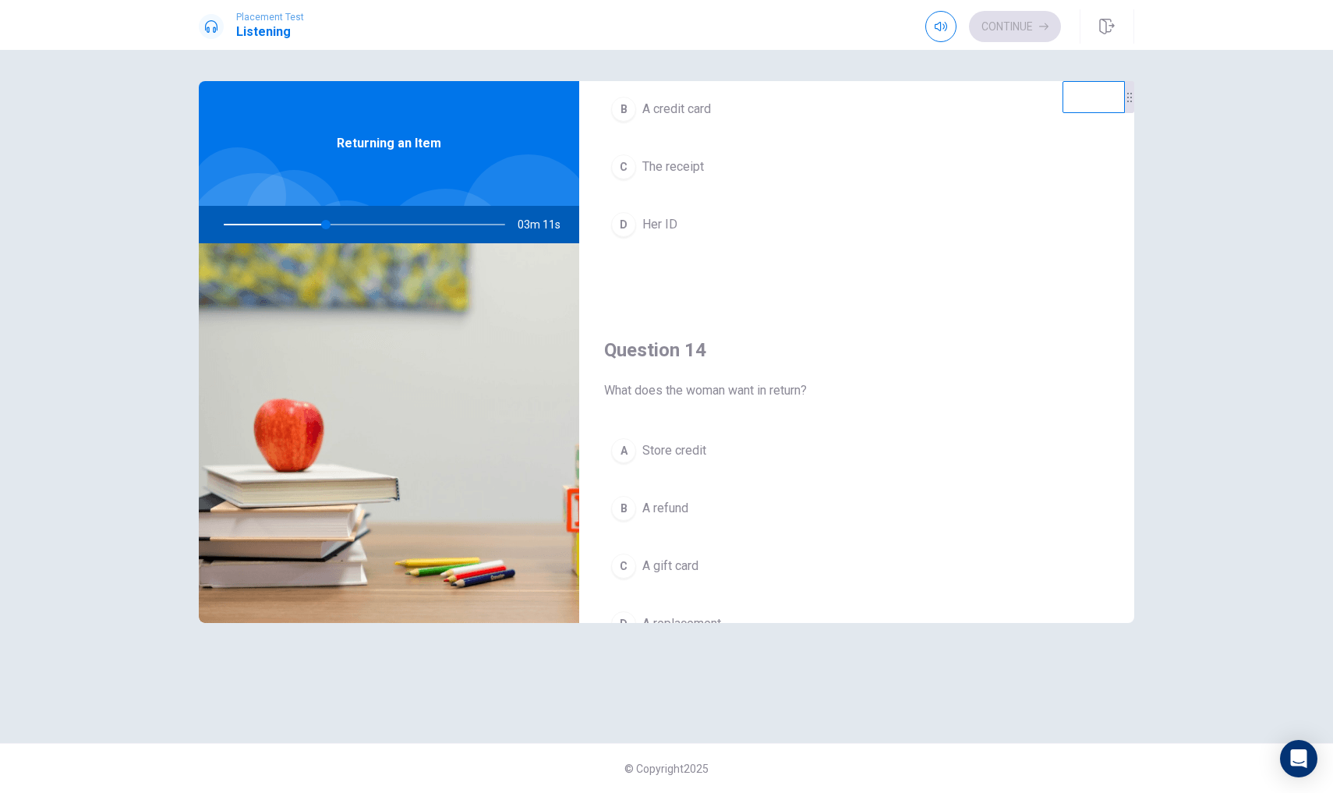
scroll to position [1019, 0]
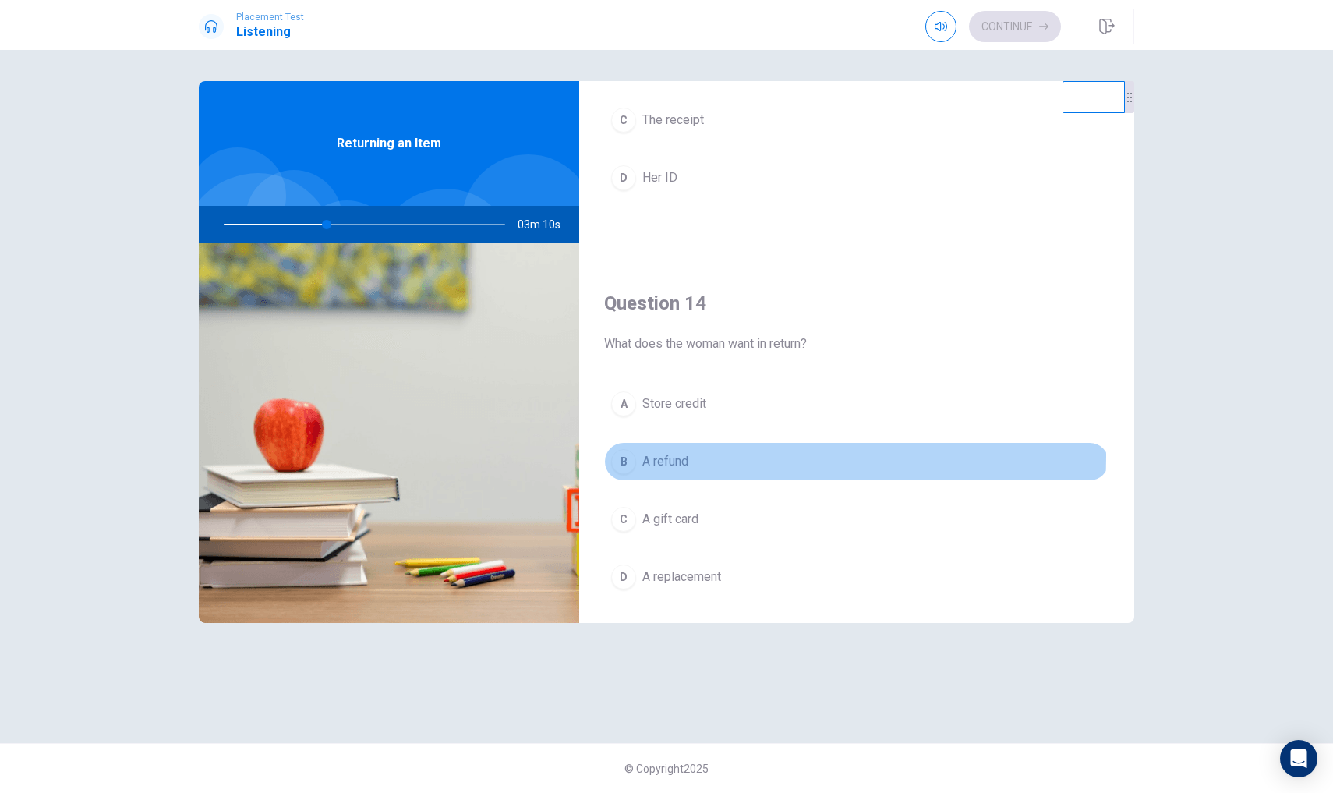
click at [706, 456] on button "B A refund" at bounding box center [856, 461] width 505 height 39
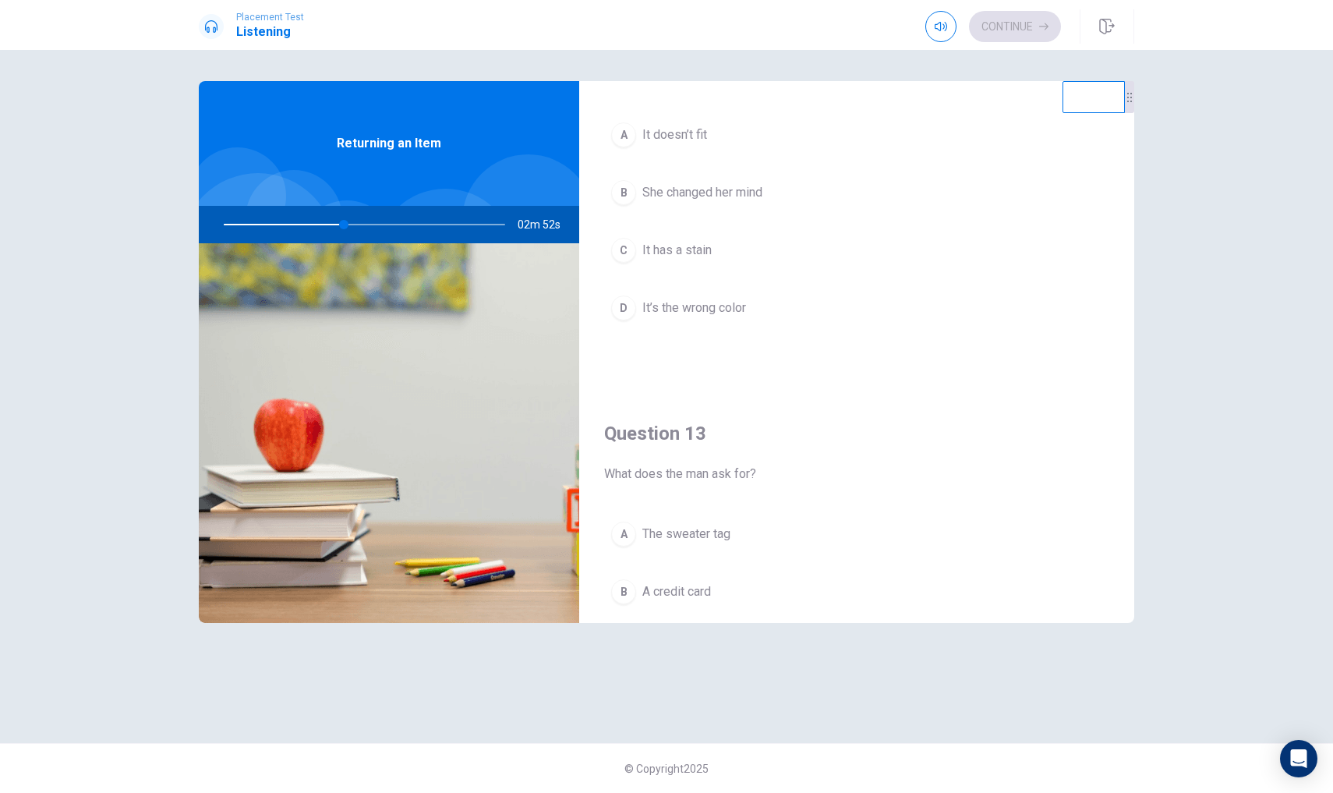
scroll to position [490, 0]
click at [740, 204] on button "B She changed her mind" at bounding box center [856, 191] width 505 height 39
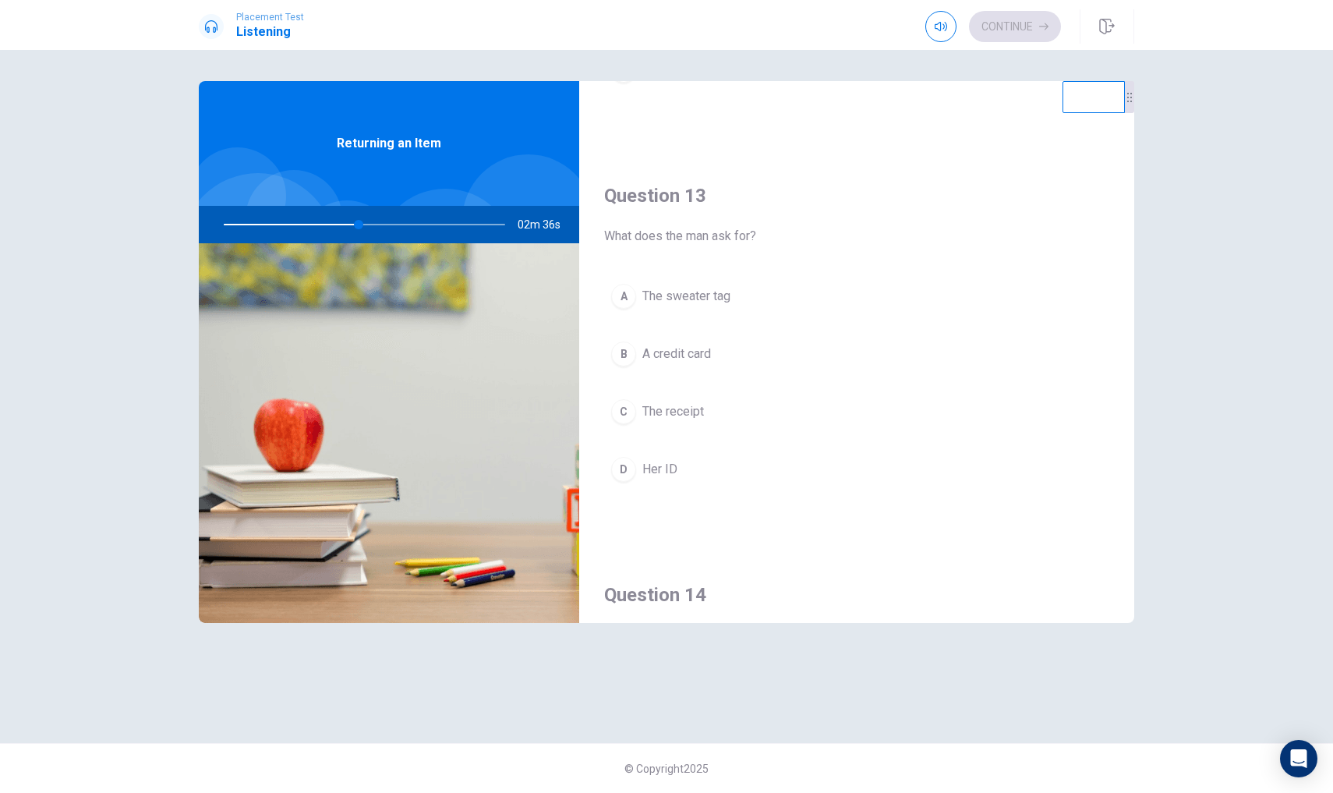
scroll to position [726, 0]
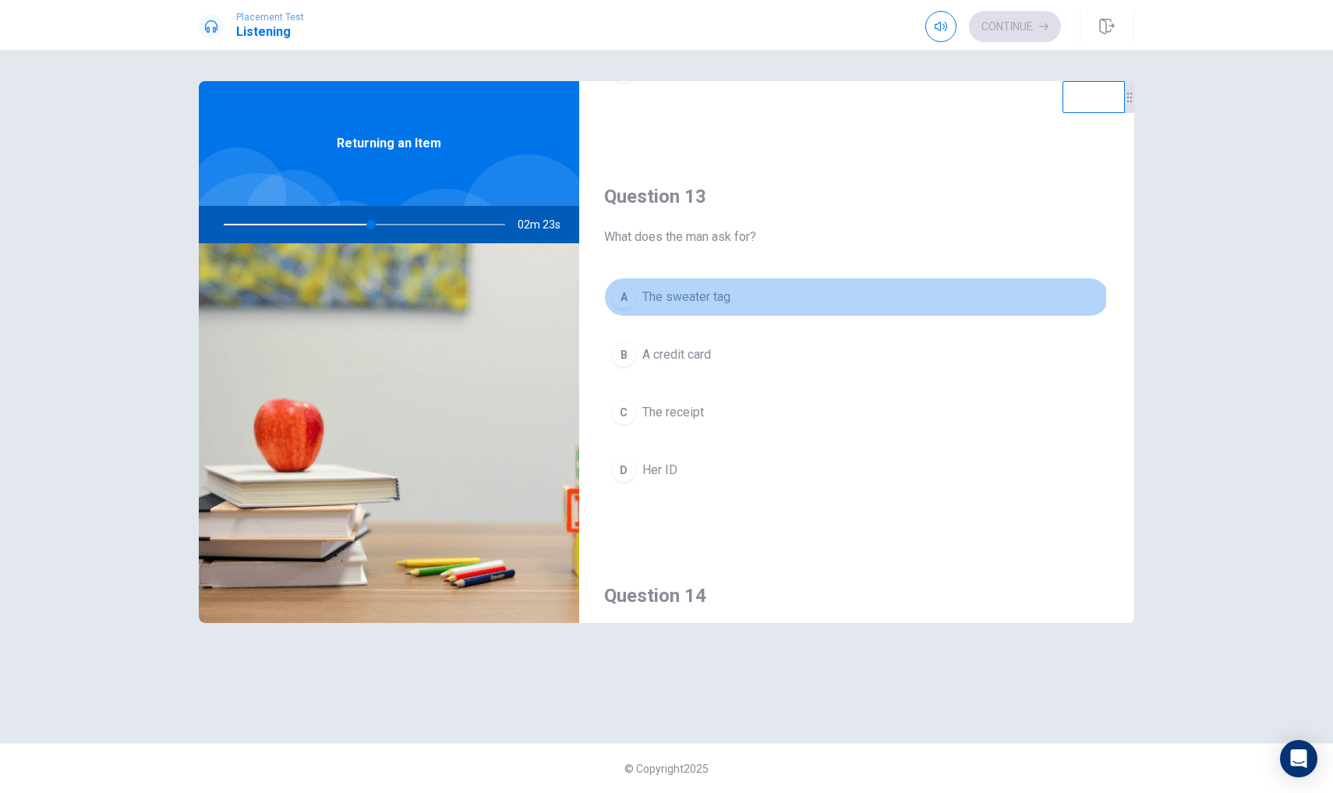
click at [706, 296] on span "The sweater tag" at bounding box center [686, 297] width 88 height 19
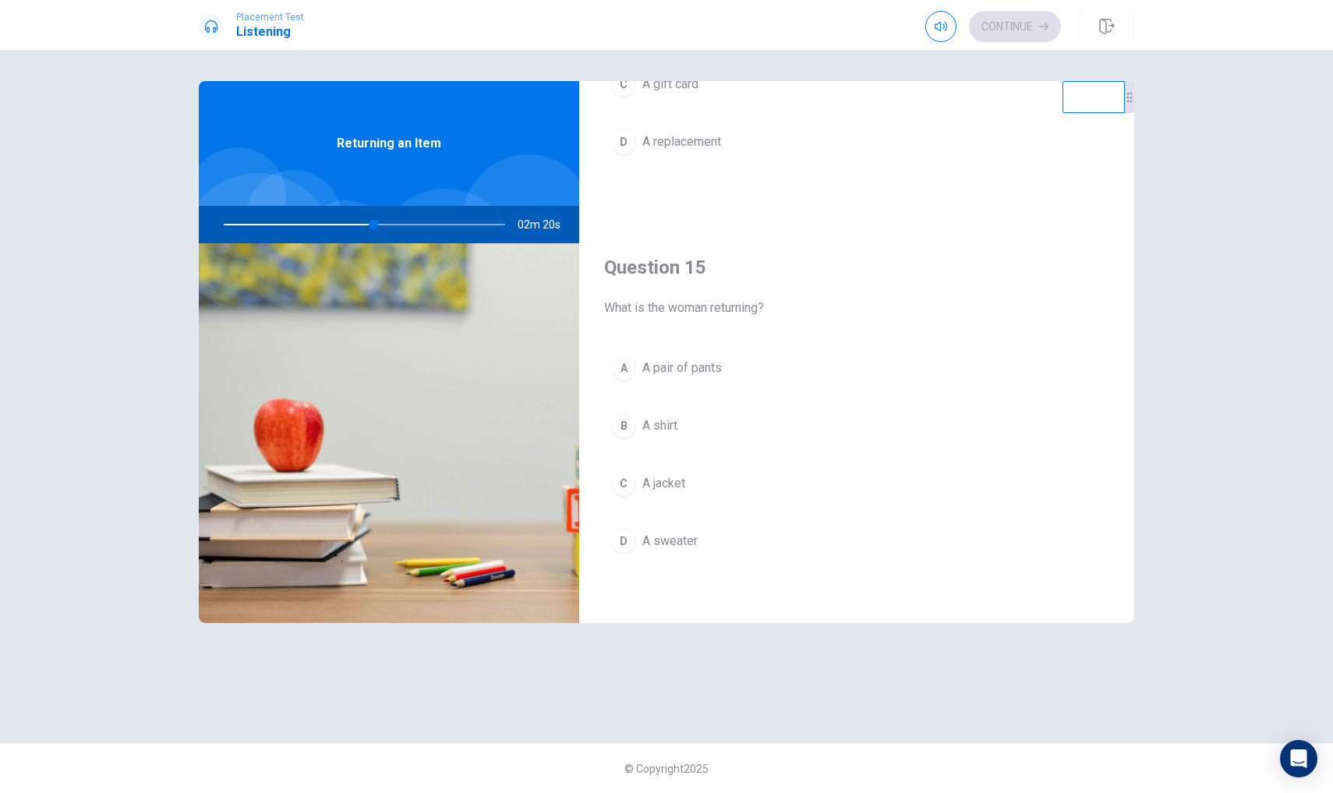
scroll to position [0, 0]
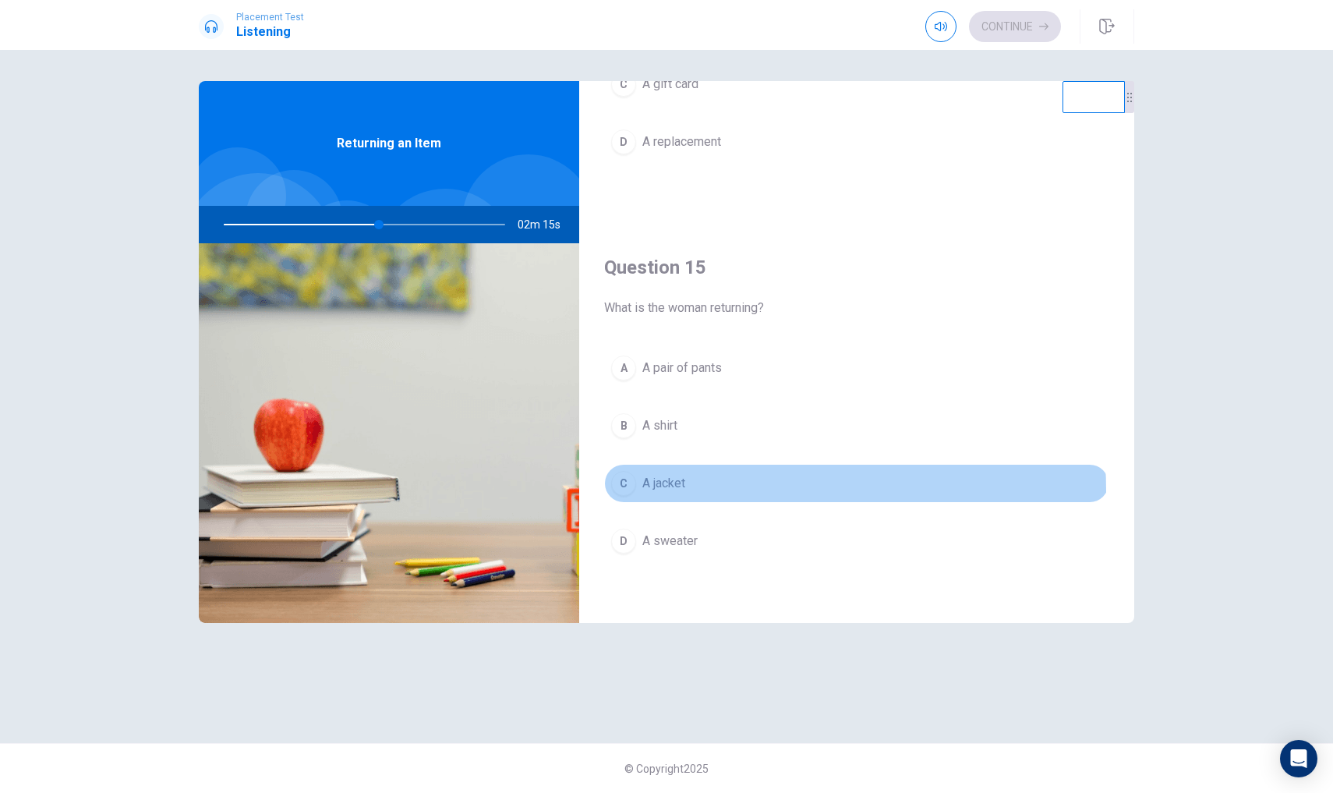
click at [683, 491] on span "A jacket" at bounding box center [663, 483] width 43 height 19
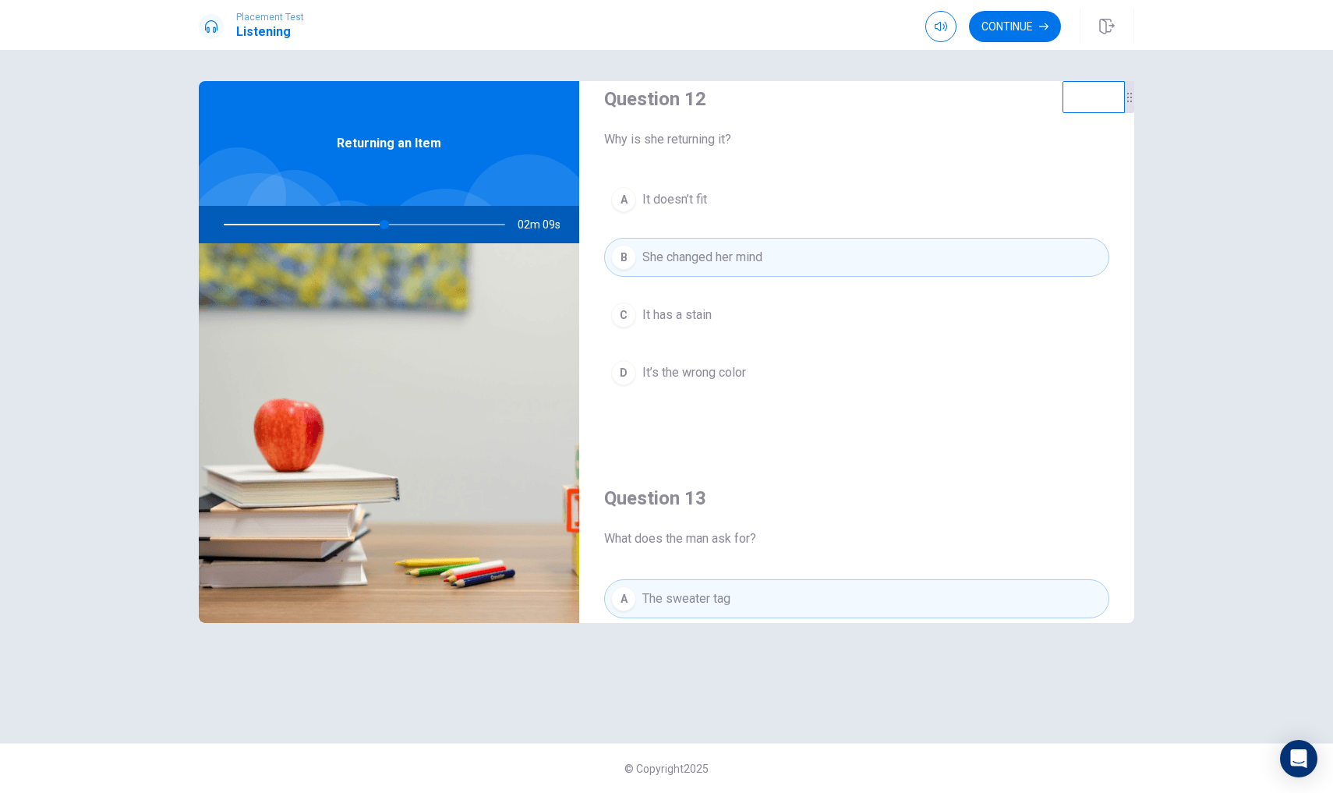
scroll to position [416, 0]
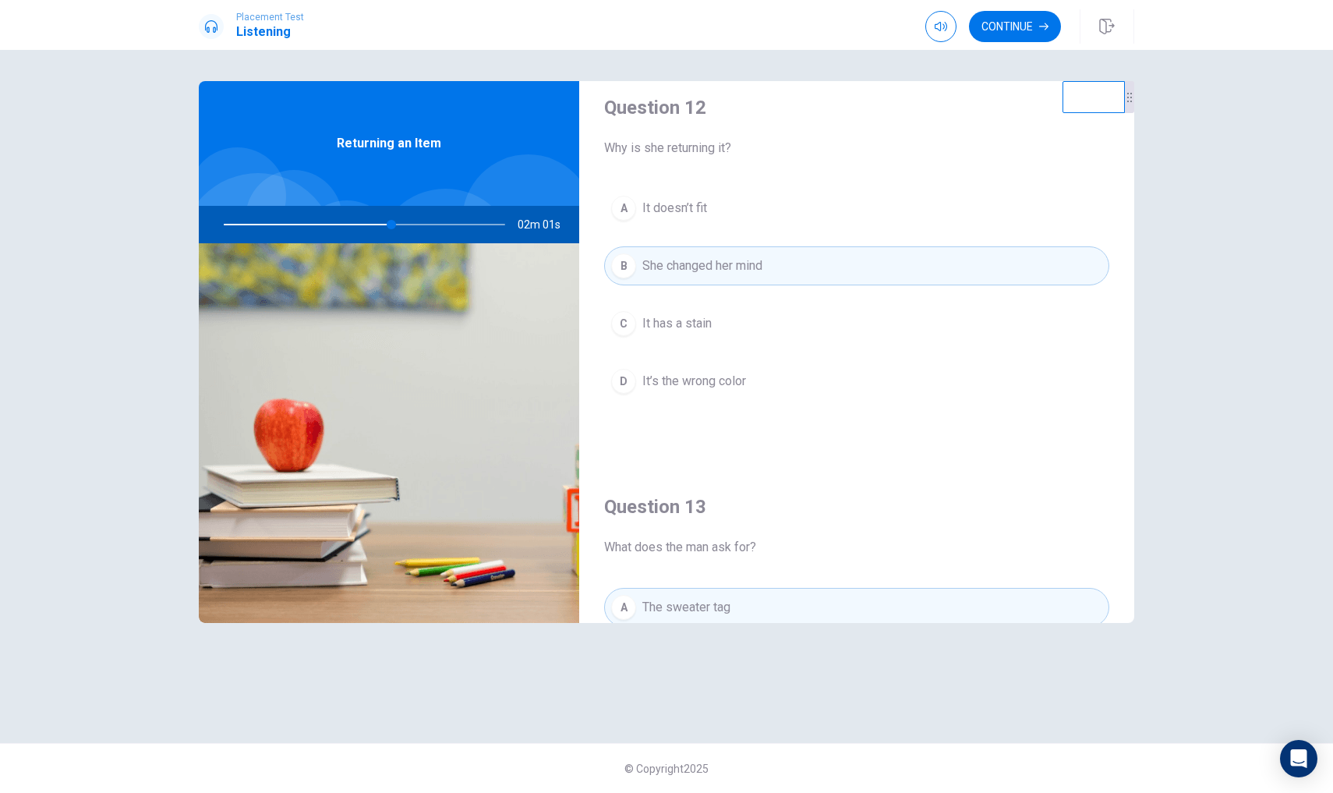
click at [745, 222] on button "A It doesn’t fit" at bounding box center [856, 208] width 505 height 39
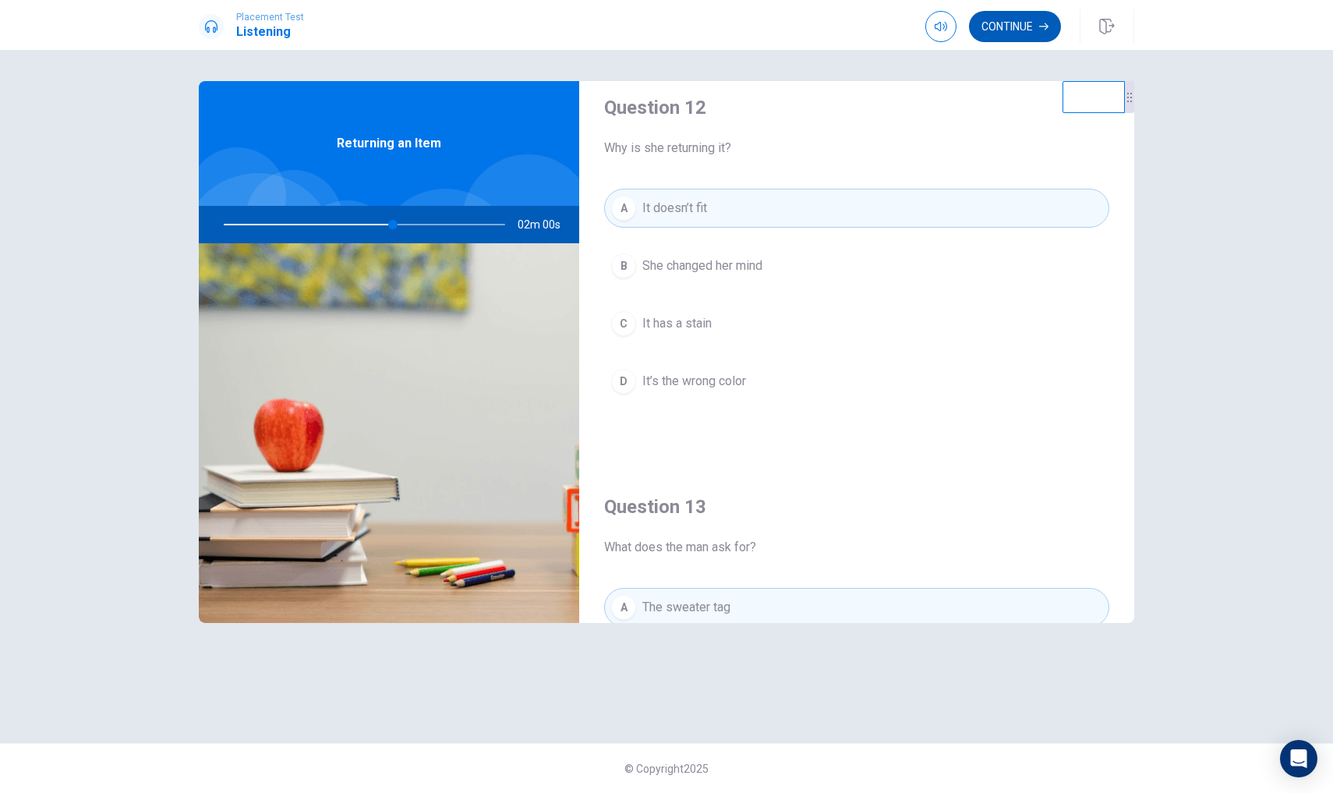
click at [1032, 30] on button "Continue" at bounding box center [1015, 26] width 92 height 31
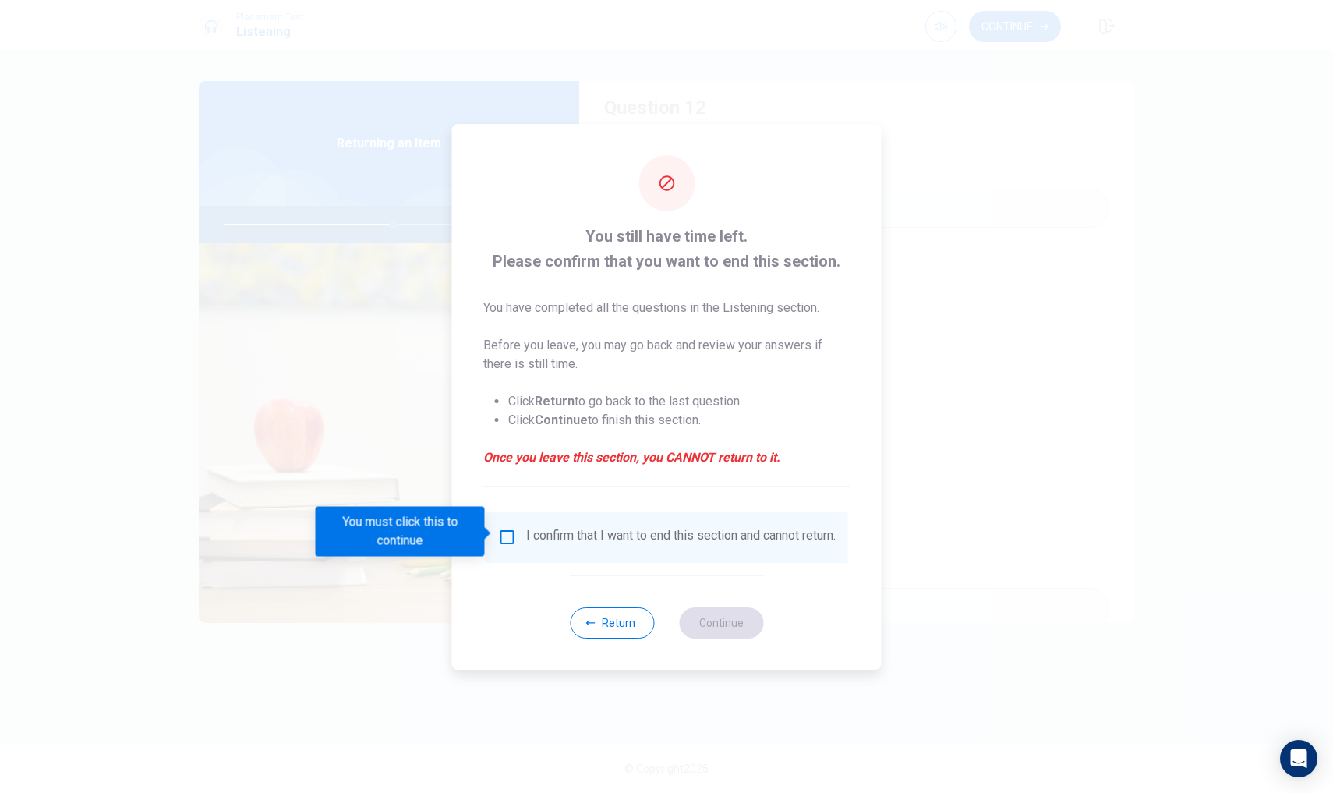
click at [509, 521] on div "I confirm that I want to end this section and cannot return." at bounding box center [667, 536] width 362 height 51
click at [502, 529] on input "You must click this to continue" at bounding box center [507, 537] width 19 height 19
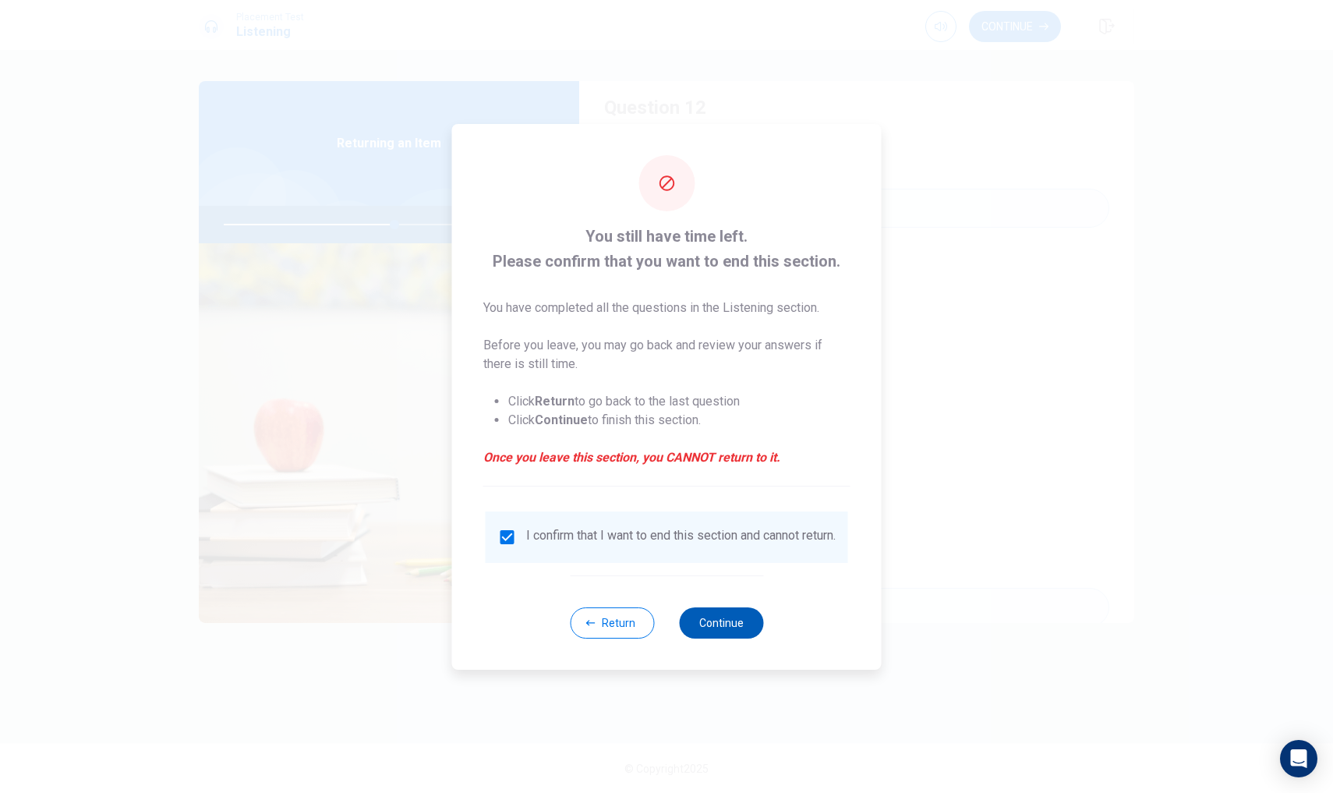
click at [695, 619] on button "Continue" at bounding box center [721, 622] width 84 height 31
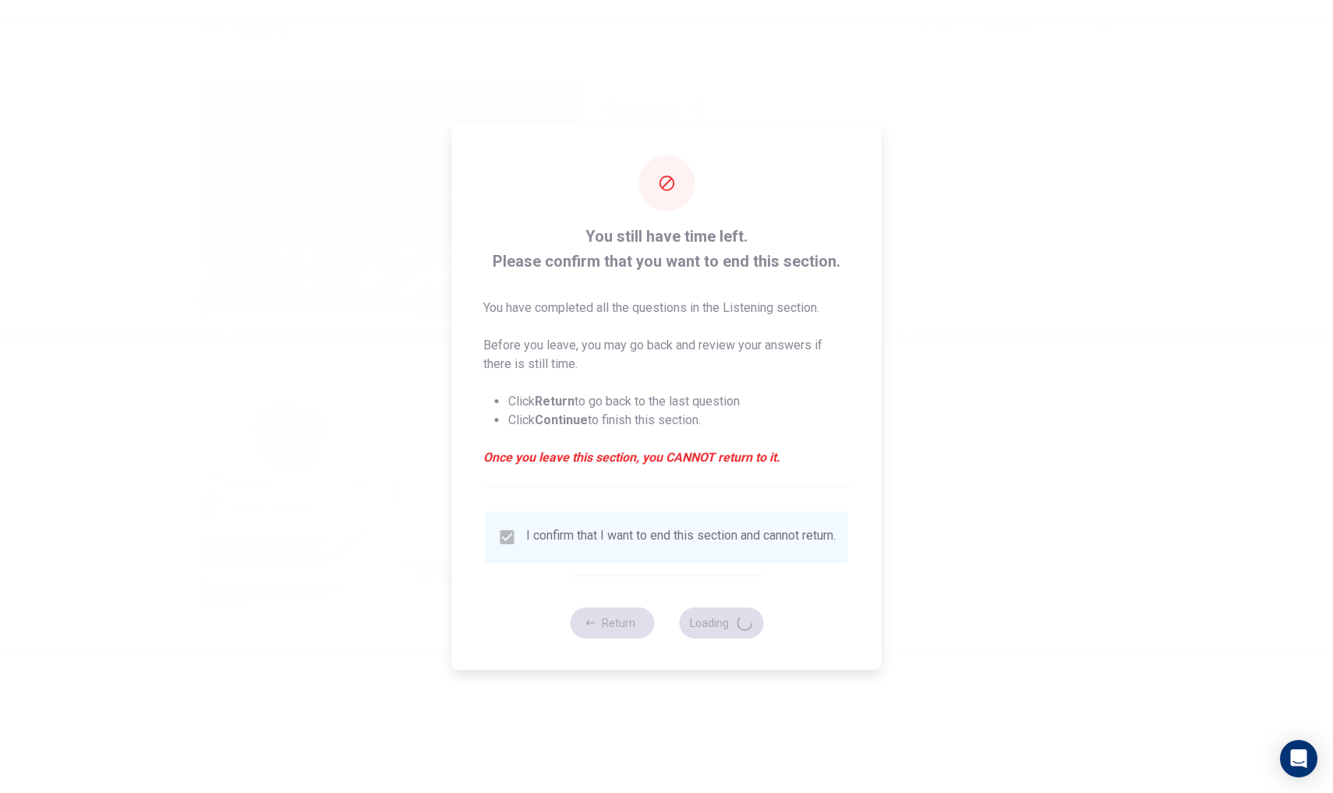
type input "62"
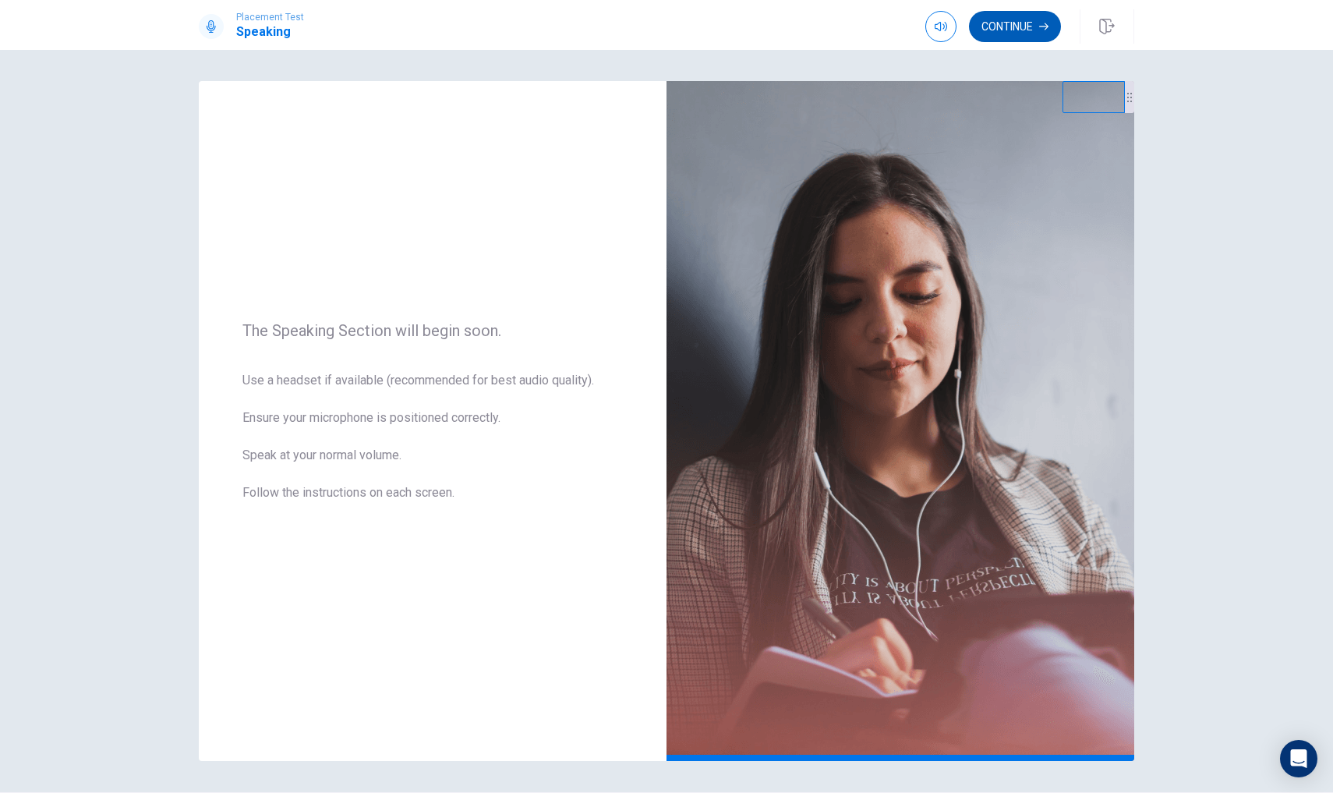
click at [1003, 26] on button "Continue" at bounding box center [1015, 26] width 92 height 31
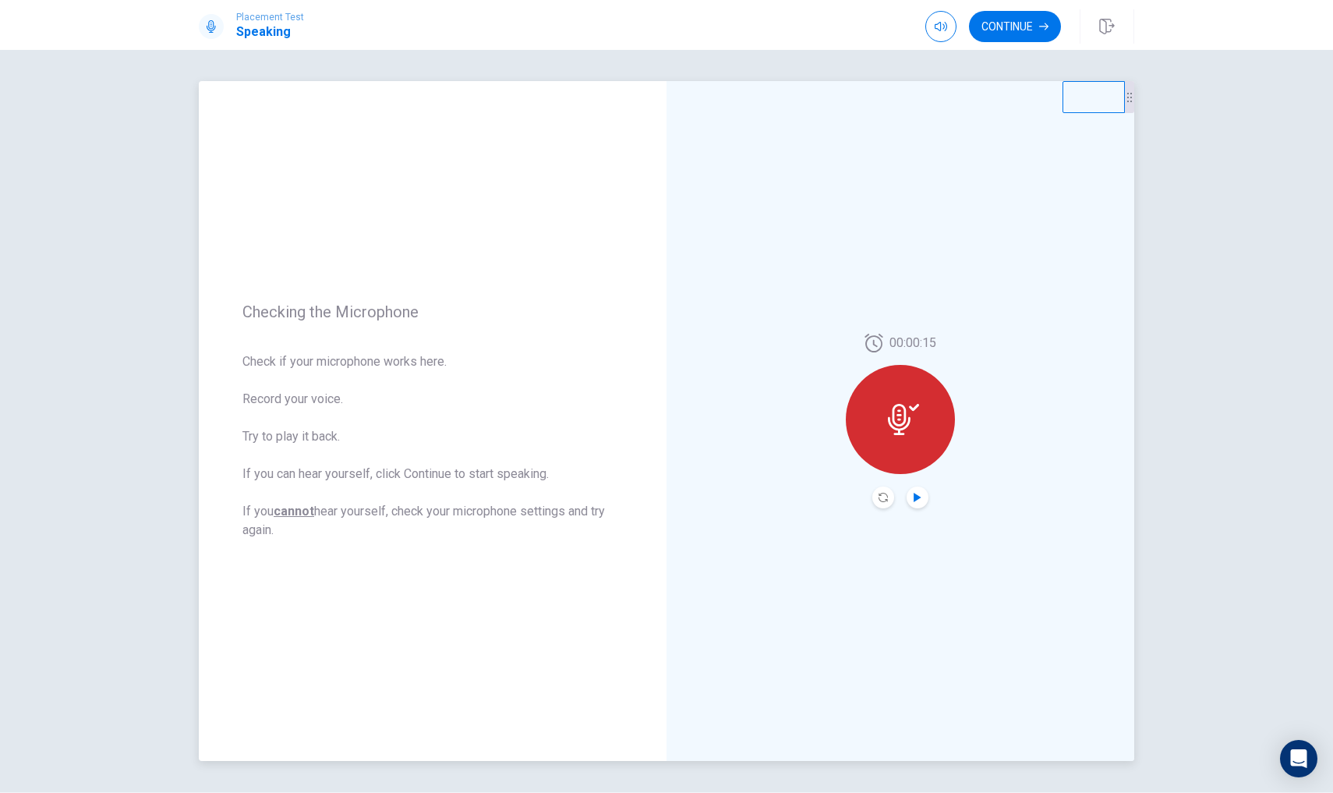
click at [917, 498] on icon "Play Audio" at bounding box center [917, 497] width 7 height 9
click at [886, 501] on icon "Record Again" at bounding box center [882, 497] width 9 height 9
click at [911, 451] on span "Stop Recording" at bounding box center [900, 449] width 58 height 25
click at [917, 506] on button "Play Audio" at bounding box center [918, 497] width 22 height 22
click at [914, 501] on icon "Play Audio" at bounding box center [917, 497] width 7 height 9
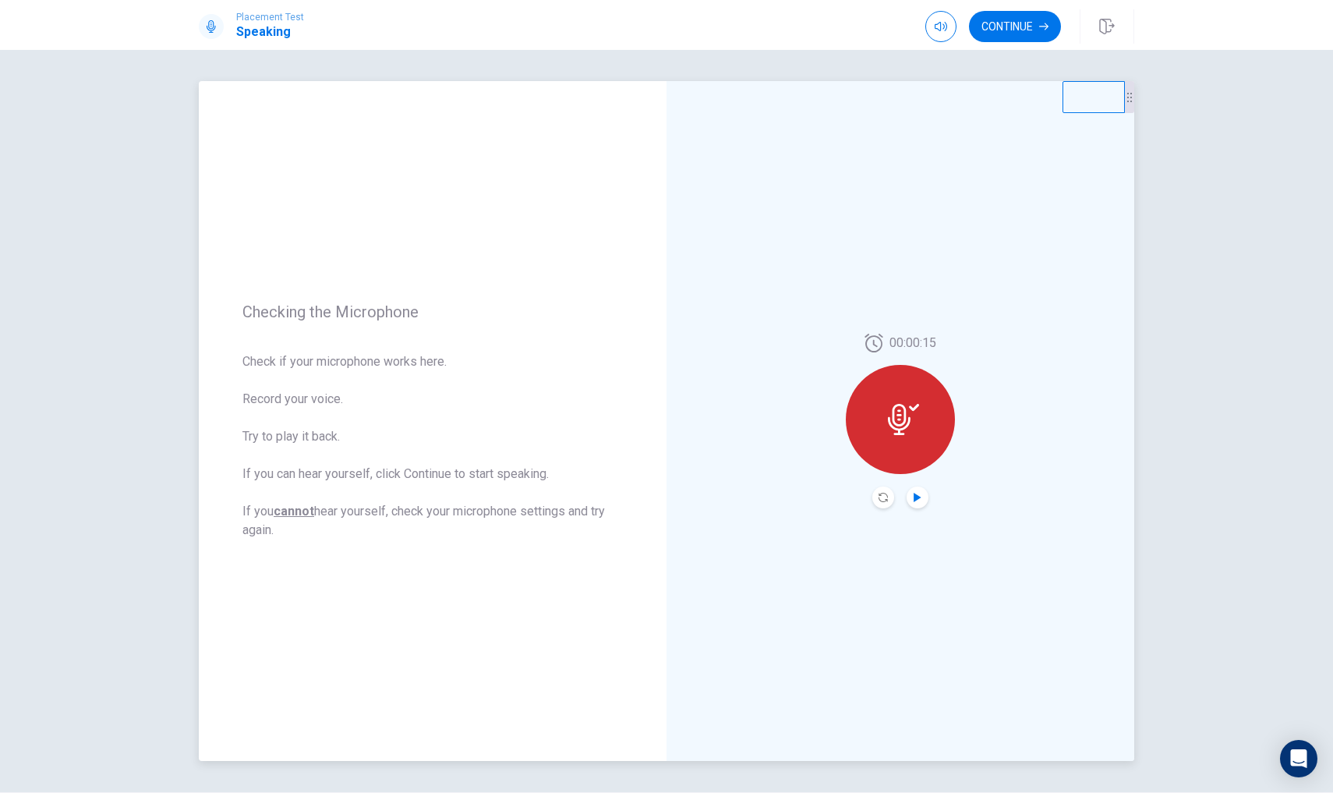
click at [902, 430] on icon at bounding box center [903, 419] width 31 height 31
click at [914, 490] on button "Play Audio" at bounding box center [918, 497] width 22 height 22
click at [917, 503] on button "Play Audio" at bounding box center [918, 497] width 22 height 22
click at [890, 384] on div at bounding box center [900, 419] width 109 height 109
click at [1041, 16] on button "Continue" at bounding box center [1015, 26] width 92 height 31
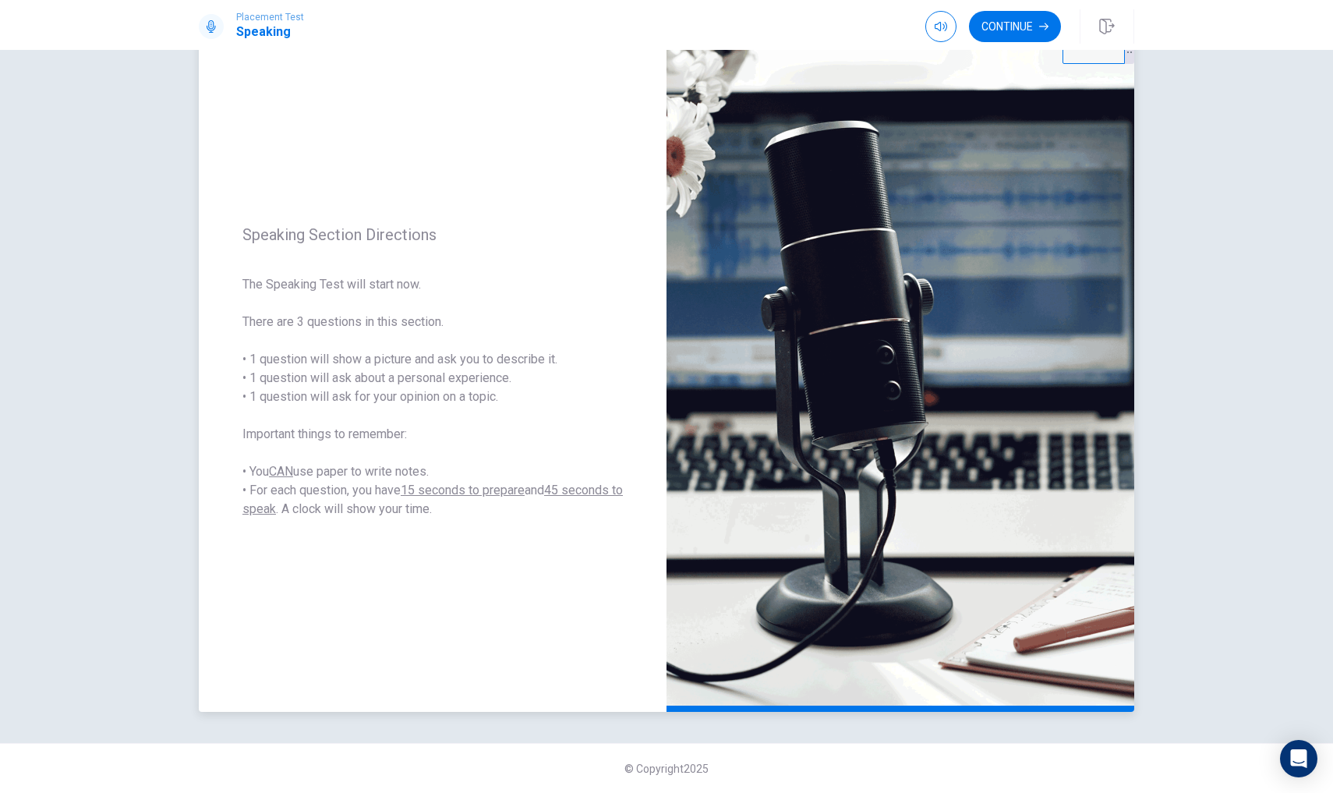
scroll to position [0, 0]
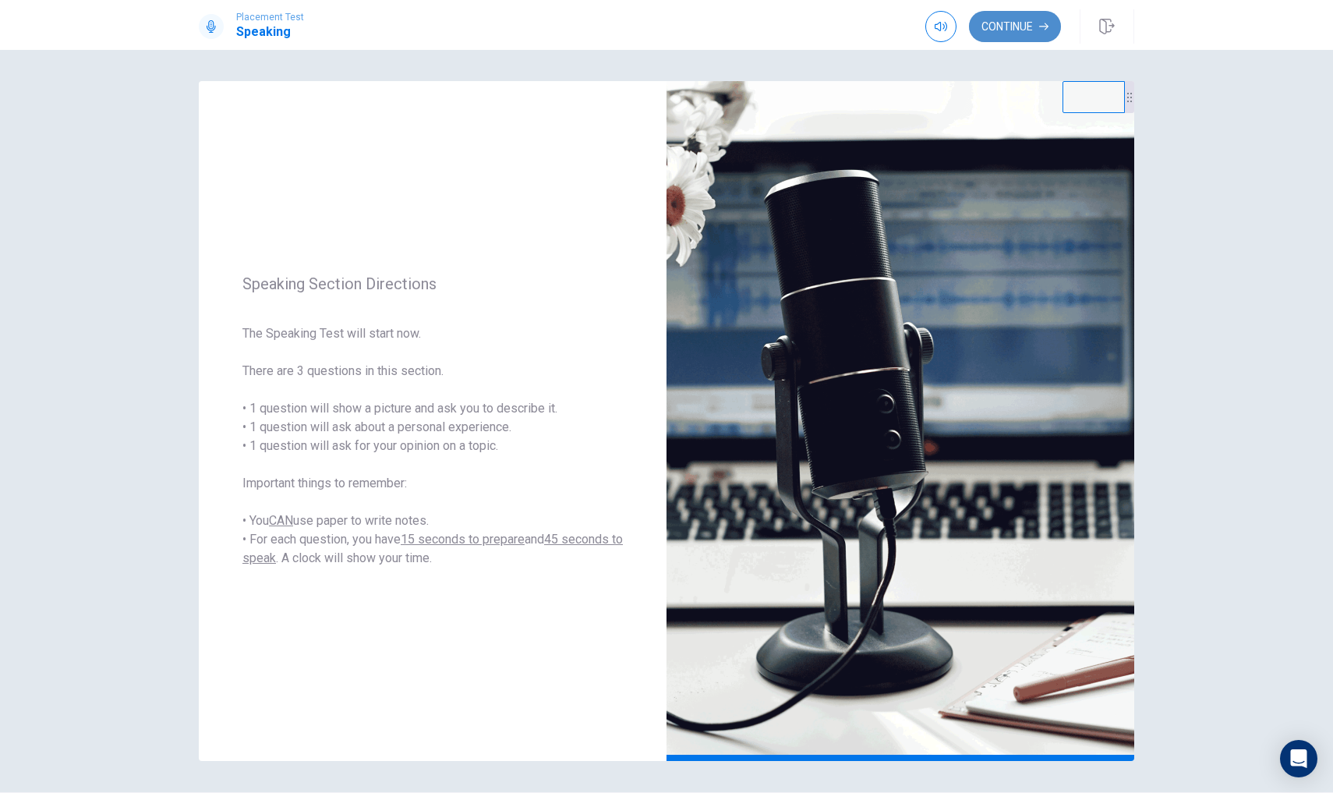
click at [1007, 25] on button "Continue" at bounding box center [1015, 26] width 92 height 31
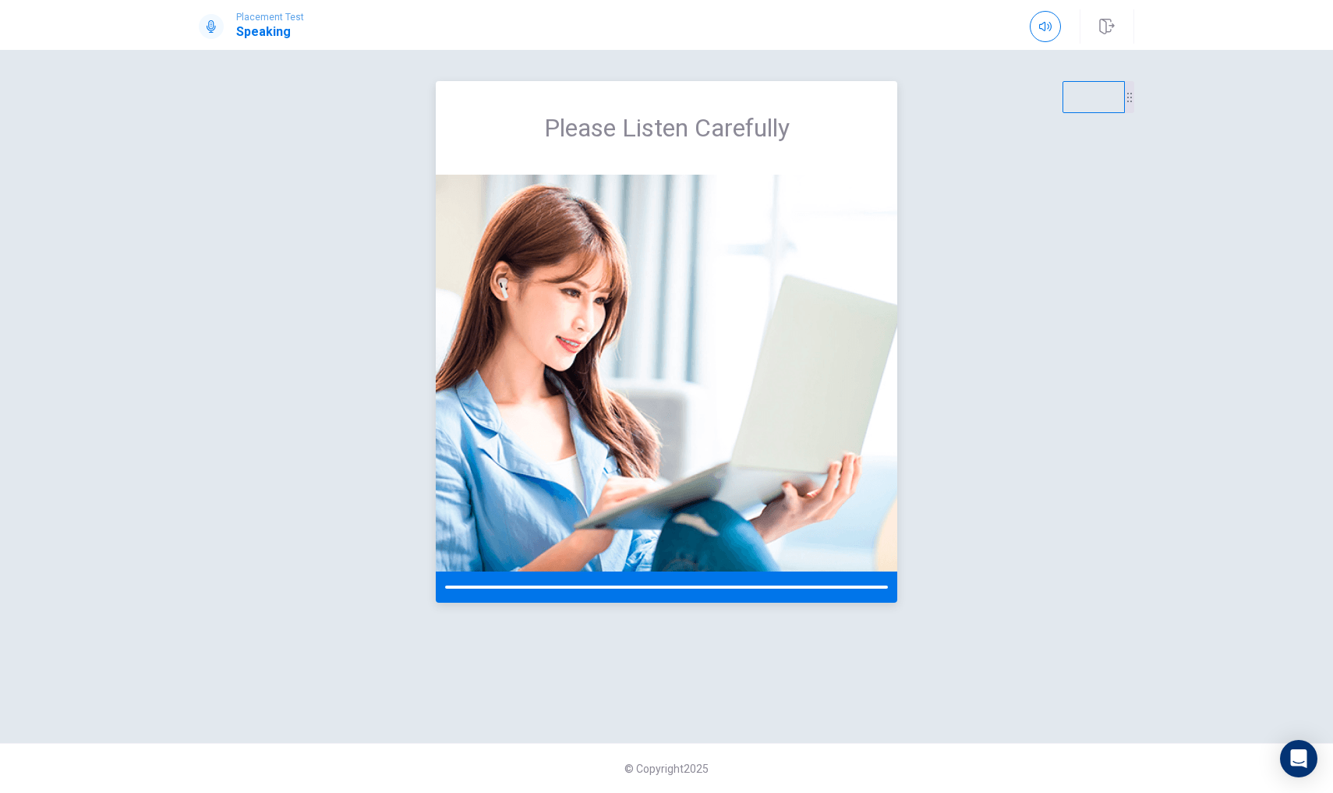
click at [683, 555] on img at bounding box center [666, 373] width 461 height 397
click at [719, 151] on div "Please Listen Carefully" at bounding box center [666, 128] width 461 height 94
click at [575, 579] on div at bounding box center [666, 586] width 461 height 31
click at [795, 351] on img at bounding box center [666, 373] width 461 height 397
click at [677, 141] on span "Please Listen Carefully" at bounding box center [667, 127] width 246 height 31
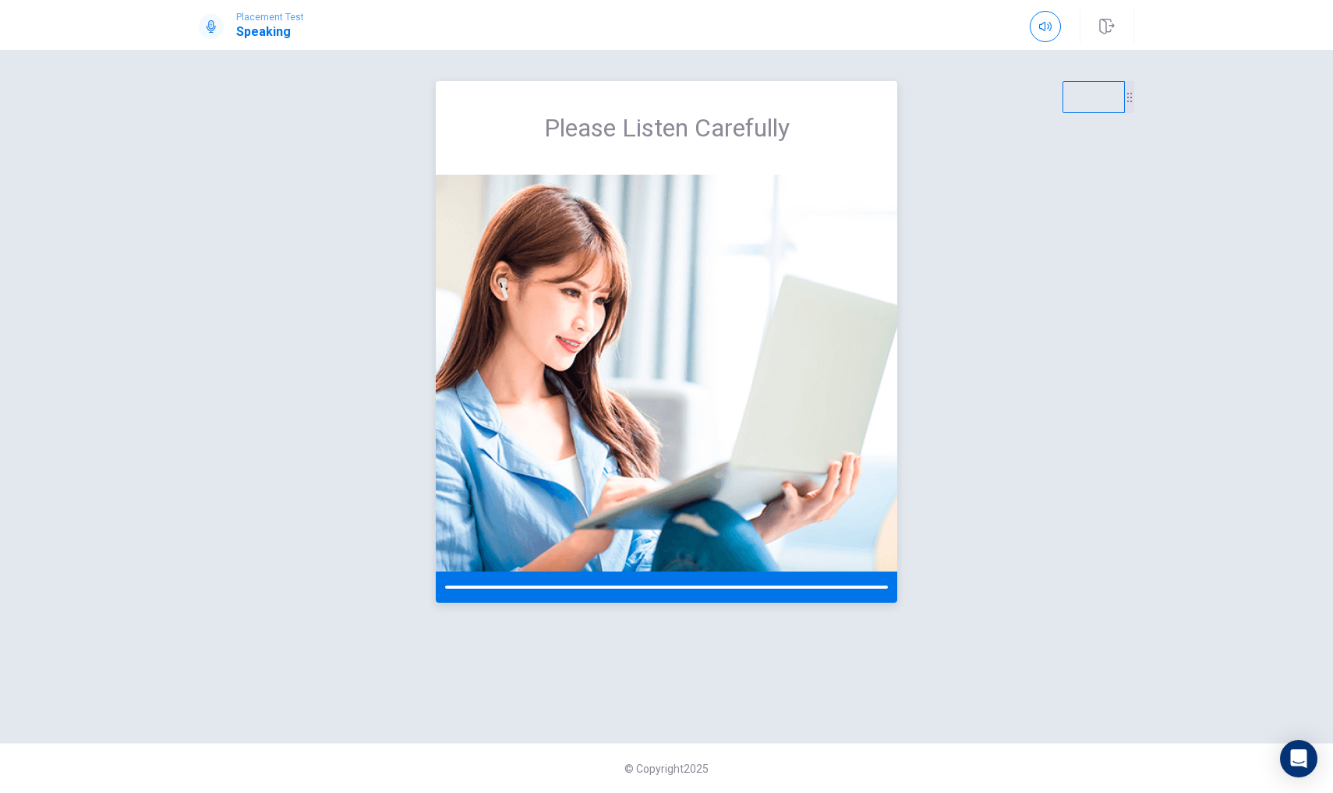
click at [654, 584] on div at bounding box center [666, 586] width 461 height 31
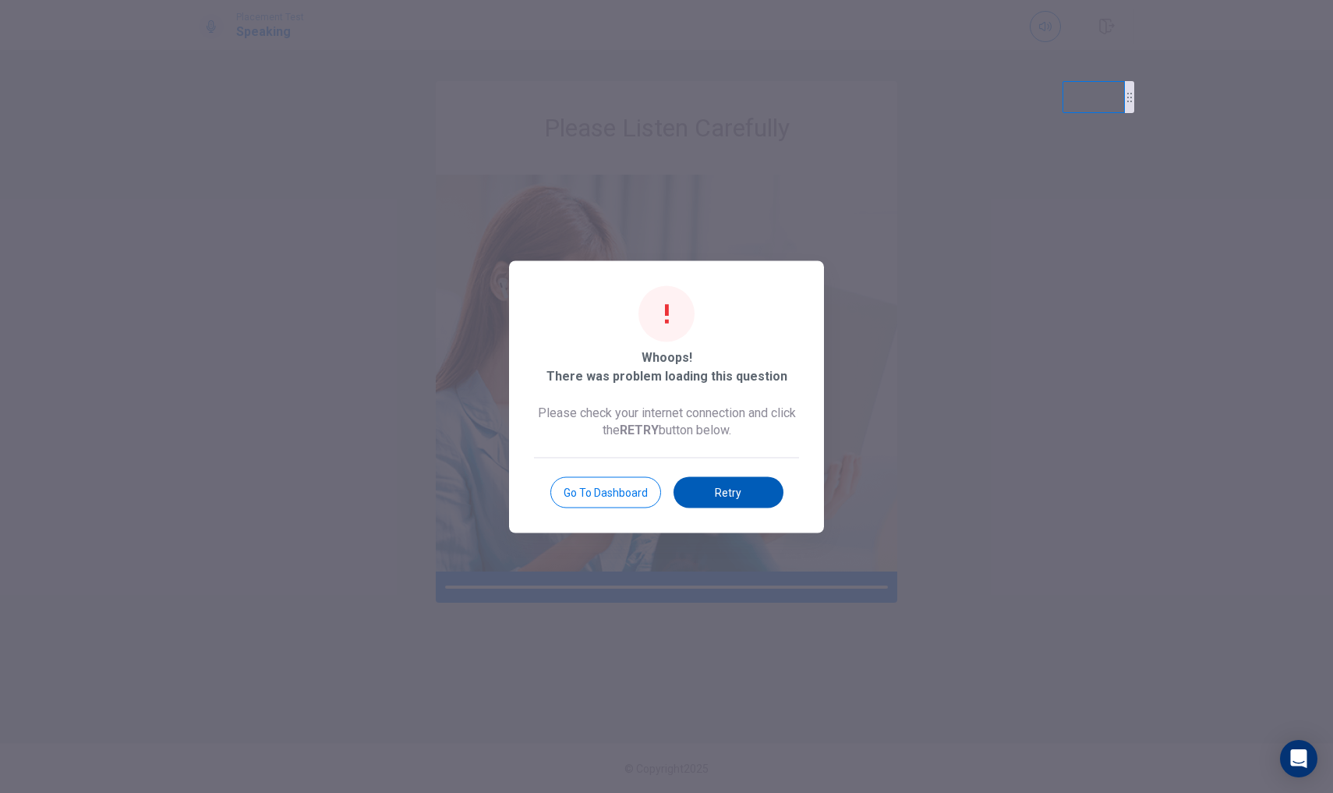
click at [721, 504] on button "Retry" at bounding box center [728, 491] width 110 height 31
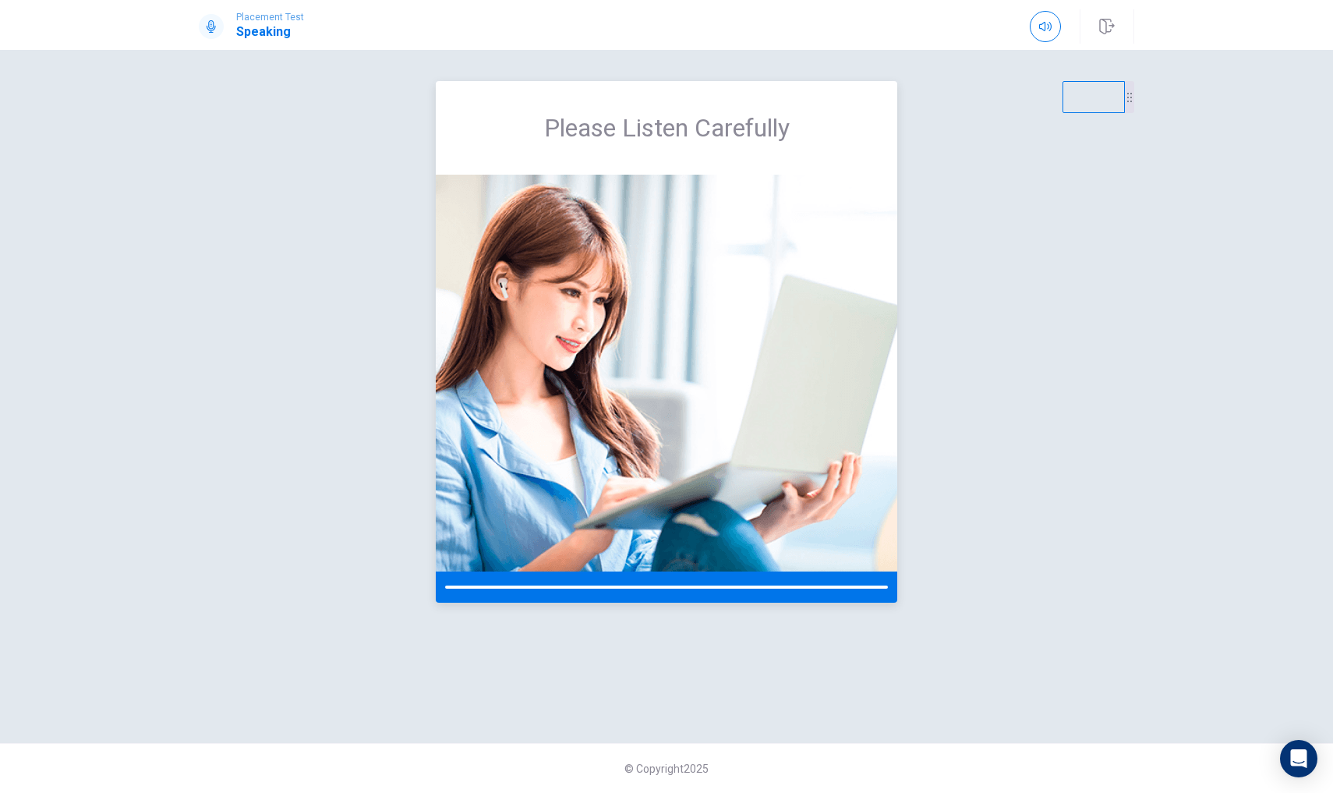
click at [695, 150] on div "Please Listen Carefully" at bounding box center [666, 128] width 461 height 94
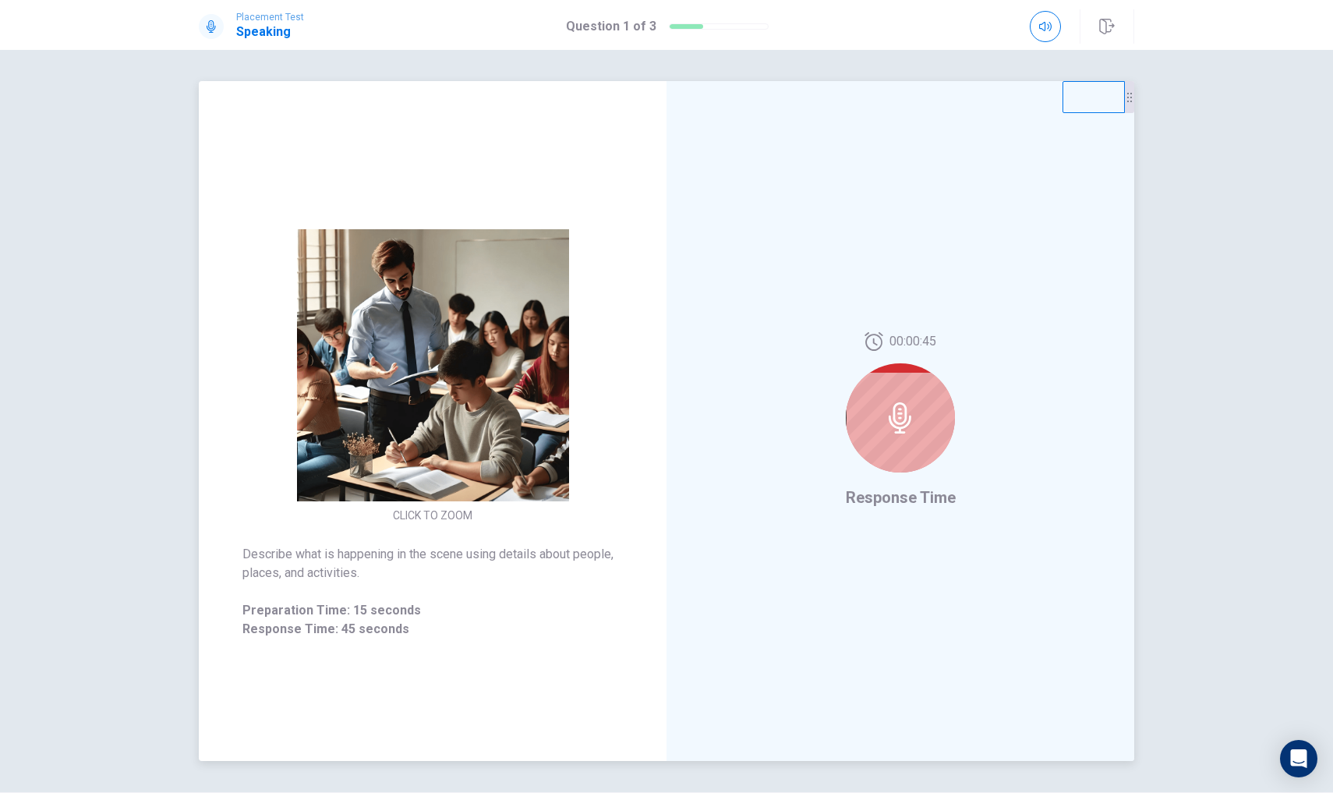
click at [935, 406] on div at bounding box center [900, 417] width 109 height 109
click at [917, 437] on div at bounding box center [900, 415] width 109 height 109
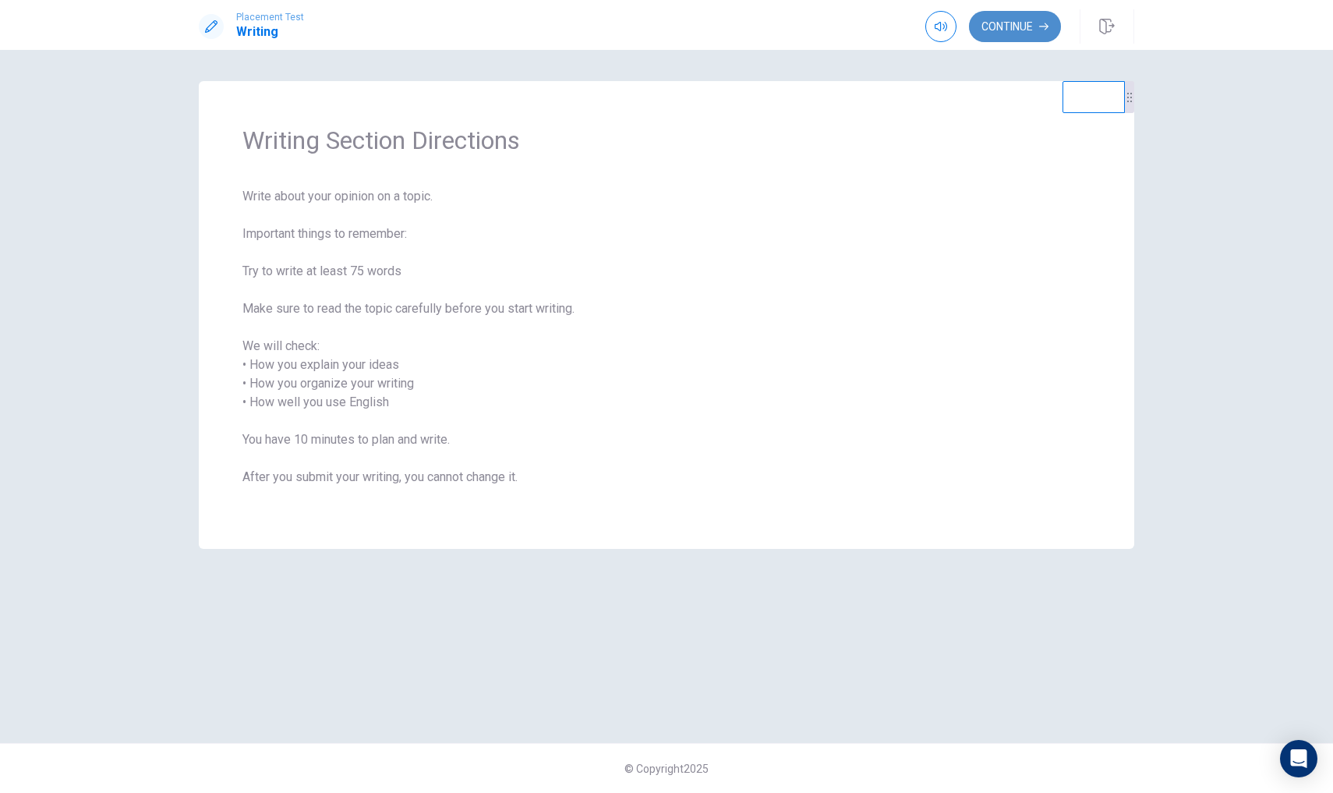
click at [1001, 18] on button "Continue" at bounding box center [1015, 26] width 92 height 31
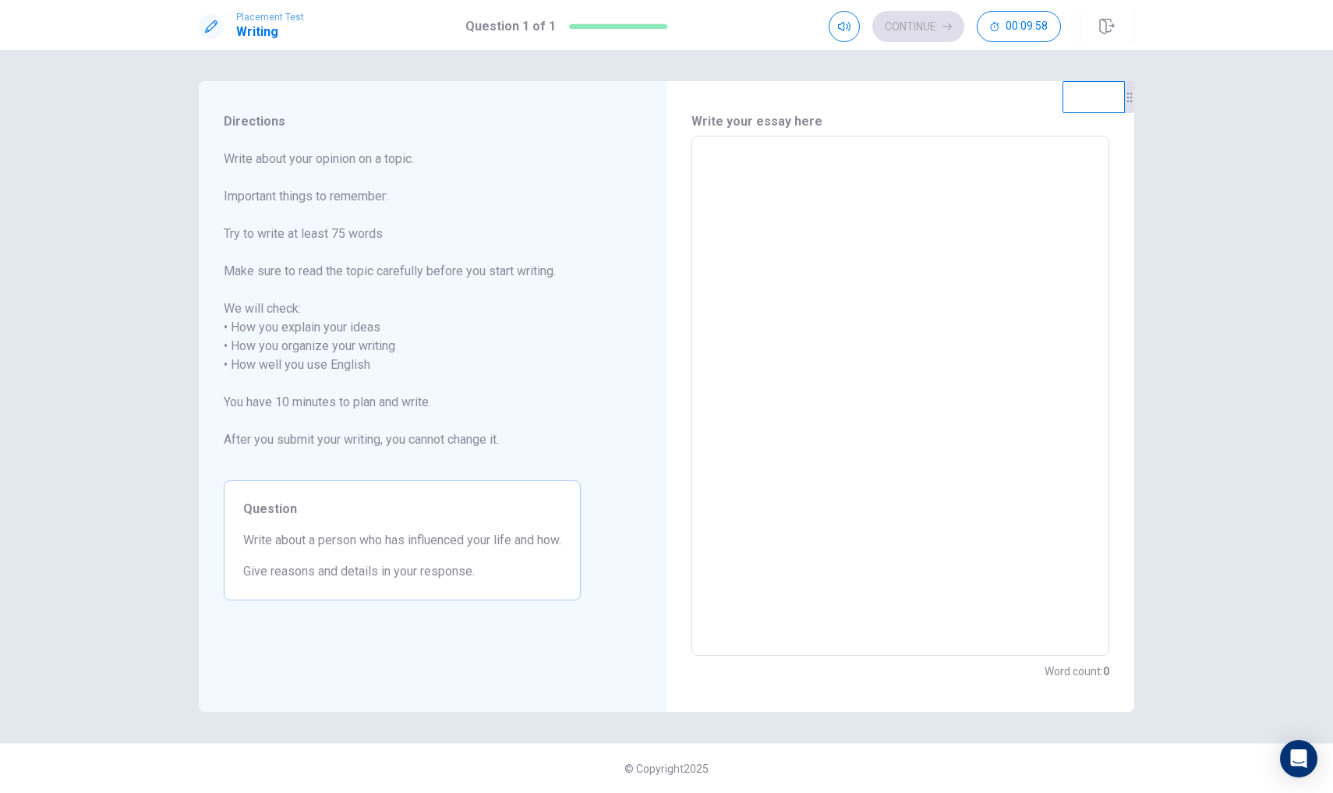
click at [767, 231] on textarea at bounding box center [900, 396] width 396 height 494
type textarea "M"
type textarea "x"
type textarea "My"
type textarea "x"
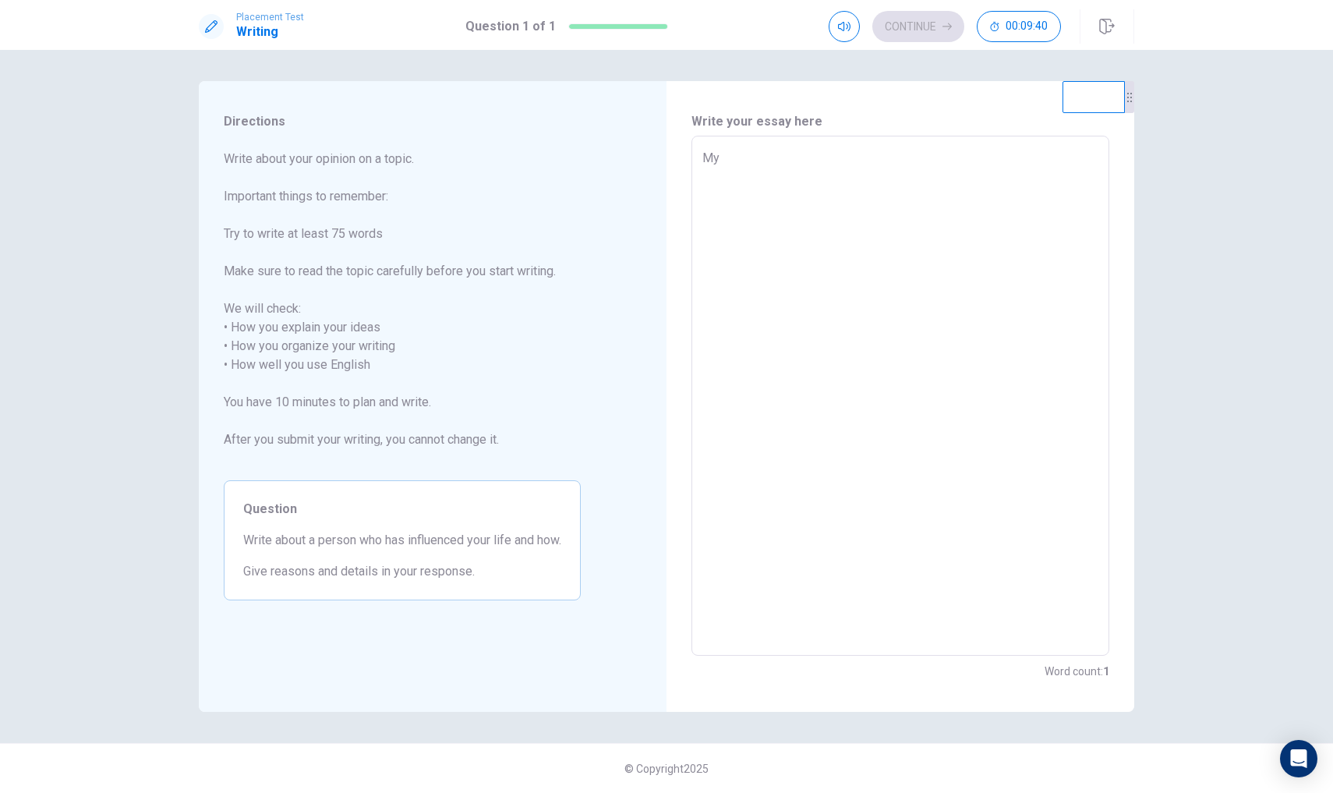
type textarea "My"
type textarea "x"
type textarea "My"
type textarea "x"
type textarea "M"
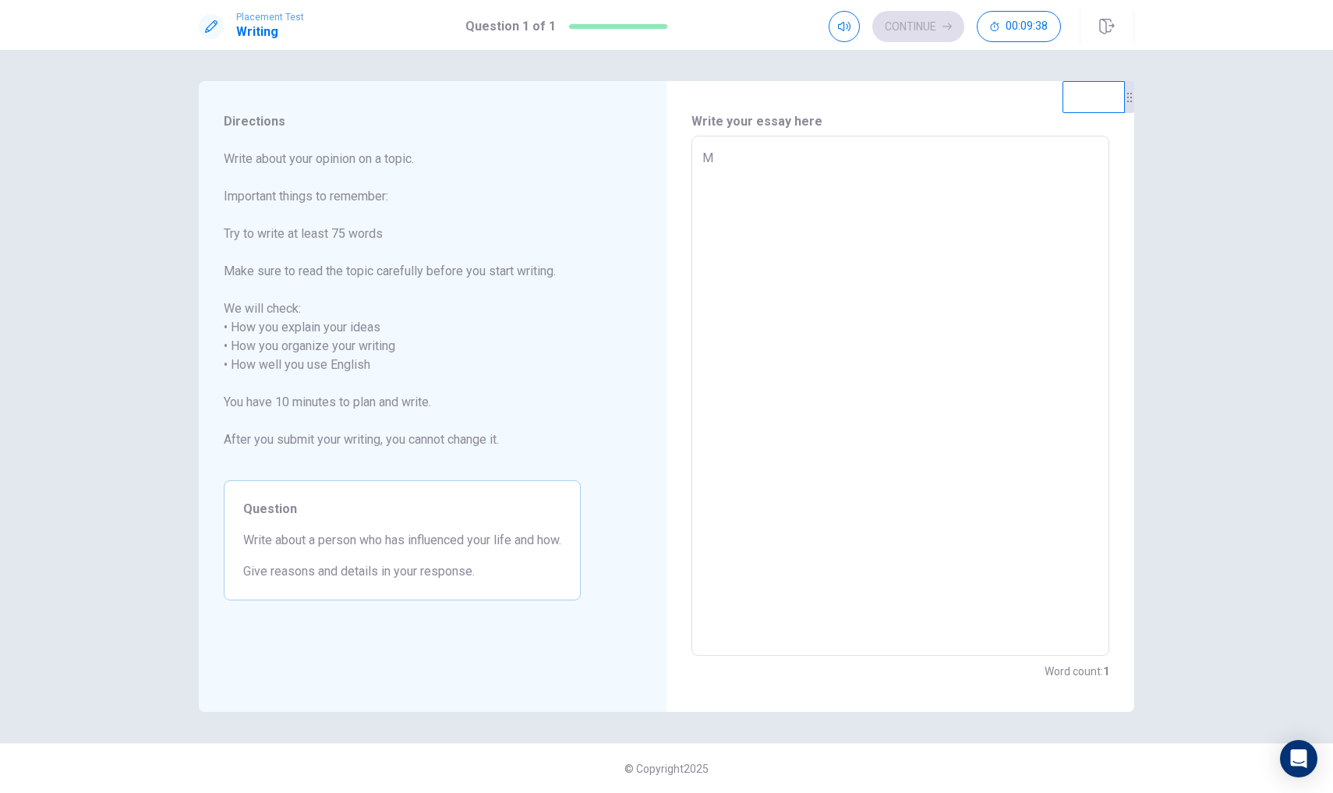
type textarea "x"
type textarea "M"
type textarea "x"
type textarea "I"
type textarea "x"
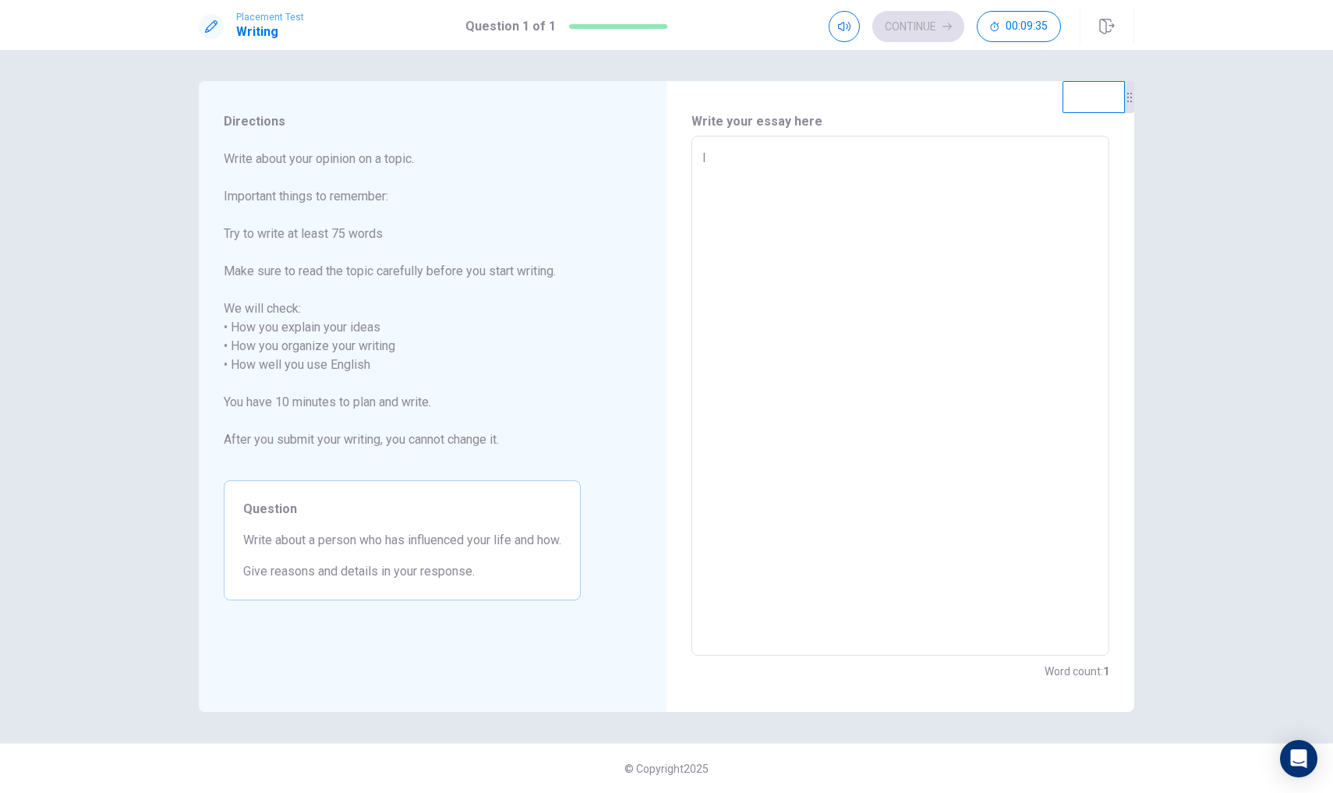
type textarea "I"
type textarea "x"
type textarea "I t"
type textarea "x"
type textarea "I th"
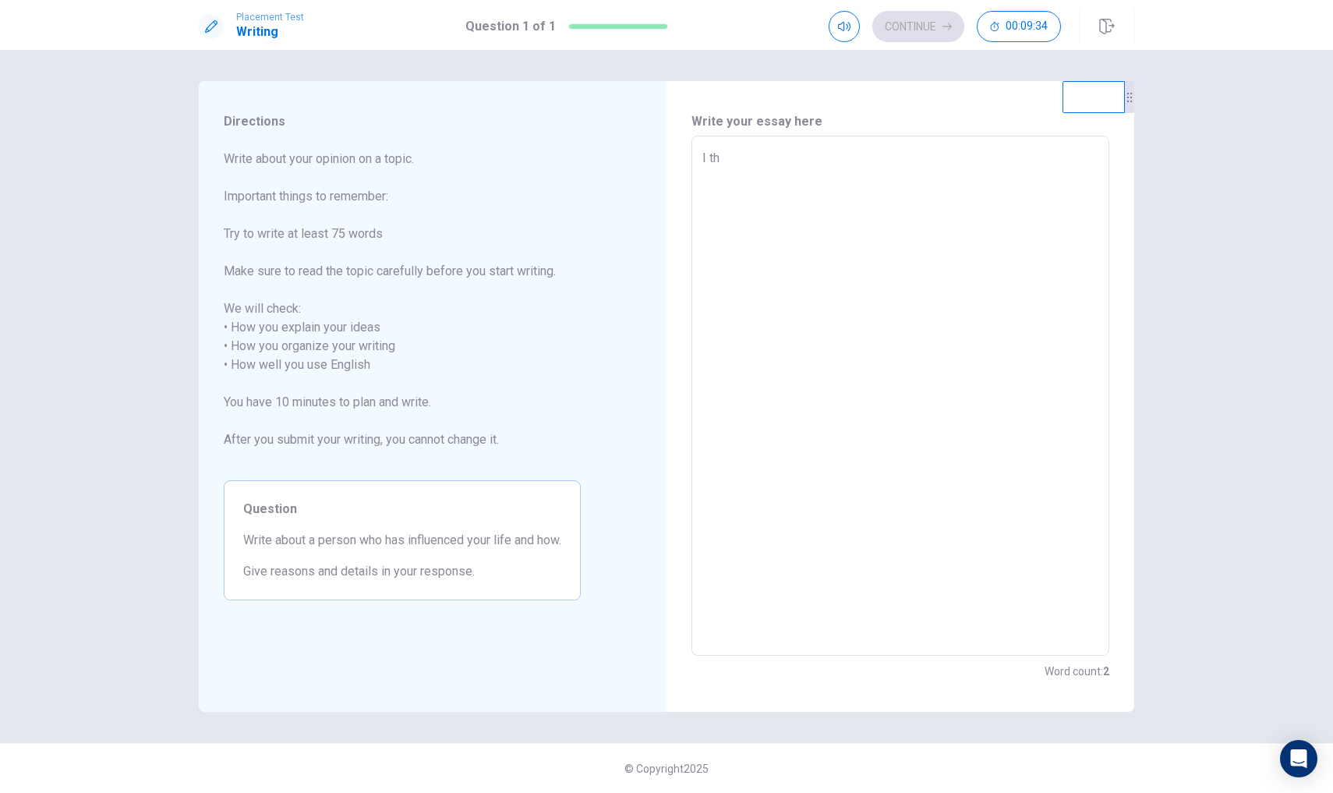
type textarea "x"
type textarea "I thi"
type textarea "x"
type textarea "I thin"
type textarea "x"
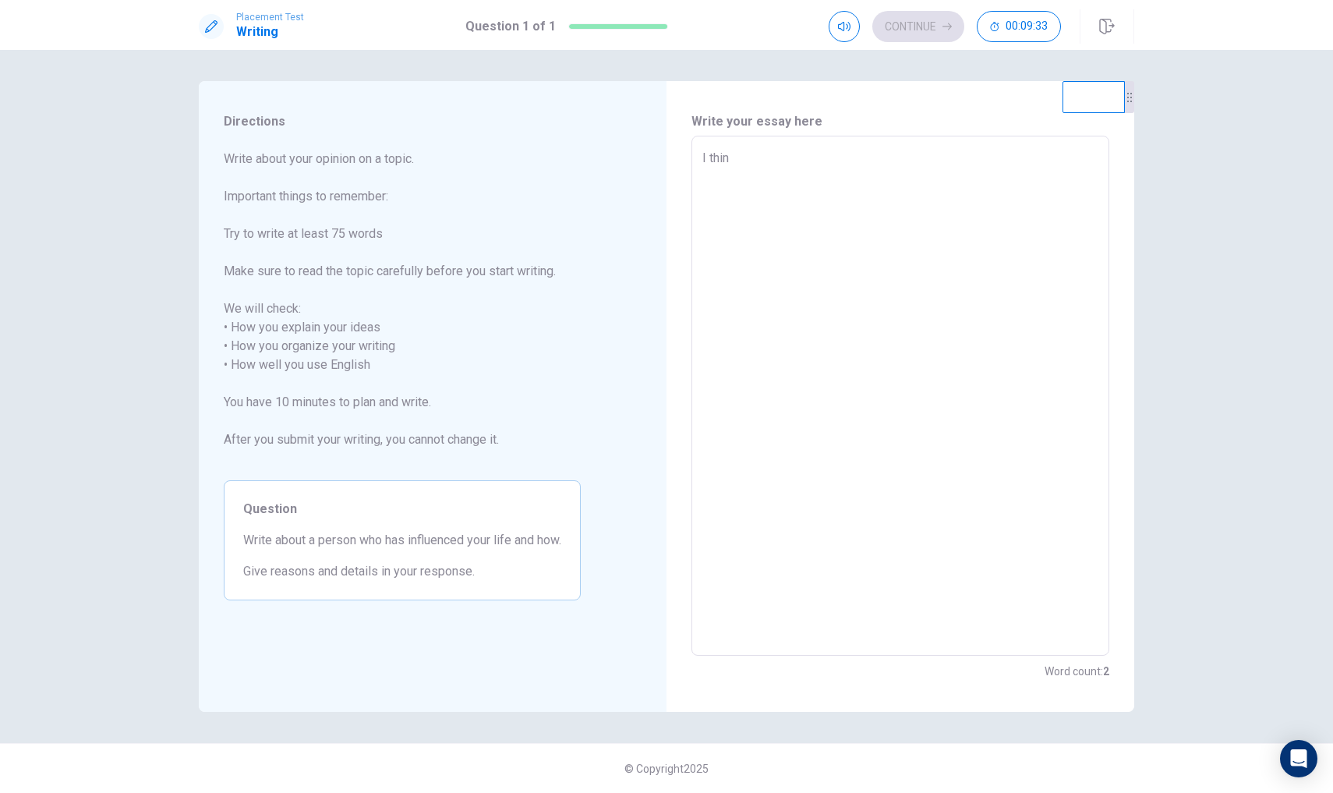
type textarea "I think"
type textarea "x"
type textarea "I think"
type textarea "x"
type textarea "I think m"
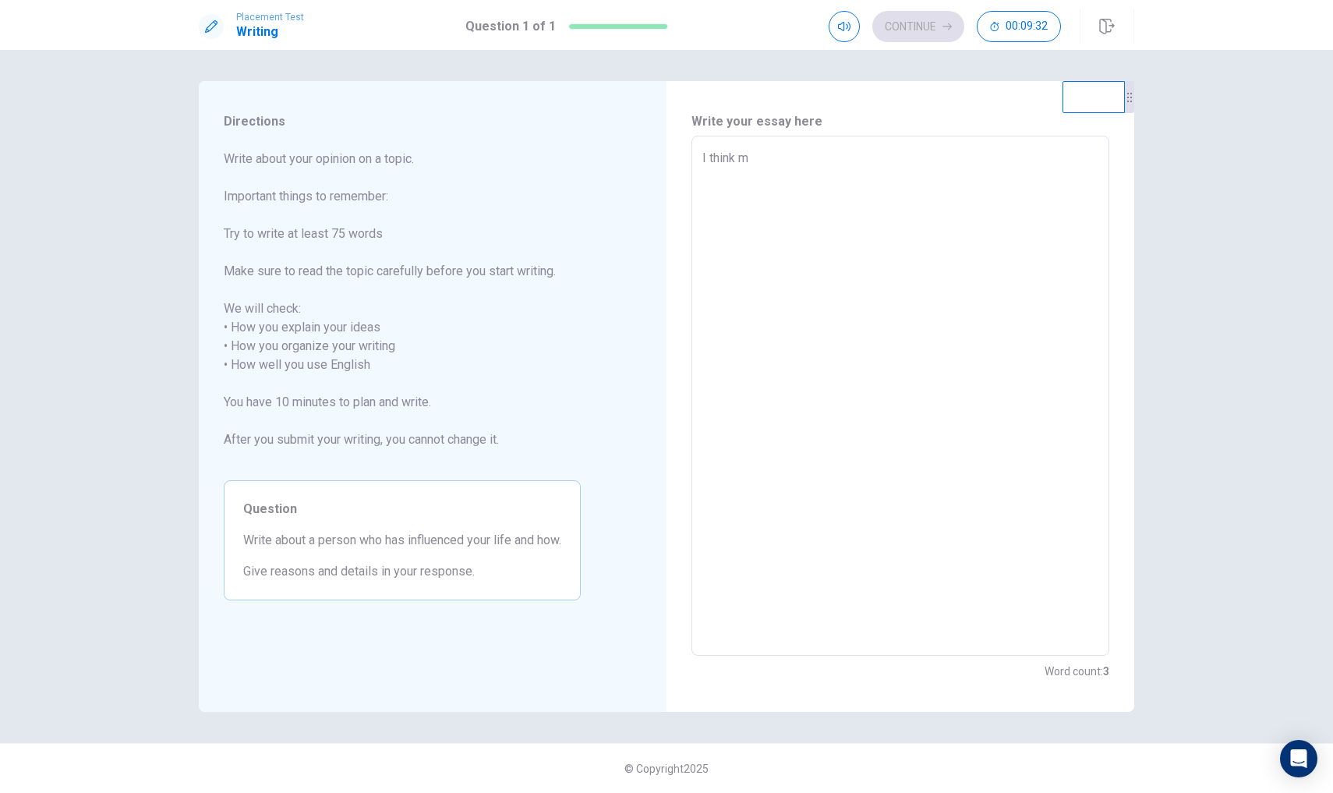
type textarea "x"
type textarea "I think my"
type textarea "x"
type textarea "I think my"
type textarea "x"
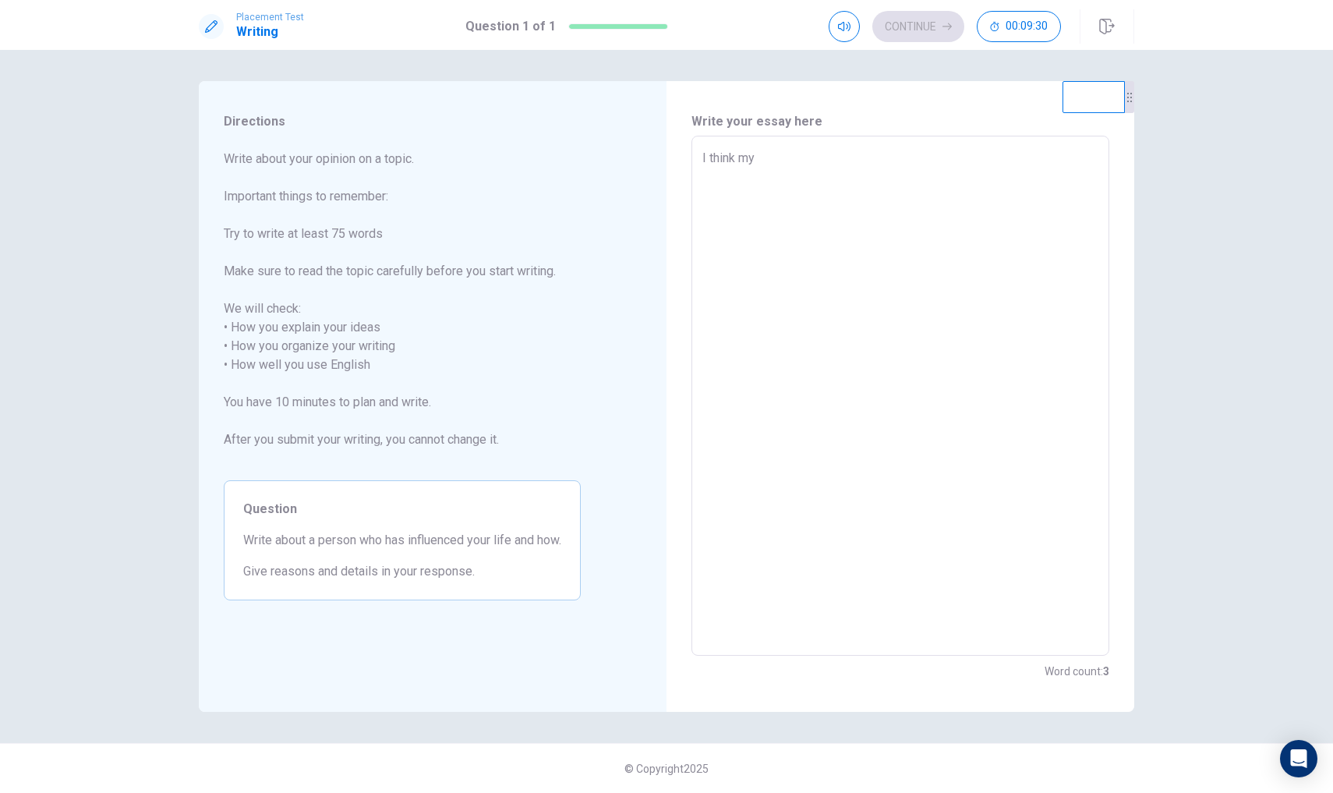
type textarea "I think my f"
type textarea "x"
type textarea "I think my fr"
type textarea "x"
type textarea "I think my fri"
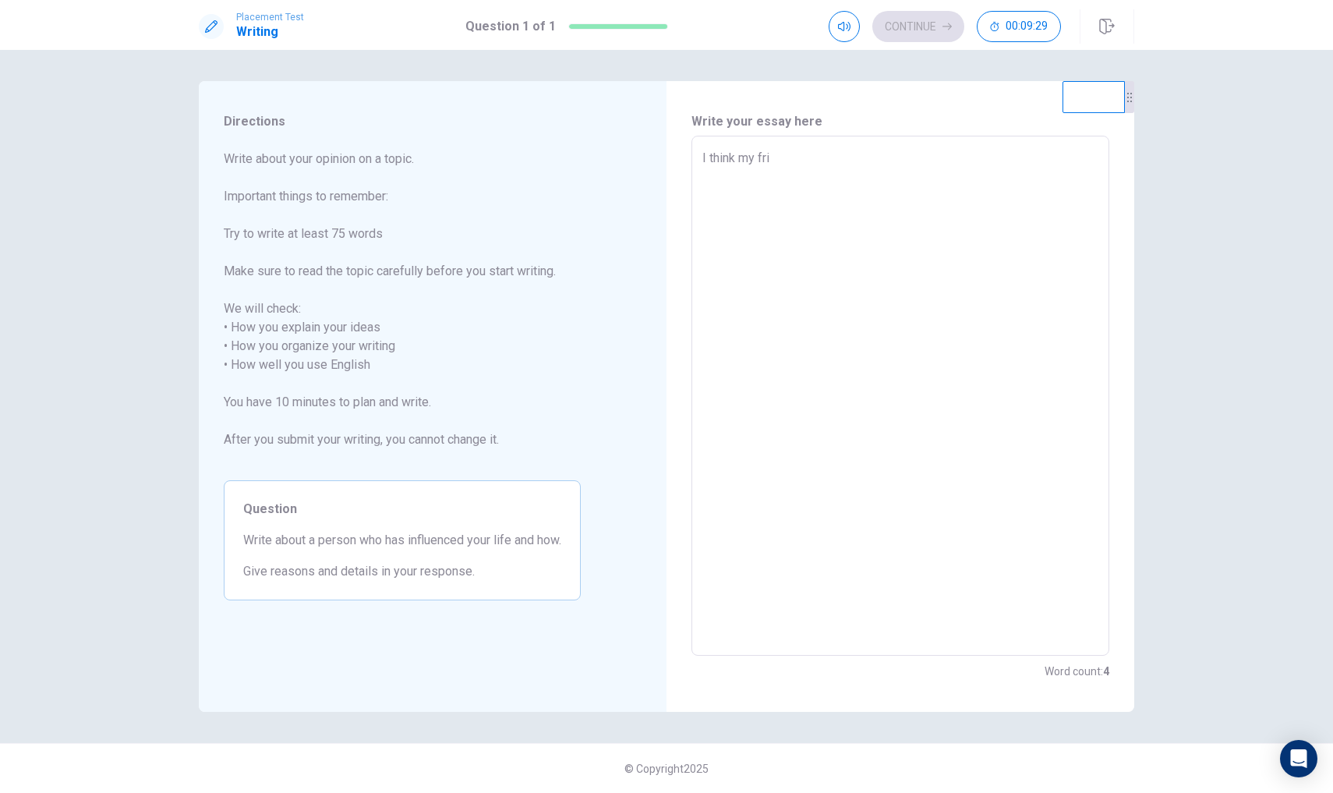
type textarea "x"
type textarea "I think my frie"
type textarea "x"
type textarea "I think my frien"
type textarea "x"
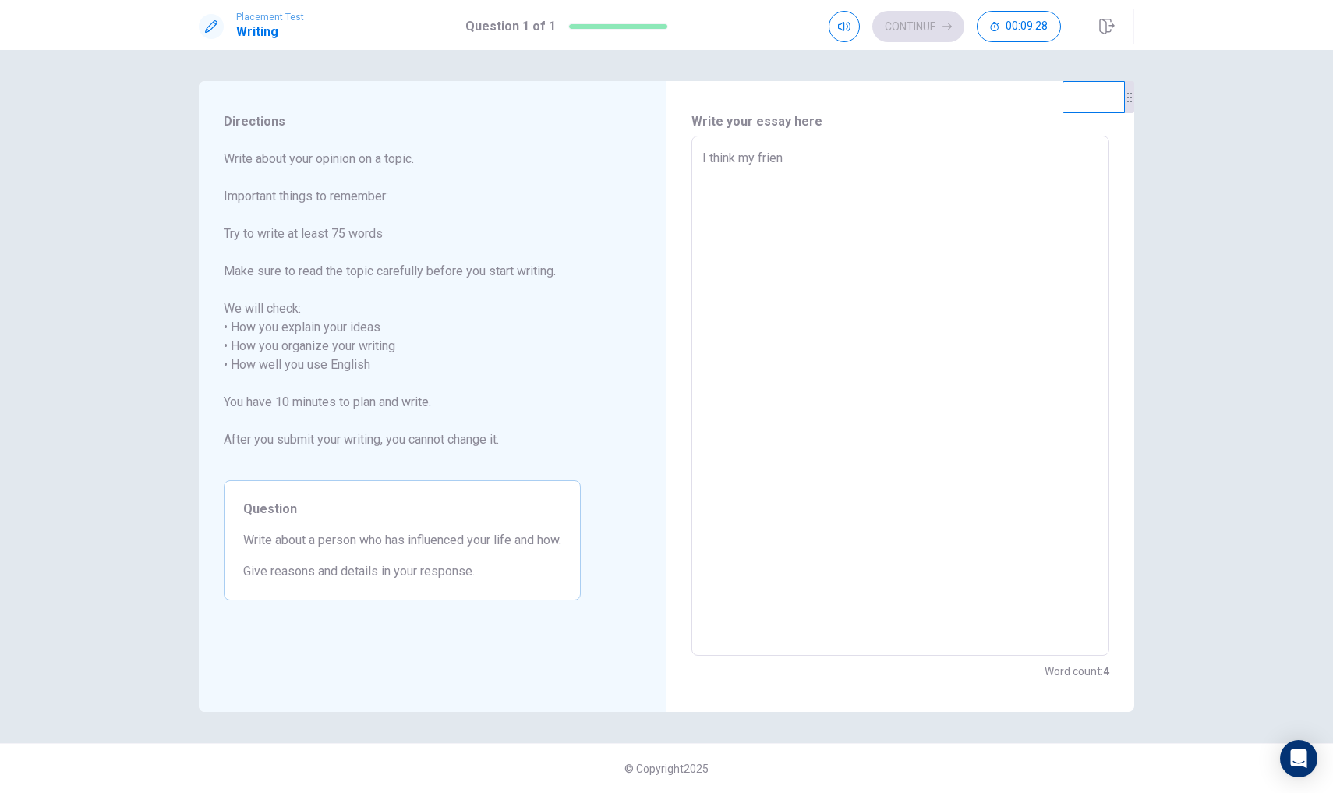
type textarea "I think my friend"
type textarea "x"
type textarea "I think my friends"
type textarea "x"
type textarea "I think my friends"
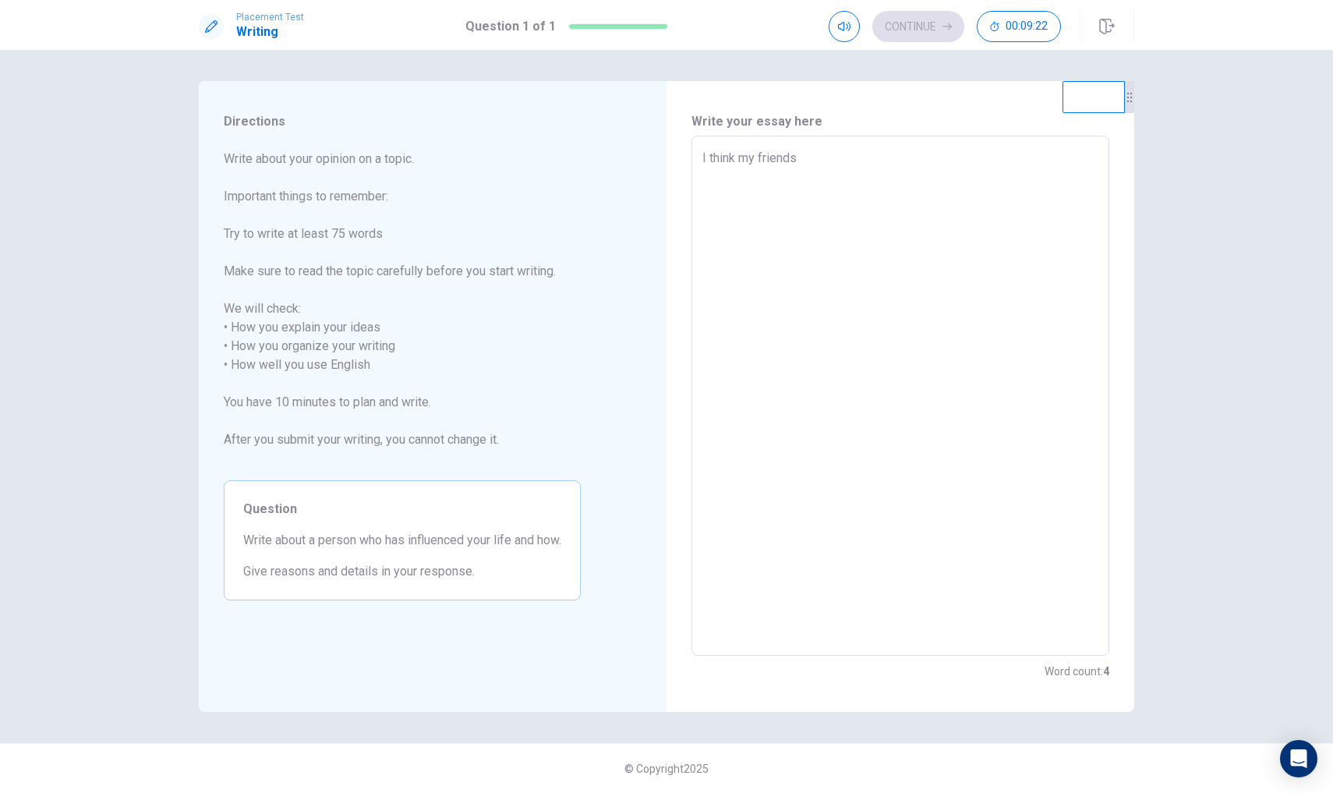
type textarea "x"
type textarea "I think my friends i"
type textarea "x"
type textarea "I think my friends is"
type textarea "x"
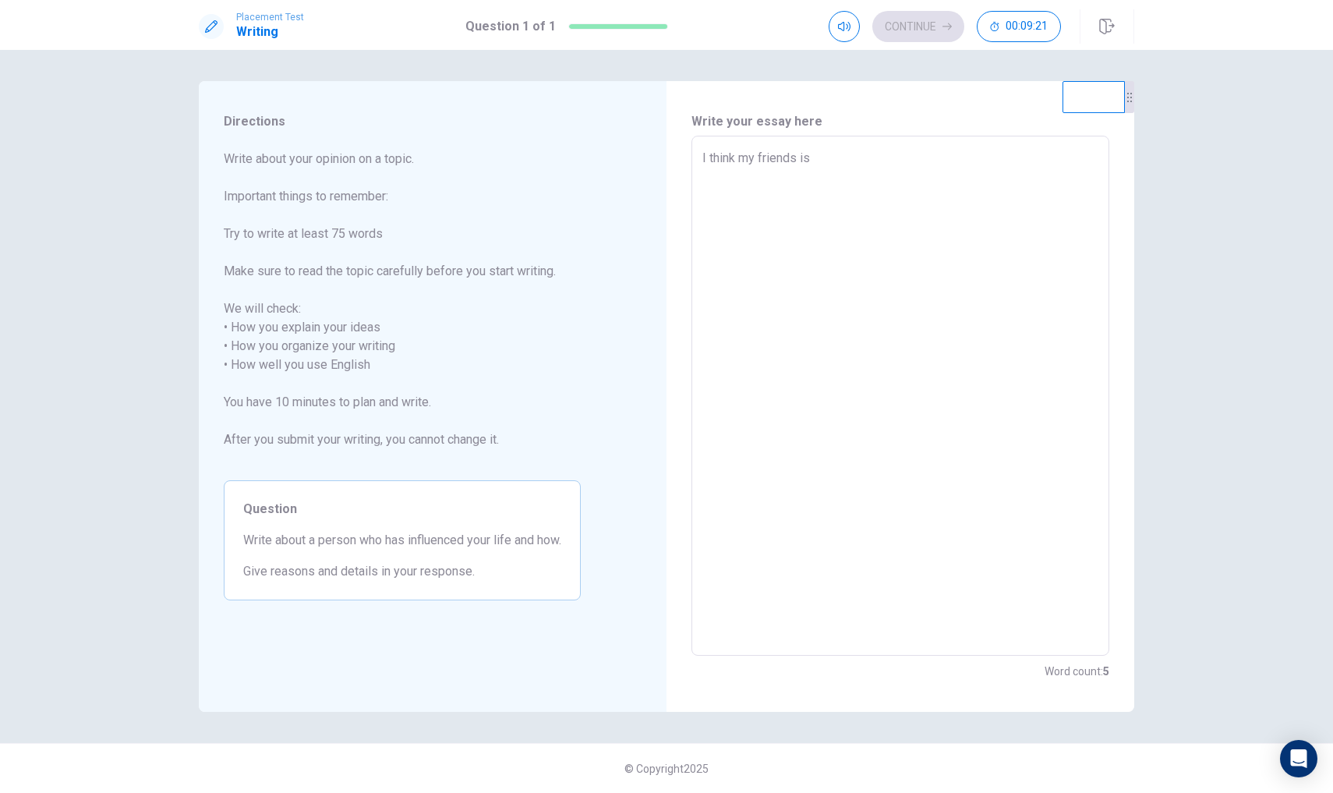
type textarea "I think my friends is"
type textarea "x"
type textarea "I think my friends is i"
type textarea "x"
type textarea "I think my friends is in"
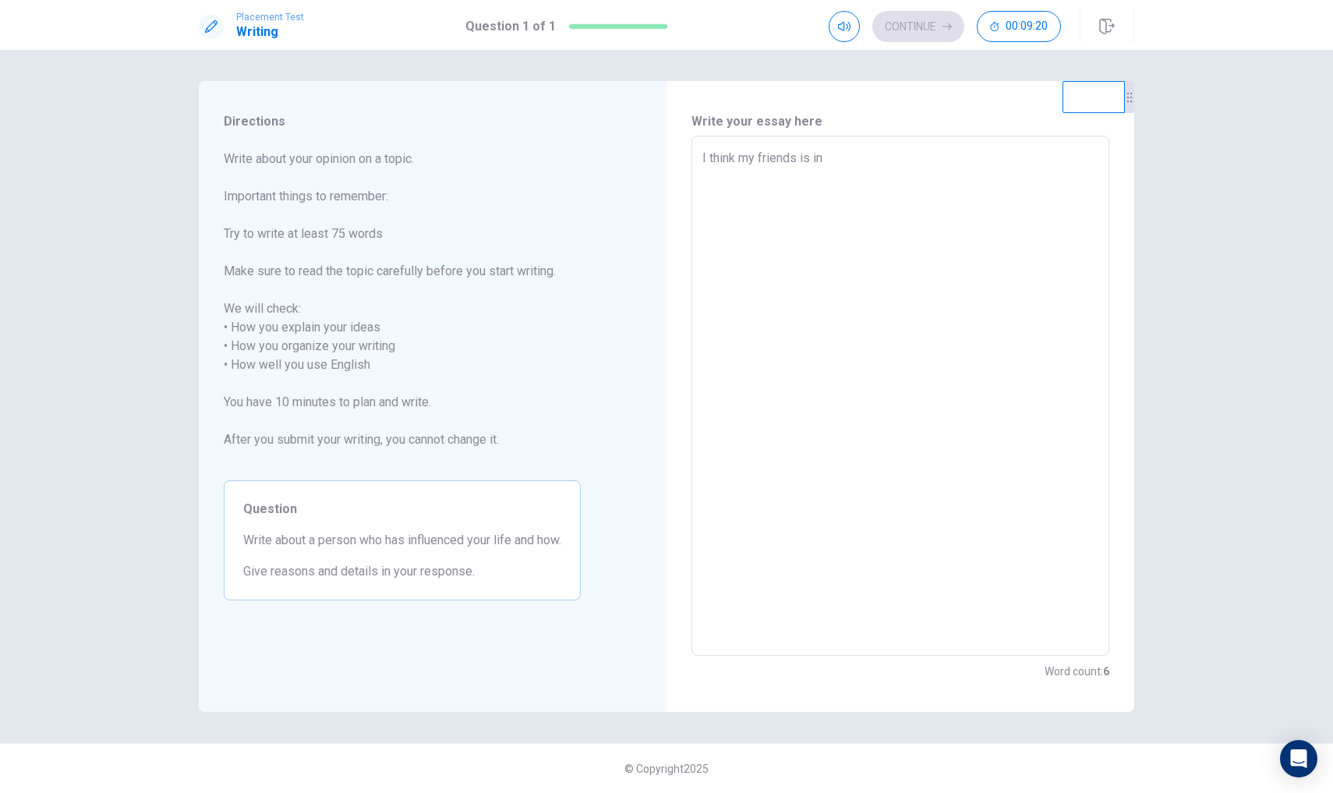
type textarea "x"
type textarea "I think my friends is inf"
type textarea "x"
type textarea "I think my friends is infl"
type textarea "x"
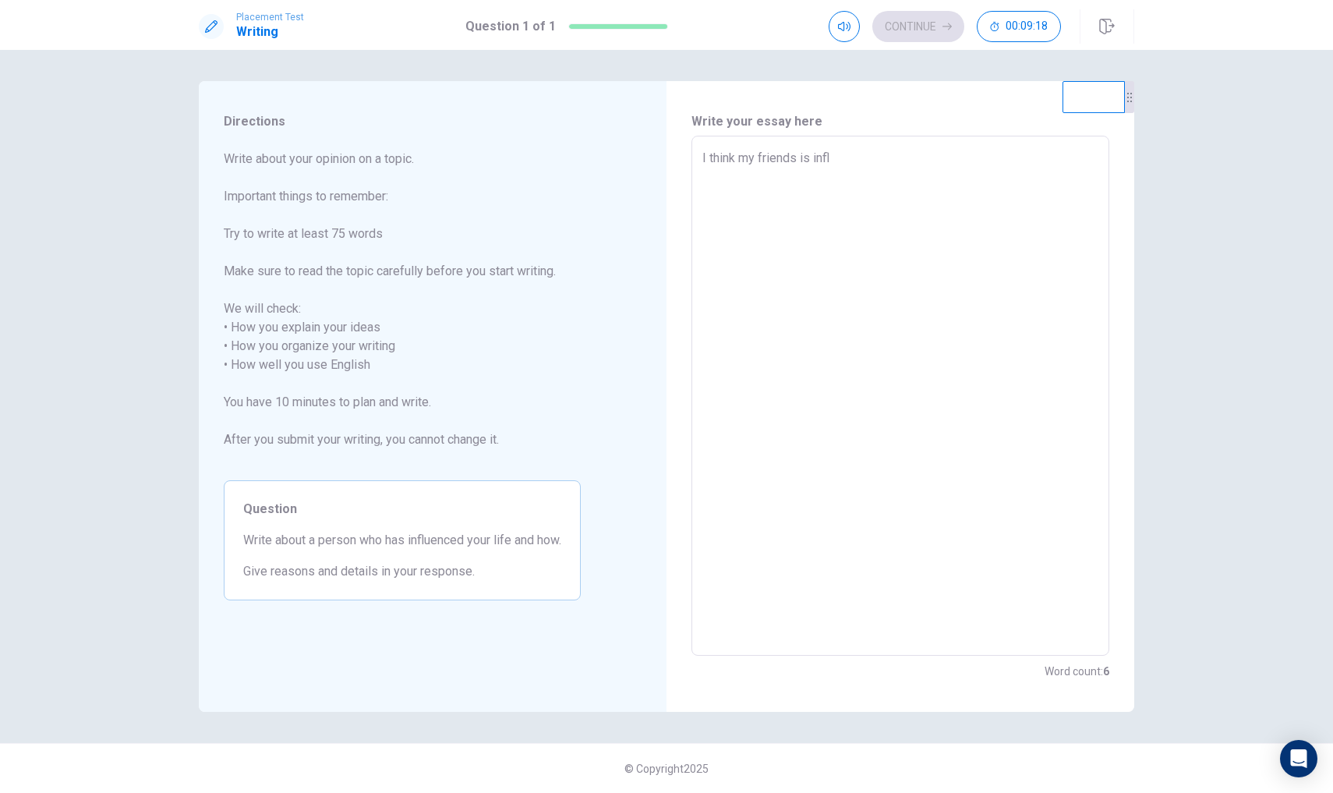
type textarea "I think my friends is influ"
type textarea "x"
type textarea "I think my friends is influe"
type textarea "x"
type textarea "I think my friends is influen"
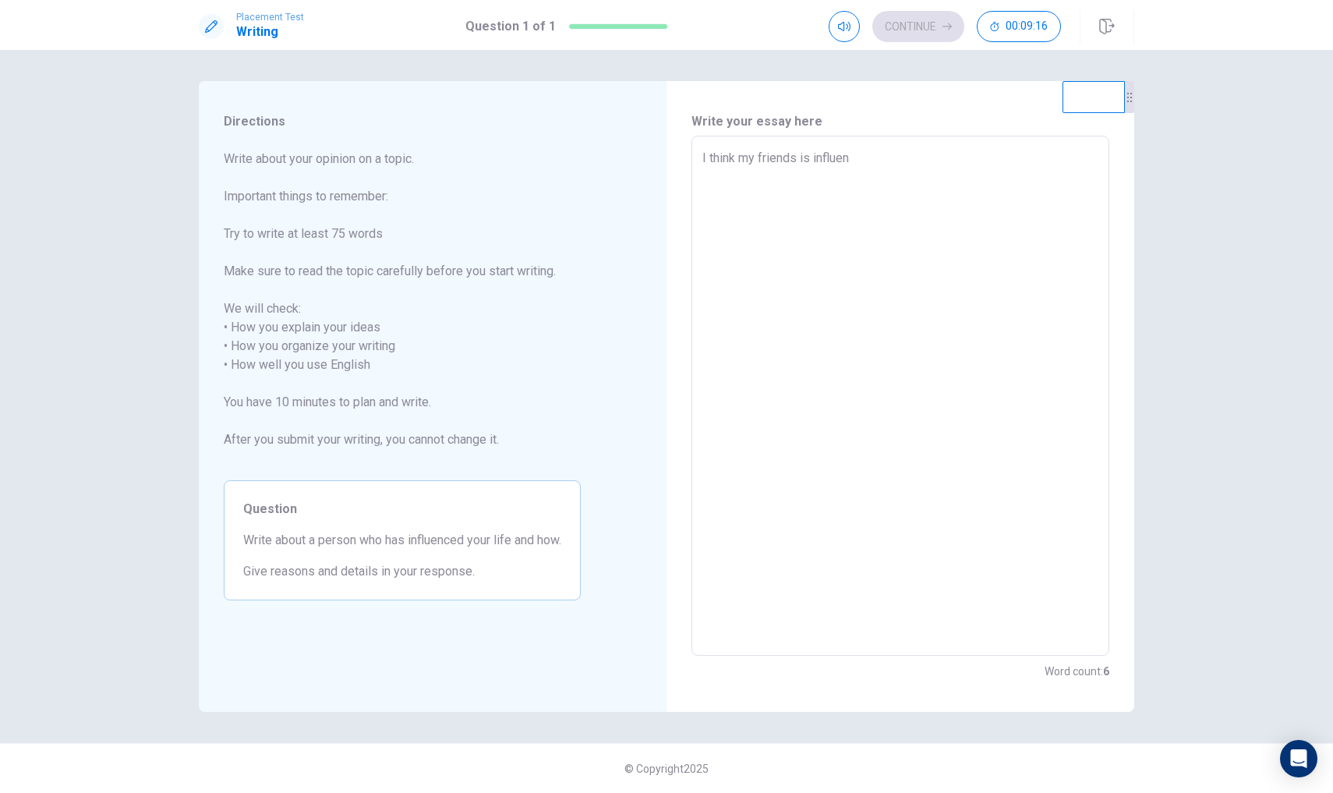
type textarea "x"
type textarea "I think my friends is influenc"
type textarea "x"
type textarea "I think my friends is influence"
type textarea "x"
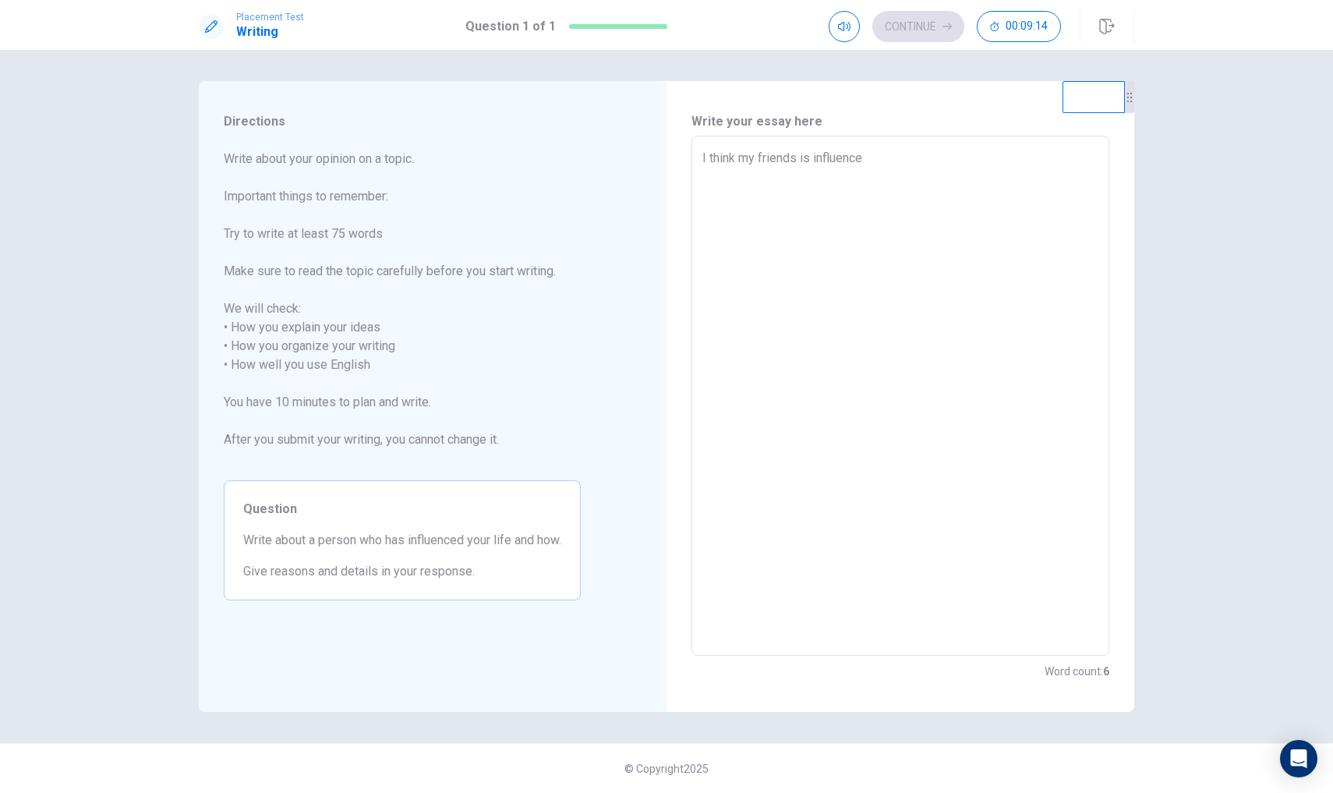
type textarea "I think my friends is influenced"
type textarea "x"
type textarea "I think my friends is influenced"
type textarea "x"
type textarea "I think my friends is influenced m"
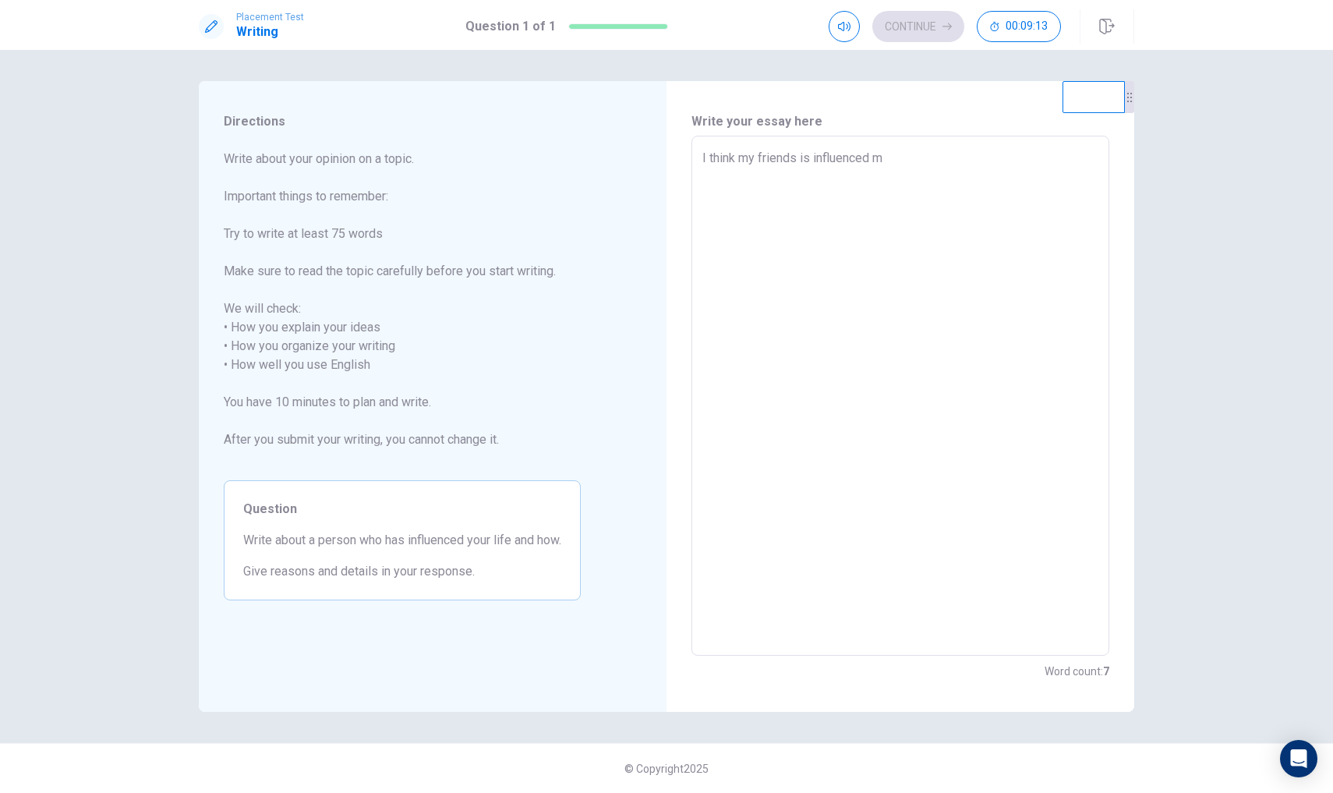
type textarea "x"
type textarea "I think my friends is influenced my"
type textarea "x"
type textarea "I think my friends is influenced my"
type textarea "x"
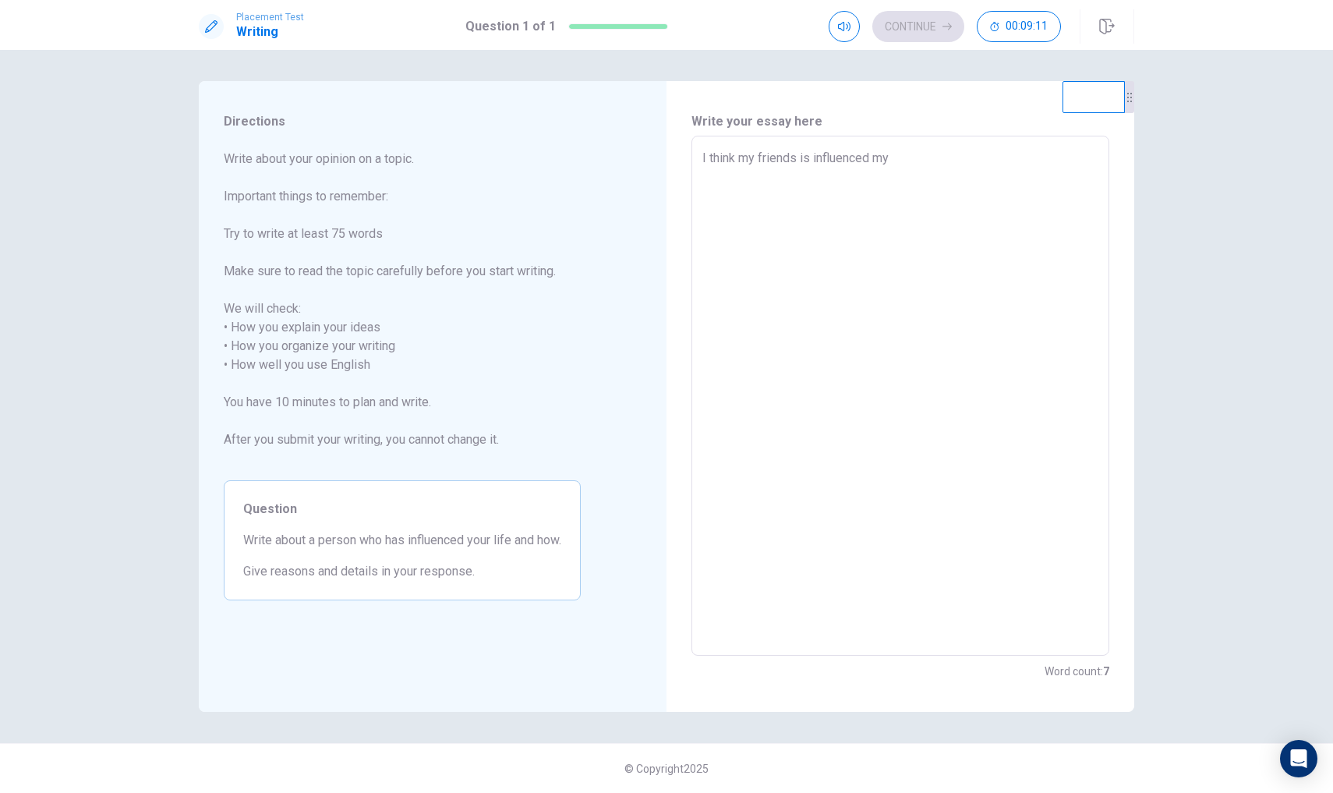
type textarea "I think my friends is influenced my l"
type textarea "x"
type textarea "I think my friends is influenced my li"
type textarea "x"
type textarea "I think my friends is influenced my lif"
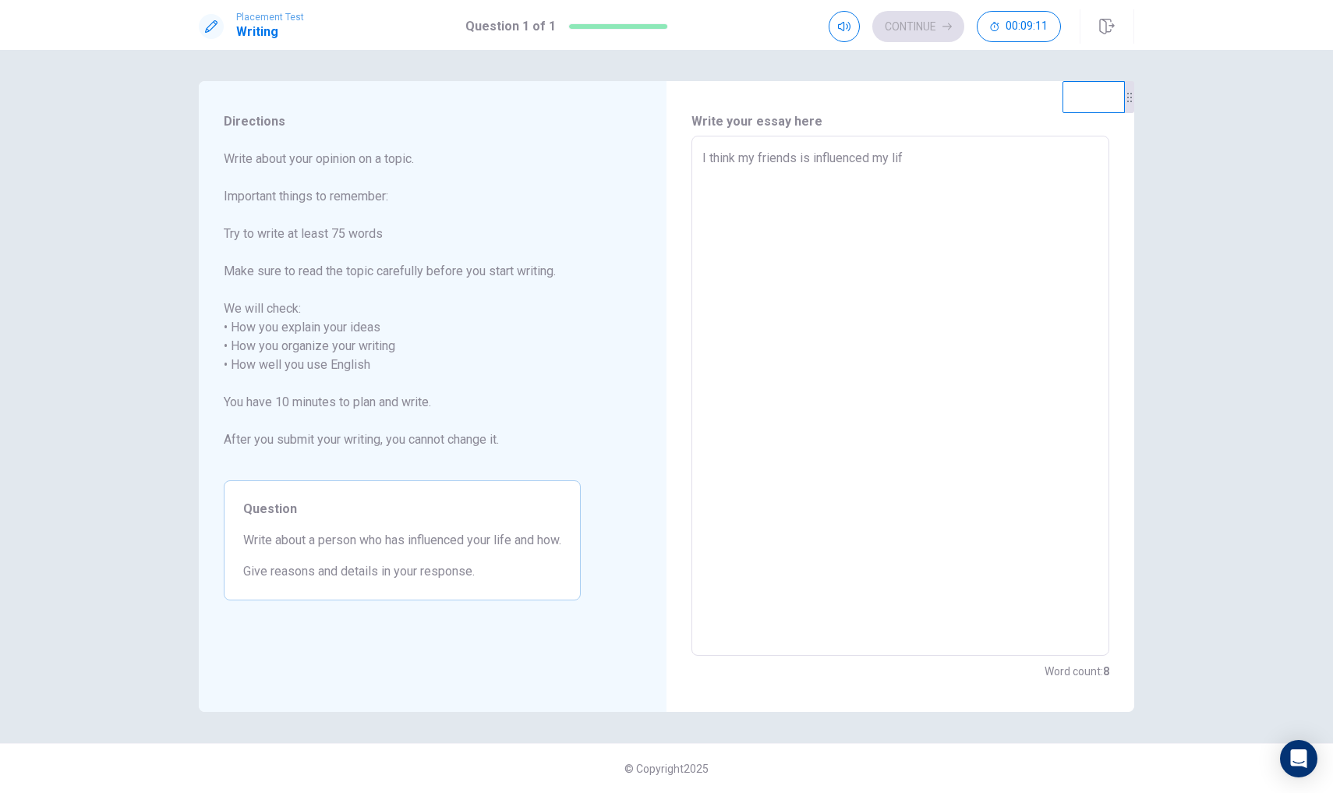
type textarea "x"
type textarea "I think my friends is influenced my life"
type textarea "x"
type textarea "I think my friends is influenced my life"
type textarea "x"
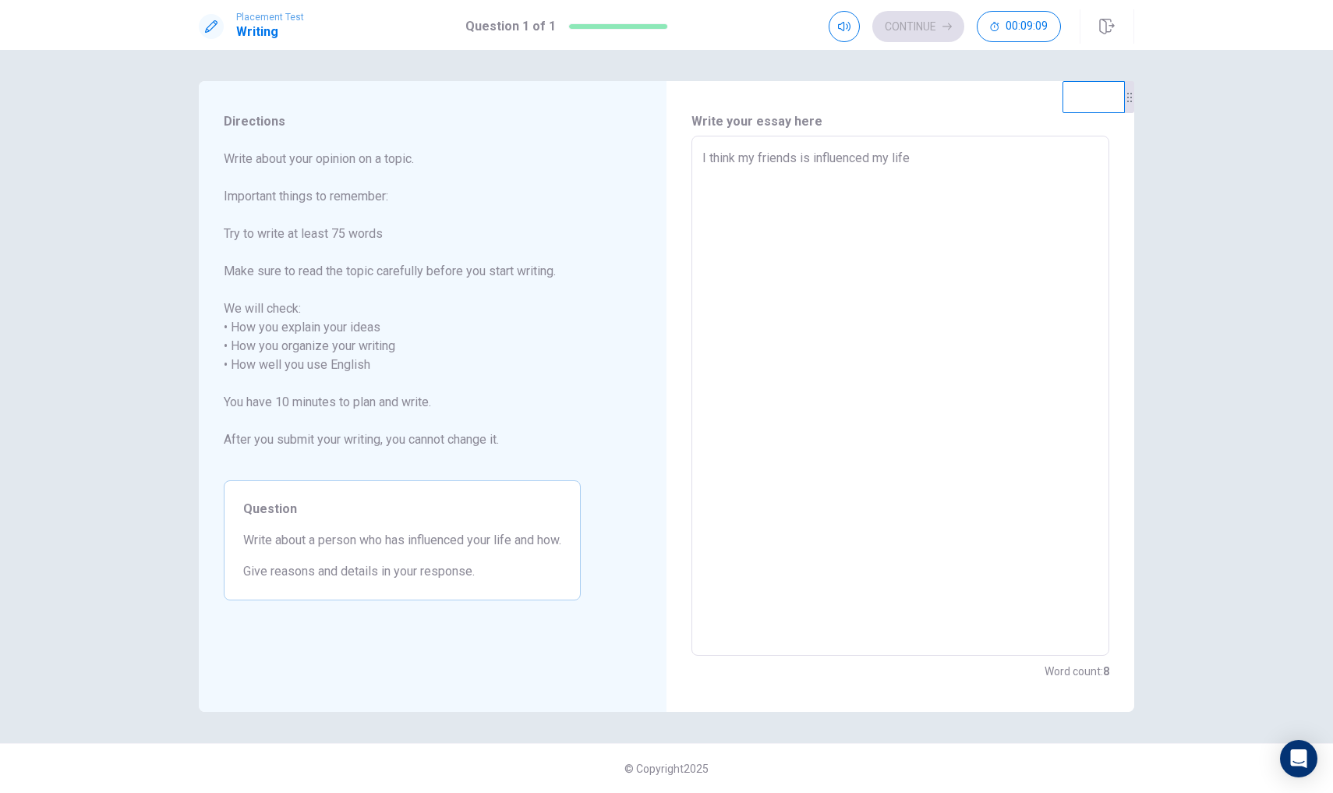
type textarea "I think my friends is influenced my life."
type textarea "x"
type textarea "I think my friends is influenced my life."
type textarea "x"
type textarea "I think my friends is influenced my life. I"
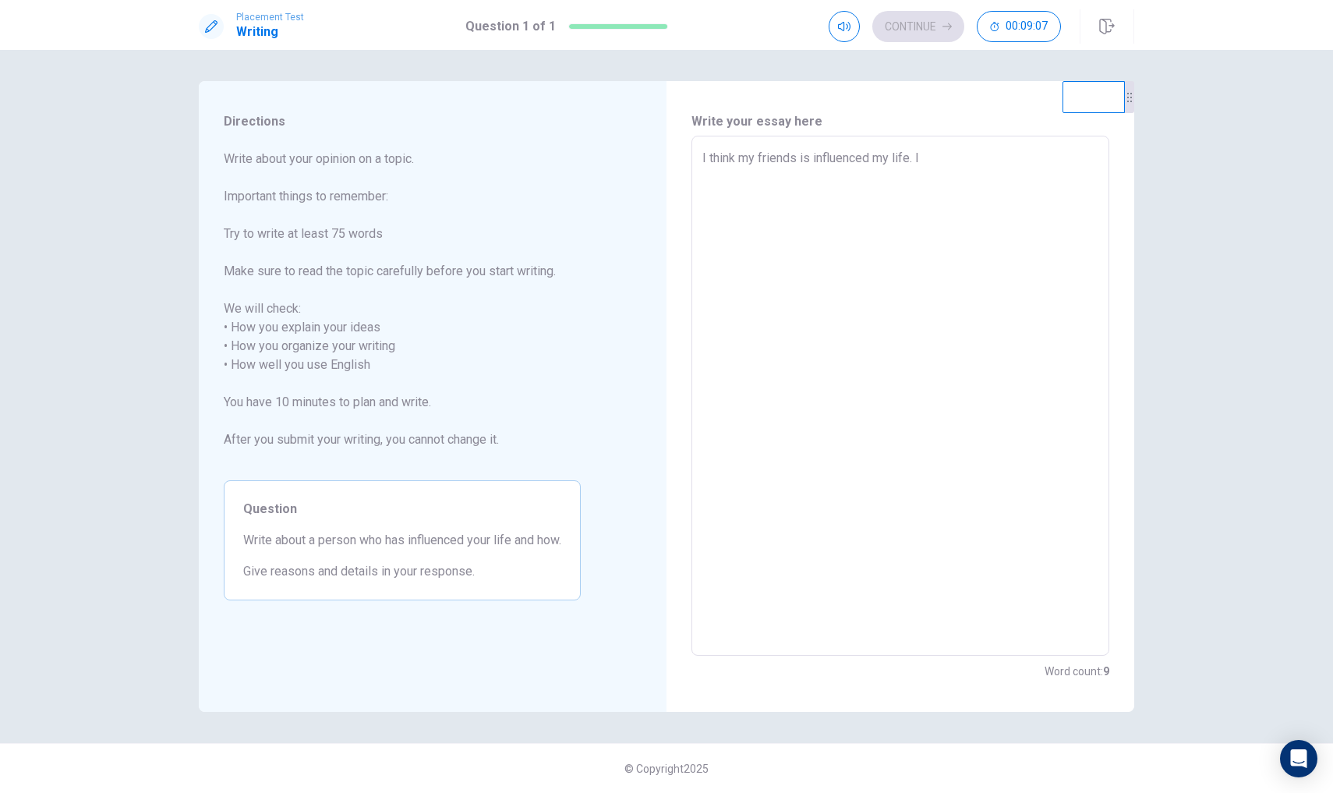
type textarea "x"
type textarea "I think my friends is influenced my life. I"
type textarea "x"
type textarea "I think my friends is influenced my life. I l"
type textarea "x"
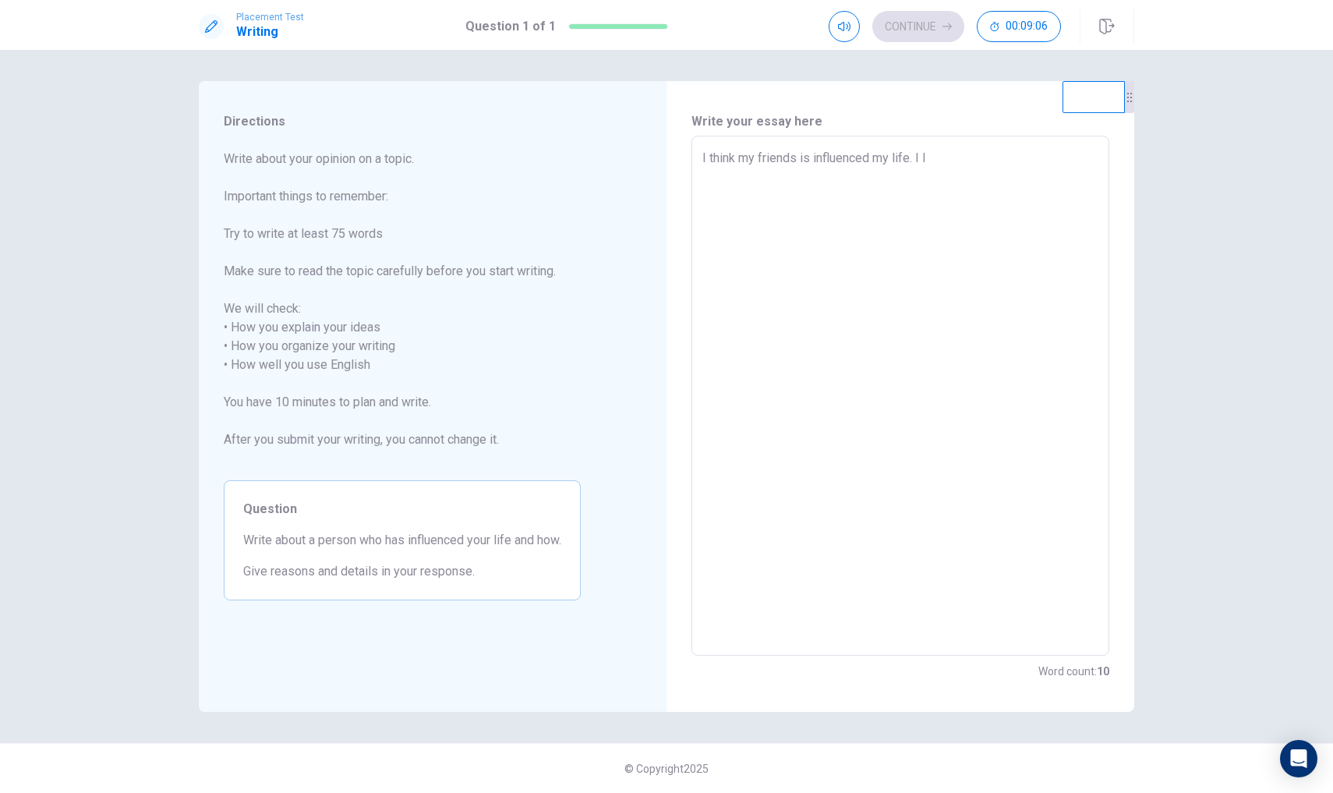
type textarea "I think my friends is influenced my life. I li"
type textarea "x"
type textarea "I think my friends is influenced my life. I lik"
type textarea "x"
type textarea "I think my friends is influenced my life. I li"
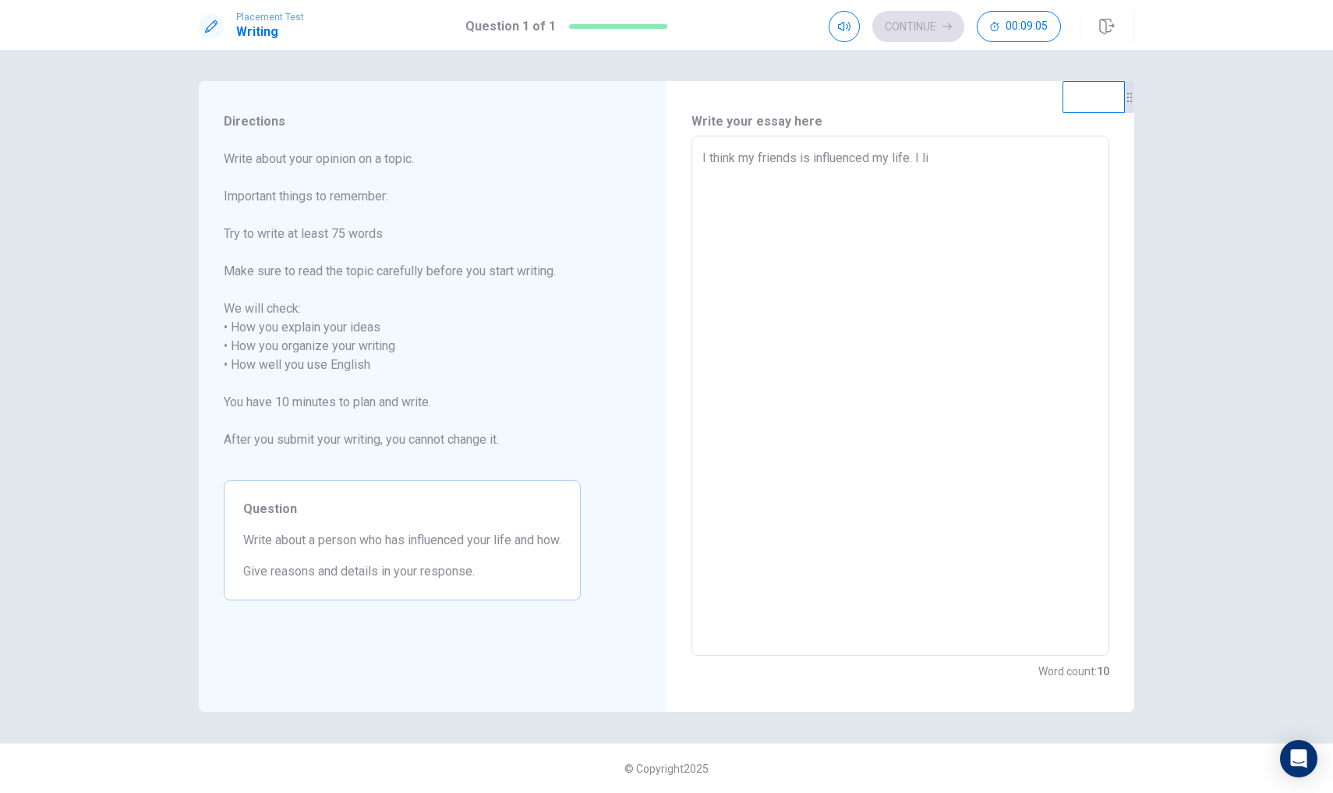
type textarea "x"
type textarea "I think my friends is influenced my life. I l"
type textarea "x"
type textarea "I think my friends is influenced my life. I"
type textarea "x"
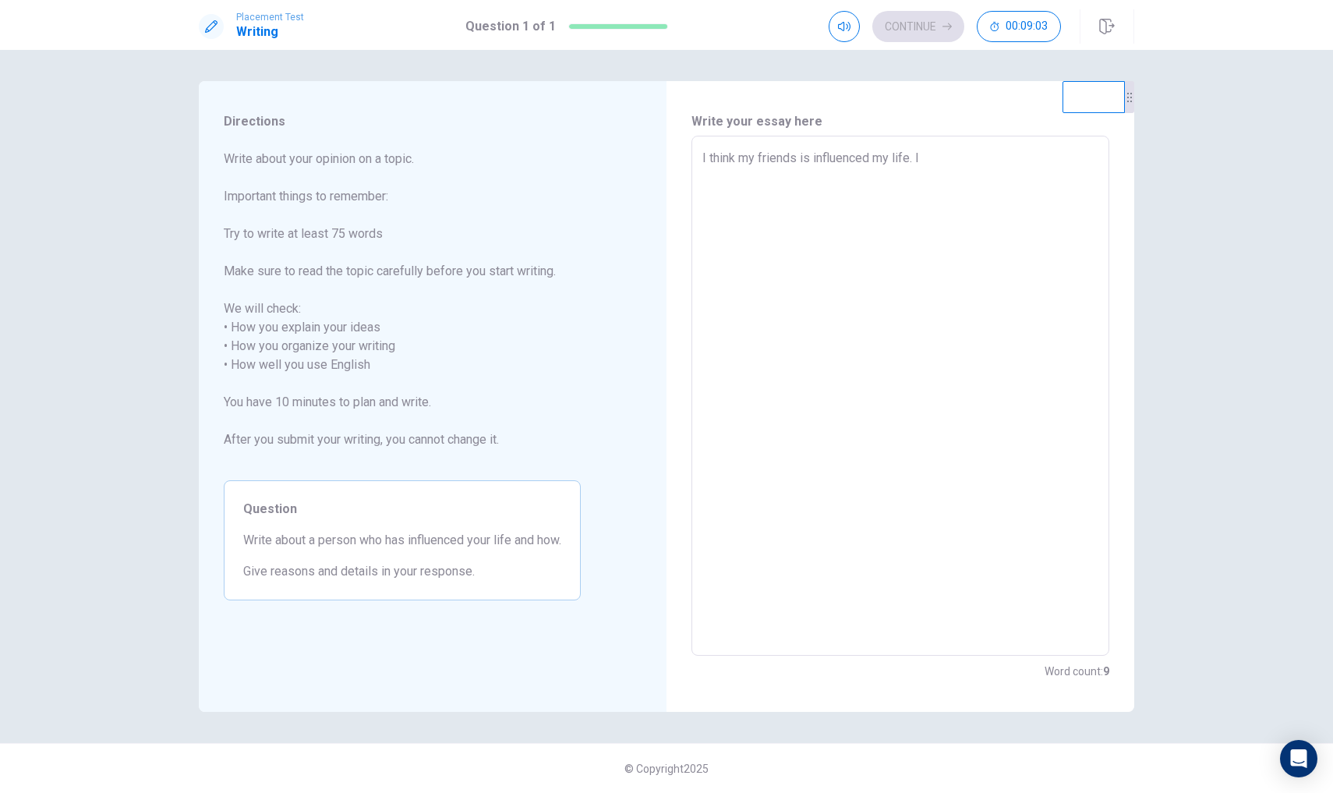
type textarea "I think my friends is influenced my life. I l"
type textarea "x"
type textarea "I think my friends is influenced my life. I li"
type textarea "x"
type textarea "I think my friends is influenced my life. I lik"
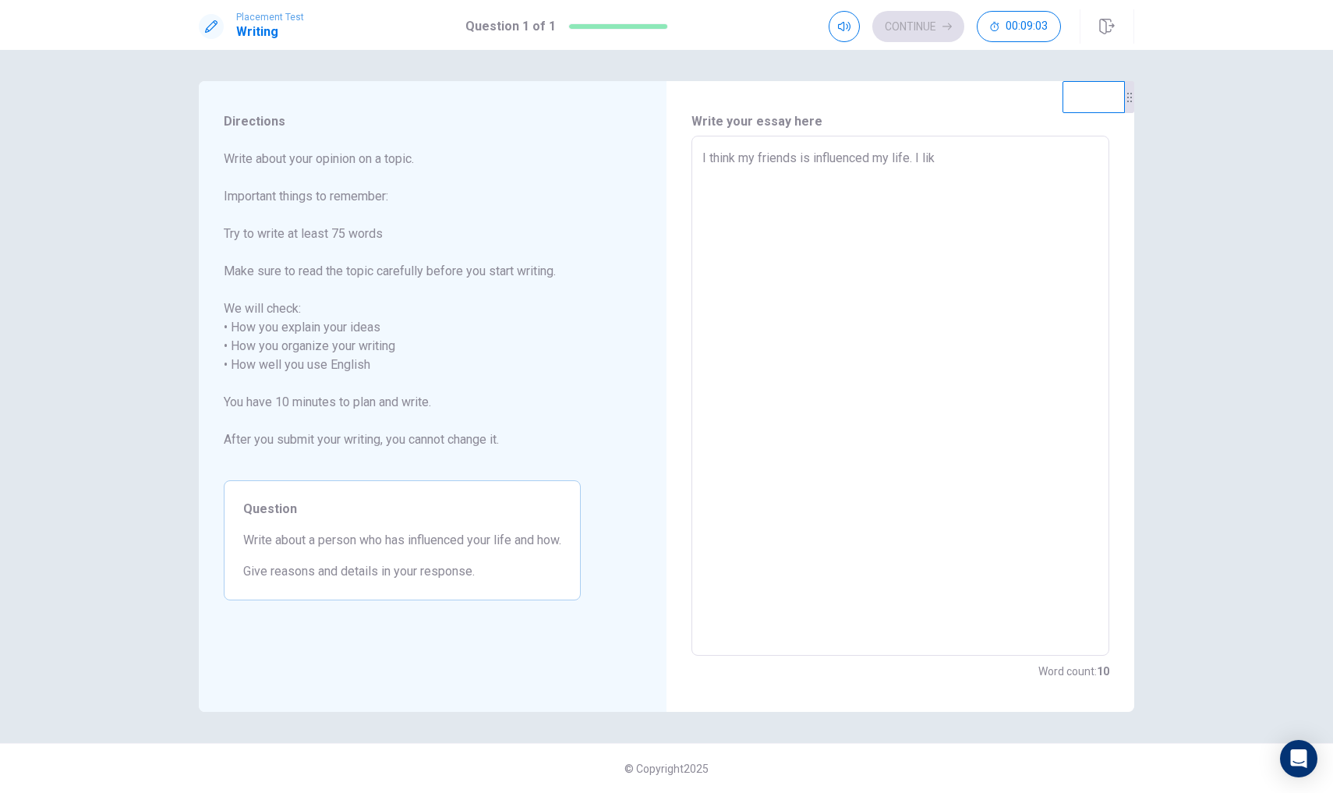
type textarea "x"
type textarea "I think my friends is influenced my life. I like"
type textarea "x"
type textarea "I think my friends is influenced my life. I like"
type textarea "x"
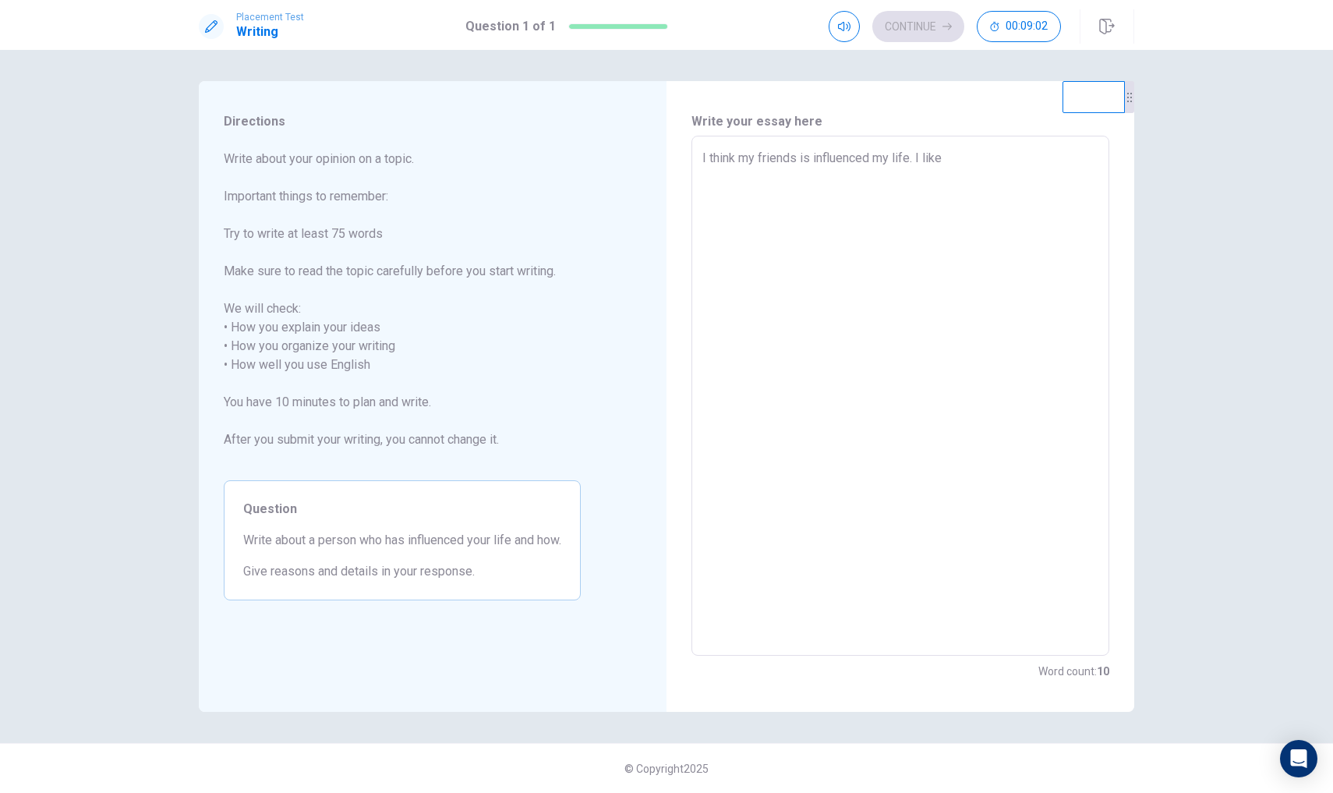
type textarea "I think my friends is influenced my life. I like t"
type textarea "x"
type textarea "I think my friends is influenced my life. I like th"
type textarea "x"
type textarea "I think my friends is influenced my life. I like the"
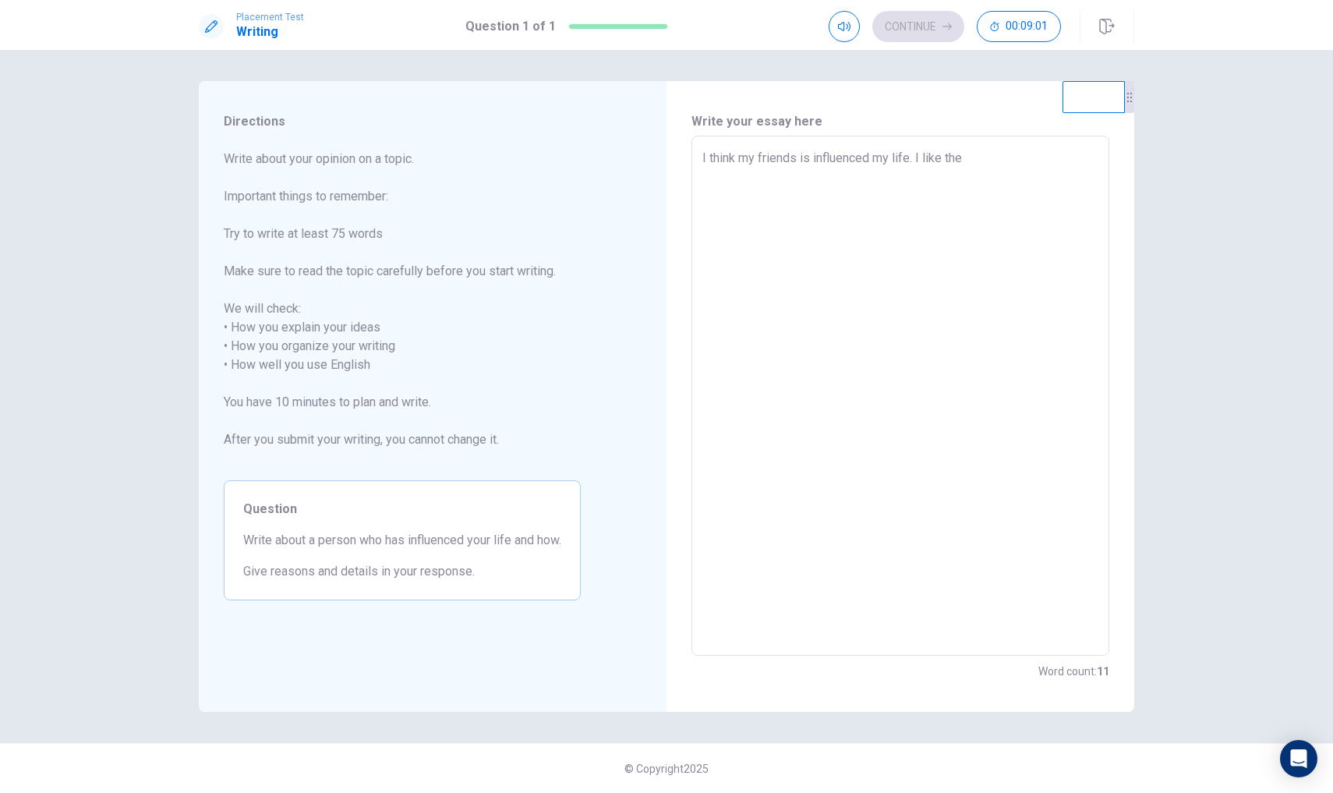
type textarea "x"
type textarea "I think my friends is influenced my life. I like then"
type textarea "x"
type textarea "I think my friends is influenced my life. I like the"
type textarea "x"
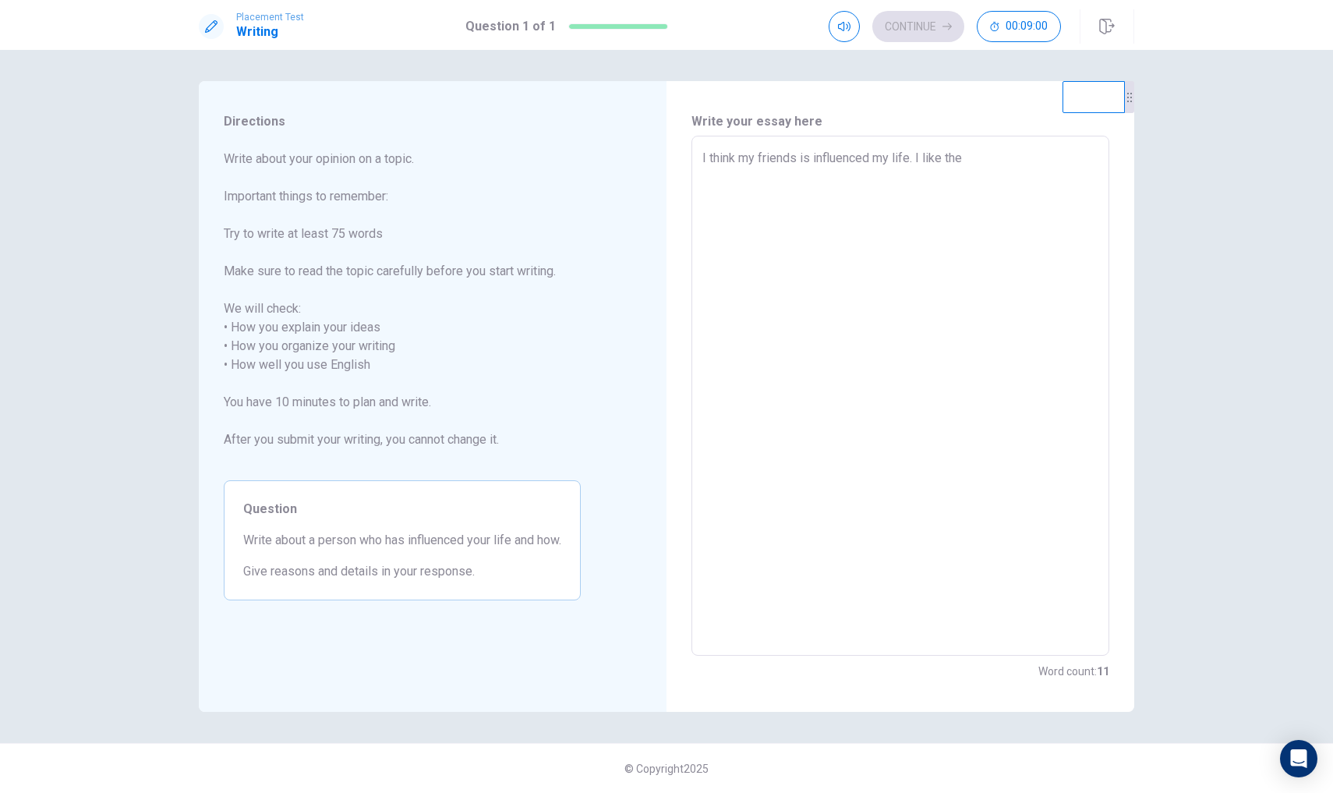
type textarea "I think my friends is influenced my life. I like them"
type textarea "x"
type textarea "I think my friends is influenced my life. I like the"
type textarea "x"
type textarea "I think my friends is influenced my life. I like th"
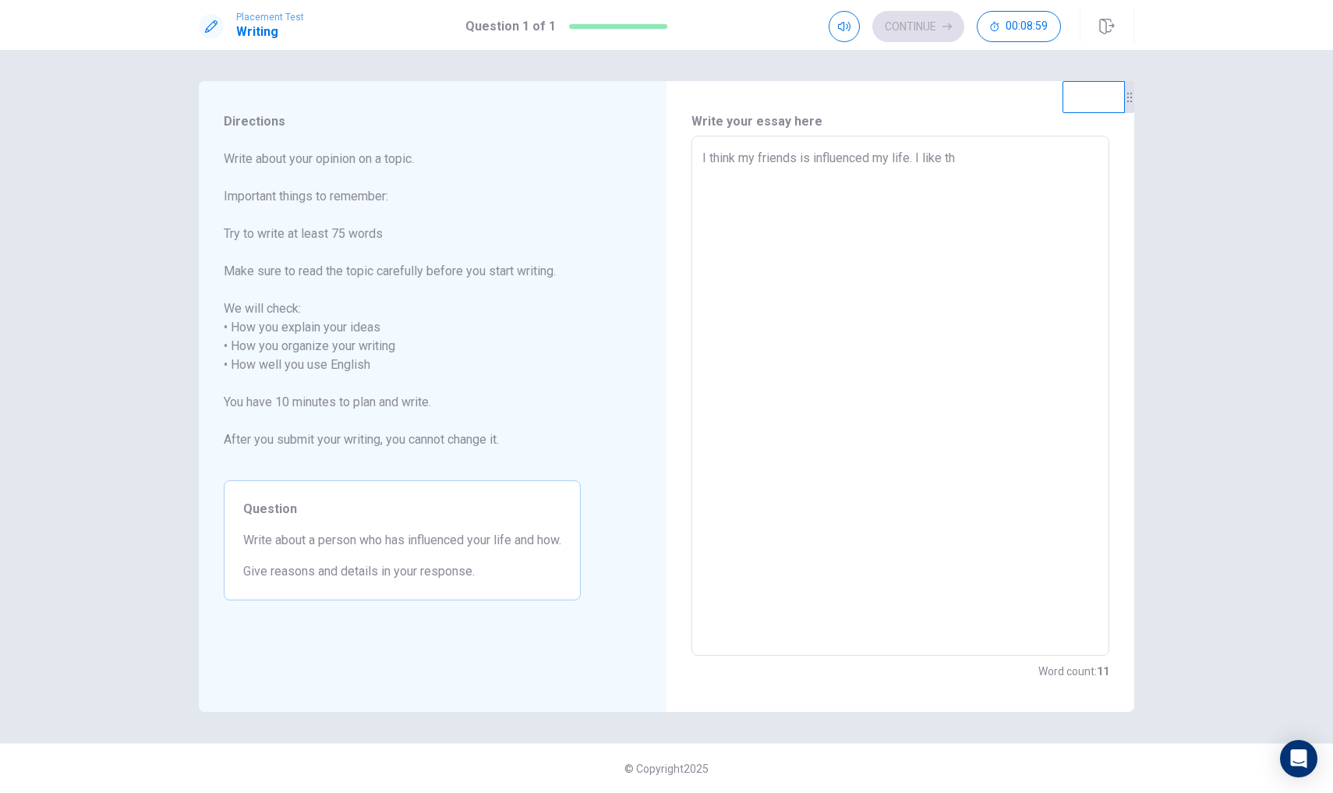
type textarea "x"
type textarea "I think my friends is influenced my life. I like t"
type textarea "x"
type textarea "I think my friends is influenced my life. I like"
type textarea "x"
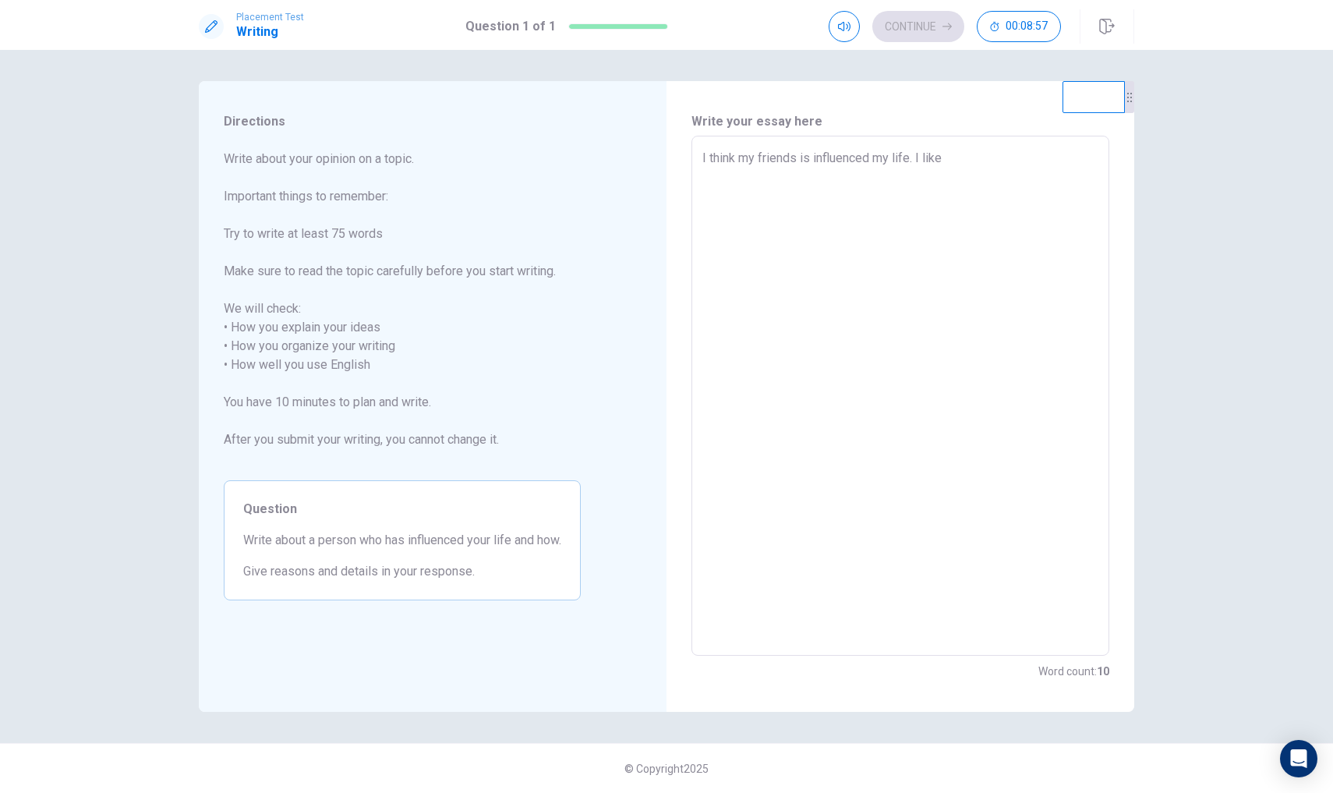
type textarea "I think my friends is influenced my life. I like h"
type textarea "x"
type textarea "I think my friends is influenced my life. I like he"
type textarea "x"
type textarea "I think my friends is influenced my life. I like he."
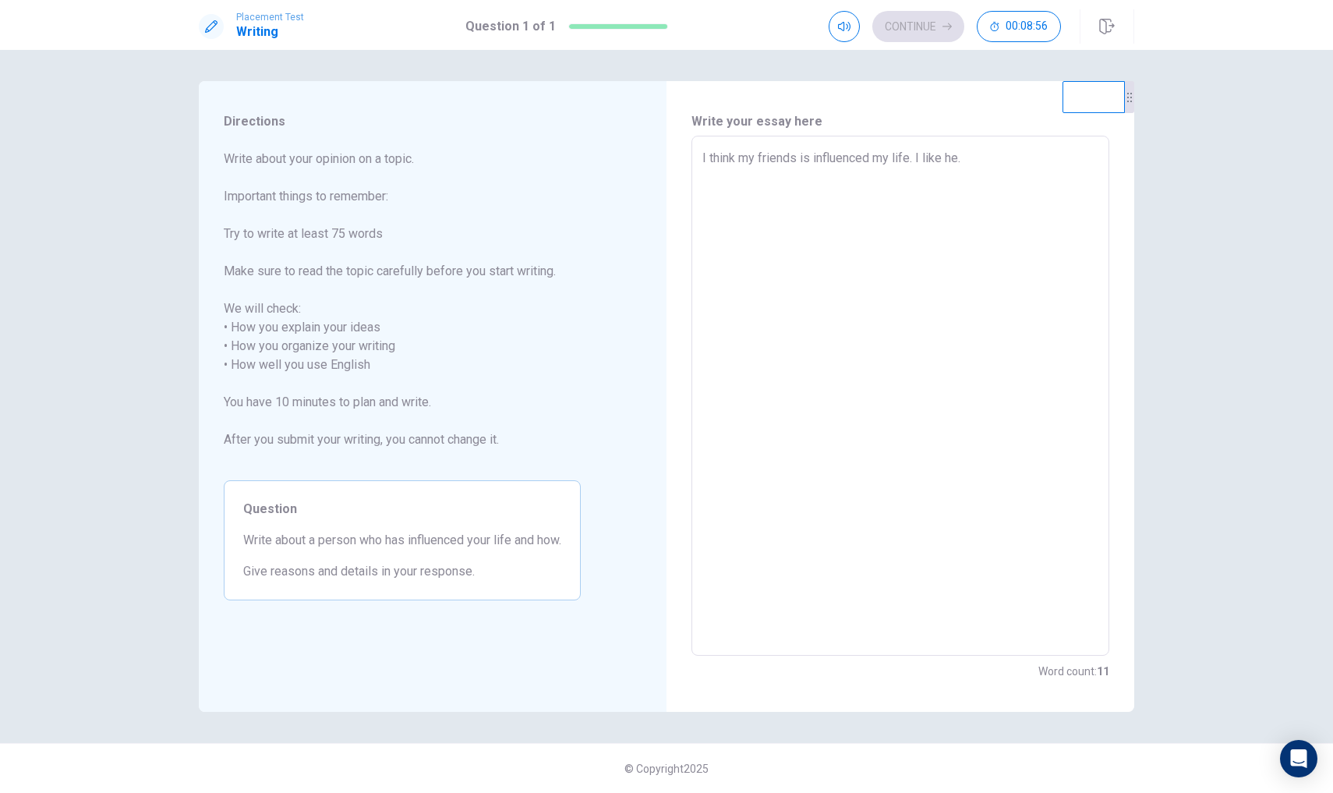
type textarea "x"
type textarea "I think my friends is influenced my life. I like he."
type textarea "x"
type textarea "I think my friends is influenced my life. I like he. W"
type textarea "x"
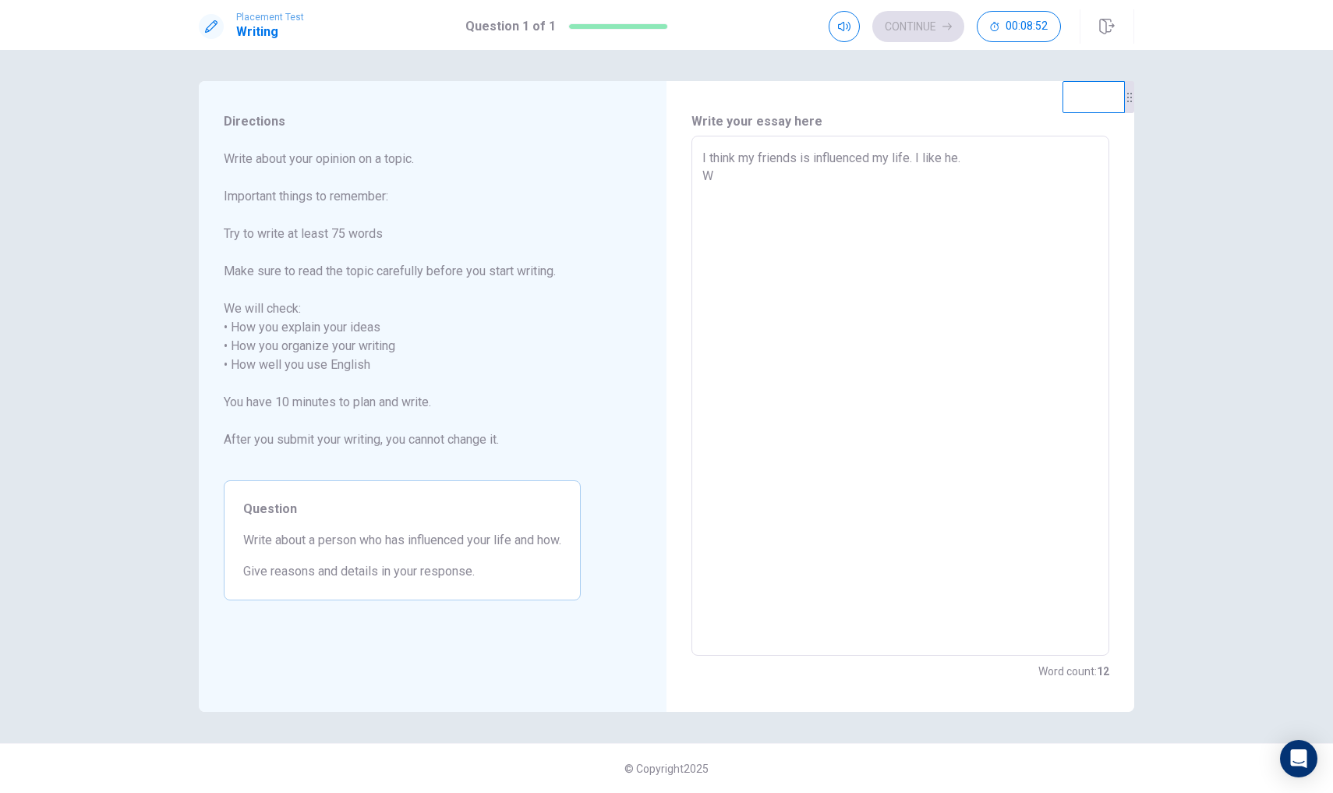
type textarea "I think my friends is influenced my life. I like he. W"
type textarea "x"
type textarea "I think my friends is influenced my life. I like he. W"
type textarea "x"
type textarea "I think my friends is influenced my life. I like he. Wh"
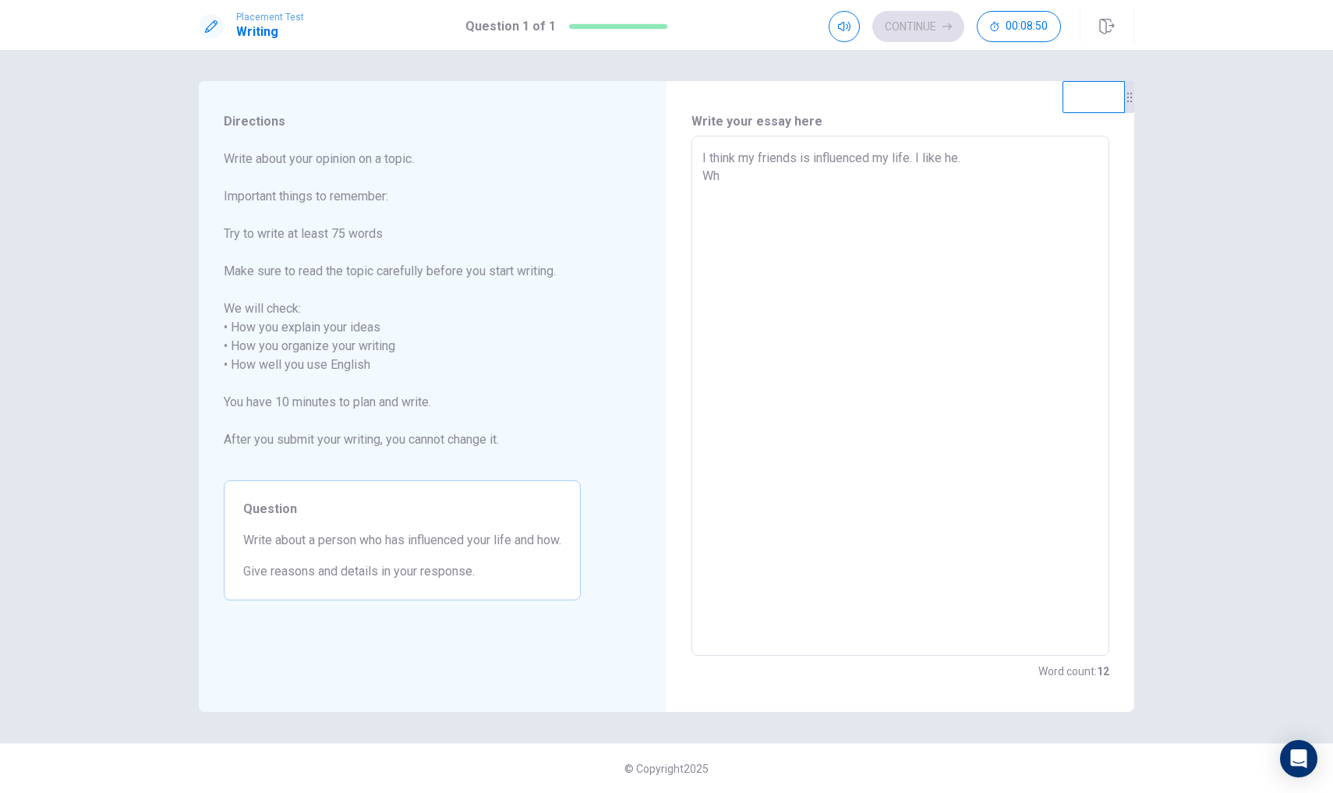
type textarea "x"
type textarea "I think my friends is influenced my life. I like he. Whe"
type textarea "x"
type textarea "I think my friends is influenced my life. I like he. When"
type textarea "x"
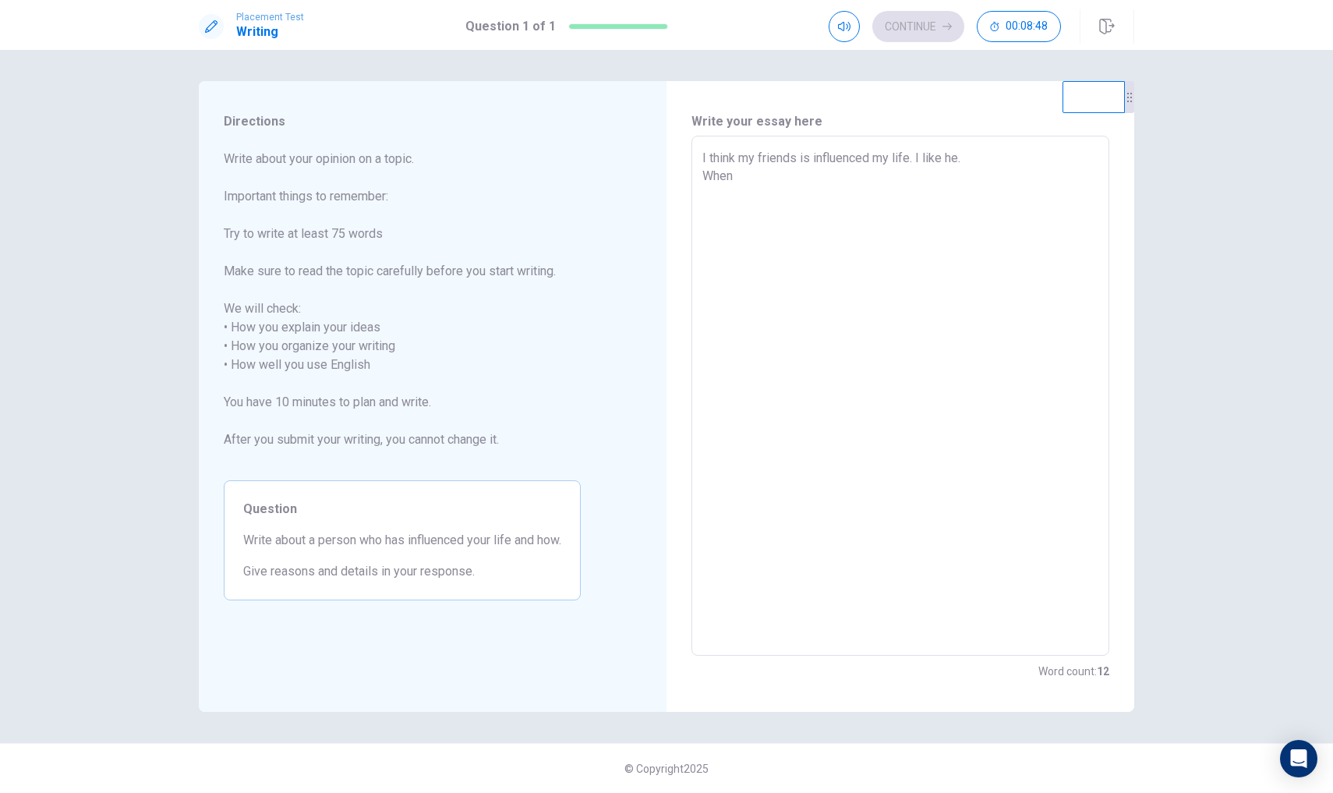
type textarea "I think my friends is influenced my life. I like he. When"
type textarea "x"
type textarea "I think my friends is influenced my life. I like he. When I"
type textarea "x"
type textarea "I think my friends is influenced my life. I like he. When I"
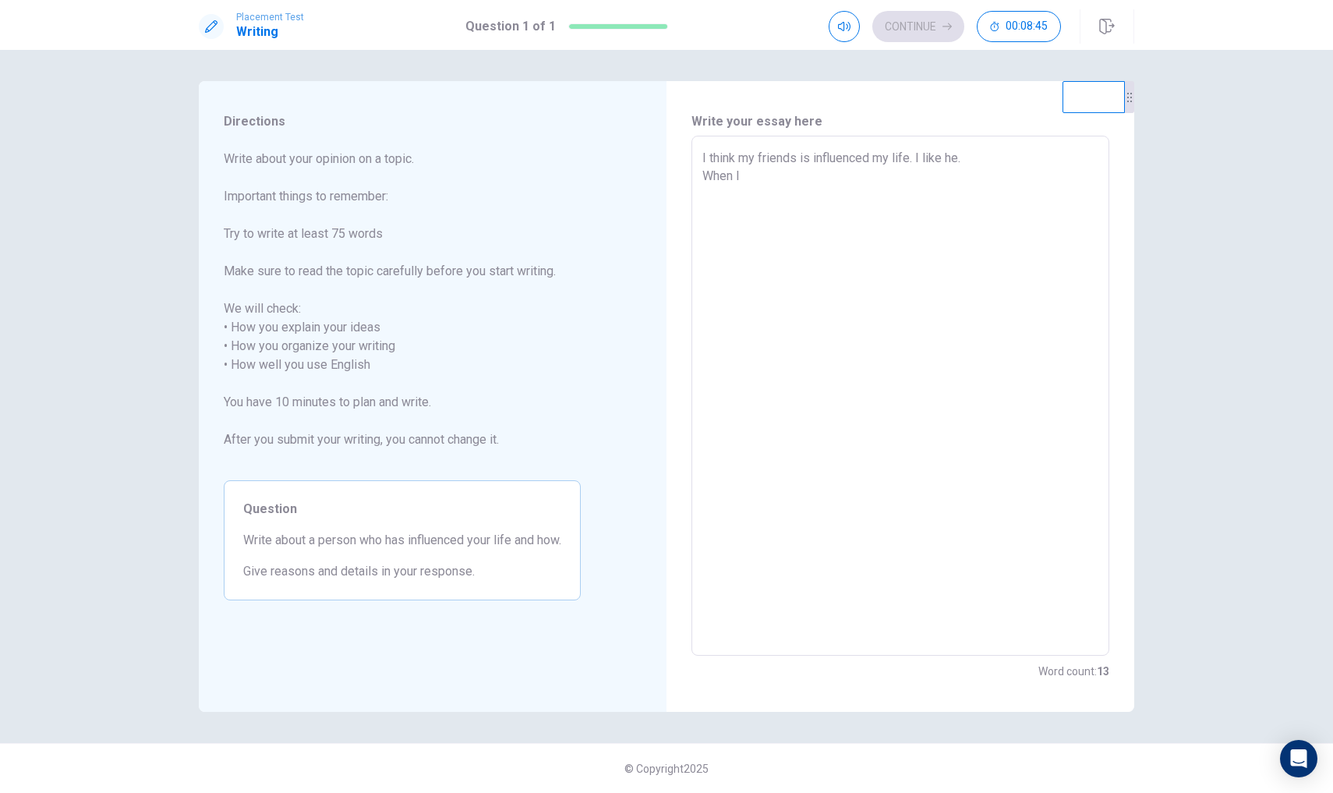
type textarea "x"
type textarea "I think my friends is influenced my life. I like he. When I t"
type textarea "x"
type textarea "I think my friends is influenced my life. I like he. When I to"
type textarea "x"
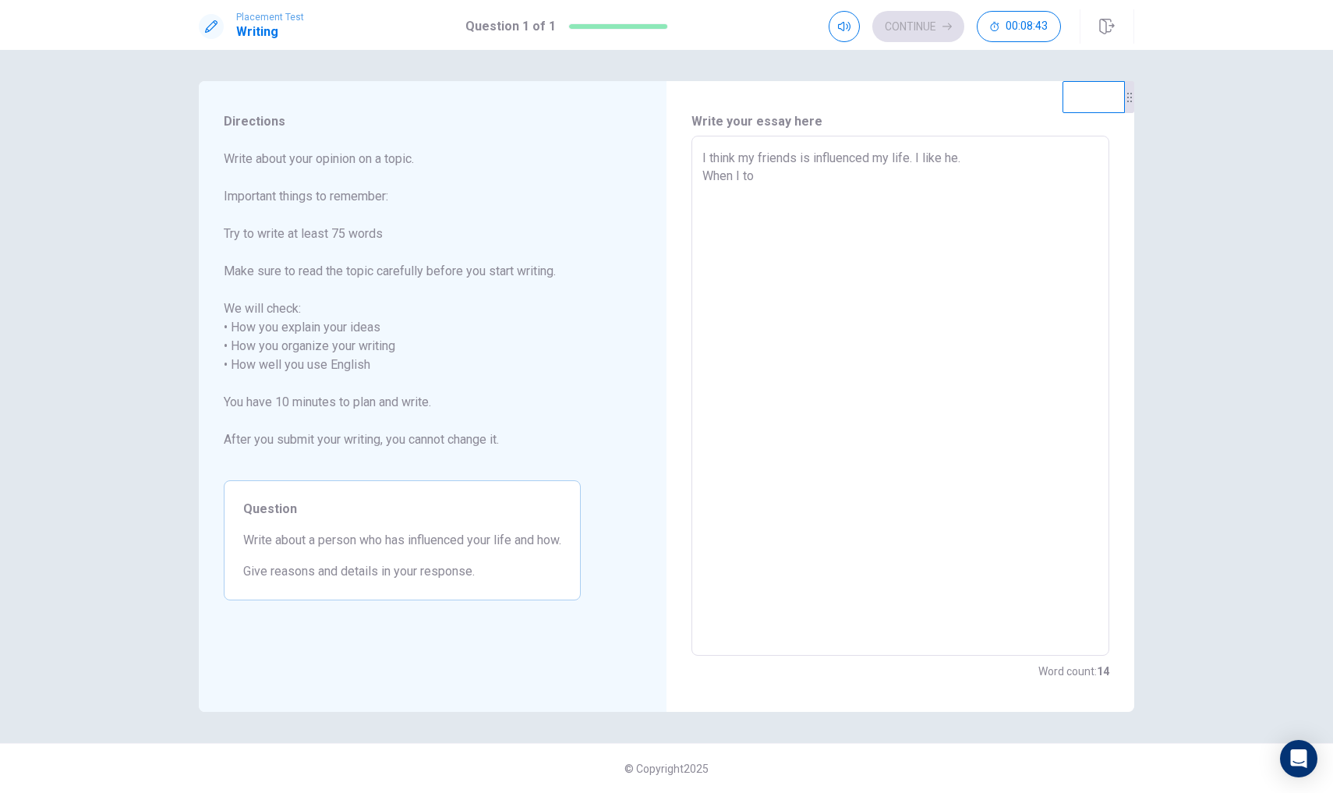
type textarea "I think my friends is influenced my life. I like he. When I tog"
type textarea "x"
type textarea "I think my friends is influenced my life. I like he. When I togh"
type textarea "x"
type textarea "I think my friends is influenced my life. I like he. When I toghe"
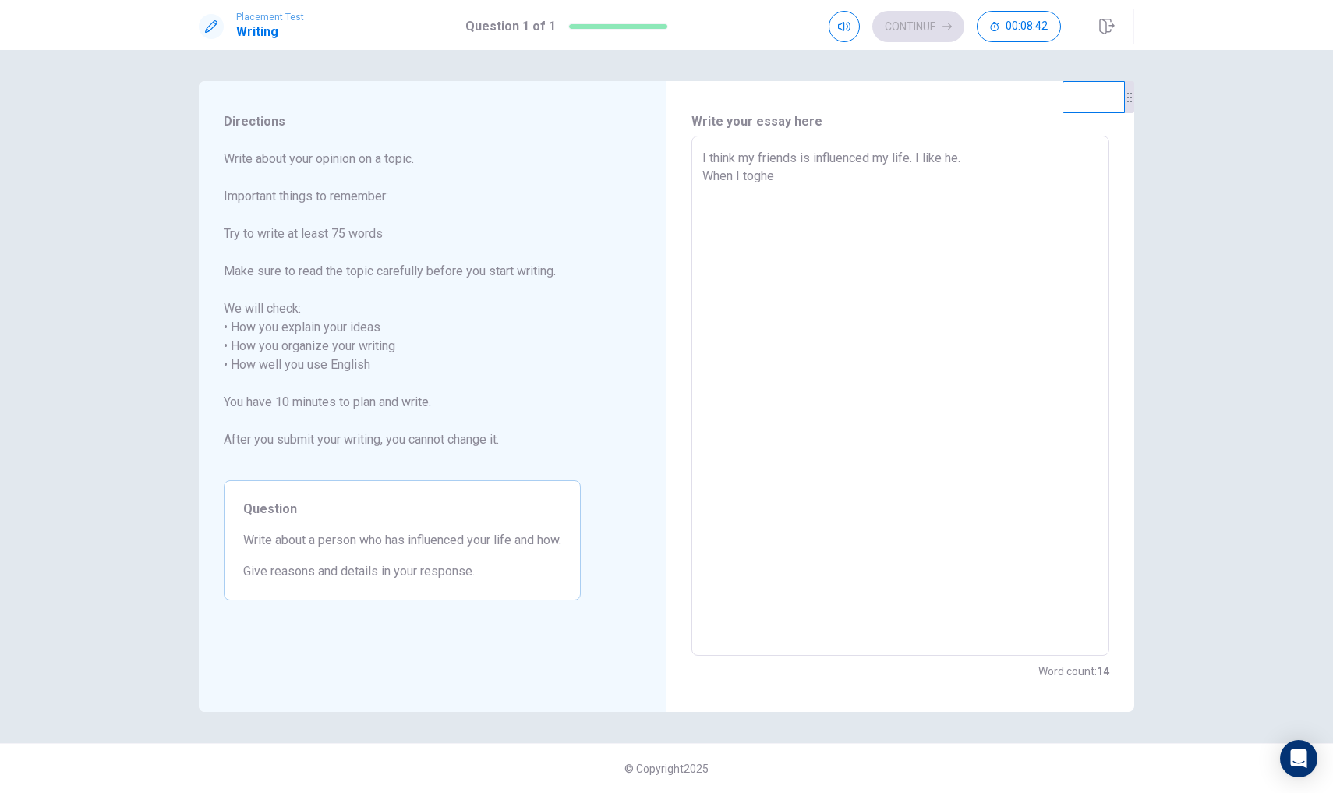
type textarea "x"
type textarea "I think my friends is influenced my life. I like he. When I togher"
type textarea "x"
type textarea "I think my friends is influenced my life. I like he. When I togher"
type textarea "x"
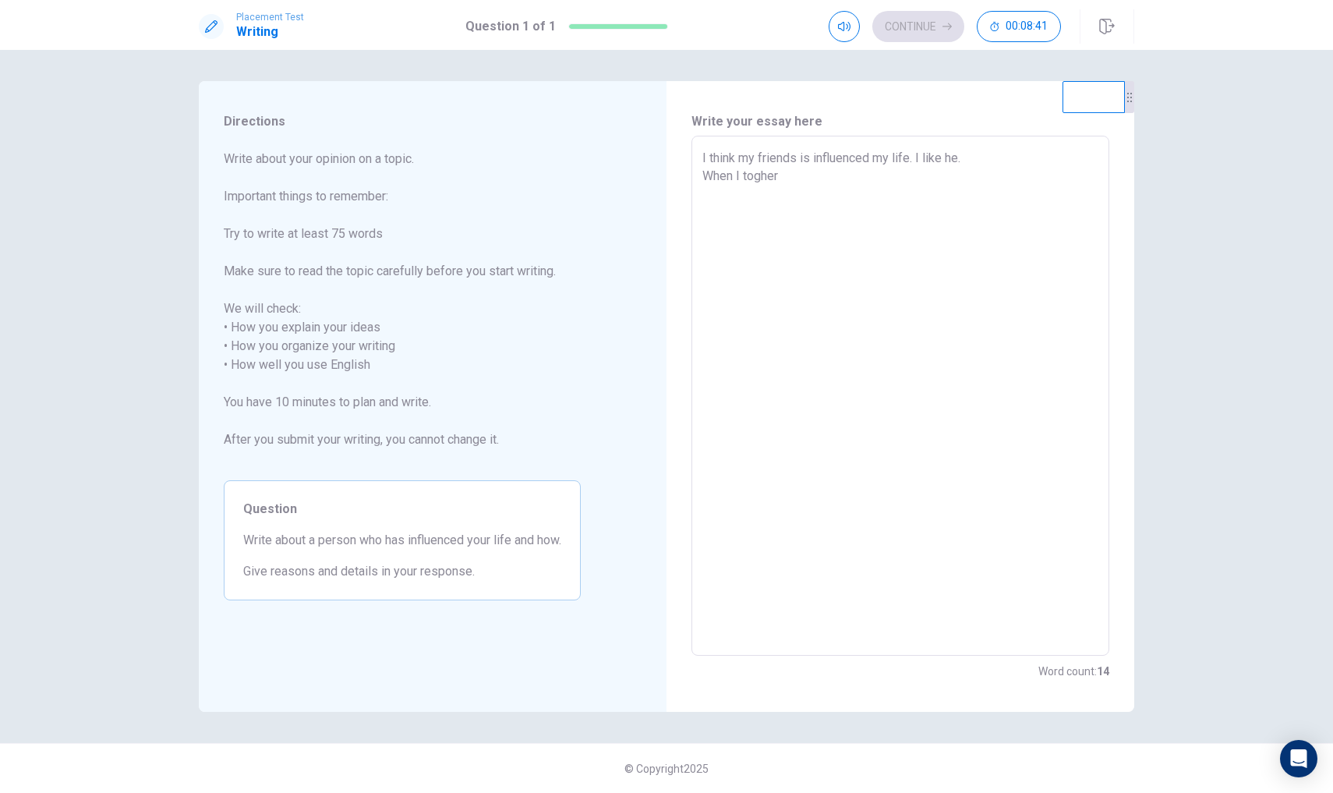
type textarea "I think my friends is influenced my life. I like he. When I togher w"
type textarea "x"
type textarea "I think my friends is influenced my life. I like he. When I togher wi"
type textarea "x"
type textarea "I think my friends is influenced my life. I like he. When I togher wit"
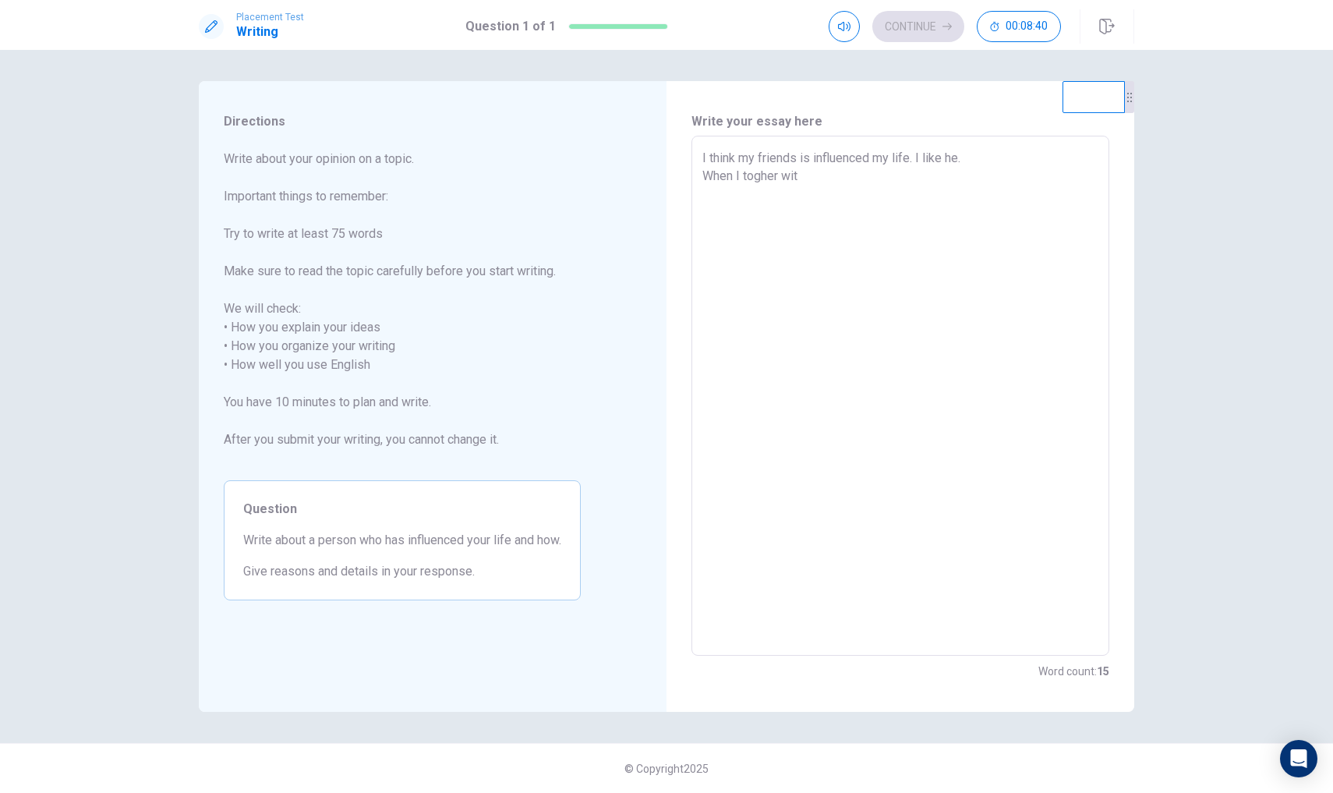
type textarea "x"
type textarea "I think my friends is influenced my life. I like he. When I togher with"
type textarea "x"
type textarea "I think my friends is influenced my life. I like he. When I togher with"
type textarea "x"
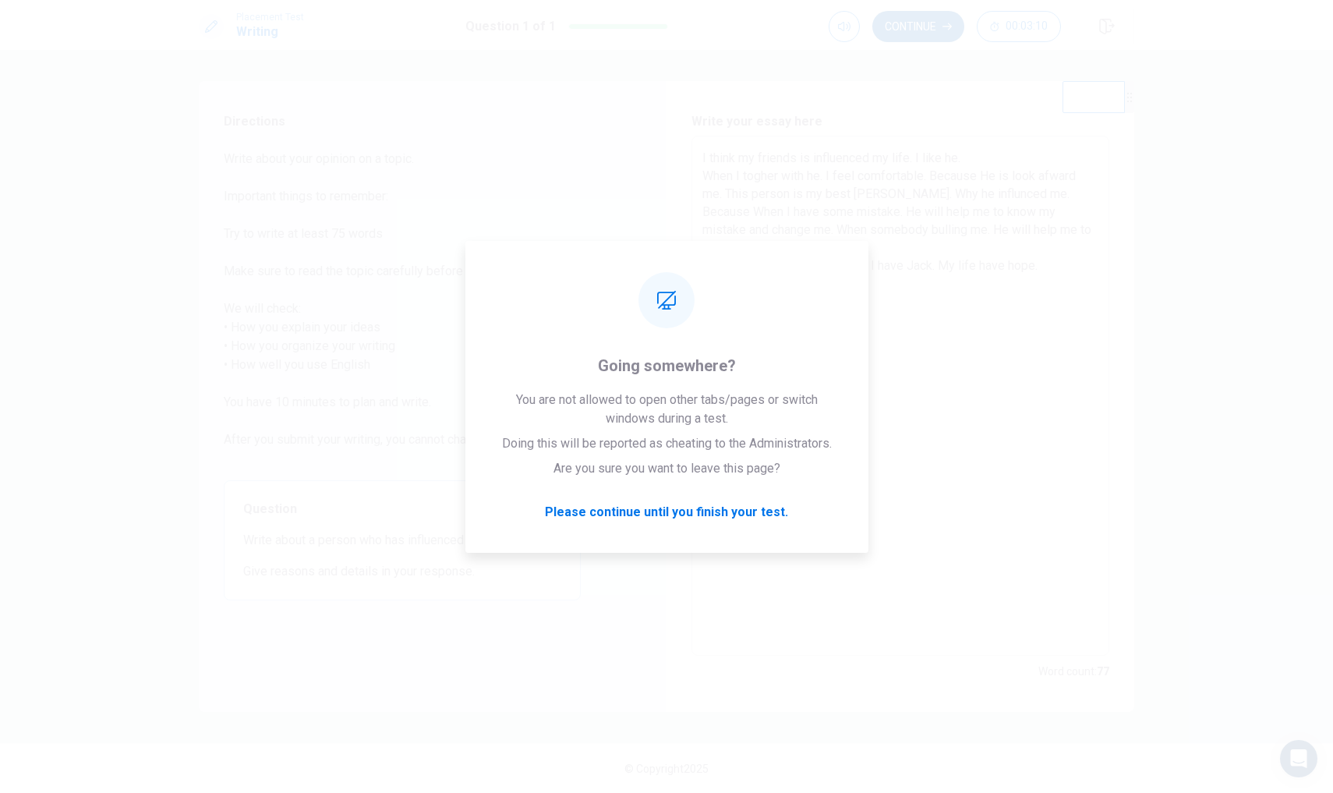
click at [916, 16] on button "Continue" at bounding box center [918, 26] width 92 height 31
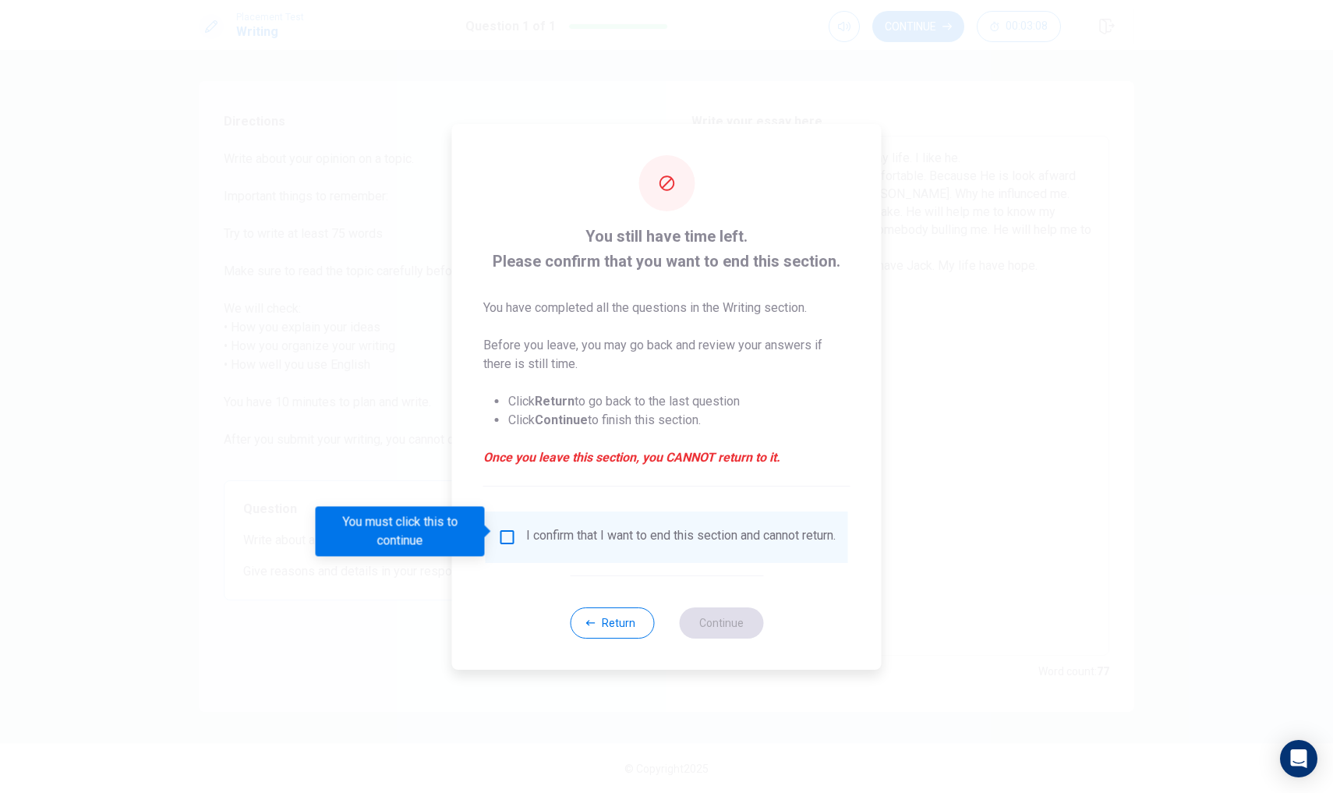
click at [582, 537] on div "I confirm that I want to end this section and cannot return." at bounding box center [680, 537] width 309 height 19
click at [501, 537] on input "You must click this to continue" at bounding box center [507, 537] width 19 height 19
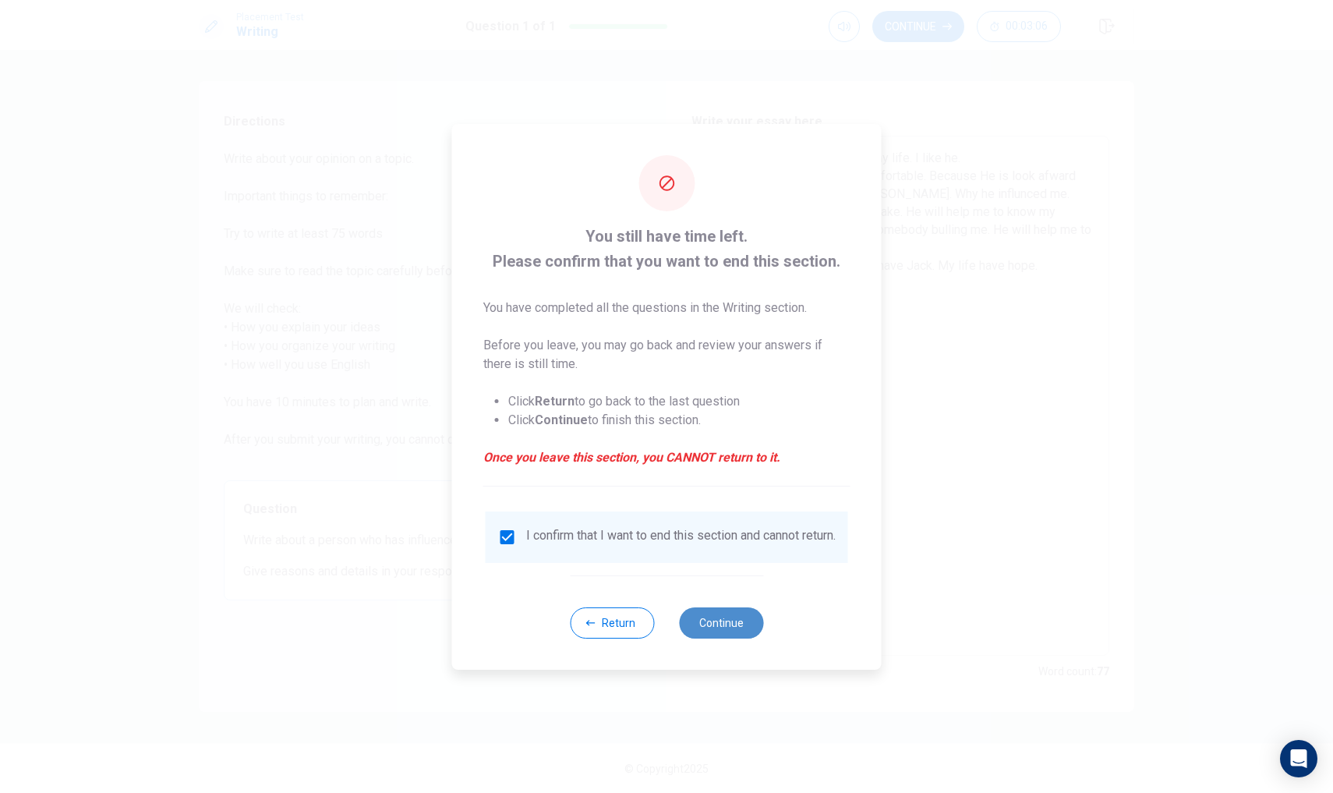
click at [727, 636] on button "Continue" at bounding box center [721, 622] width 84 height 31
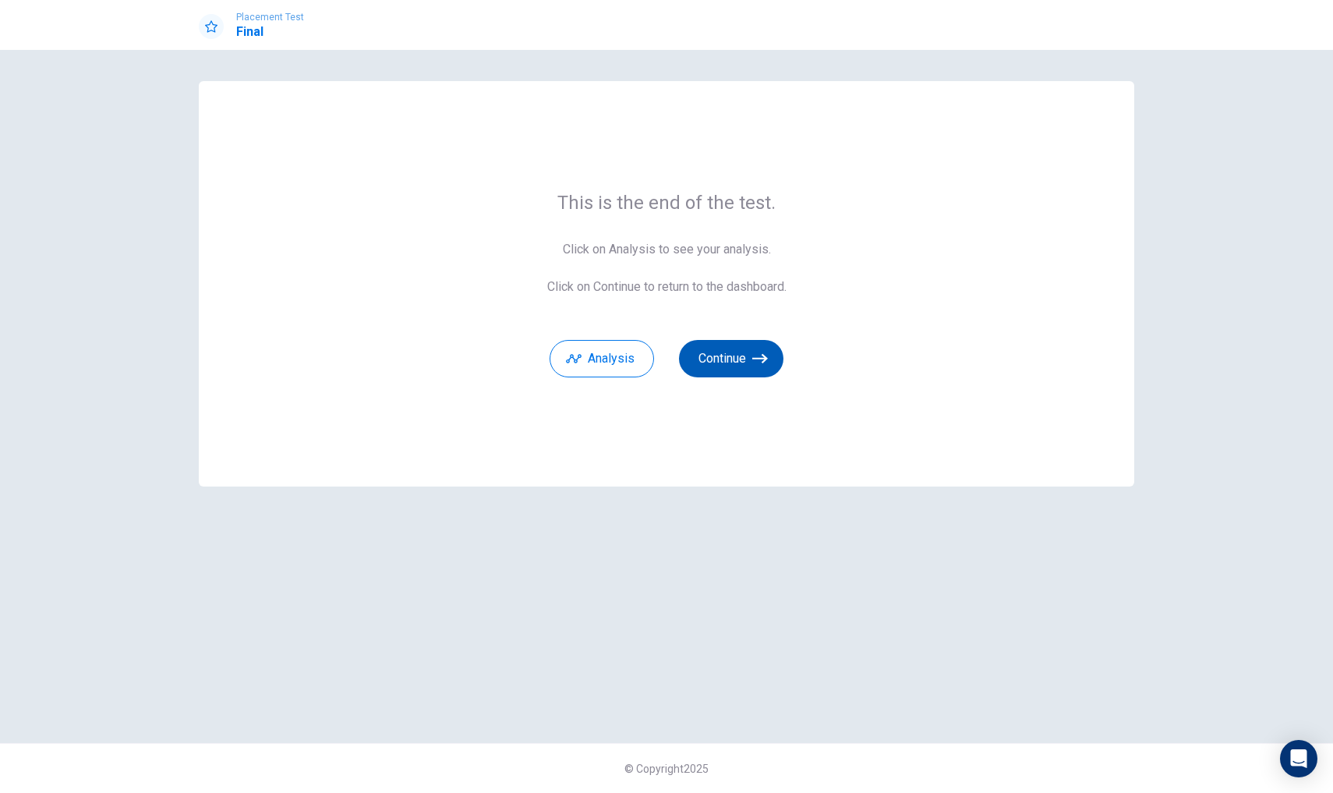
click at [713, 366] on button "Continue" at bounding box center [731, 358] width 104 height 37
